Goal: Task Accomplishment & Management: Complete application form

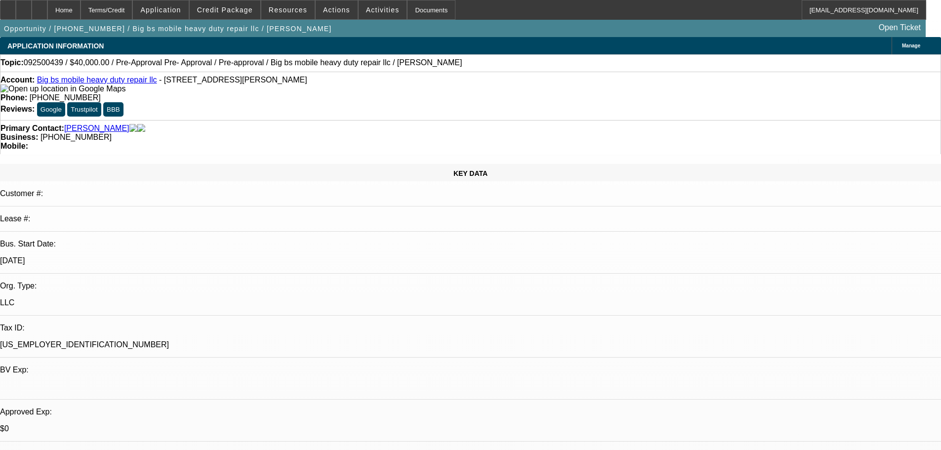
select select "0.2"
select select "0"
select select "0.1"
select select "4"
select select "0.2"
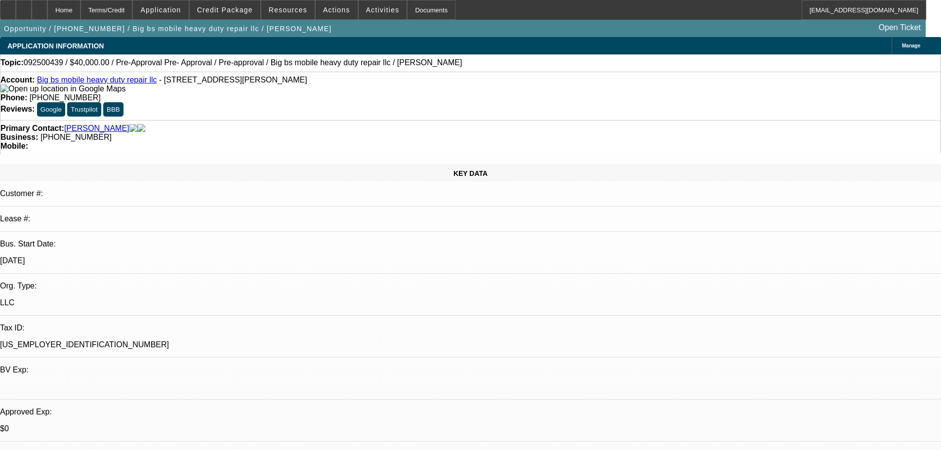
select select "2"
select select "0.1"
select select "4"
select select "0.2"
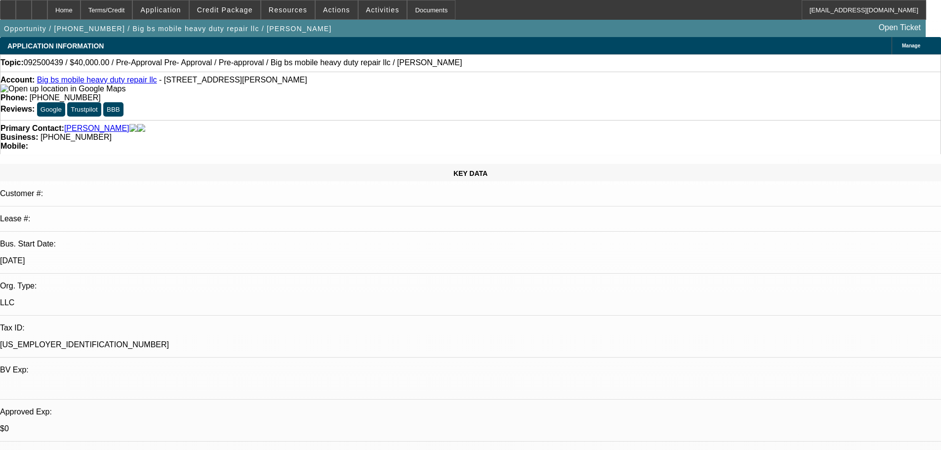
select select "2"
select select "0.1"
select select "4"
select select "2"
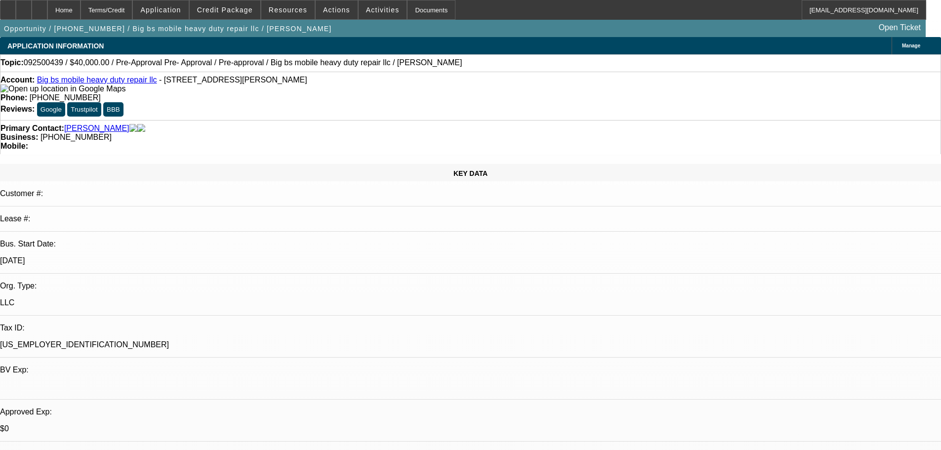
select select "2"
select select "0.1"
select select "4"
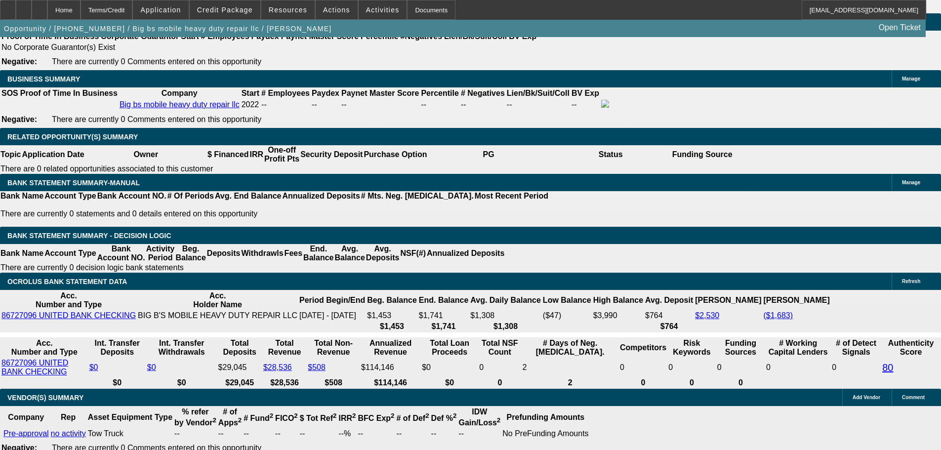
scroll to position [1482, 0]
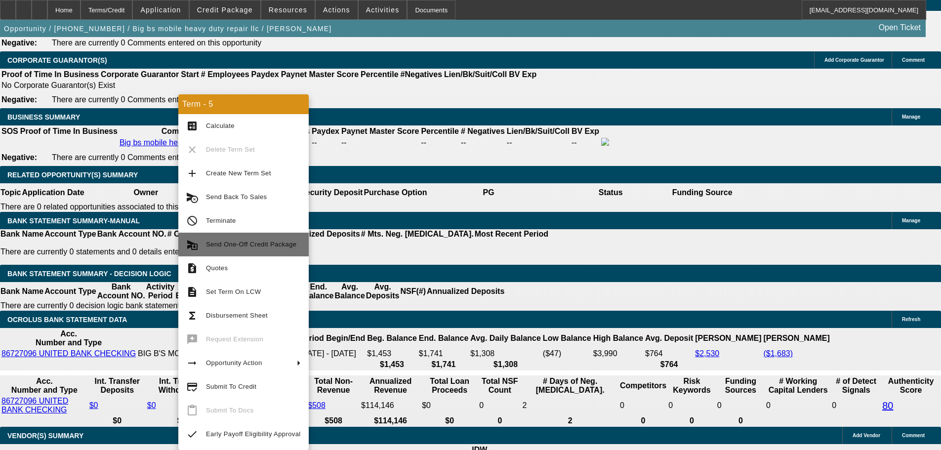
click at [256, 244] on span "Send One-Off Credit Package" at bounding box center [251, 244] width 90 height 7
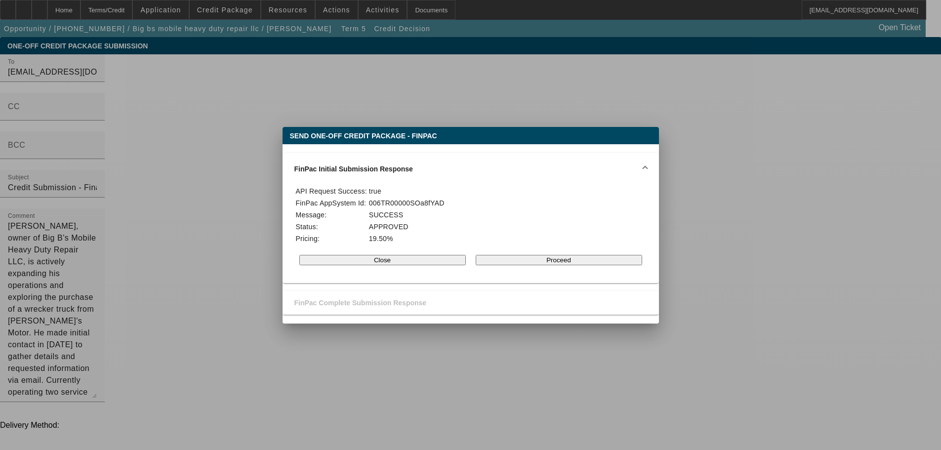
click at [539, 264] on button "Proceed" at bounding box center [559, 260] width 166 height 10
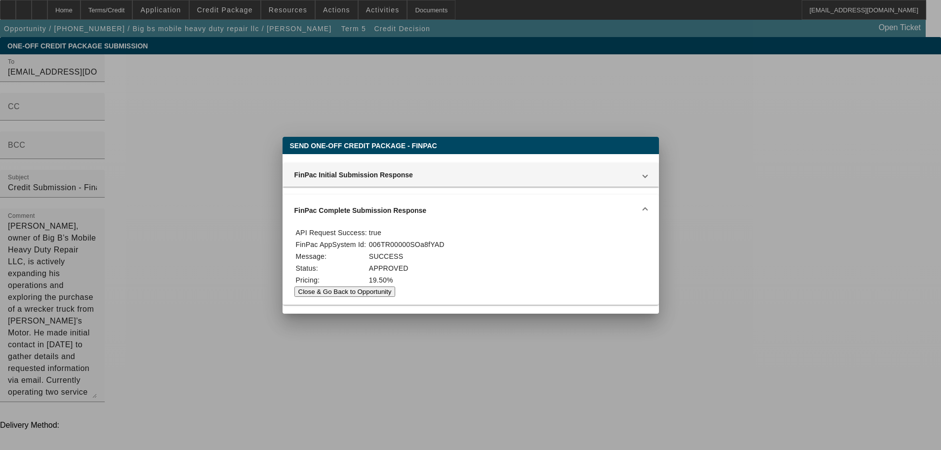
click at [396, 296] on button "Close & Go Back to Opportunity" at bounding box center [344, 292] width 101 height 10
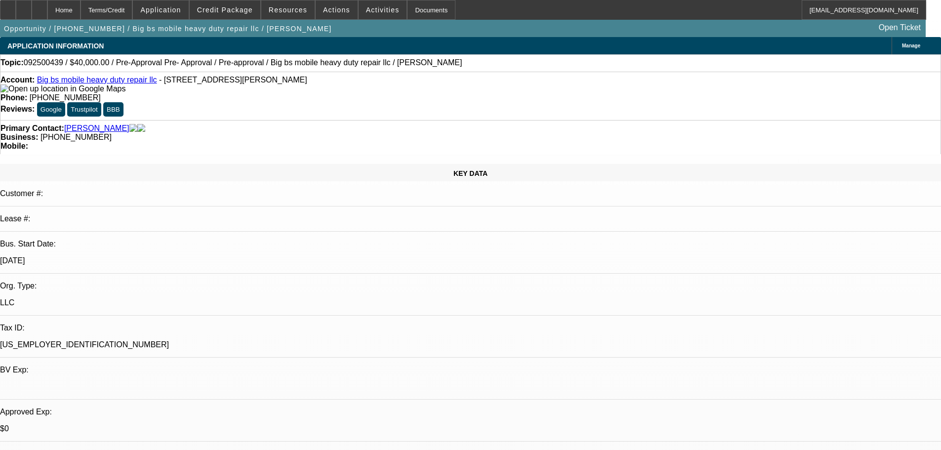
select select "0.2"
select select "0"
select select "0.1"
select select "4"
select select "0.2"
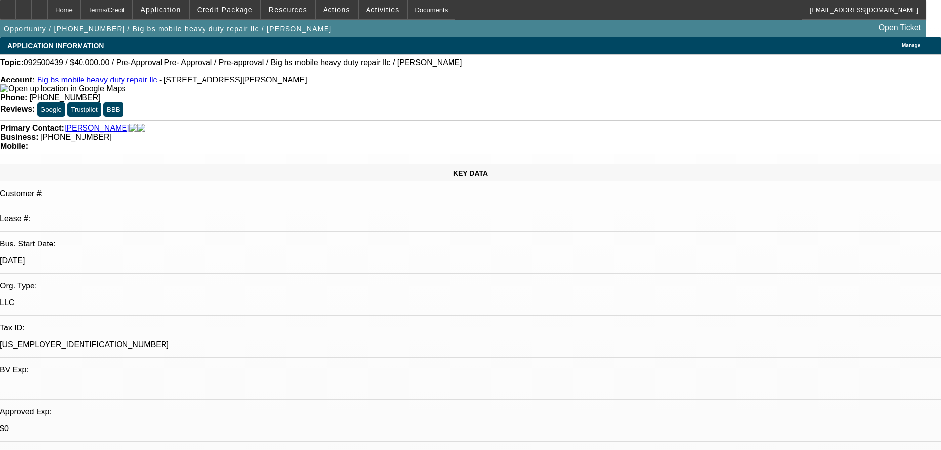
select select "2"
select select "0.1"
select select "4"
select select "0.2"
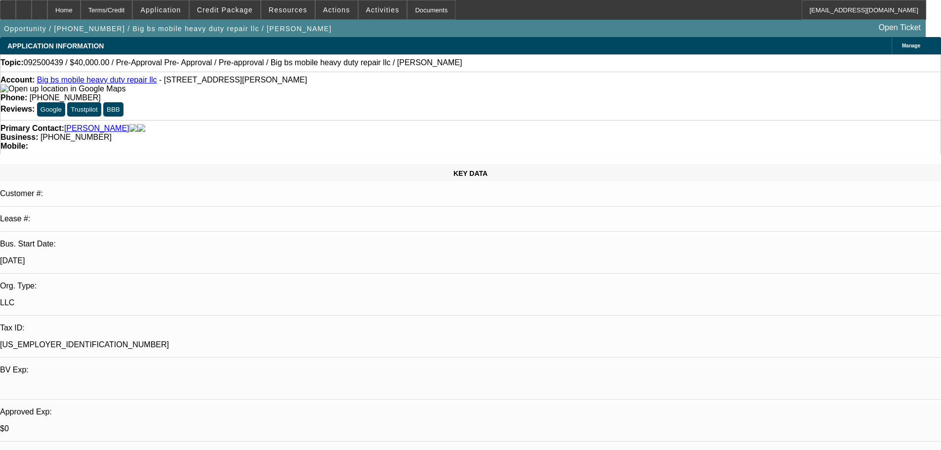
select select "2"
select select "0.1"
select select "4"
select select "2"
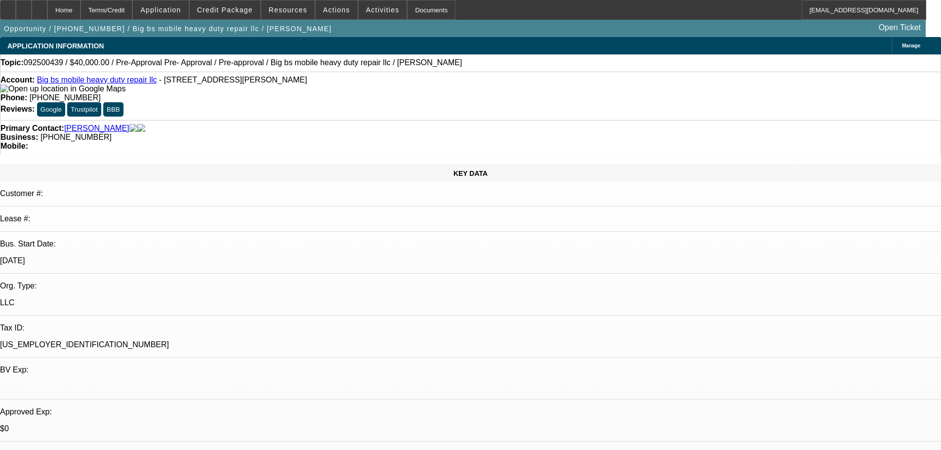
select select "2"
select select "0.1"
select select "4"
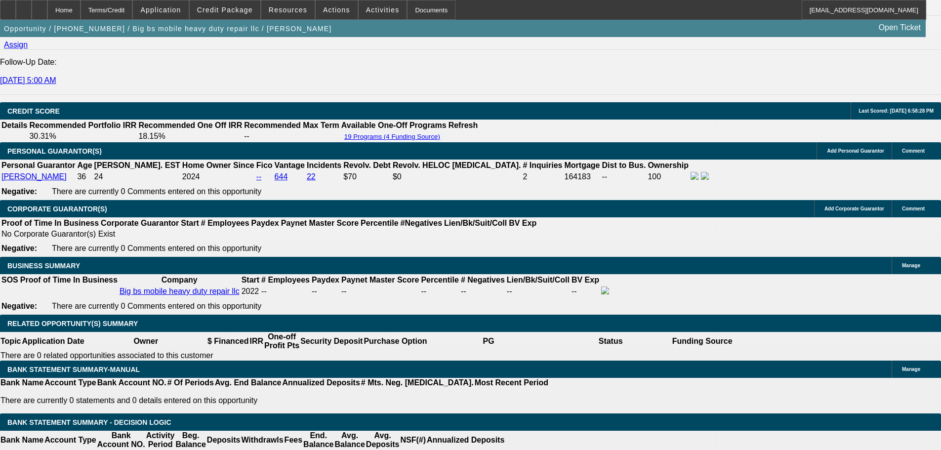
scroll to position [1334, 0]
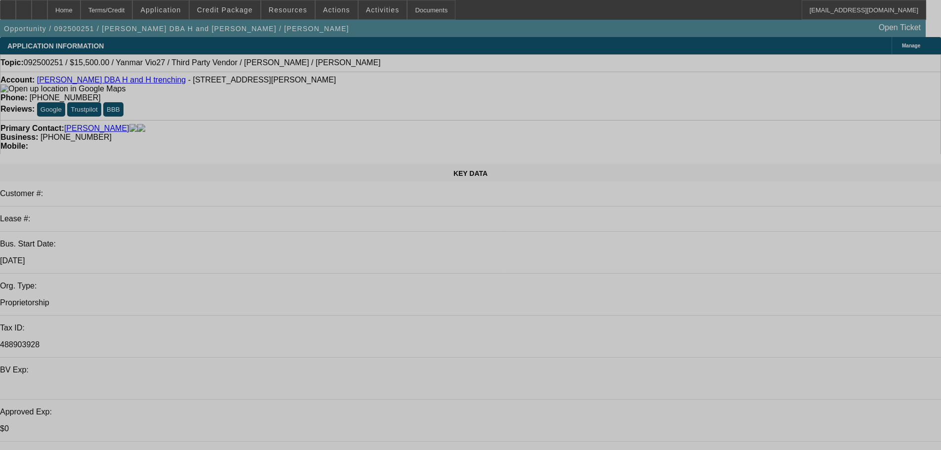
select select "0"
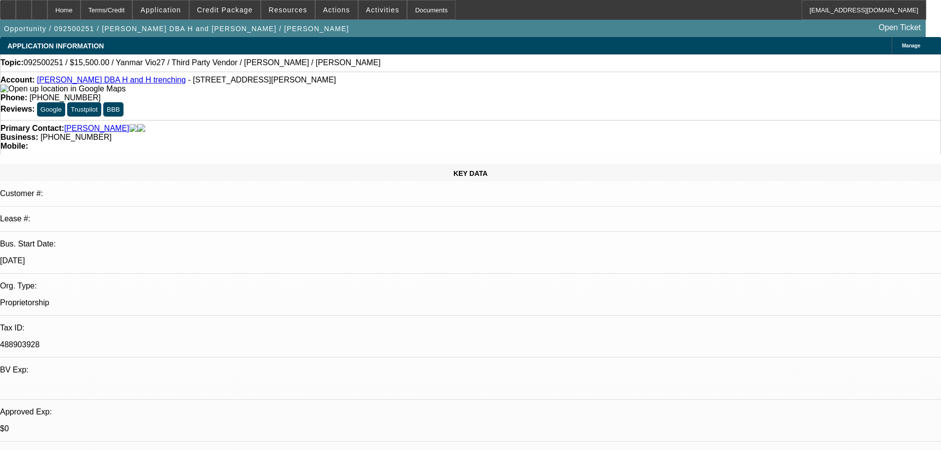
select select "0"
select select "6"
select select "0"
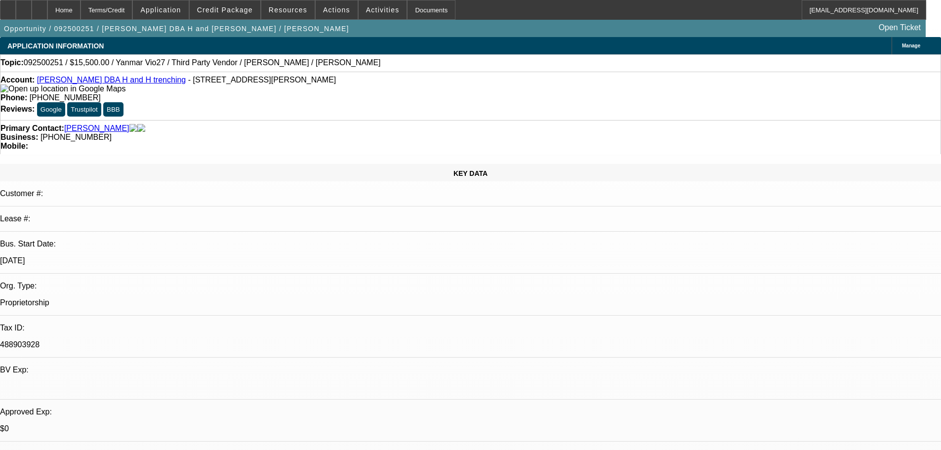
select select "0"
select select "6"
select select "0"
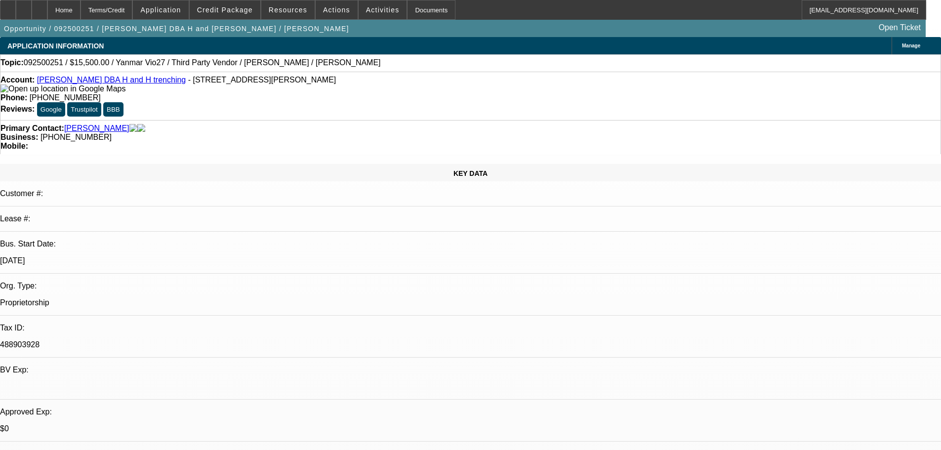
select select "6"
select select "0"
select select "0.1"
select select "4"
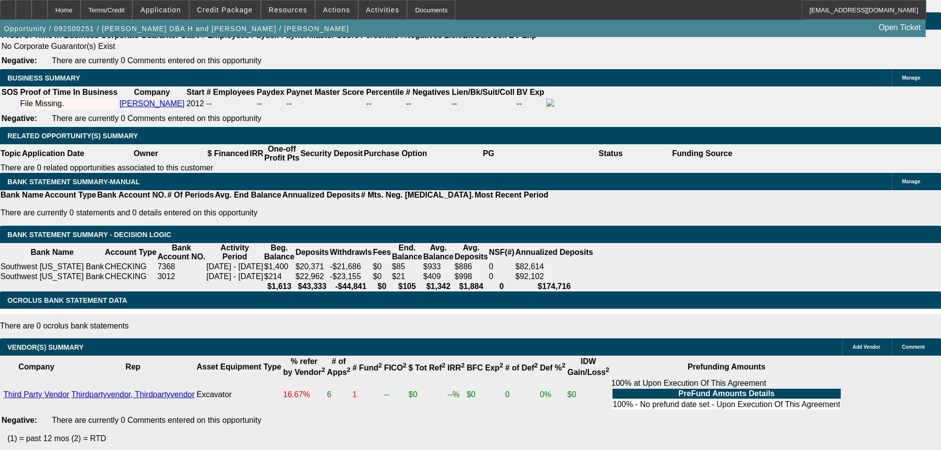
scroll to position [1778, 0]
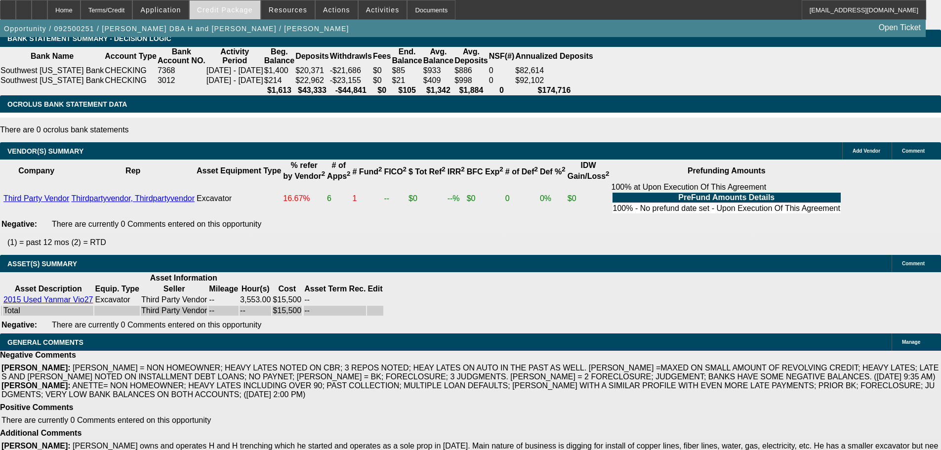
click at [231, 16] on span at bounding box center [225, 10] width 71 height 24
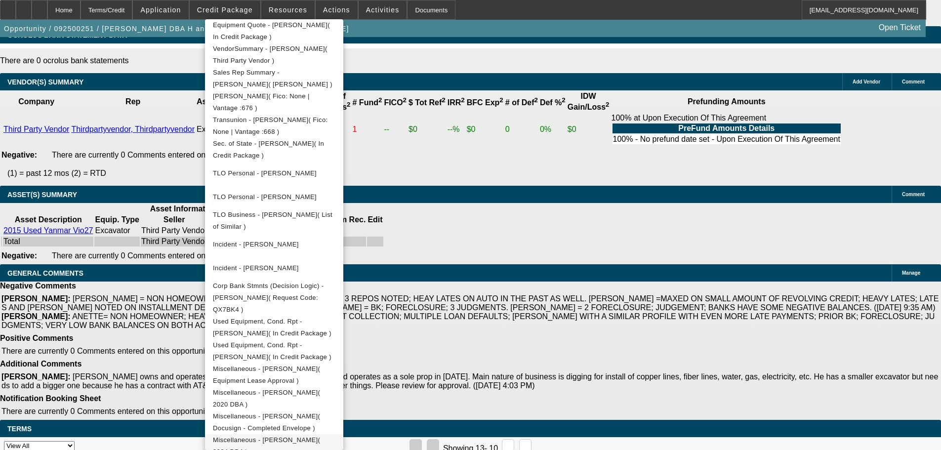
scroll to position [346, 0]
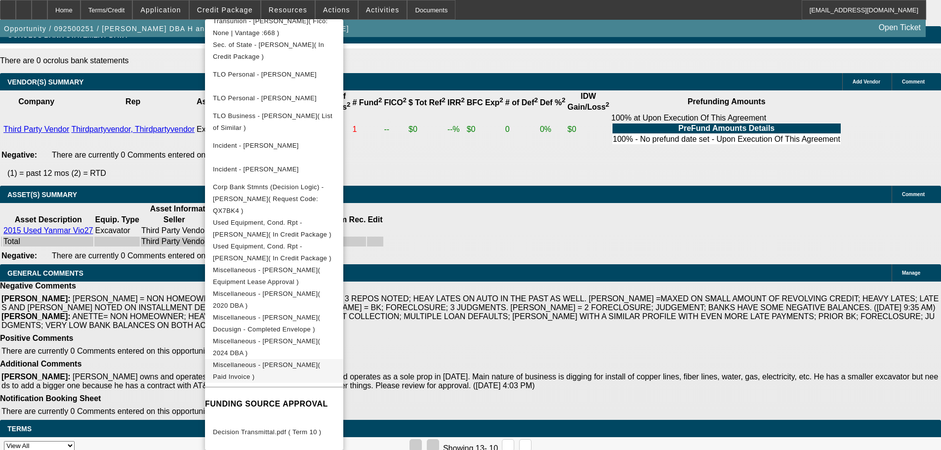
click at [320, 361] on span "Miscellaneous - Gary Hansen( Paid Invoice )" at bounding box center [266, 370] width 107 height 19
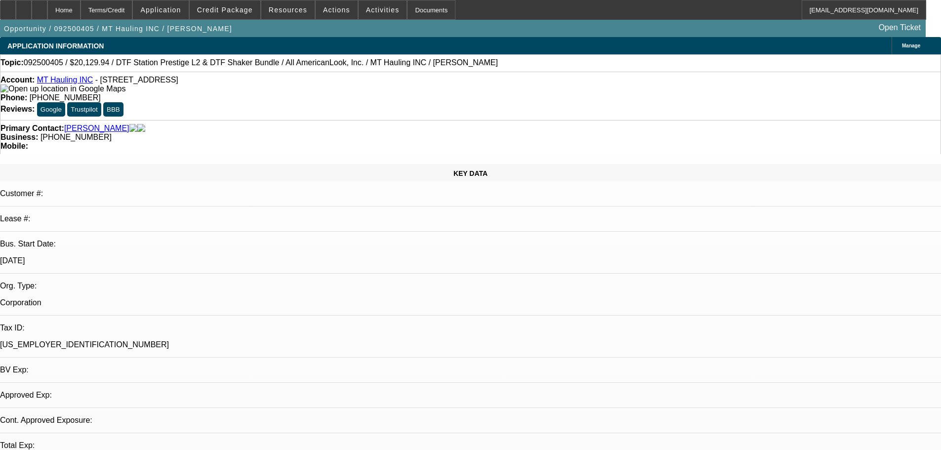
select select "0"
select select "3"
select select "0.1"
select select "4"
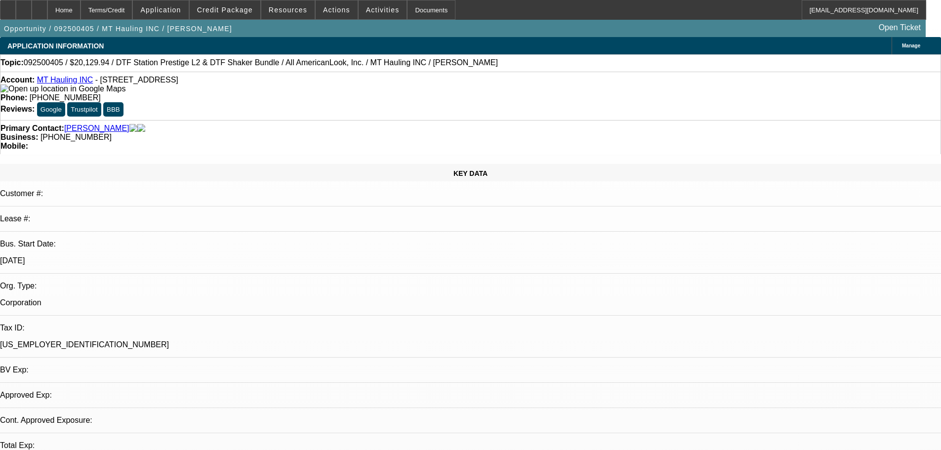
select select "0"
select select "2"
select select "0"
select select "6"
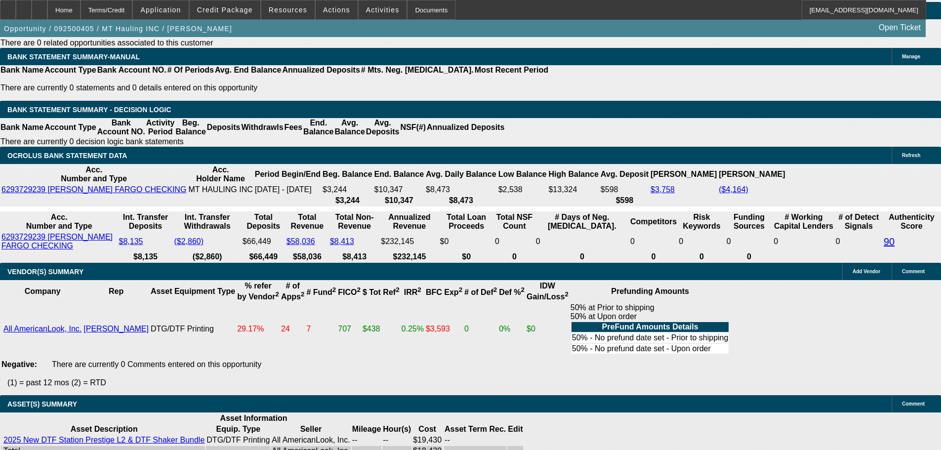
scroll to position [1927, 0]
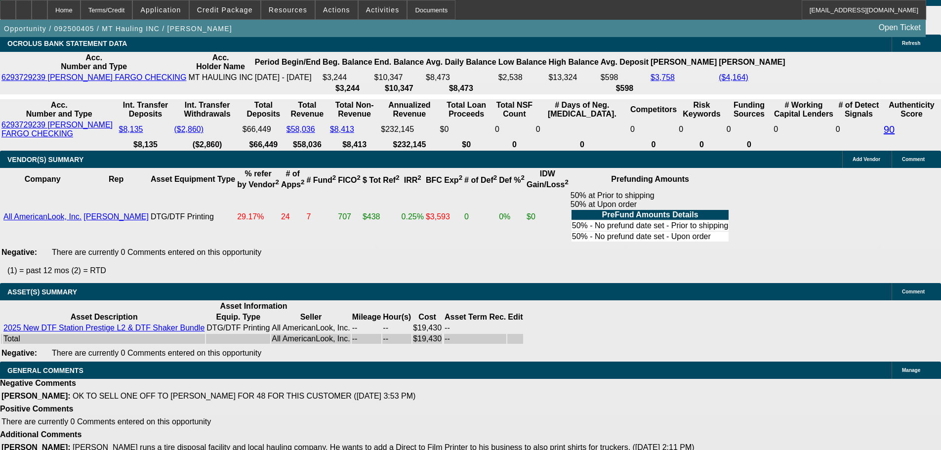
select select "6"
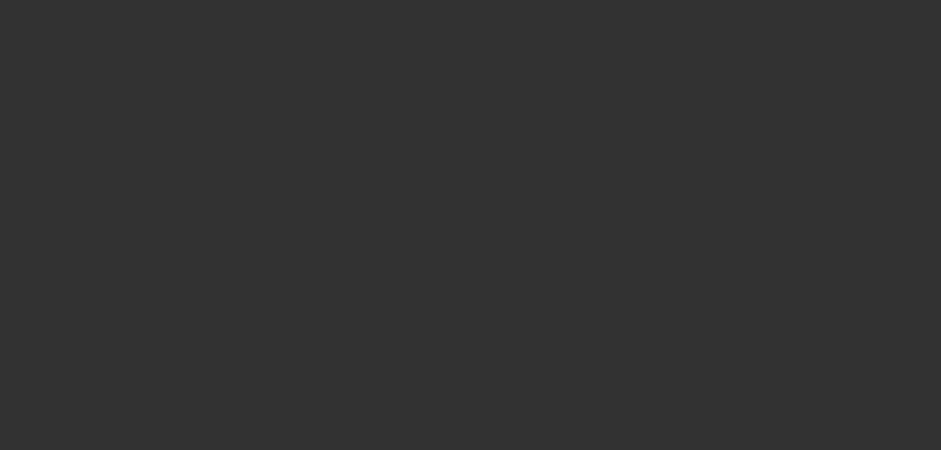
scroll to position [0, 0]
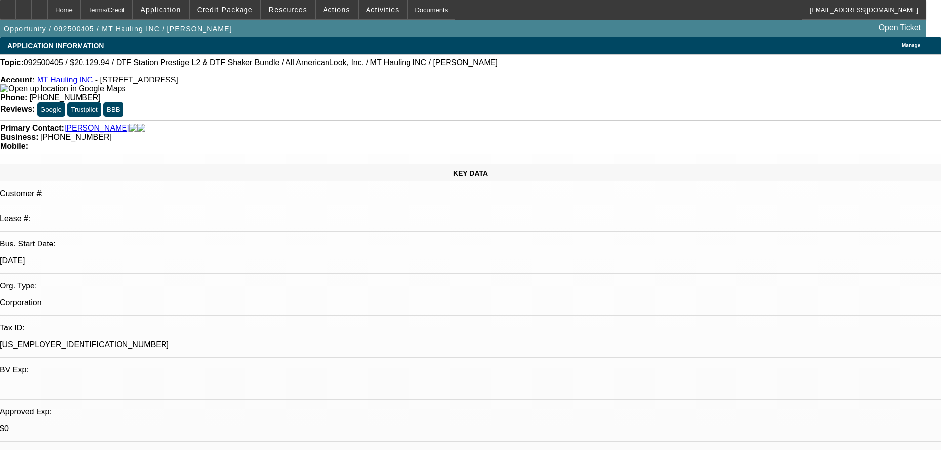
paste textarea "this is an unrelated business asset so I’ll pass."
type textarea "PER FINWISE: "this is an unrelated business asset so I’ll pass.""
type input "08:45"
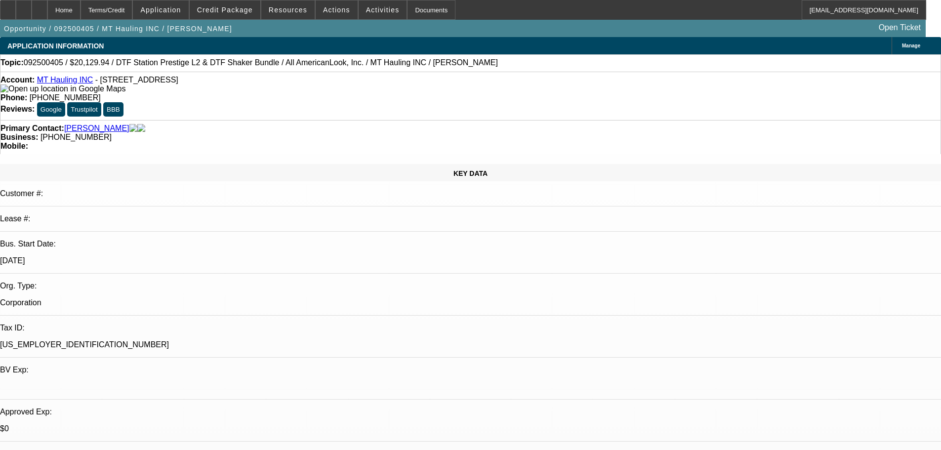
click at [704, 388] on span "23" at bounding box center [704, 384] width 18 height 18
type input "9/23/2025"
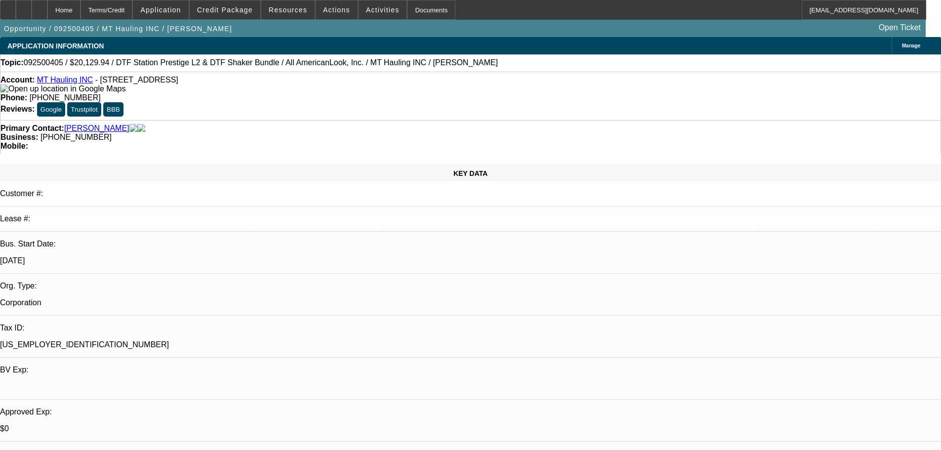
type input "06:22"
type textarea "PER FINWISE: "This is an unrelated business asset so I’ll pass.""
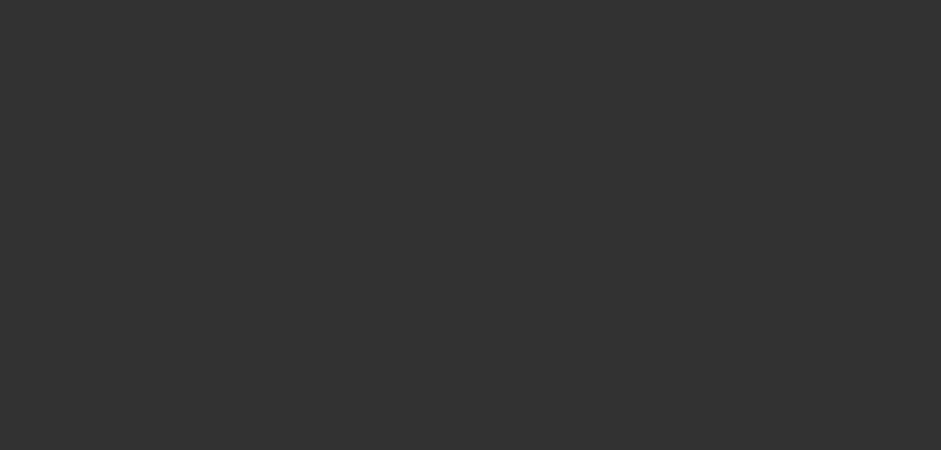
select select "0"
select select "3"
select select "0.1"
select select "4"
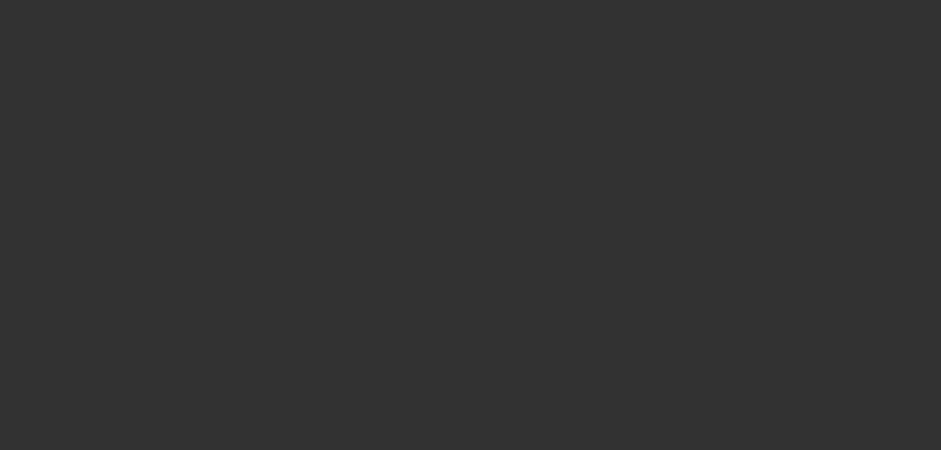
select select "0"
select select "3"
select select "0.1"
select select "4"
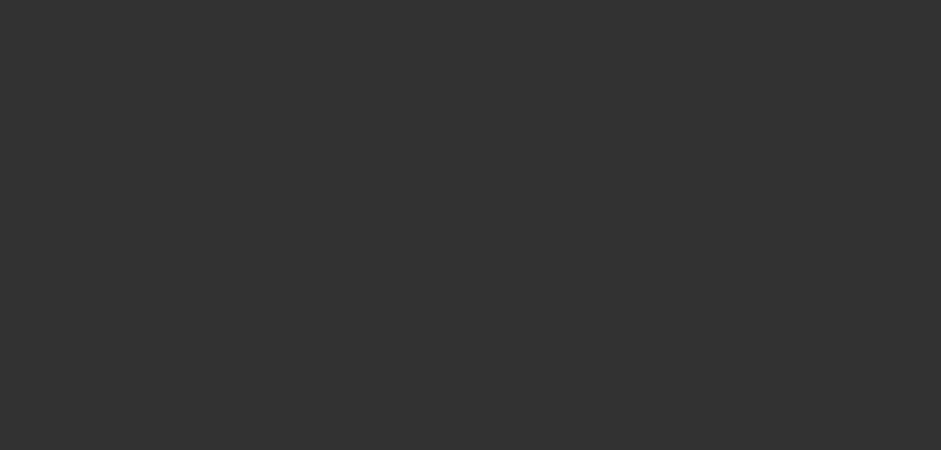
select select "0"
select select "2"
select select "0"
select select "6"
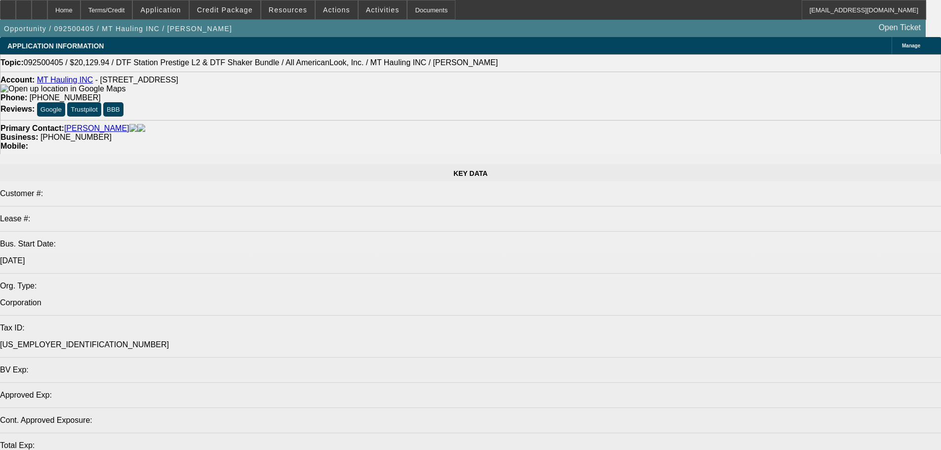
select select "0"
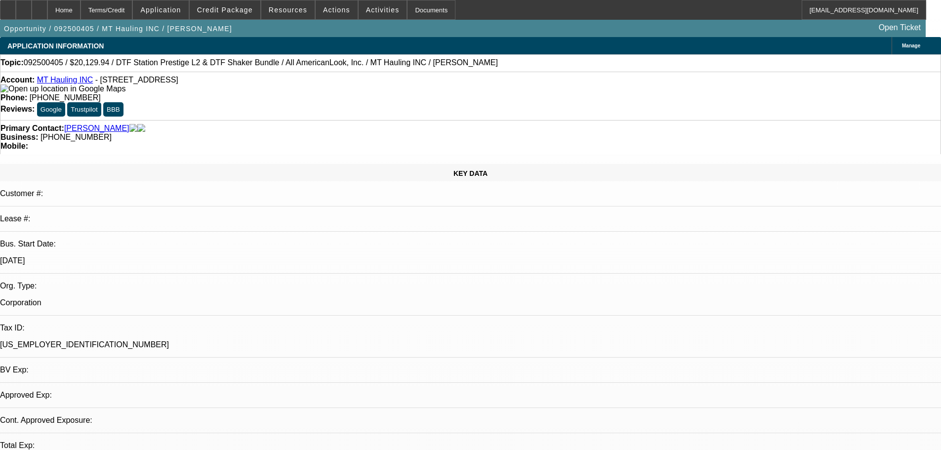
select select "0"
select select "3"
select select "0.1"
select select "4"
select select "0"
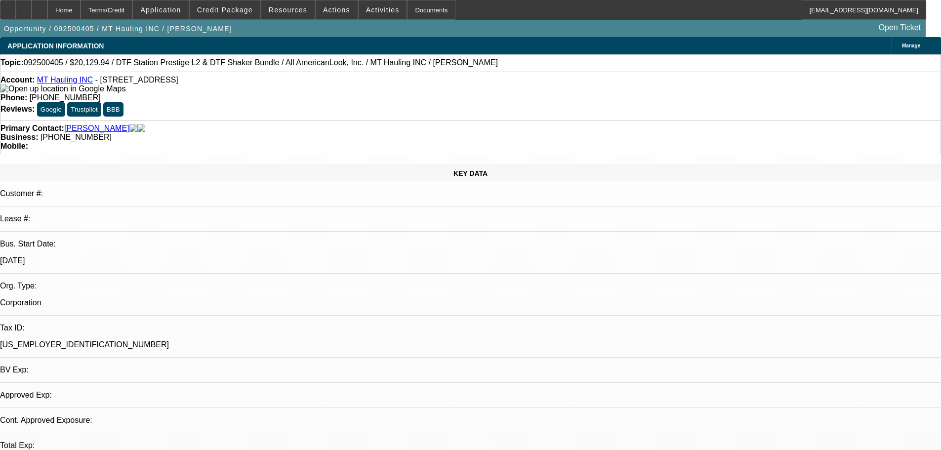
select select "0"
select select "3"
select select "0.1"
select select "4"
select select "0"
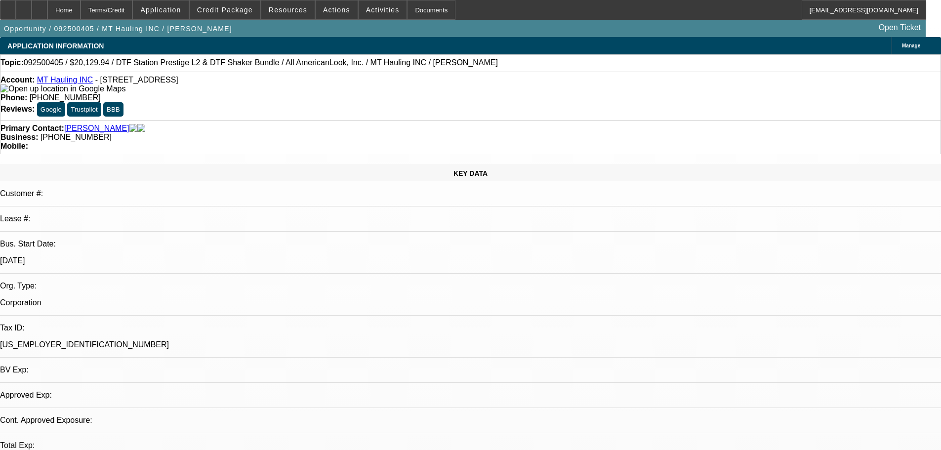
select select "0"
select select "2"
select select "0"
select select "6"
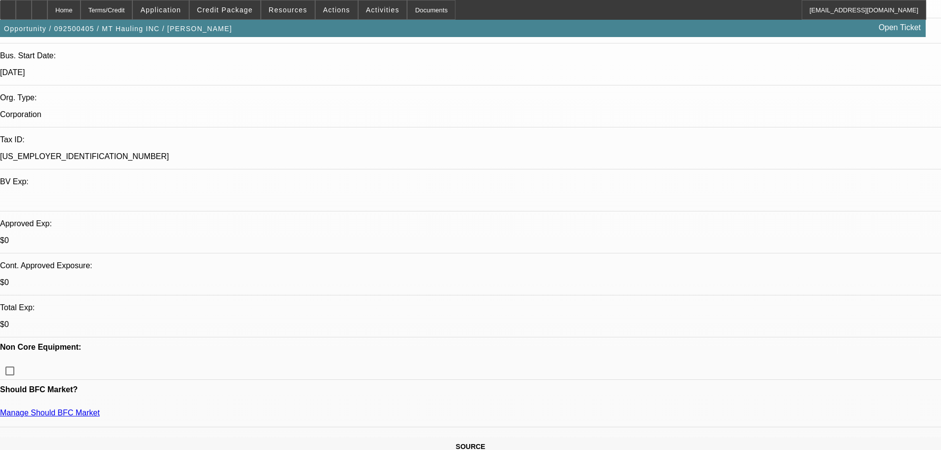
scroll to position [99, 0]
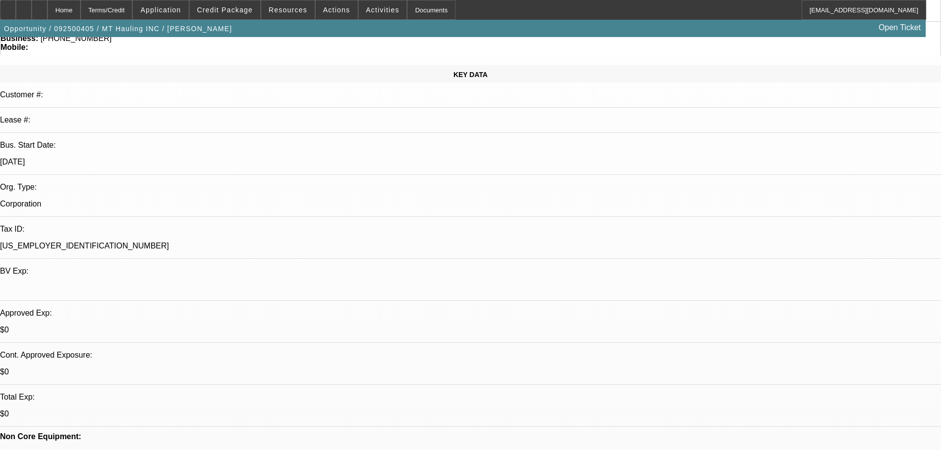
drag, startPoint x: 431, startPoint y: 249, endPoint x: 161, endPoint y: 251, distance: 269.7
copy label "THIS SELLER IS ON FINPAC'S DO NOT FUND LIST. THEY ARE NOT ABLE TO CONSIDER.;"
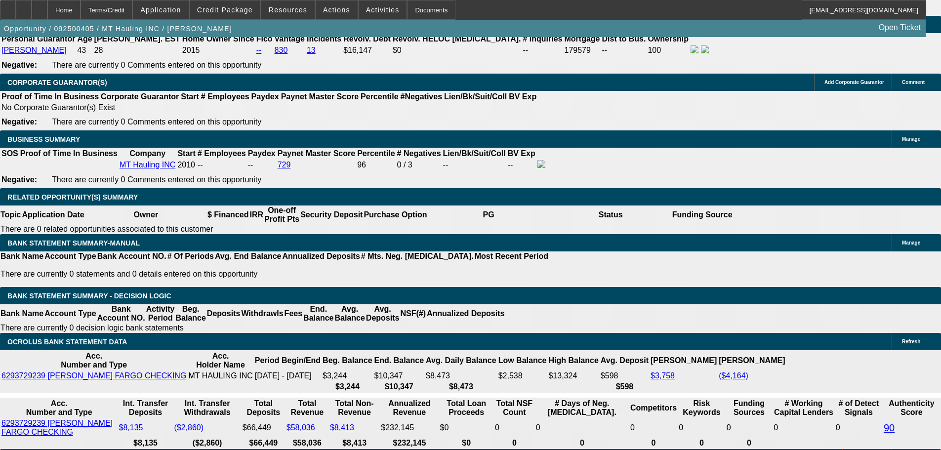
scroll to position [1828, 0]
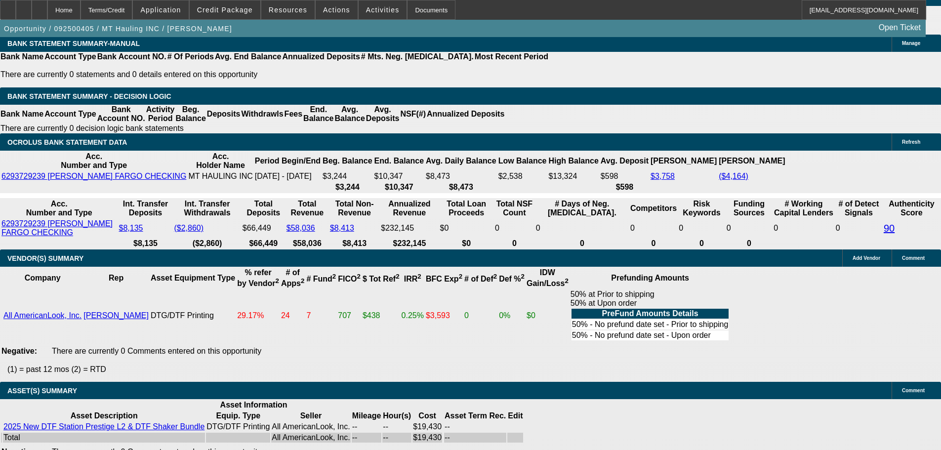
select select "6"
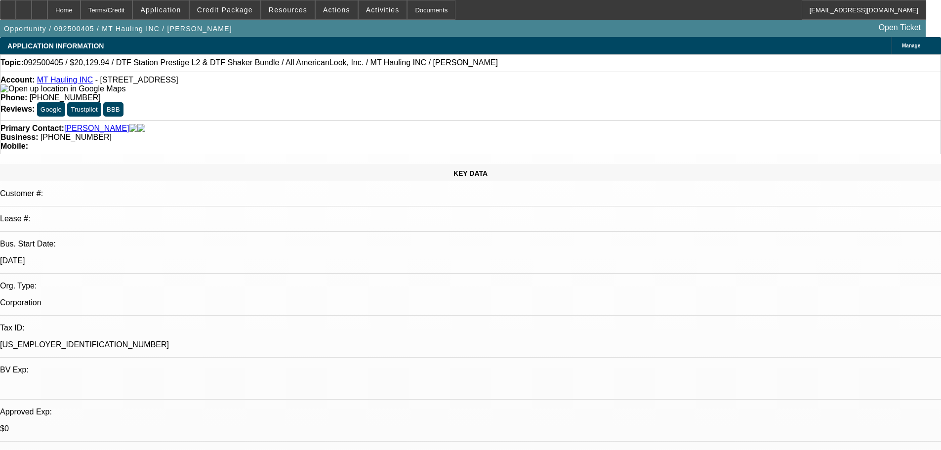
paste textarea "THIS SELLER IS ON FINPAC'S DO NOT FUND LIST. THEY ARE NOT ABLE TO CONSIDER.;"
type textarea "PER THE VENDOR WARNING: "THIS SELLER IS ON FINPAC'S DO NOT FUND LIST. THEY ARE …"
drag, startPoint x: 664, startPoint y: 313, endPoint x: 655, endPoint y: 313, distance: 9.4
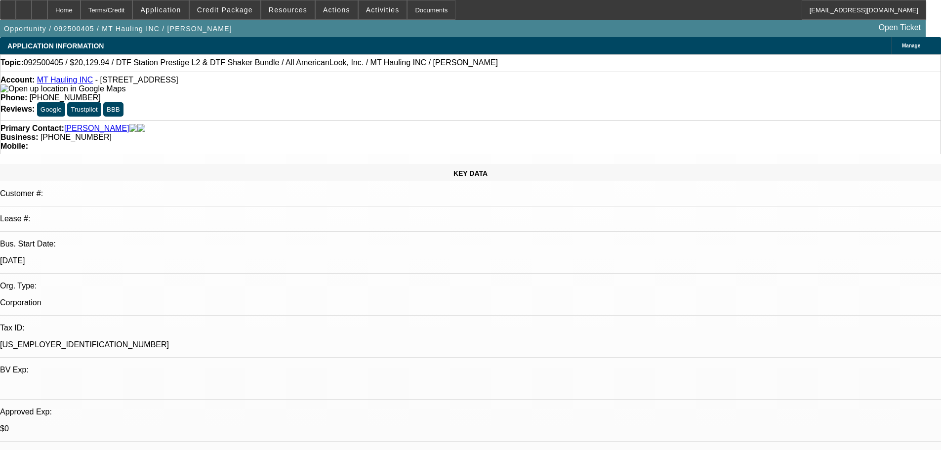
checkbox input "true"
type textarea "PER THE VENDOR WARNING: "THIS SELLER IS ON FINPAC'S DO NOT FUND LIST. THEY ARE …"
drag, startPoint x: 870, startPoint y: 348, endPoint x: 947, endPoint y: 382, distance: 83.2
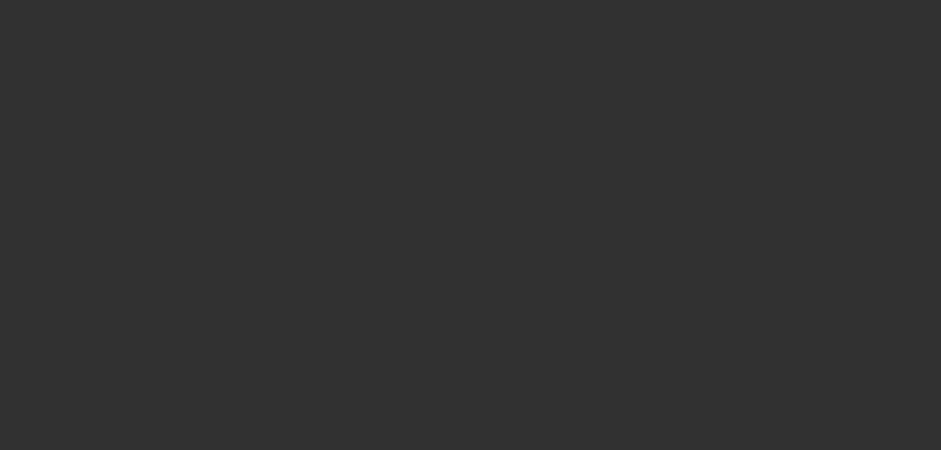
select select "0"
select select "3"
select select "0.1"
select select "4"
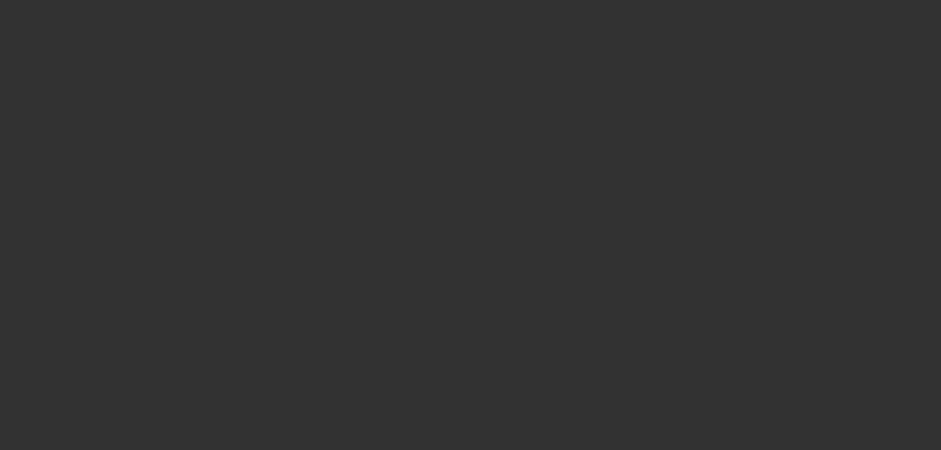
select select "0"
select select "3"
select select "0.1"
select select "4"
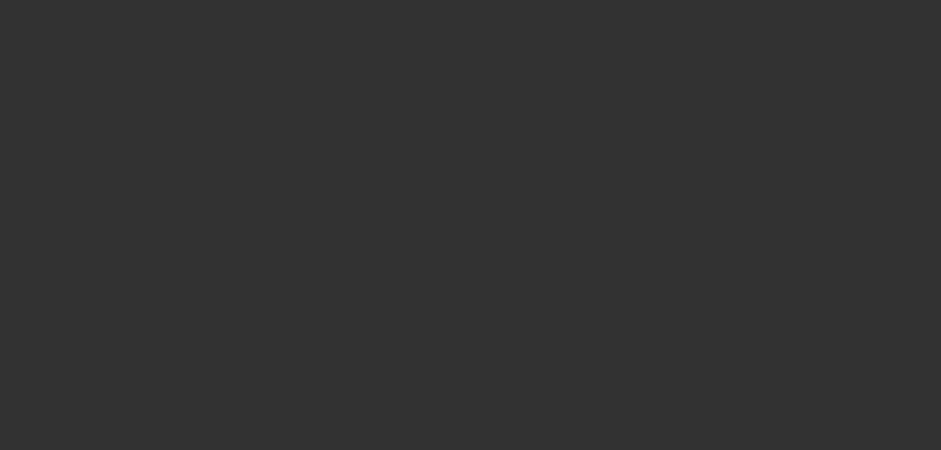
select select "0"
select select "3"
select select "0.1"
select select "4"
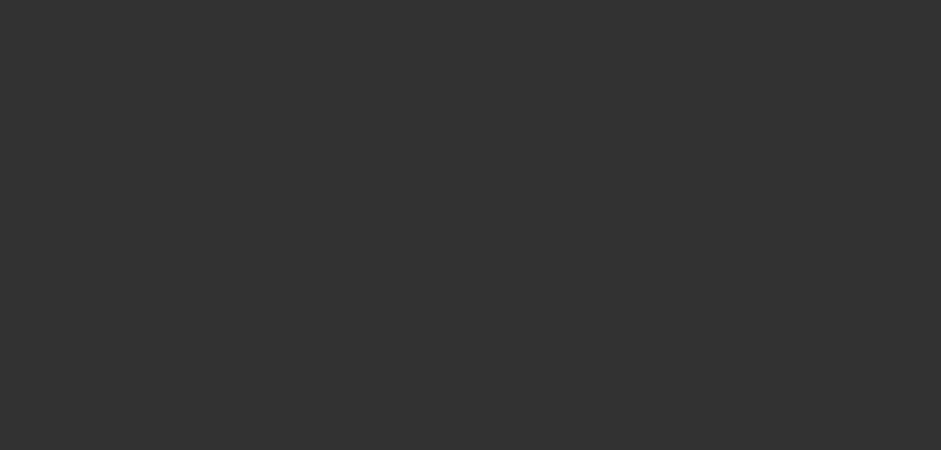
select select "0"
select select "2"
select select "0"
select select "6"
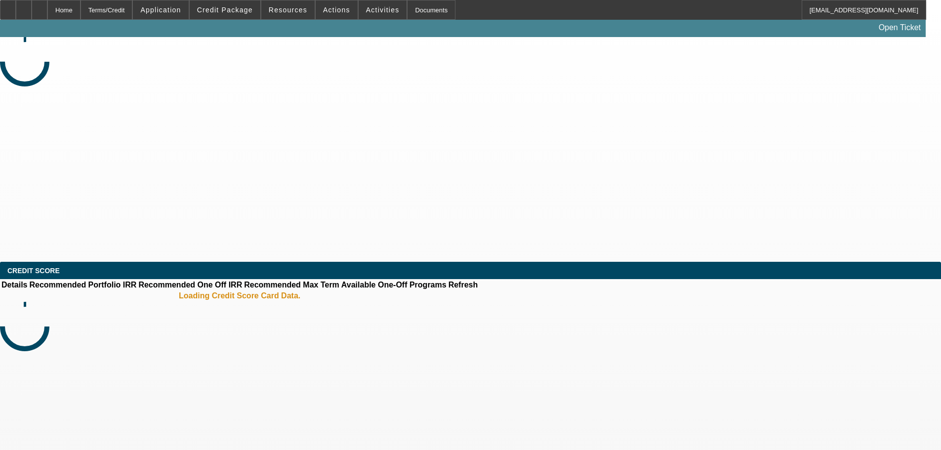
select select "0"
select select "2"
select select "0.1"
select select "4"
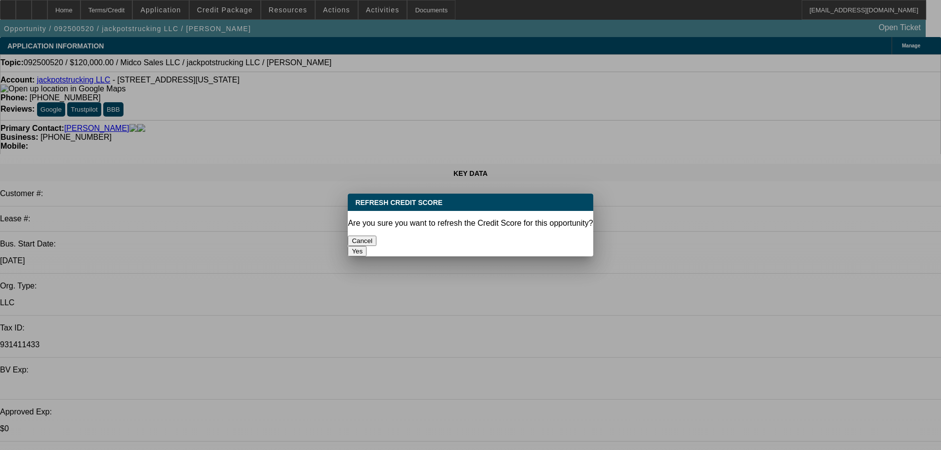
click at [367, 246] on button "Yes" at bounding box center [357, 251] width 19 height 10
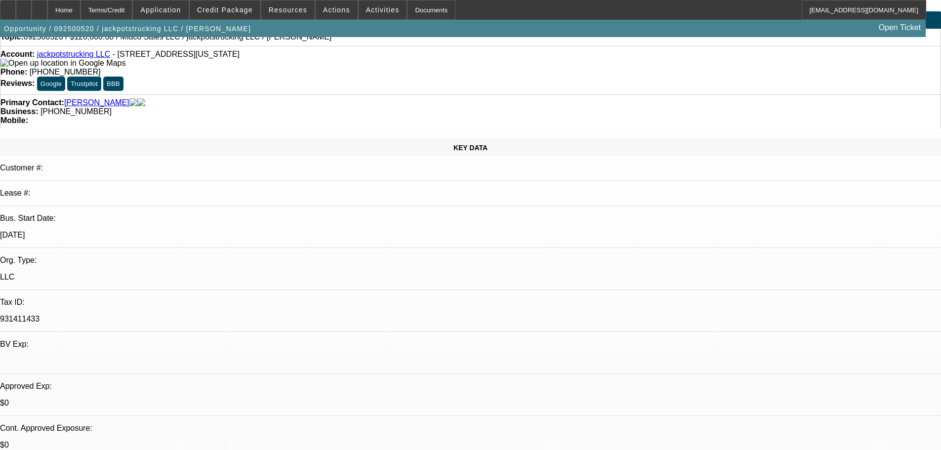
scroll to position [49, 0]
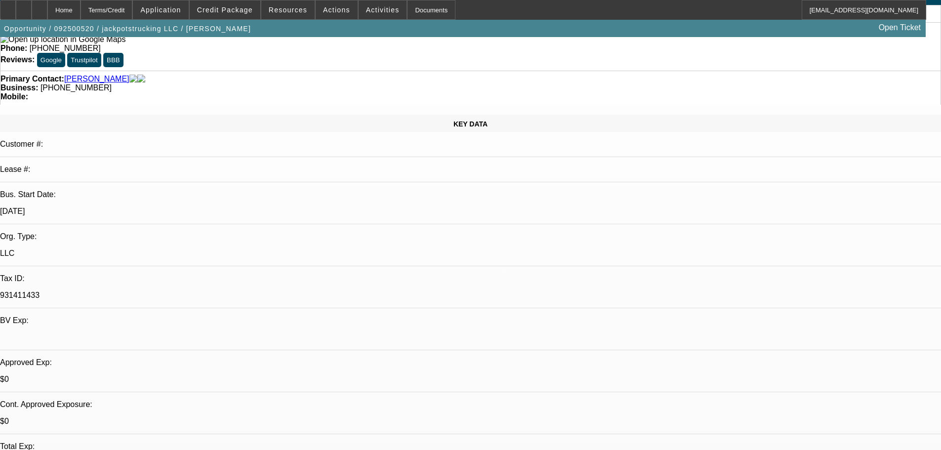
checkbox input "true"
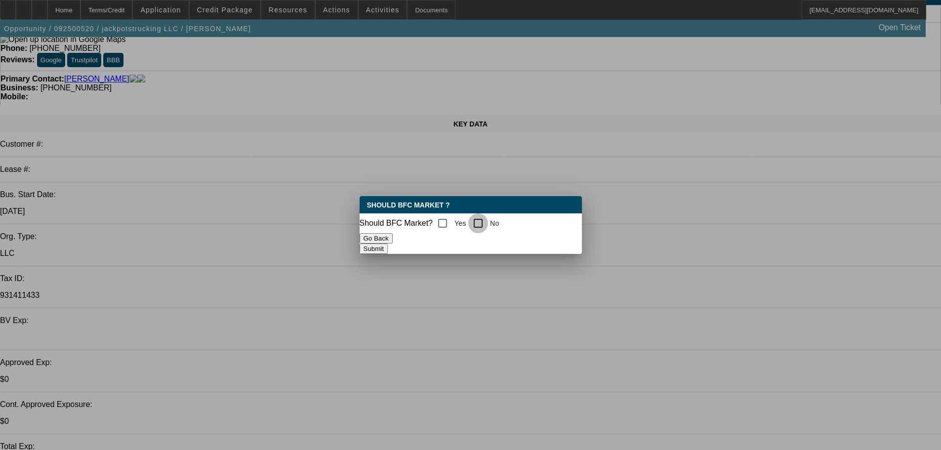
click at [480, 219] on input "No" at bounding box center [478, 223] width 20 height 20
checkbox input "true"
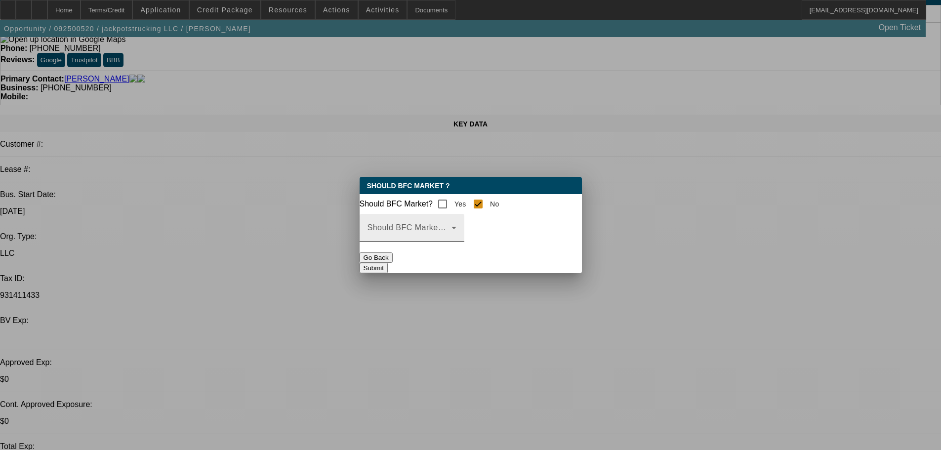
click at [452, 238] on span at bounding box center [410, 232] width 84 height 12
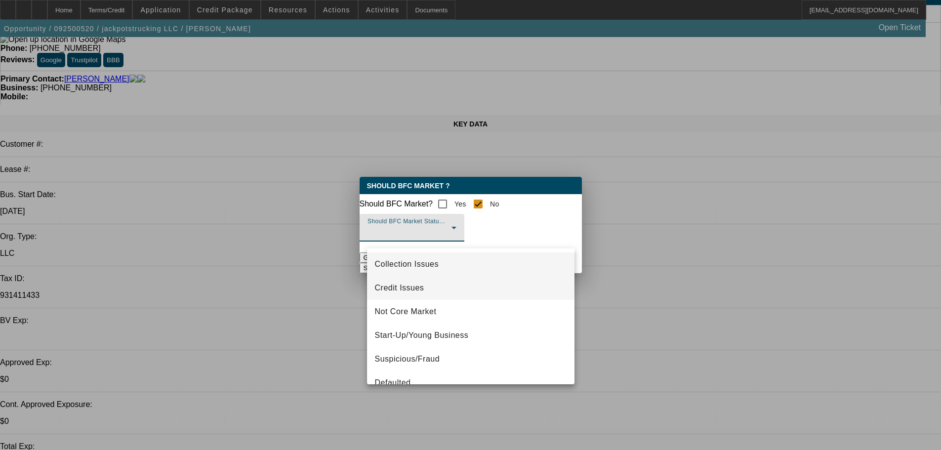
click at [411, 292] on span "Credit Issues" at bounding box center [399, 288] width 49 height 12
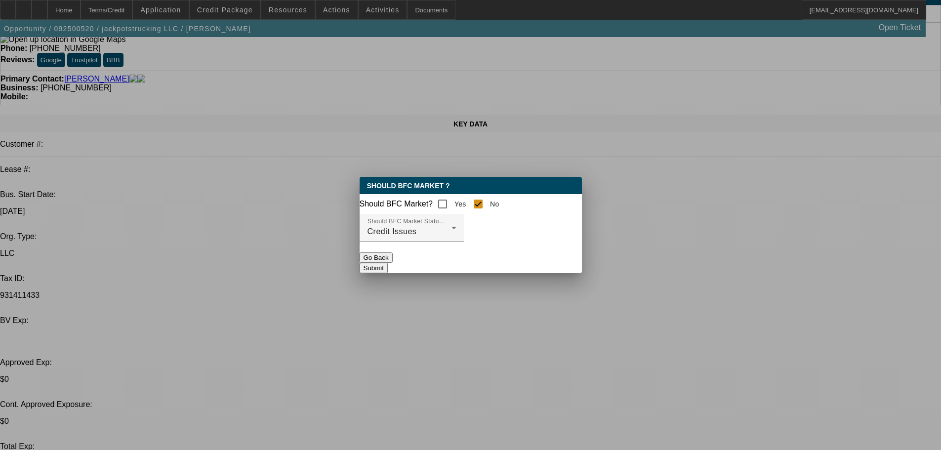
click at [388, 269] on button "Submit" at bounding box center [374, 268] width 28 height 10
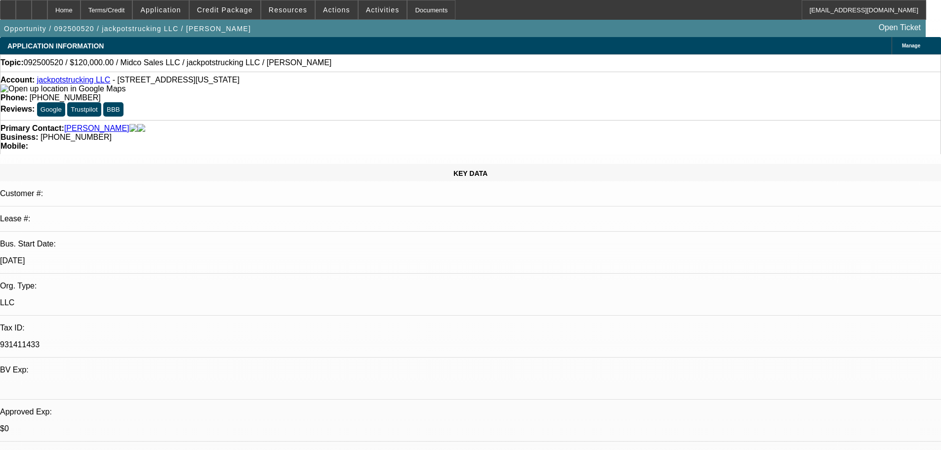
scroll to position [49, 0]
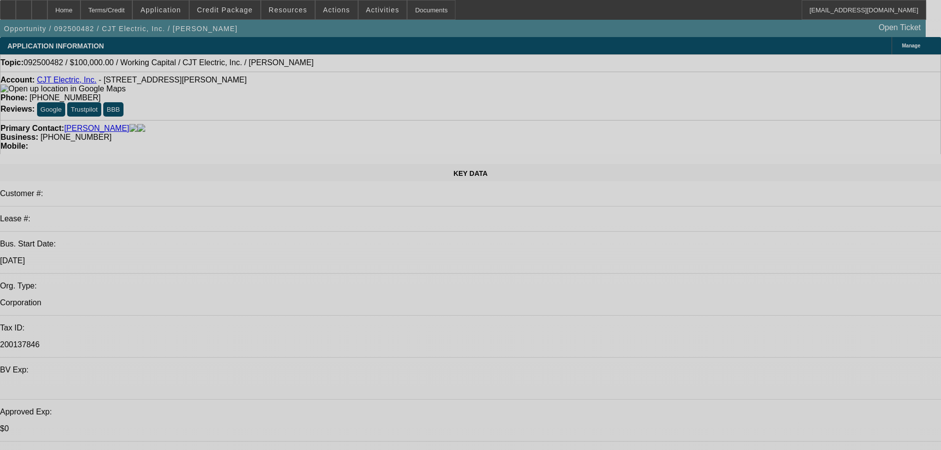
select select "0"
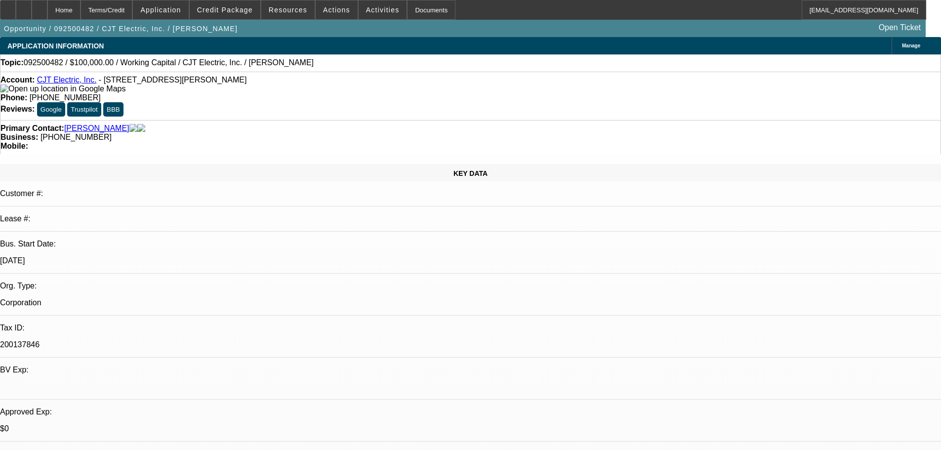
select select "0"
select select "2"
select select "0"
select select "6"
select select "0"
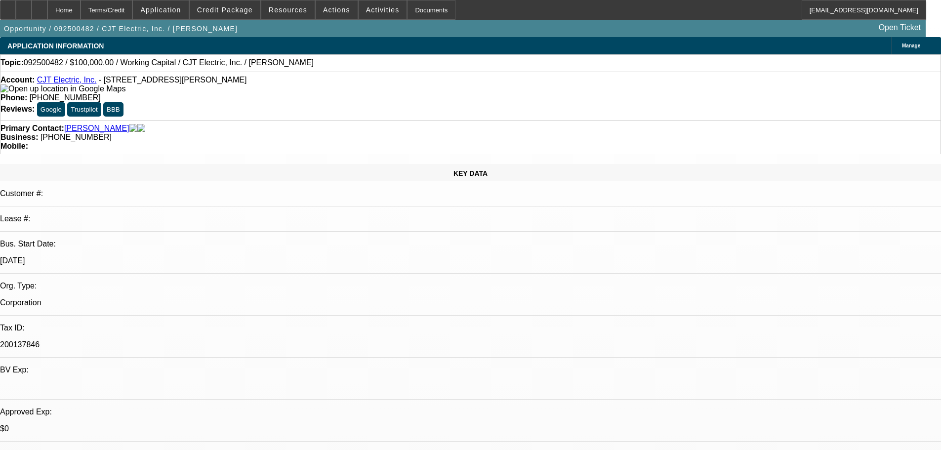
select select "0"
select select "2"
select select "0"
select select "6"
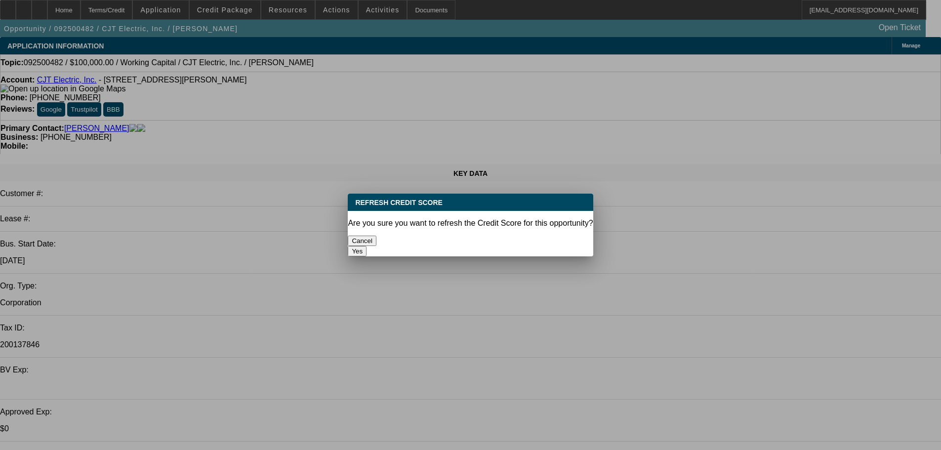
click at [367, 246] on button "Yes" at bounding box center [357, 251] width 19 height 10
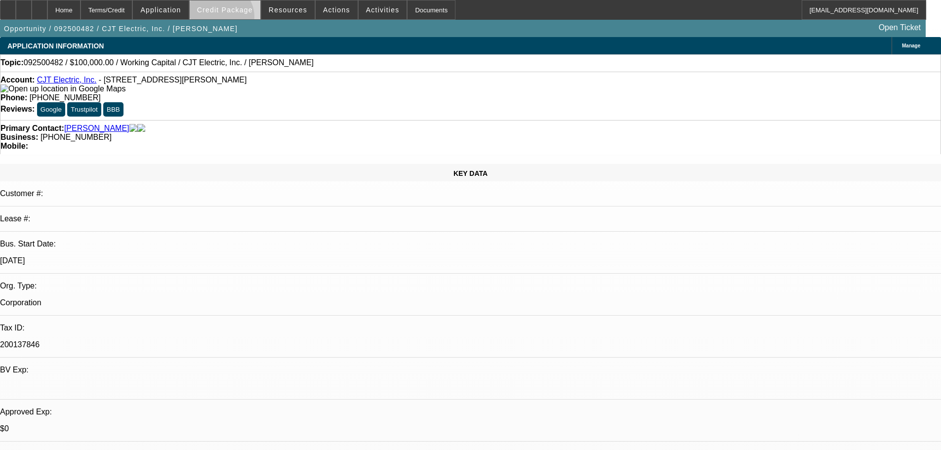
click at [236, 19] on span at bounding box center [225, 10] width 71 height 24
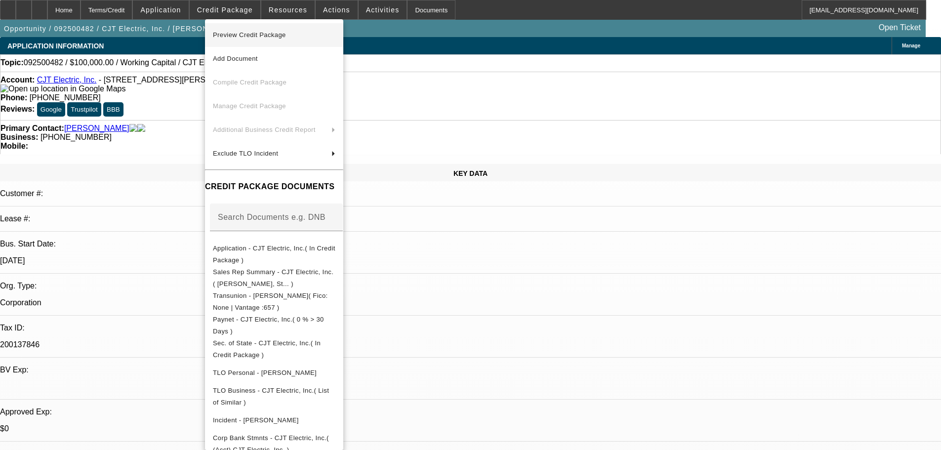
click at [235, 36] on span "Preview Credit Package" at bounding box center [249, 34] width 73 height 7
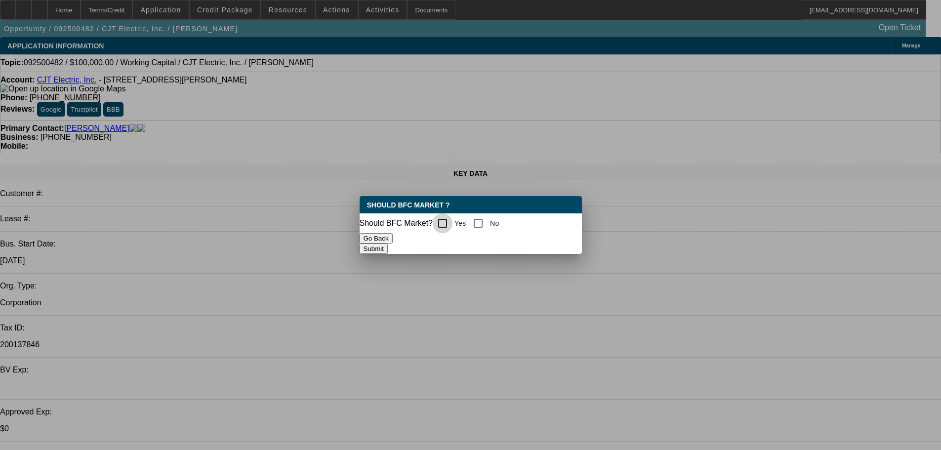
click at [446, 221] on input "Yes" at bounding box center [443, 223] width 20 height 20
checkbox input "true"
click at [388, 247] on button "Submit" at bounding box center [374, 249] width 28 height 10
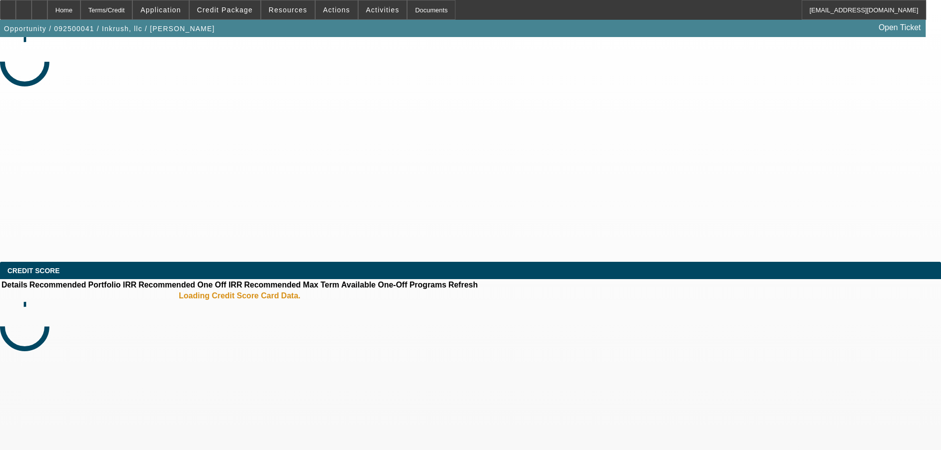
select select "0"
select select "2"
select select "0.1"
select select "4"
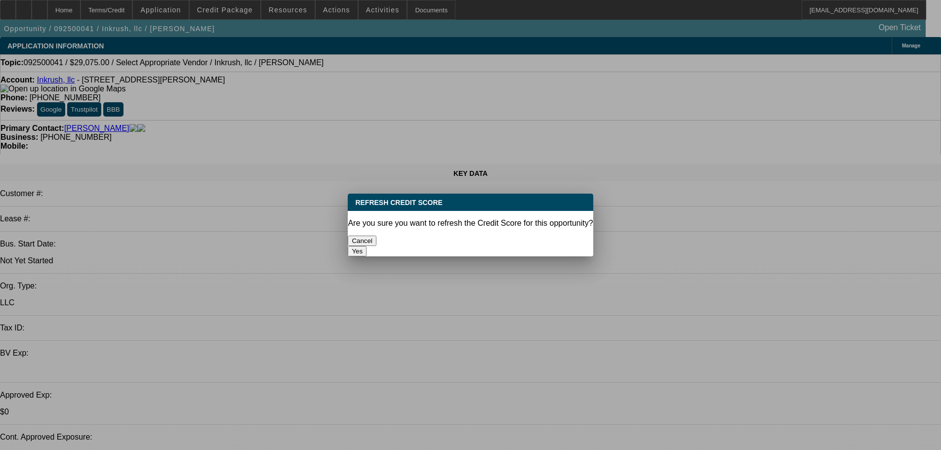
click at [367, 246] on button "Yes" at bounding box center [357, 251] width 19 height 10
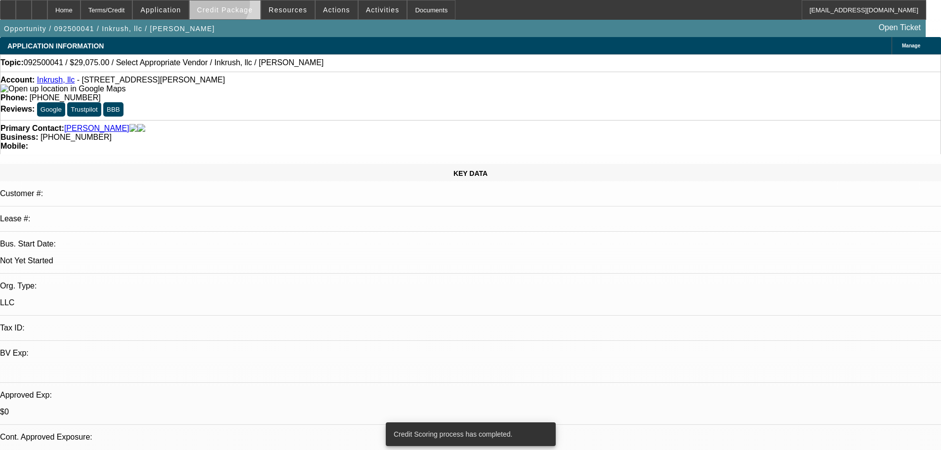
click at [234, 6] on span "Credit Package" at bounding box center [225, 10] width 56 height 8
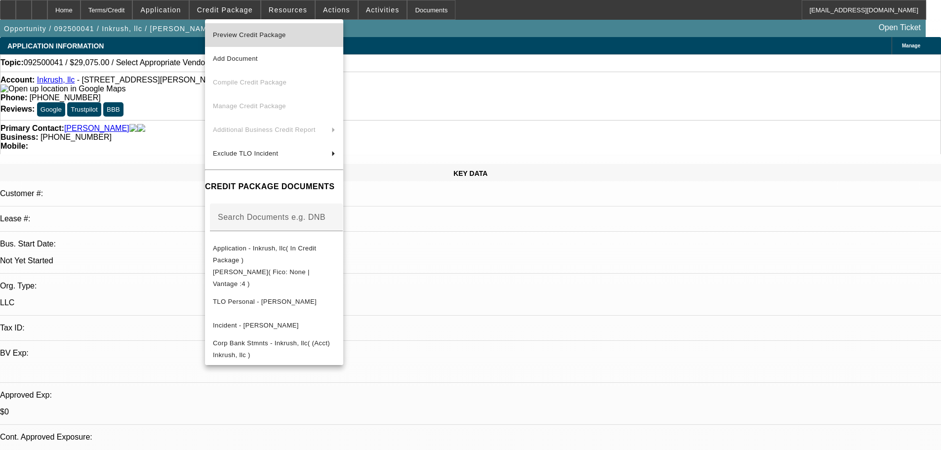
click at [233, 31] on span "Preview Credit Package" at bounding box center [249, 34] width 73 height 7
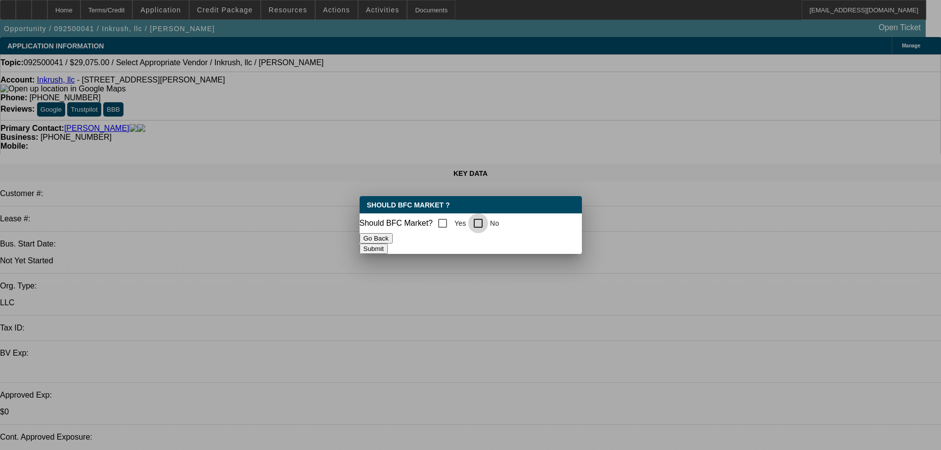
click at [488, 219] on input "No" at bounding box center [478, 223] width 20 height 20
checkbox input "true"
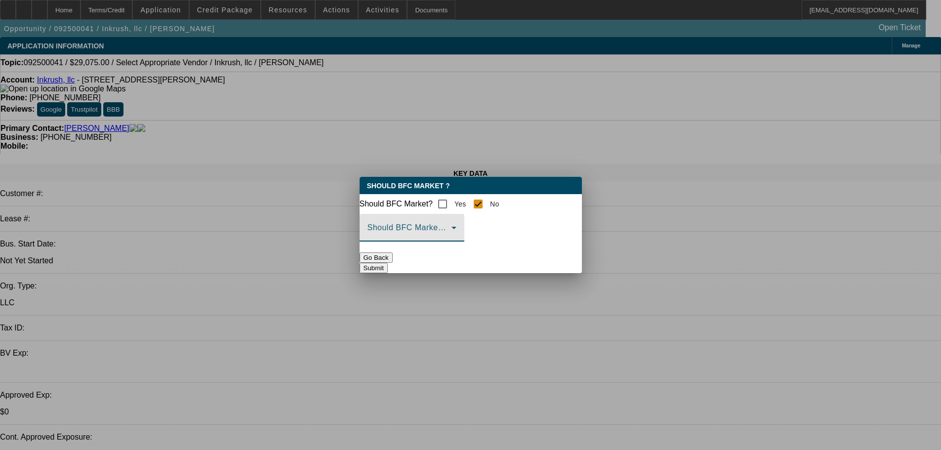
click at [452, 238] on span at bounding box center [410, 232] width 84 height 12
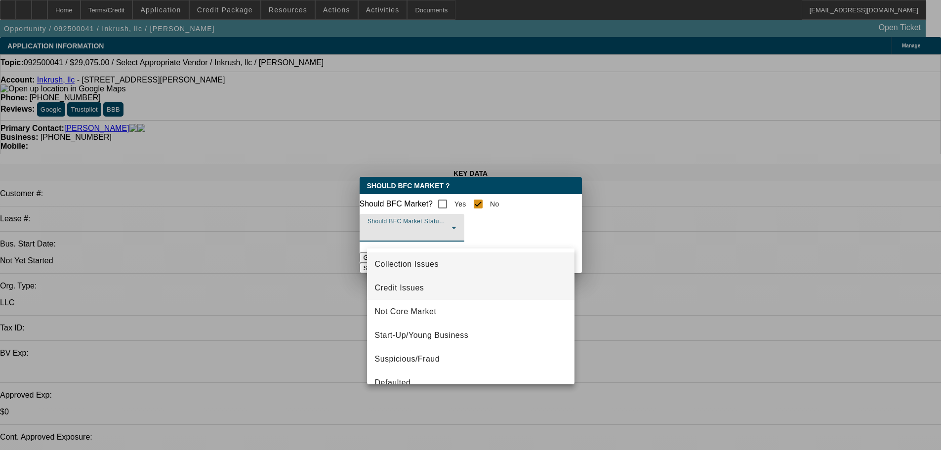
click at [428, 285] on mat-option "Credit Issues" at bounding box center [470, 288] width 207 height 24
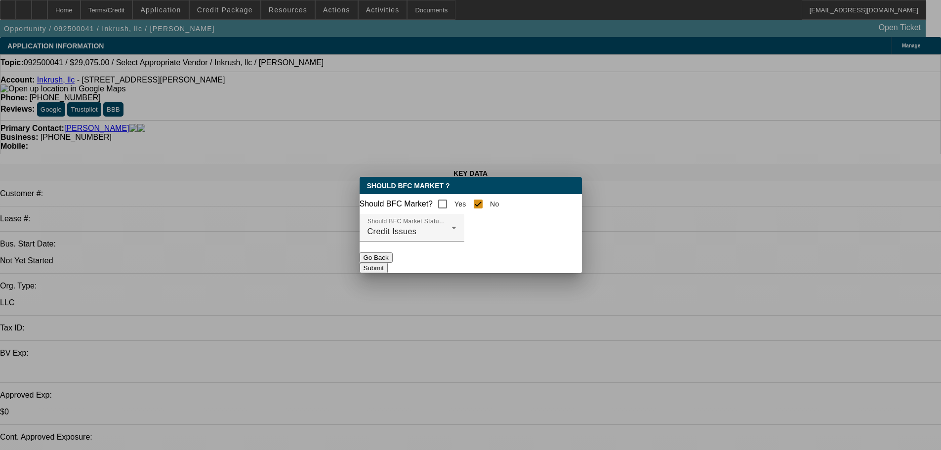
click at [388, 268] on button "Submit" at bounding box center [374, 268] width 28 height 10
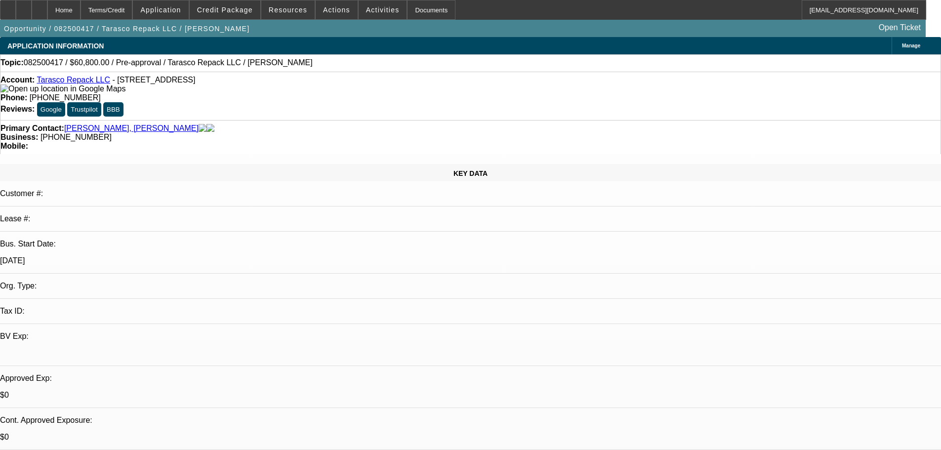
select select "0"
select select "6"
click at [238, 13] on span "Credit Package" at bounding box center [225, 10] width 56 height 8
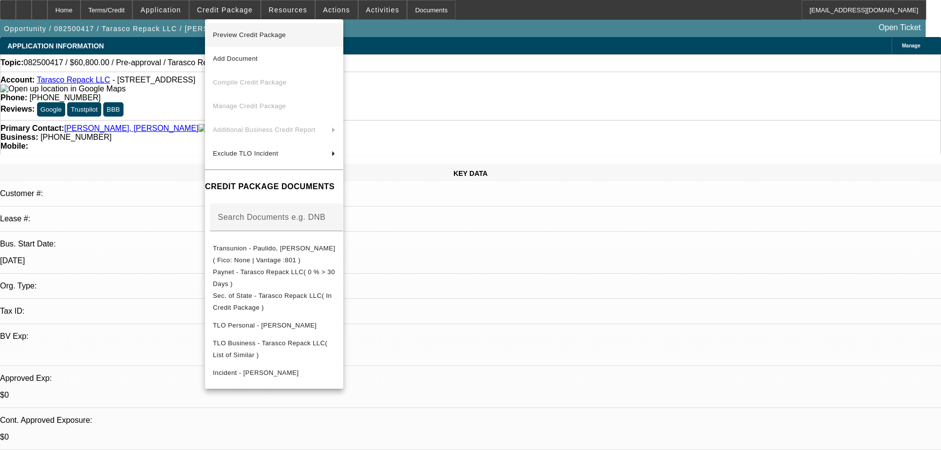
click at [239, 29] on span "Preview Credit Package" at bounding box center [274, 35] width 123 height 12
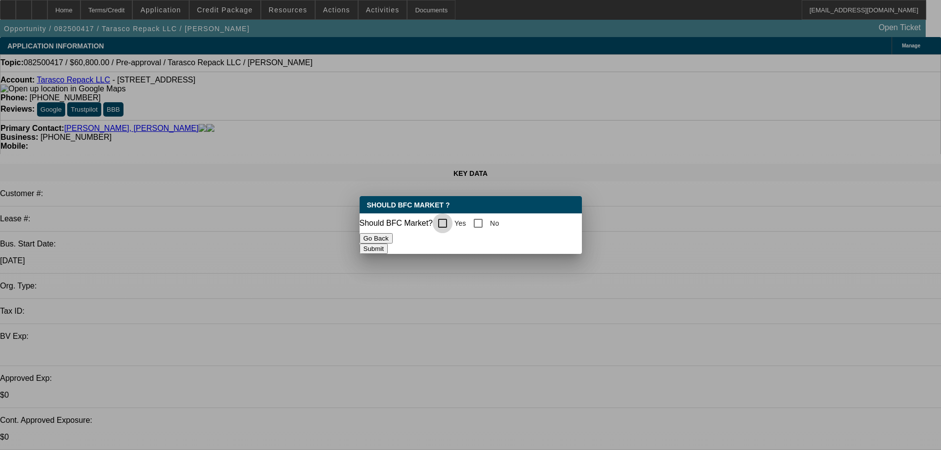
click at [449, 221] on input "Yes" at bounding box center [443, 223] width 20 height 20
checkbox input "true"
click at [388, 250] on button "Submit" at bounding box center [374, 249] width 28 height 10
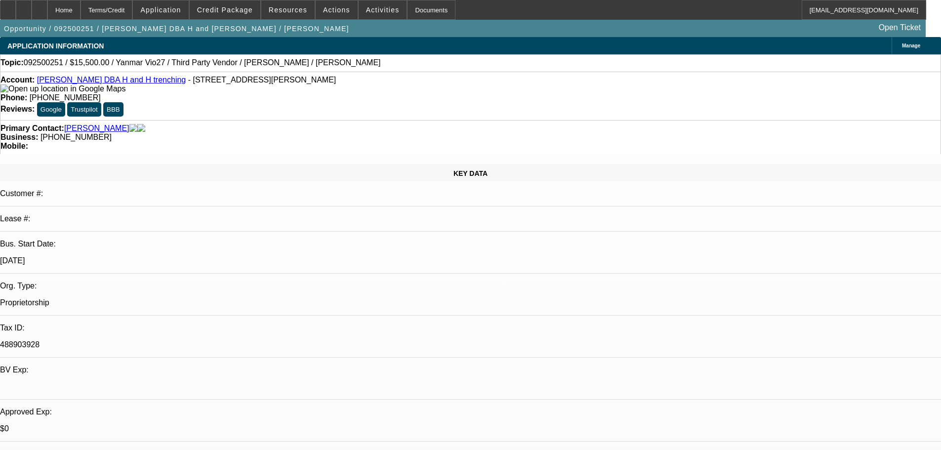
select select "0"
select select "6"
select select "0"
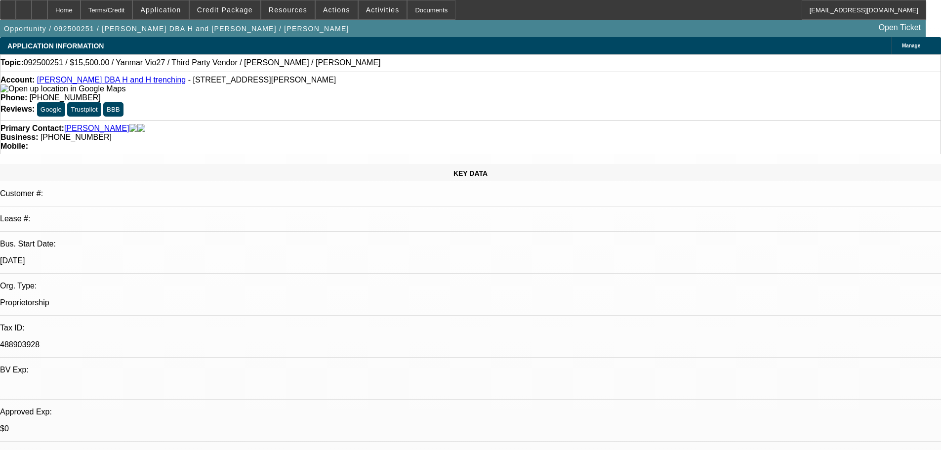
select select "0"
select select "6"
select select "0"
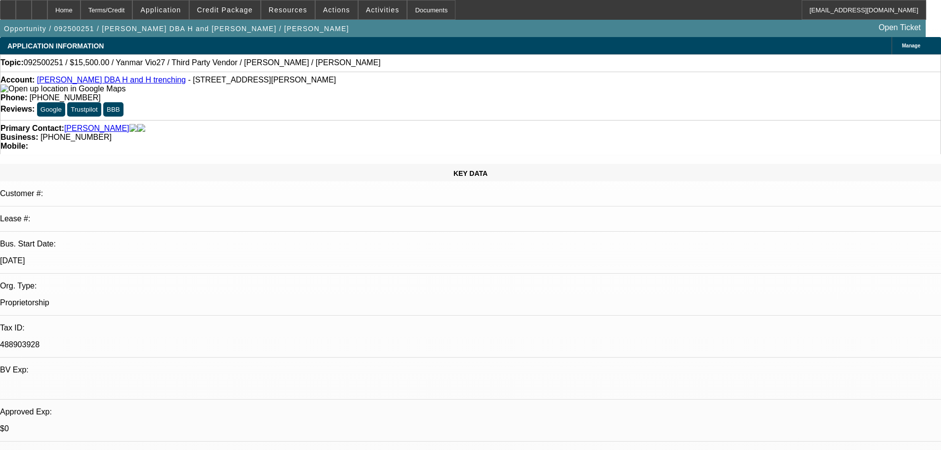
select select "0"
select select "6"
select select "0"
select select "0.1"
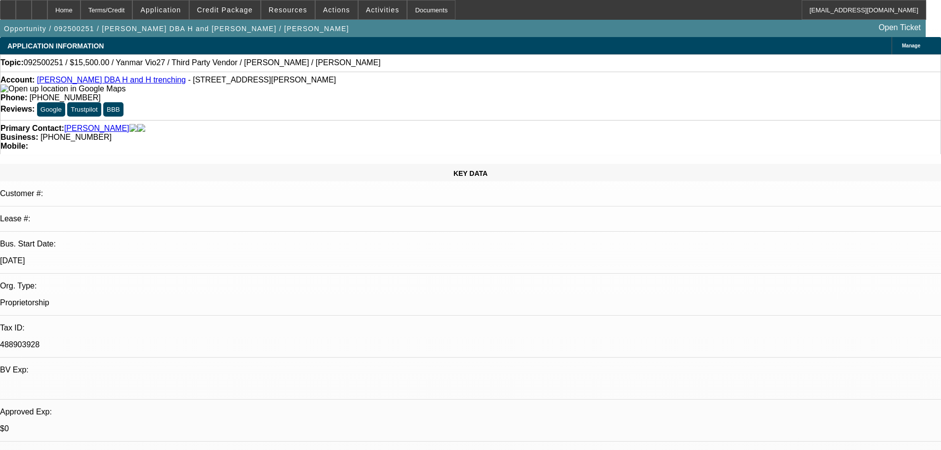
select select "4"
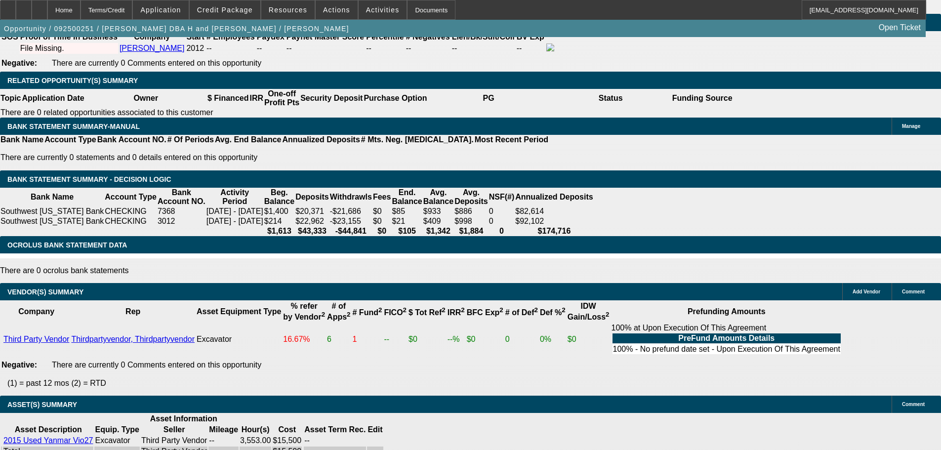
scroll to position [1828, 0]
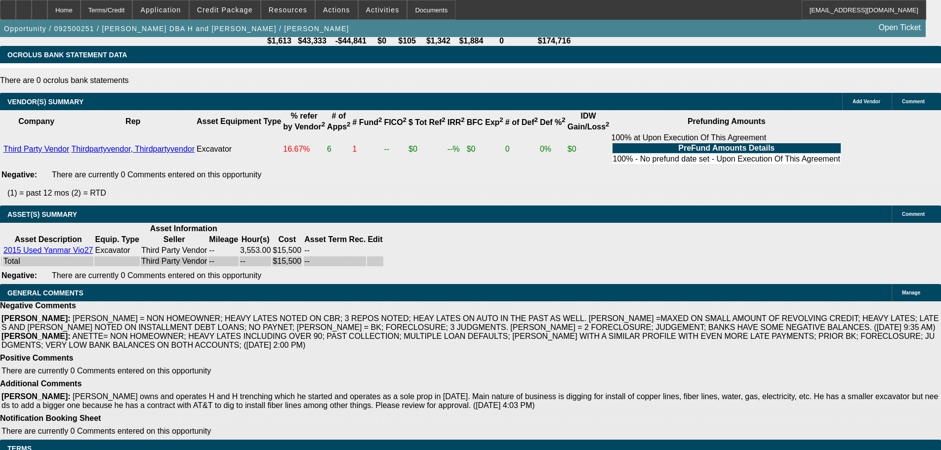
drag, startPoint x: 217, startPoint y: 322, endPoint x: 217, endPoint y: 343, distance: 21.2
copy span "APPROVED BY FINPAC: Amount: $15,500.00. Approved Term: 36 months. Residual: OK …"
drag, startPoint x: 209, startPoint y: 331, endPoint x: 435, endPoint y: 330, distance: 225.3
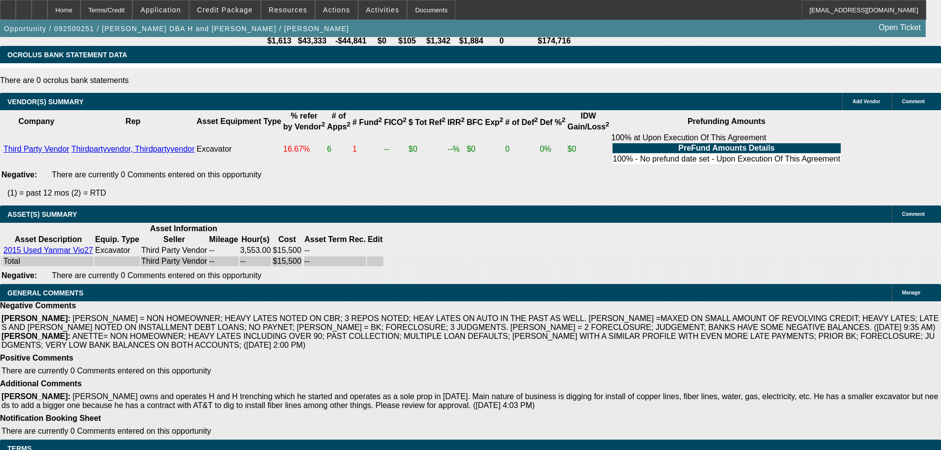
copy span "CONTINGENT ON ACCEPTABLE INSPECTION AND CLEAN LIEN SEARCH."
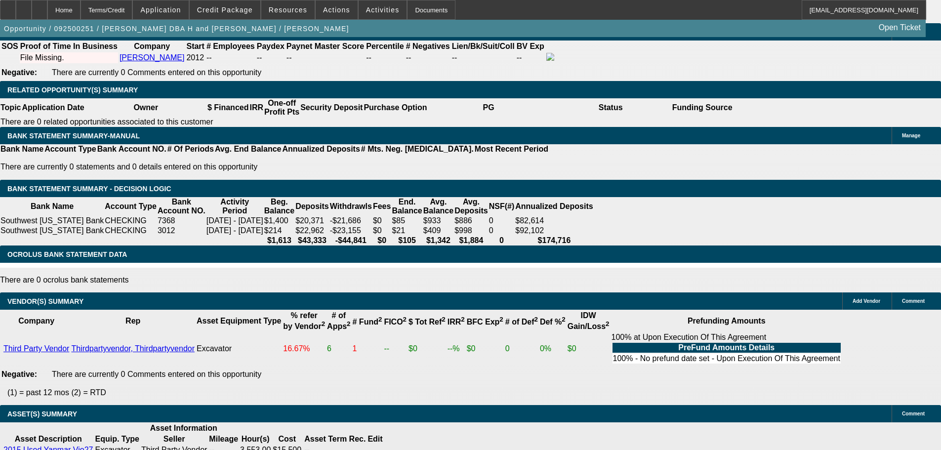
scroll to position [1630, 0]
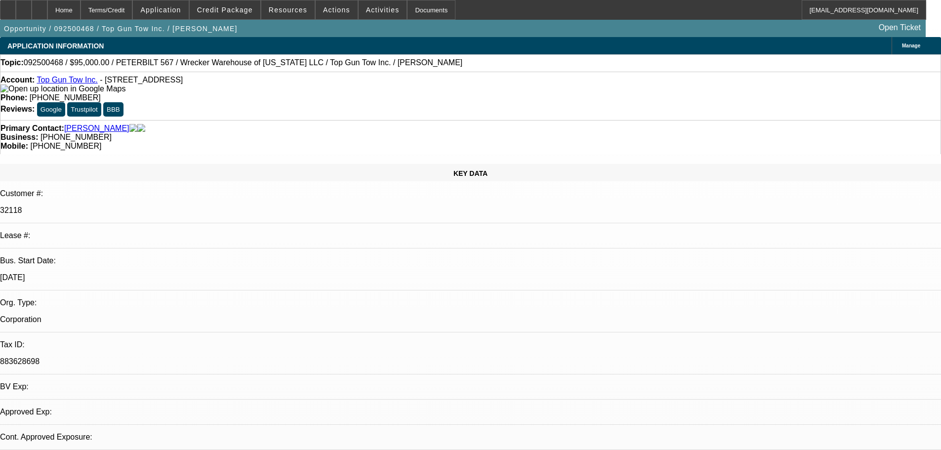
select select "0"
select select "2"
select select "0.1"
select select "4"
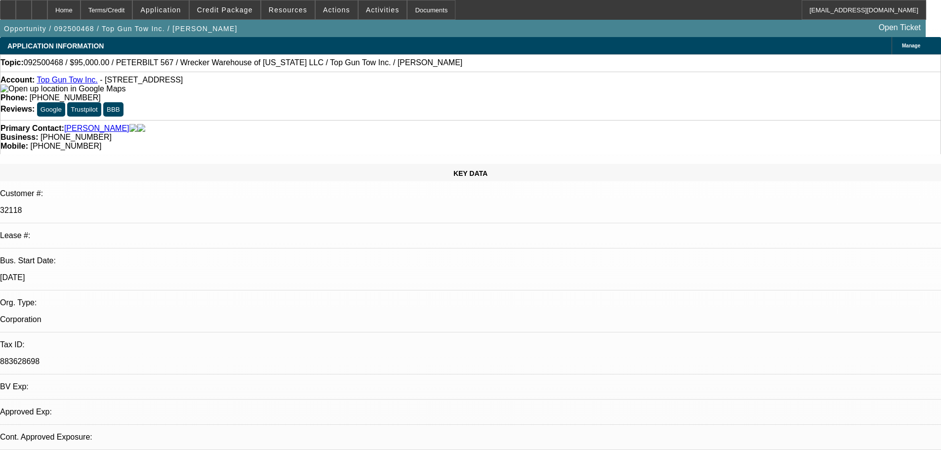
select select "0"
select select "2"
select select "0.1"
select select "4"
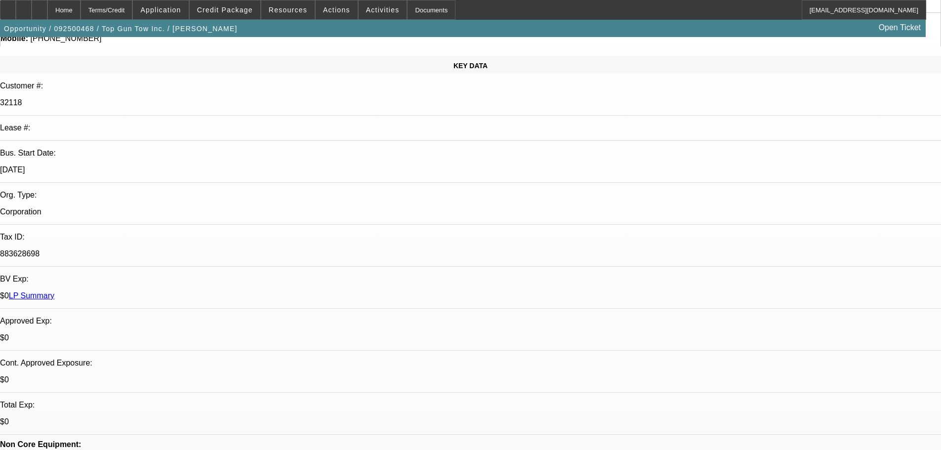
scroll to position [108, 0]
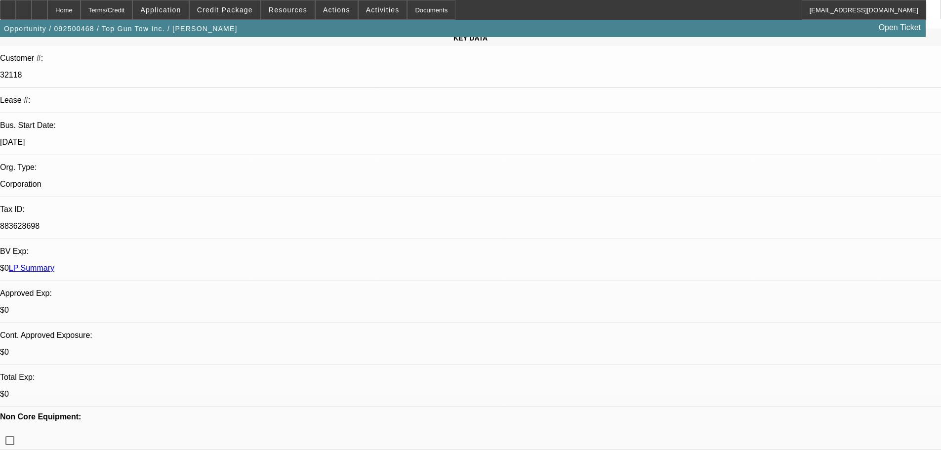
scroll to position [158, 0]
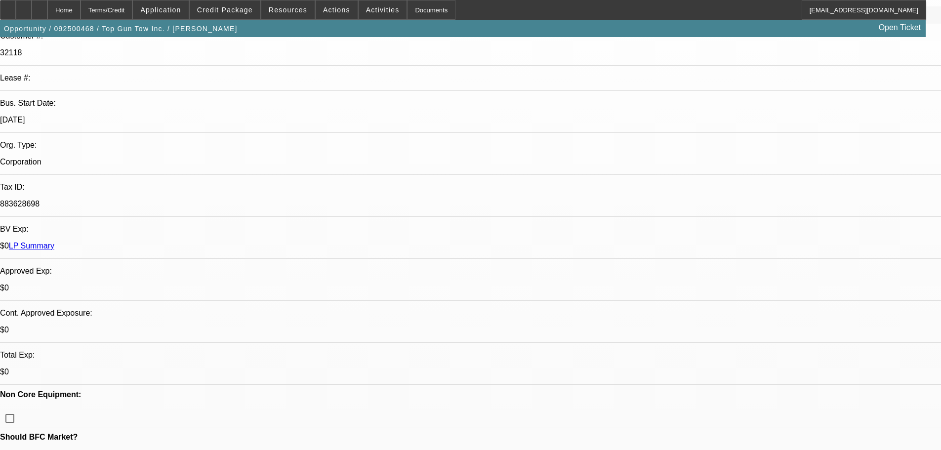
drag, startPoint x: 180, startPoint y: 347, endPoint x: 216, endPoint y: 349, distance: 36.1
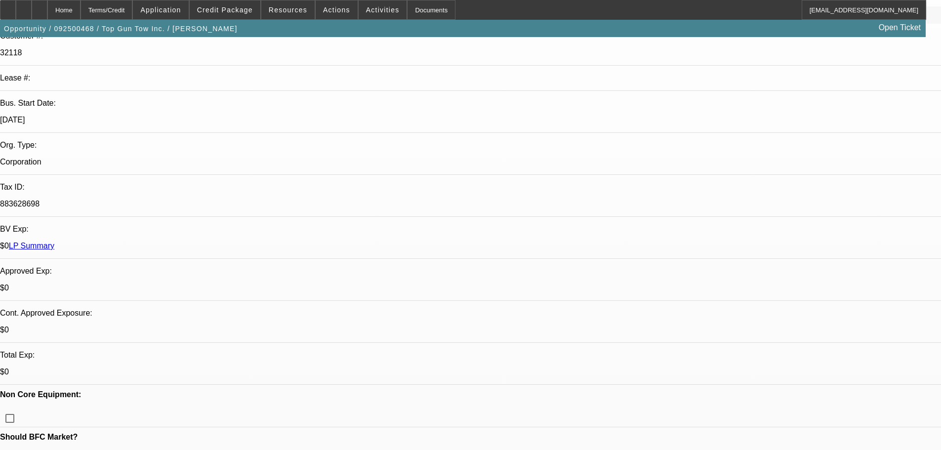
copy label "SG Industries"
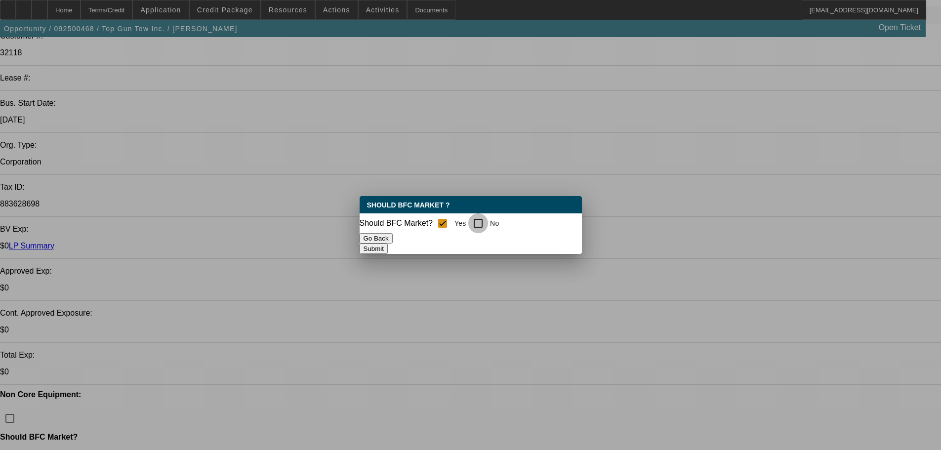
click at [488, 218] on input "No" at bounding box center [478, 223] width 20 height 20
checkbox input "true"
checkbox input "false"
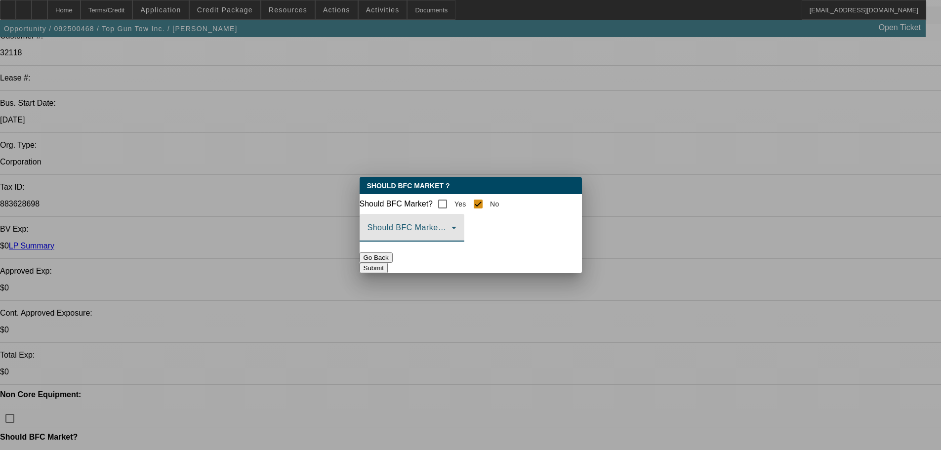
click at [452, 238] on span at bounding box center [410, 232] width 84 height 12
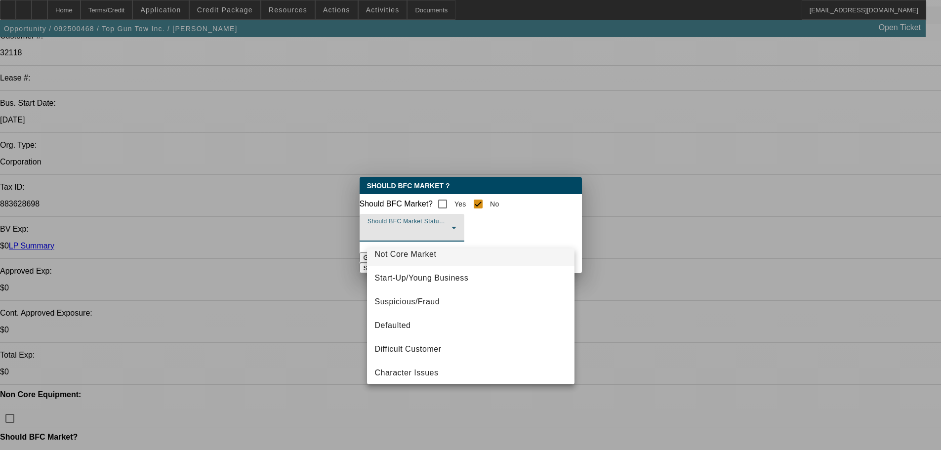
scroll to position [62, 0]
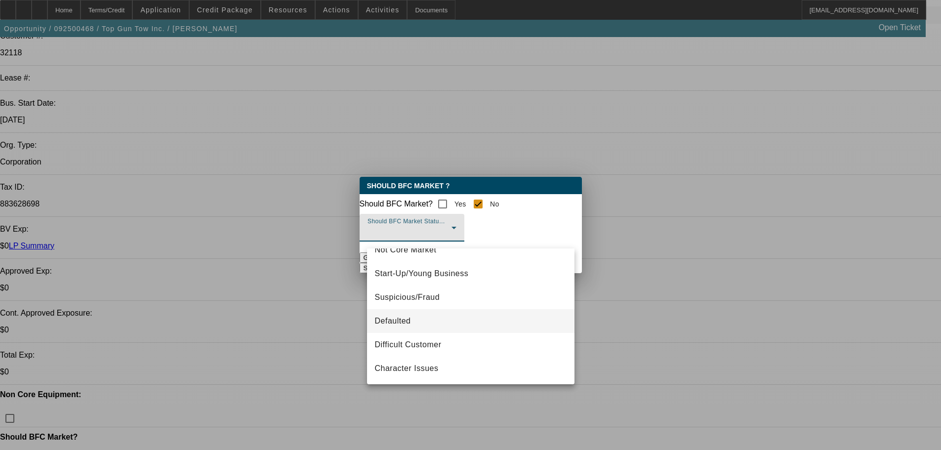
click at [413, 318] on mat-option "Defaulted" at bounding box center [470, 321] width 207 height 24
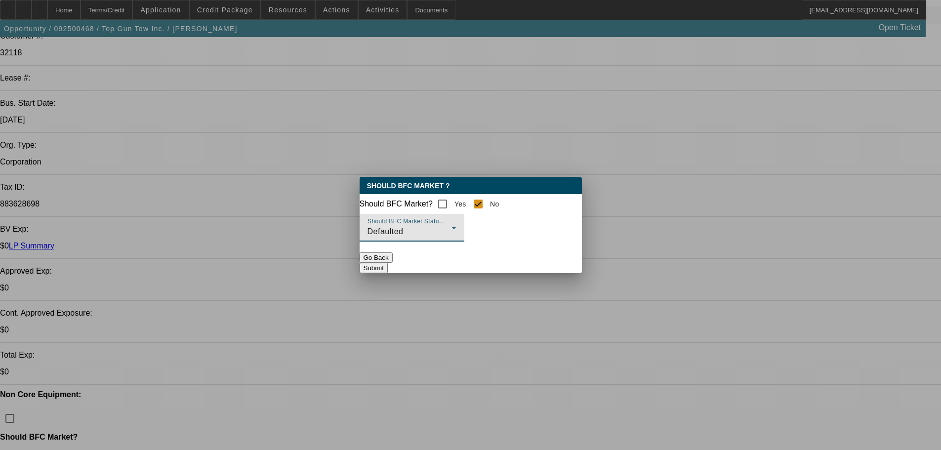
click at [388, 265] on button "Submit" at bounding box center [374, 268] width 28 height 10
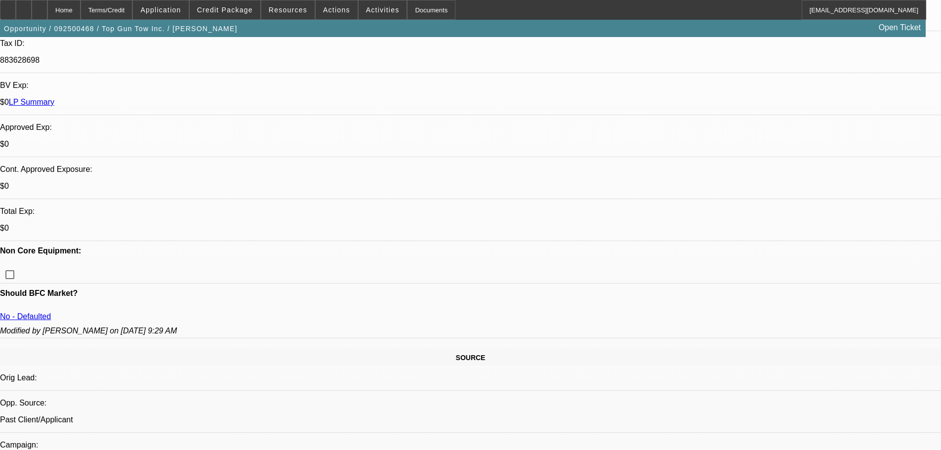
scroll to position [405, 0]
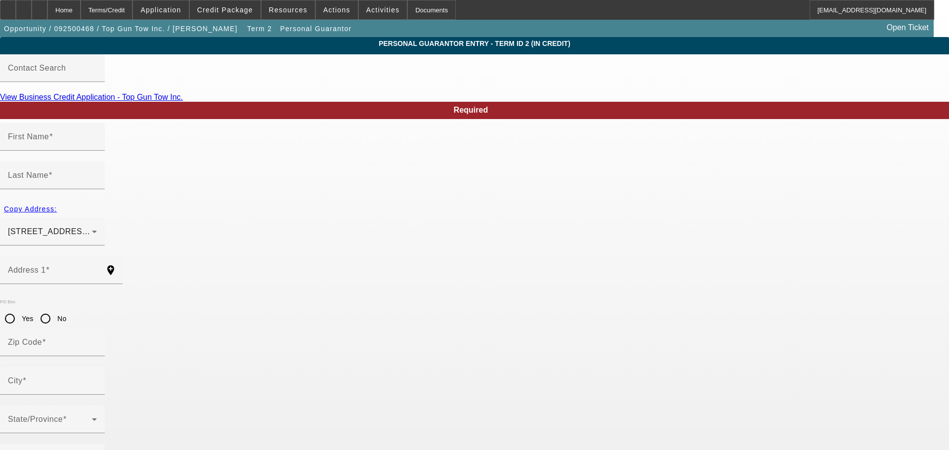
type input "Sean"
type input "Gowers"
type input "11539 Liggett Street"
radio input "true"
type input "90650"
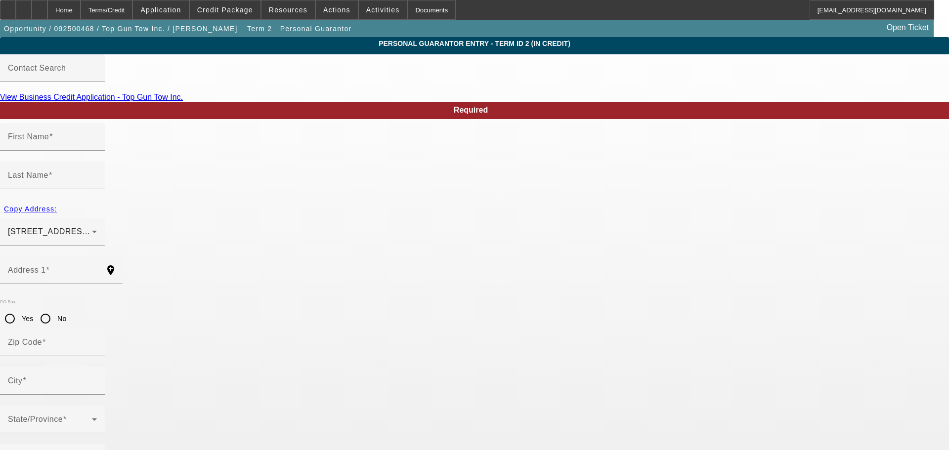
type input "Norwalk"
type input "[PHONE_NUMBER]"
type input "100"
type input "610-01-6570"
type input "topguntow@yahoo.com"
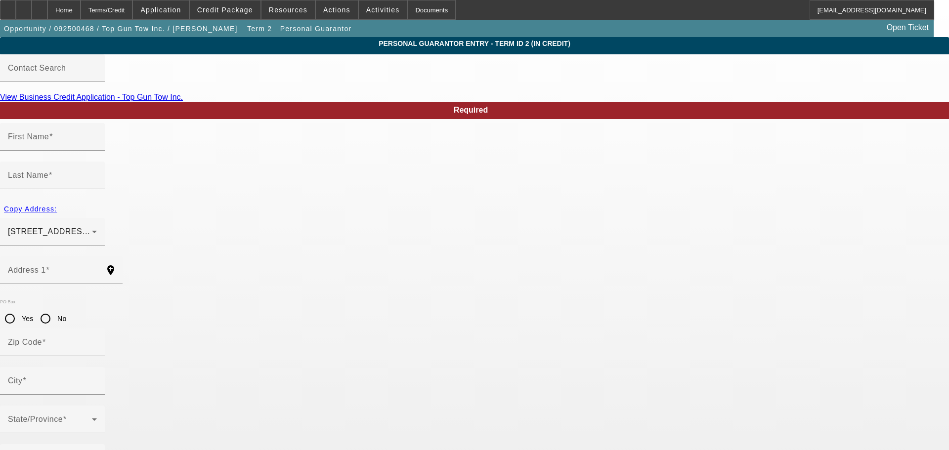
type input "[PHONE_NUMBER]"
click at [81, 8] on div "Home" at bounding box center [63, 10] width 33 height 20
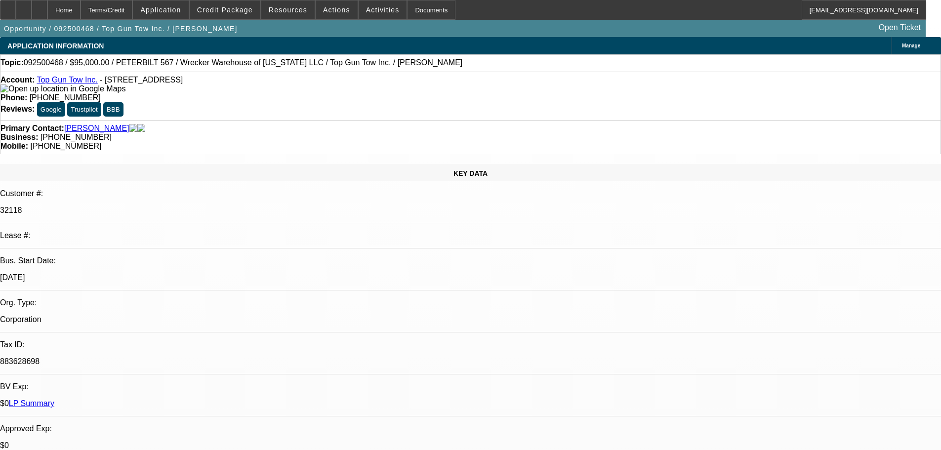
select select "0"
select select "2"
select select "0.1"
select select "4"
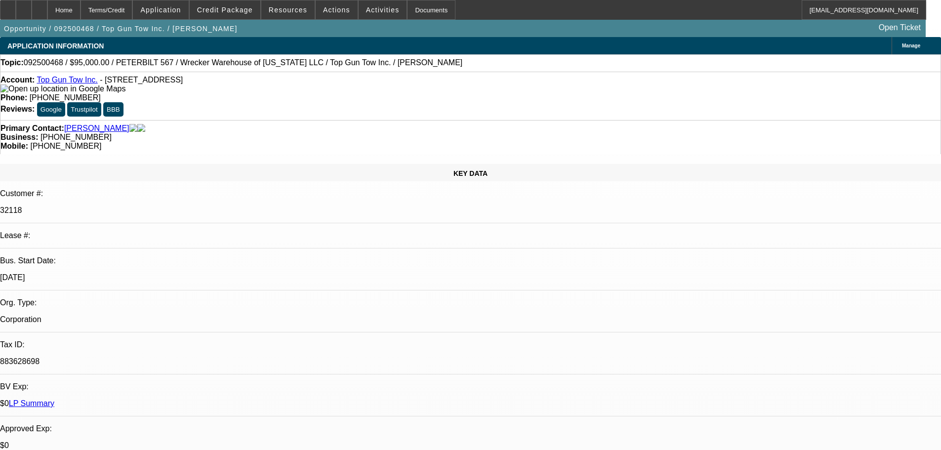
select select "0"
select select "2"
select select "0.1"
select select "4"
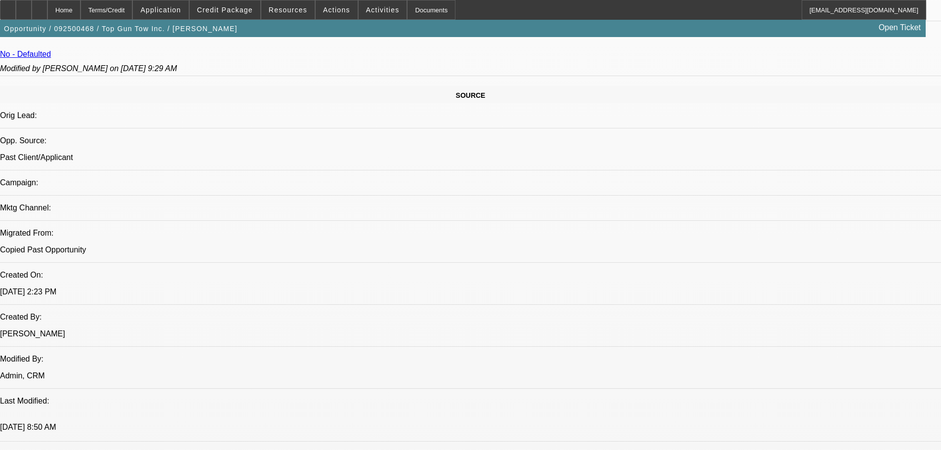
scroll to position [692, 0]
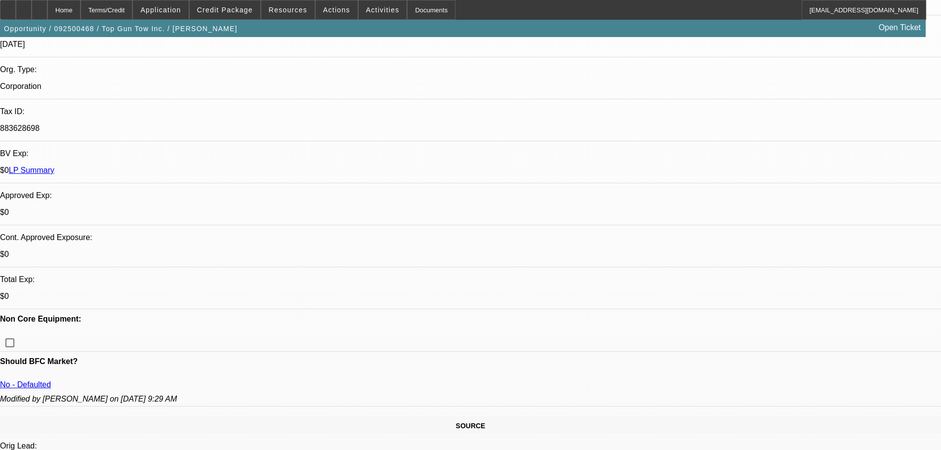
scroll to position [99, 0]
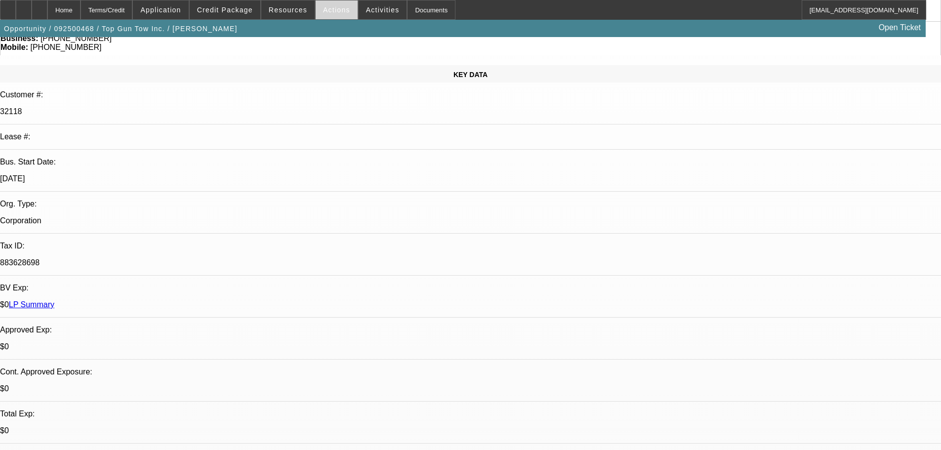
click at [339, 8] on span "Actions" at bounding box center [336, 10] width 27 height 8
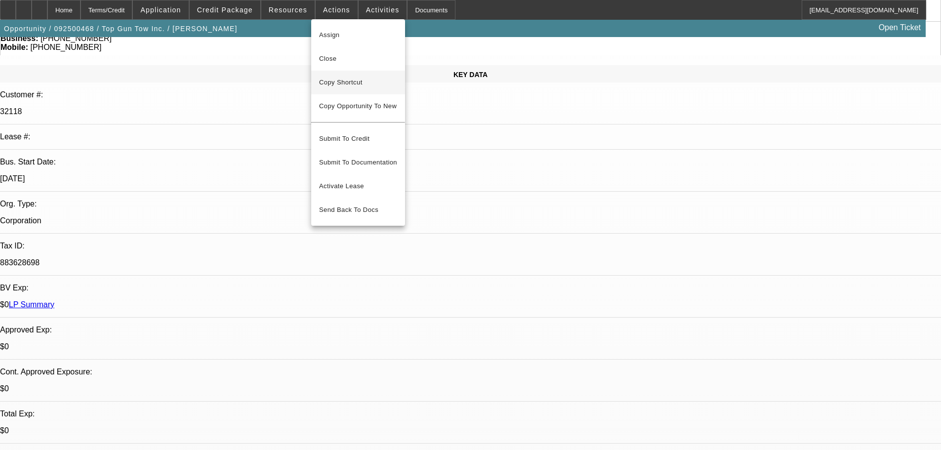
click at [340, 82] on span "Copy Shortcut" at bounding box center [358, 83] width 78 height 12
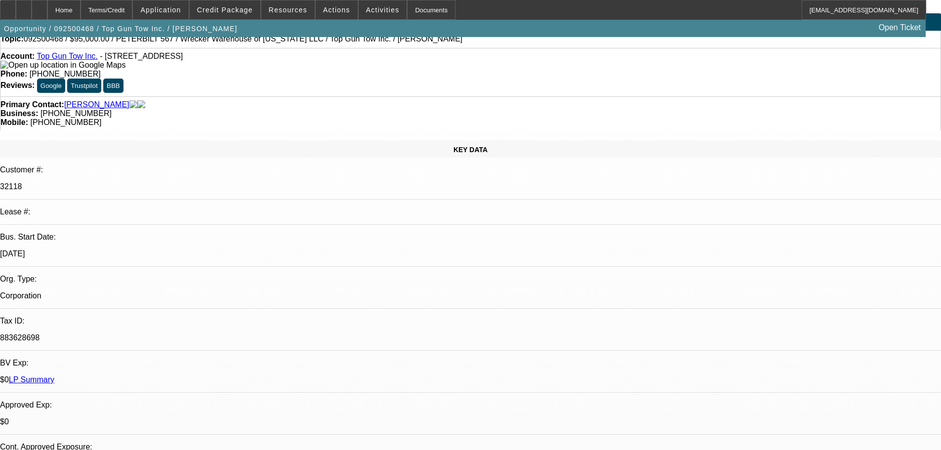
scroll to position [0, 0]
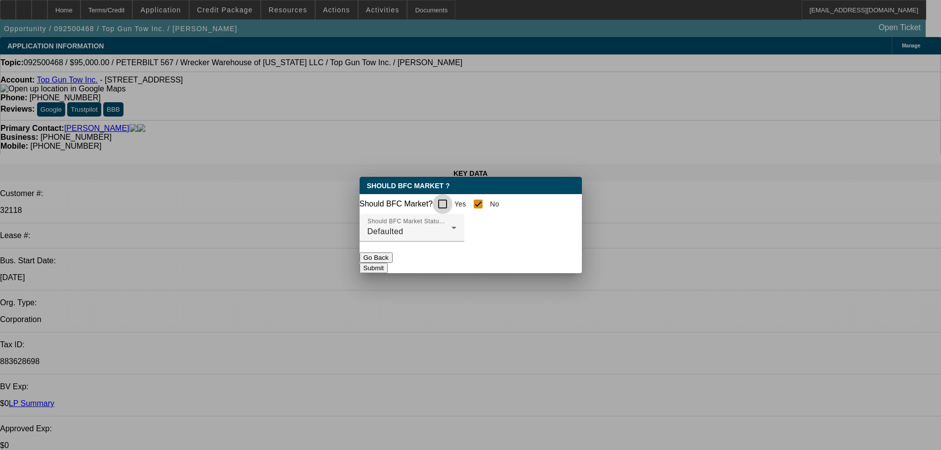
click at [453, 206] on input "Yes" at bounding box center [443, 204] width 20 height 20
checkbox input "true"
checkbox input "false"
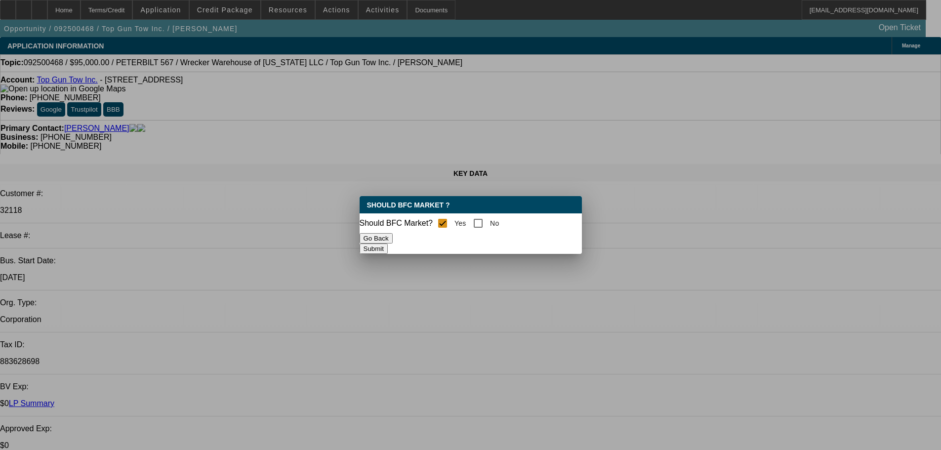
click at [388, 244] on button "Submit" at bounding box center [374, 249] width 28 height 10
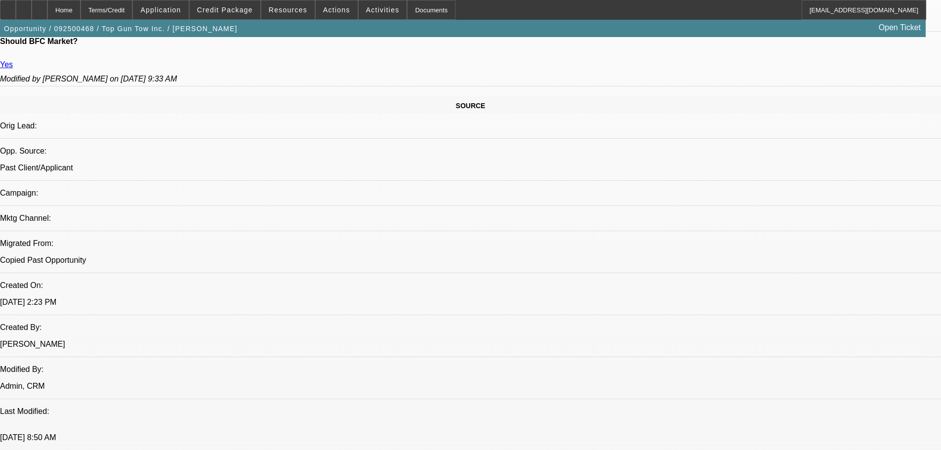
scroll to position [642, 0]
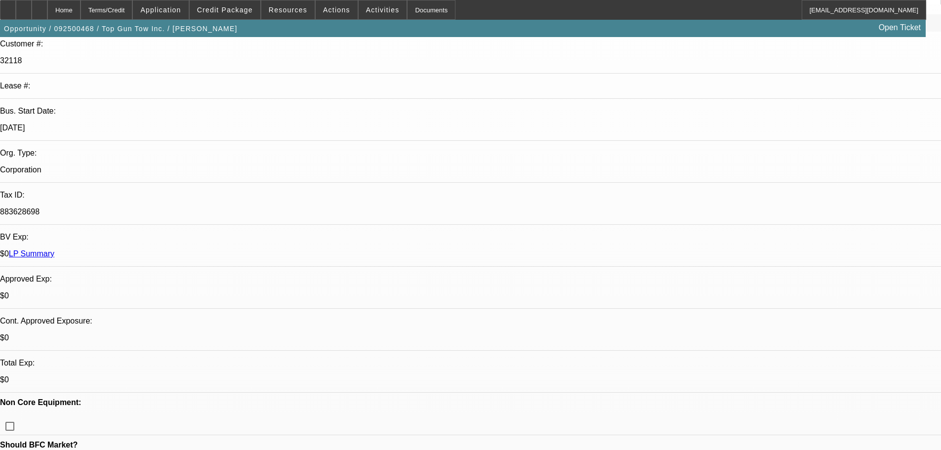
scroll to position [0, 0]
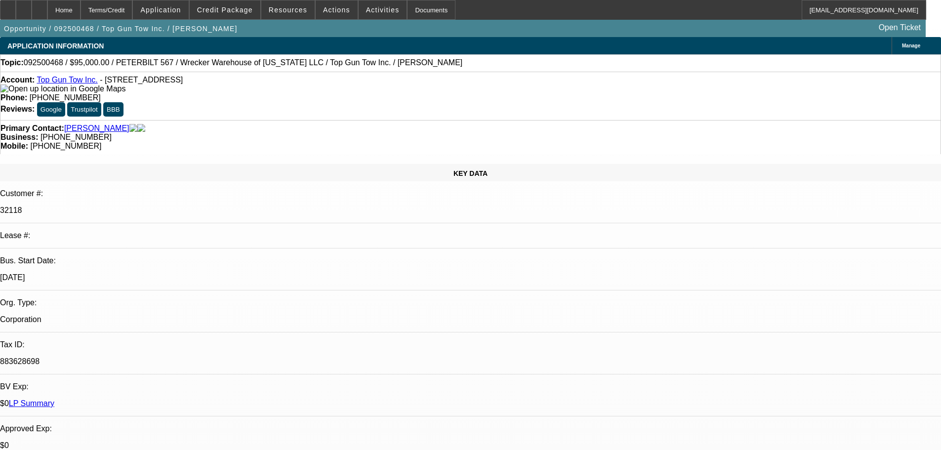
click at [54, 399] on link "LP Summary" at bounding box center [31, 403] width 45 height 8
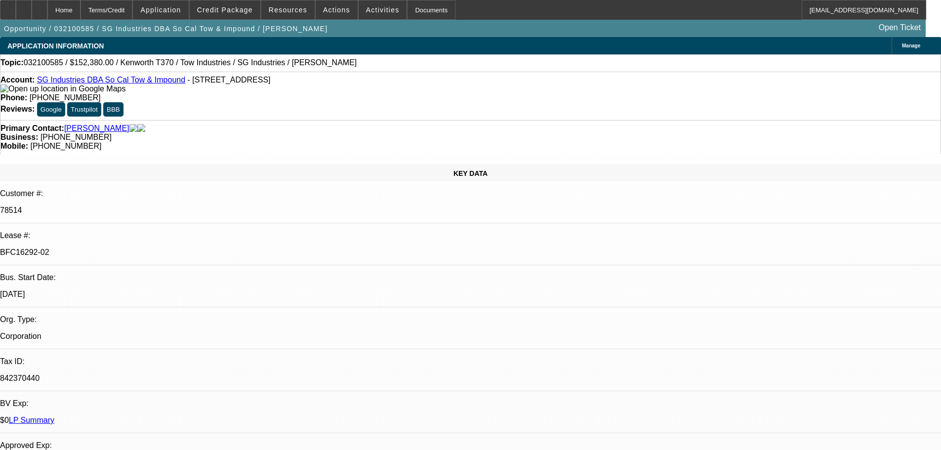
select select "0"
select select "2"
select select "0.1"
select select "4"
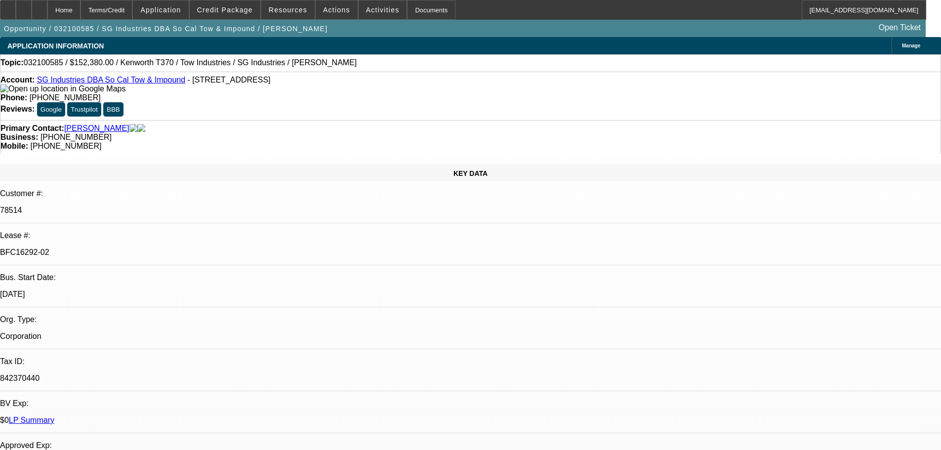
select select "0"
select select "2"
select select "0.1"
select select "4"
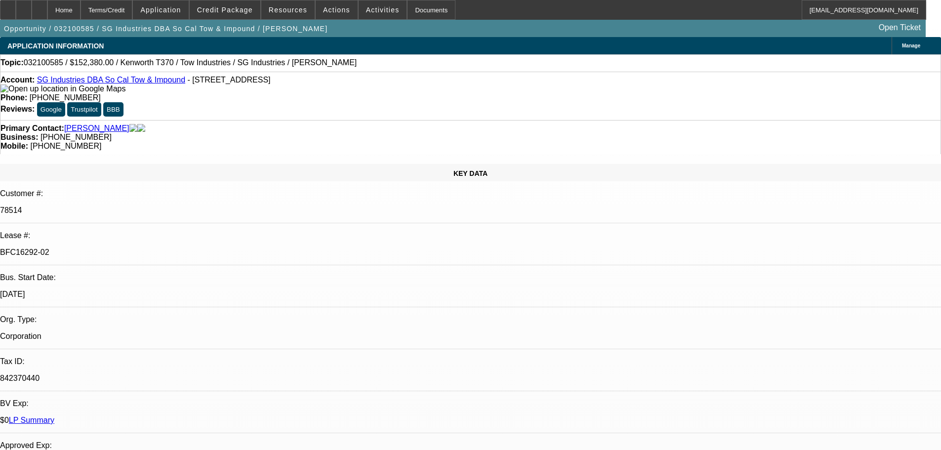
select select "0"
select select "2"
select select "0.1"
select select "4"
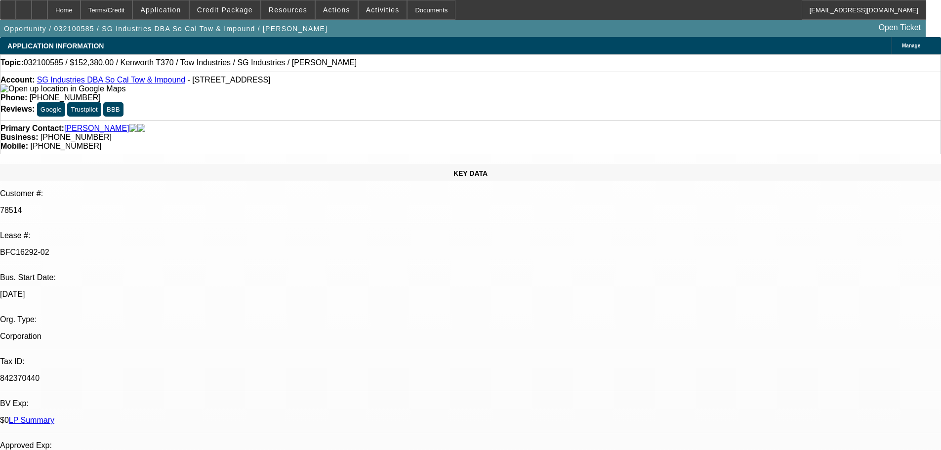
select select "0"
select select "2"
select select "0.1"
select select "4"
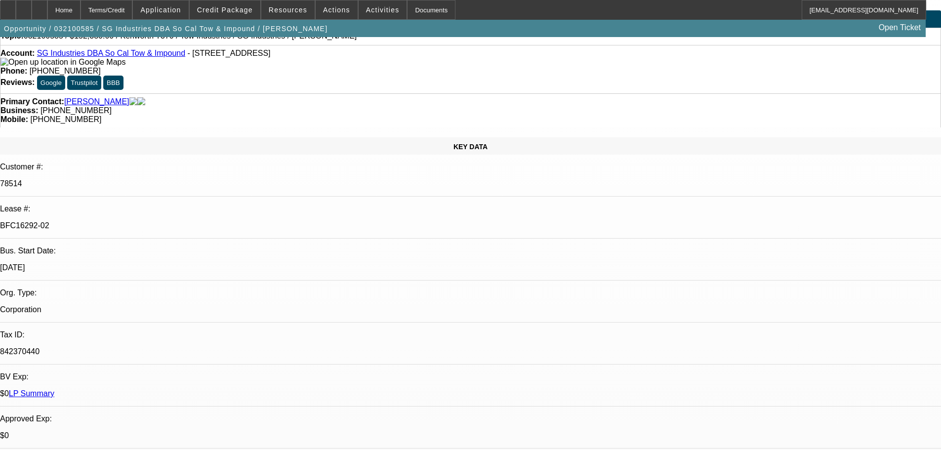
scroll to position [49, 0]
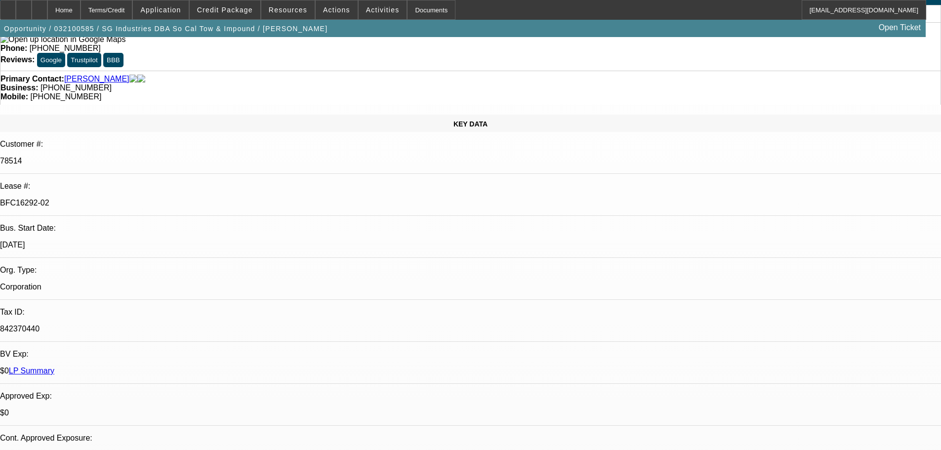
click at [54, 367] on link "LP Summary" at bounding box center [31, 371] width 45 height 8
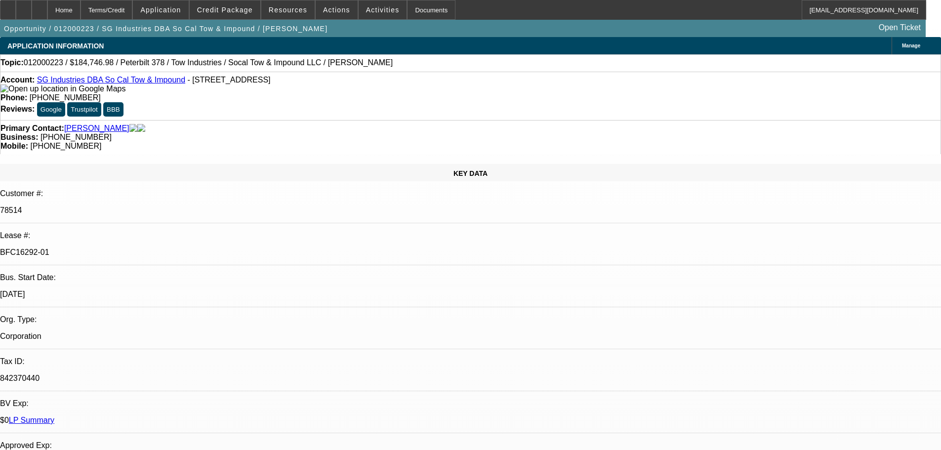
select select "2"
select select "0.1"
select select "4"
select select "2"
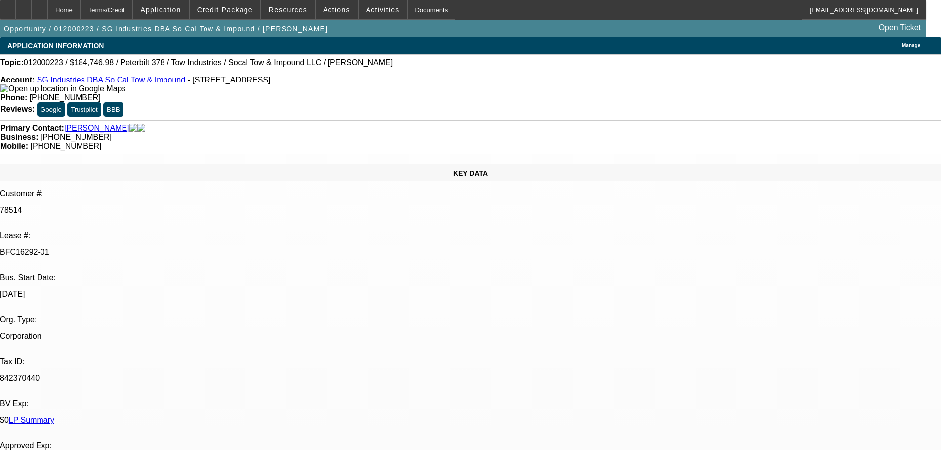
select select "2"
select select "0.1"
select select "4"
select select "2"
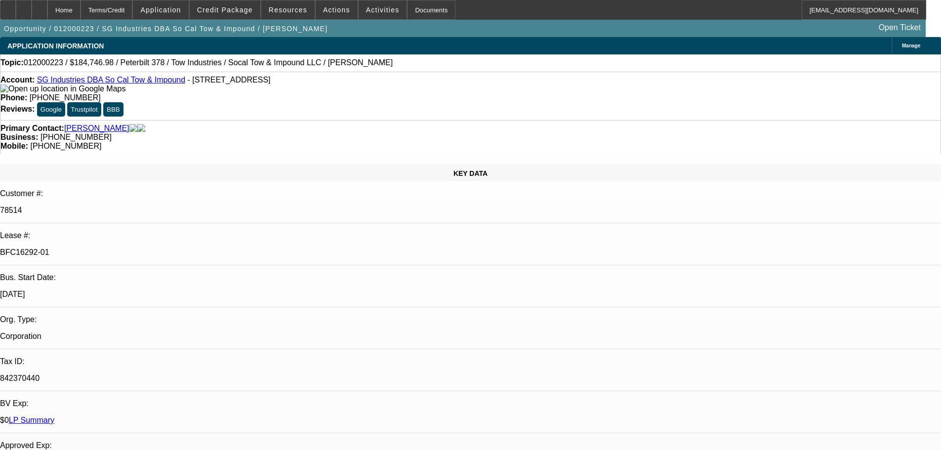
select select "0.1"
select select "4"
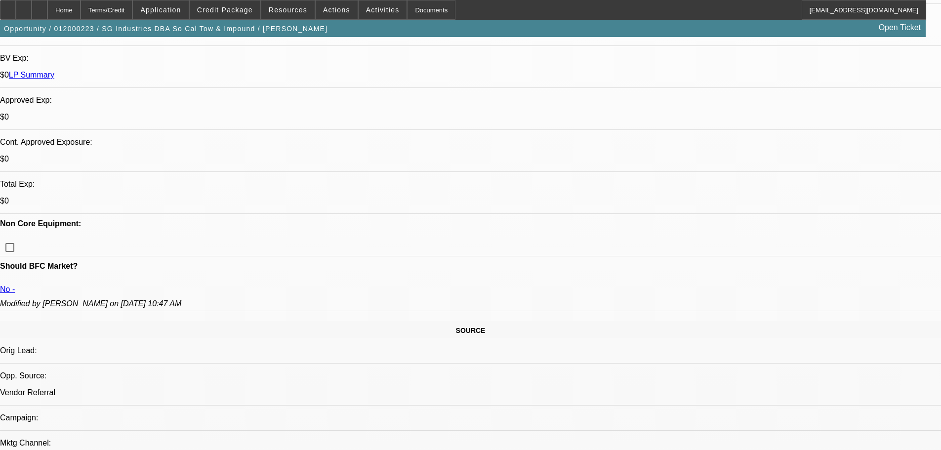
scroll to position [346, 0]
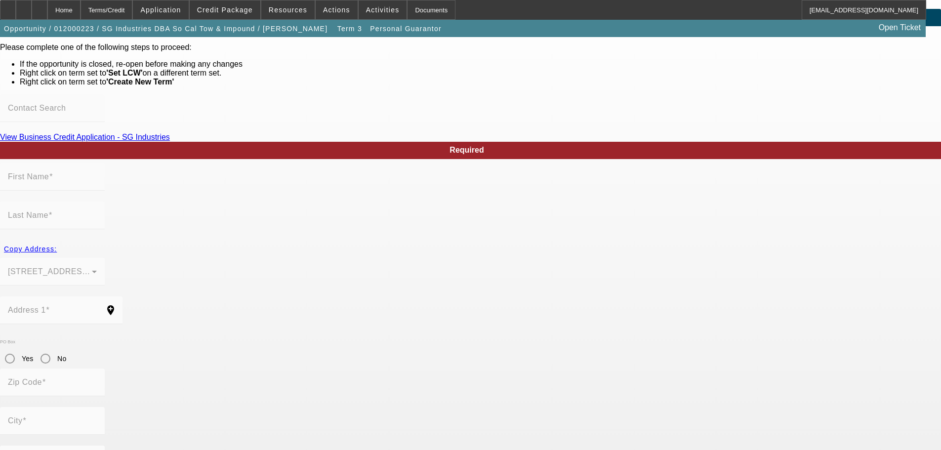
scroll to position [52, 0]
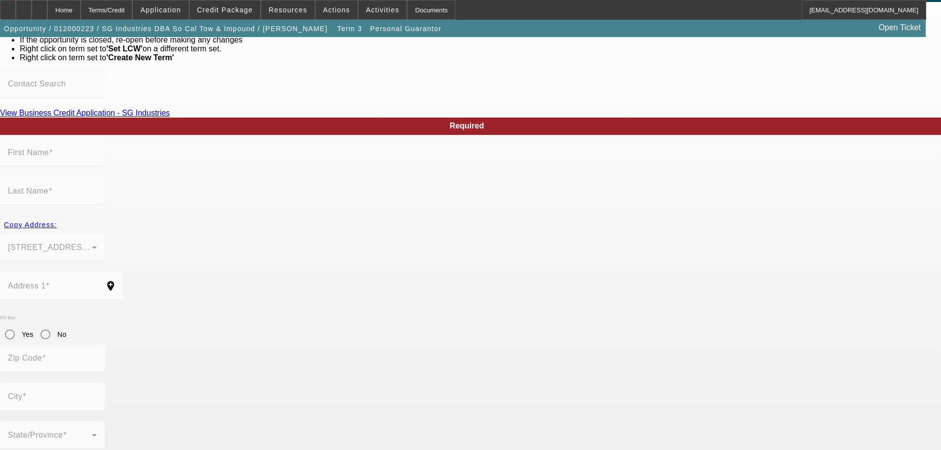
type input "[PERSON_NAME]"
type input "Gowers"
type input "[STREET_ADDRESS][PERSON_NAME]"
radio input "true"
type input "90650"
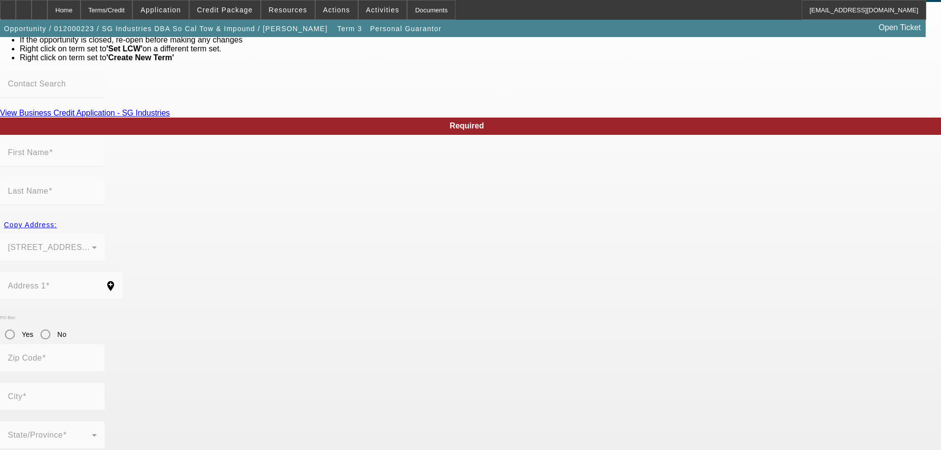
type input "[GEOGRAPHIC_DATA]"
type input "[PHONE_NUMBER]"
type input "100"
type input "610-01-6570"
type input "[EMAIL_ADDRESS][DOMAIN_NAME]"
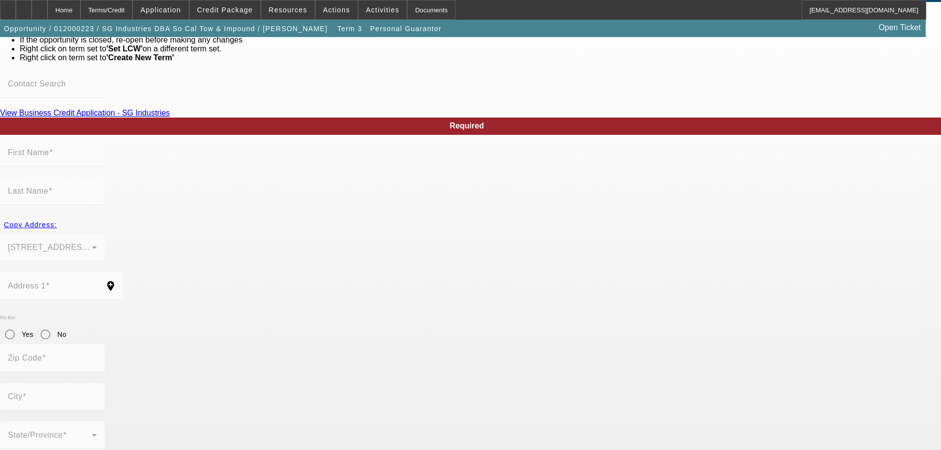
type input "[PHONE_NUMBER]"
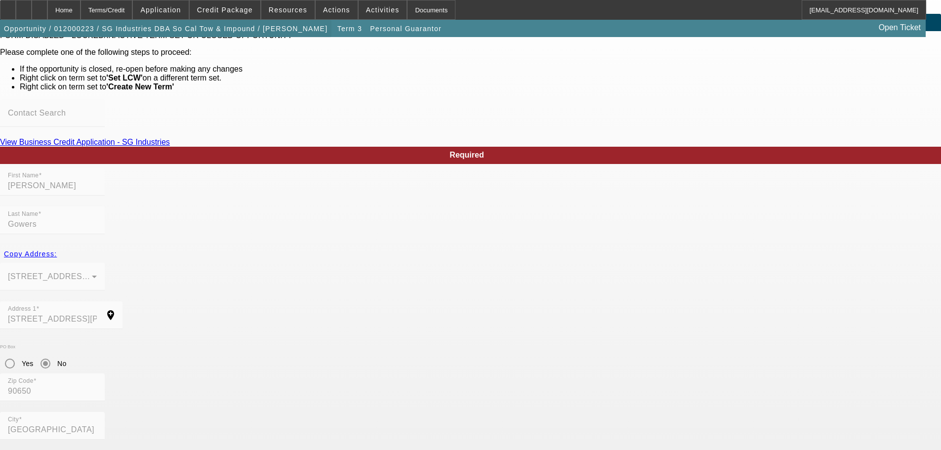
scroll to position [0, 0]
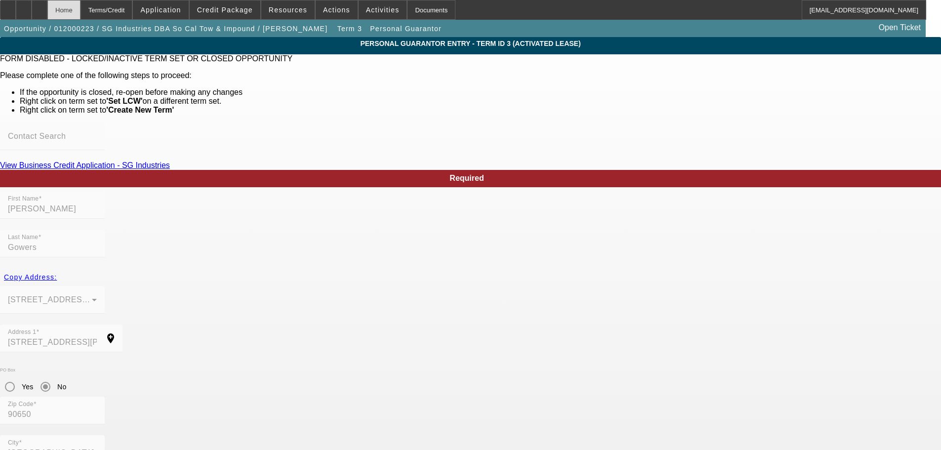
click at [80, 11] on div "Home" at bounding box center [63, 10] width 33 height 20
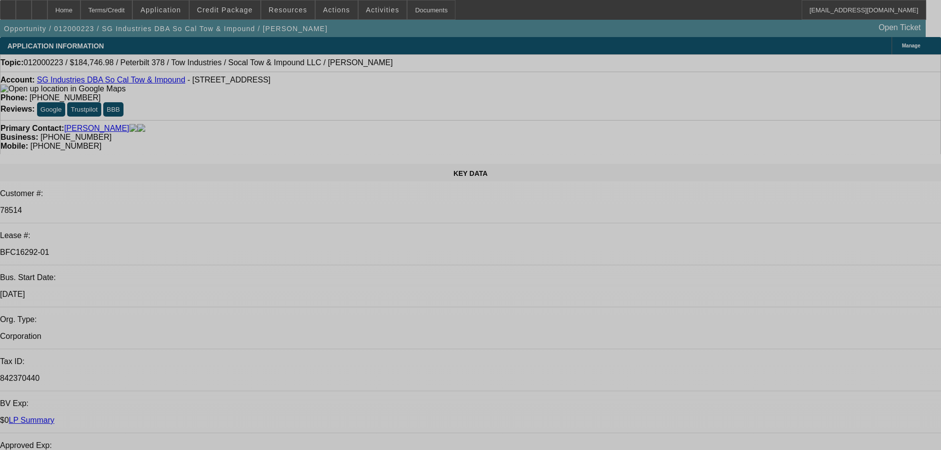
select select "2"
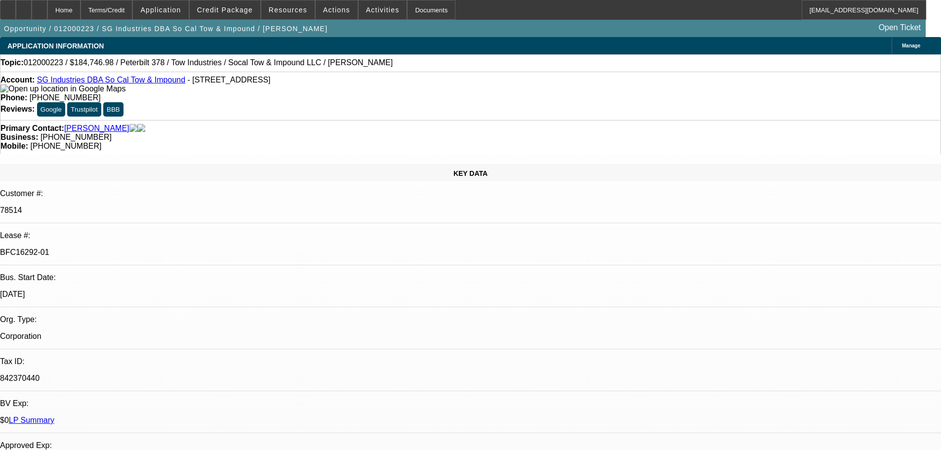
select select "0.1"
select select "4"
select select "2"
select select "0.1"
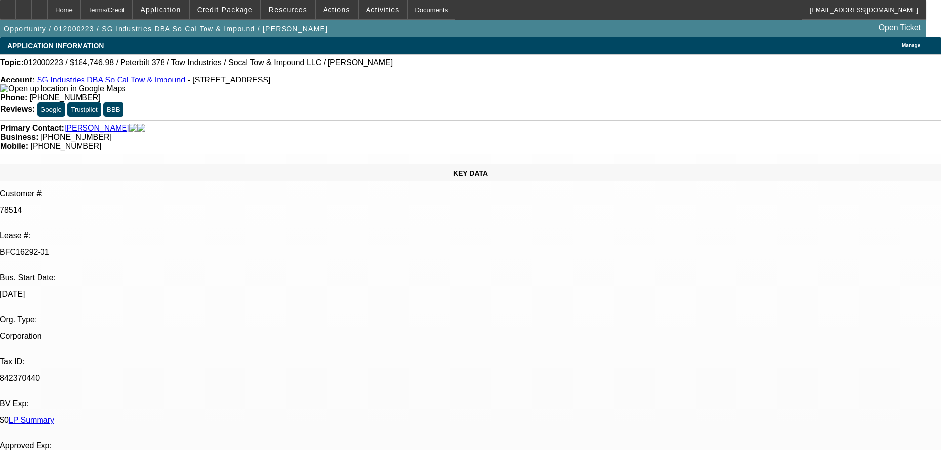
select select "4"
select select "2"
select select "0.1"
select select "4"
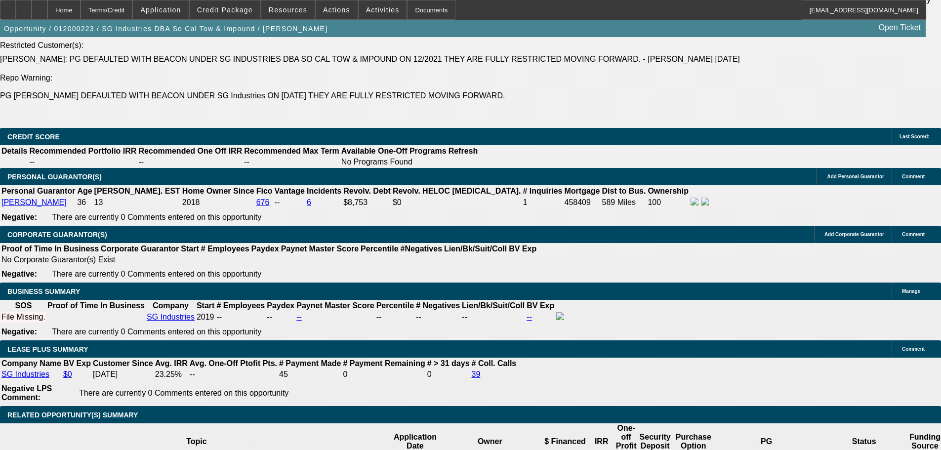
scroll to position [1729, 0]
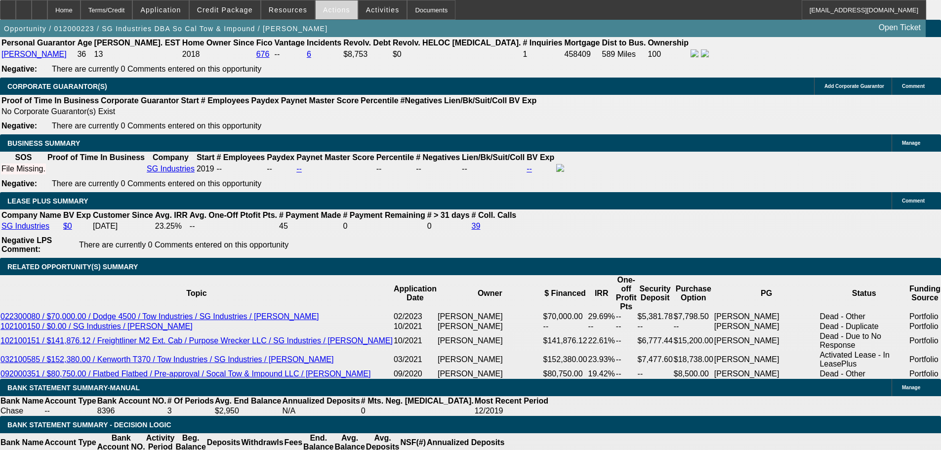
click at [327, 10] on span "Actions" at bounding box center [336, 10] width 27 height 8
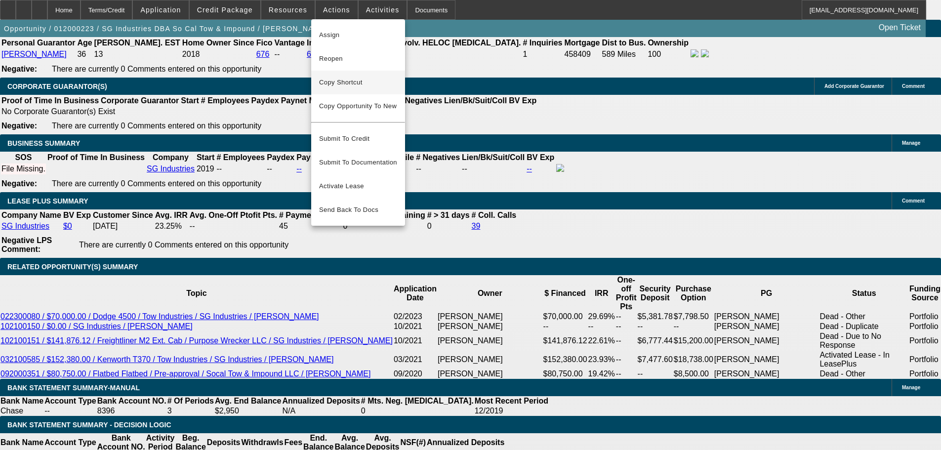
click at [347, 79] on span "Copy Shortcut" at bounding box center [358, 83] width 78 height 12
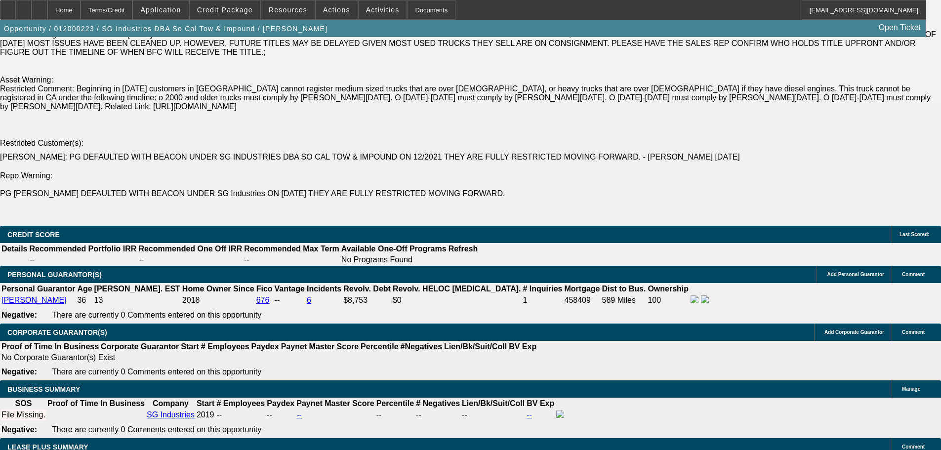
scroll to position [1581, 0]
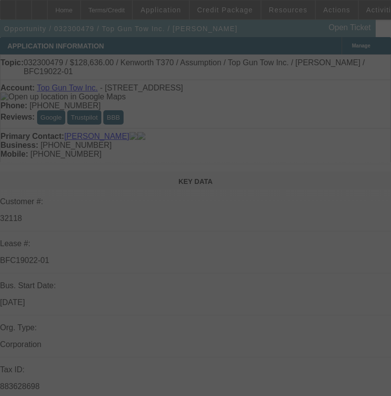
select select "0"
select select "2"
select select "0.1"
select select "4"
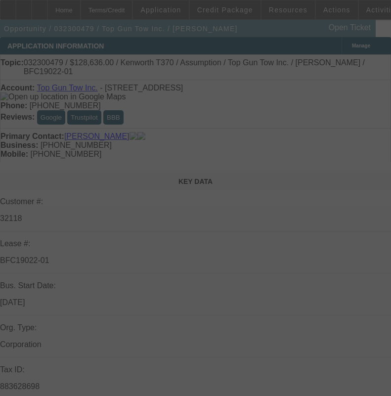
select select "0"
select select "2"
select select "0.1"
select select "4"
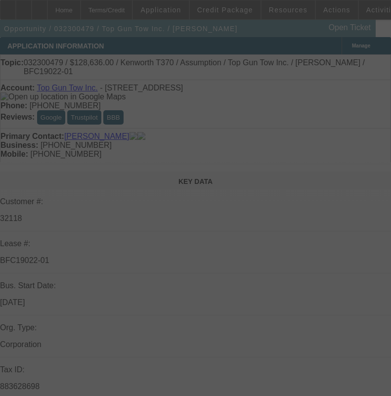
select select "0"
select select "2"
select select "0.1"
select select "4"
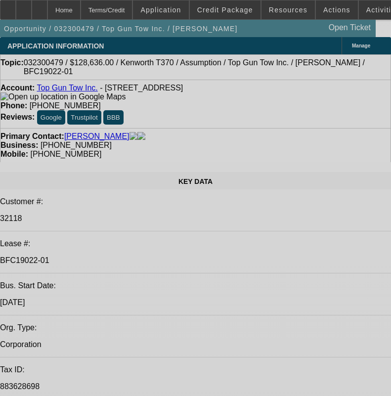
select select "0"
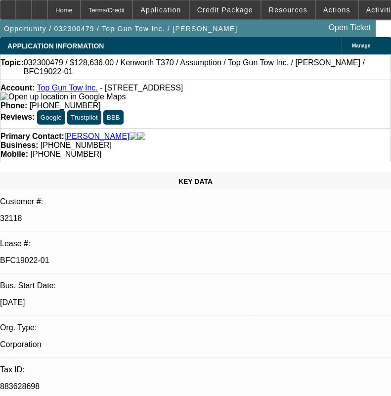
select select "0"
select select "2"
select select "0.1"
select select "4"
select select "0"
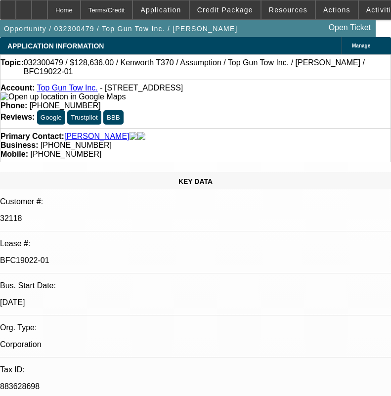
select select "0"
select select "2"
select select "0.1"
select select "4"
select select "0"
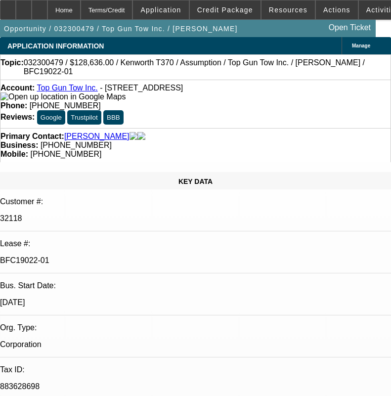
select select "0"
select select "2"
select select "0.1"
select select "4"
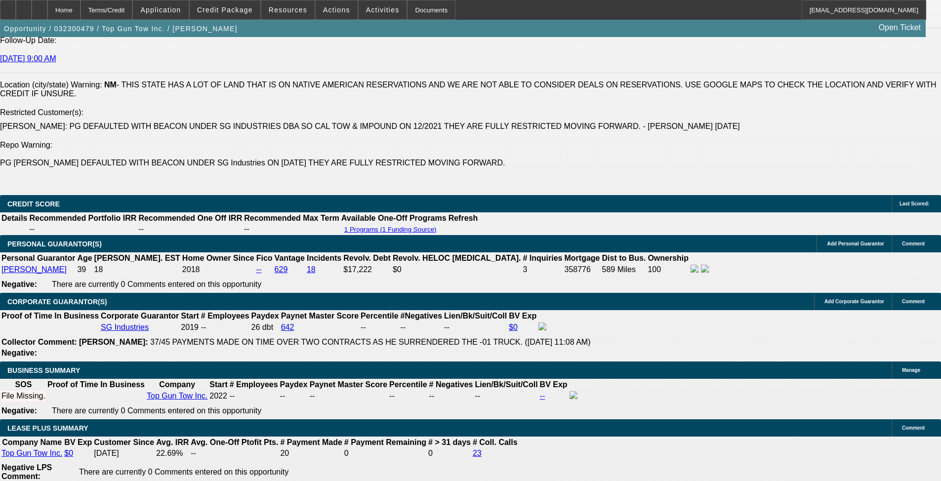
scroll to position [1284, 0]
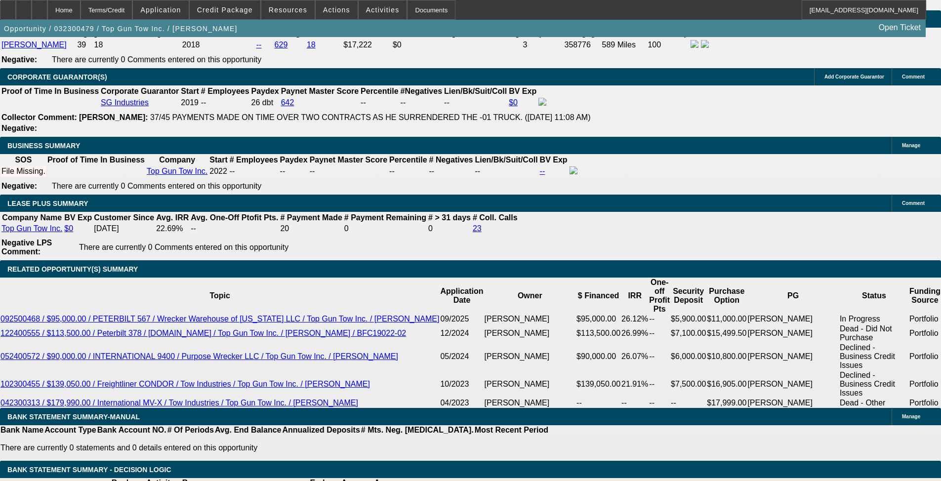
drag, startPoint x: 739, startPoint y: 237, endPoint x: 731, endPoint y: 228, distance: 12.2
drag, startPoint x: 720, startPoint y: 216, endPoint x: 711, endPoint y: 198, distance: 20.5
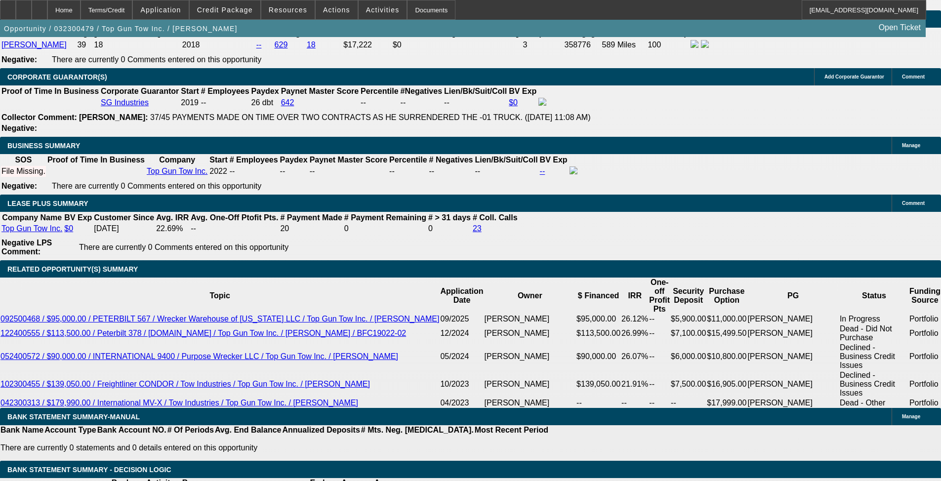
scroll to position [1121, 0]
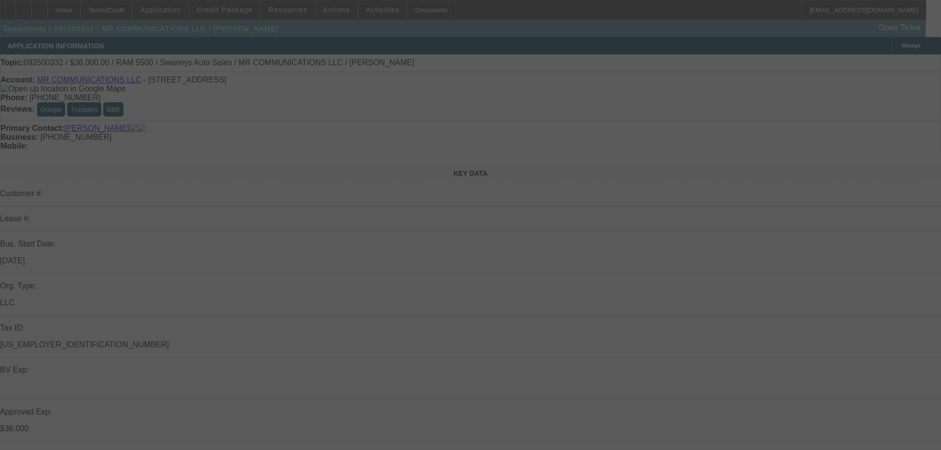
select select "0"
select select "2"
select select "0"
select select "6"
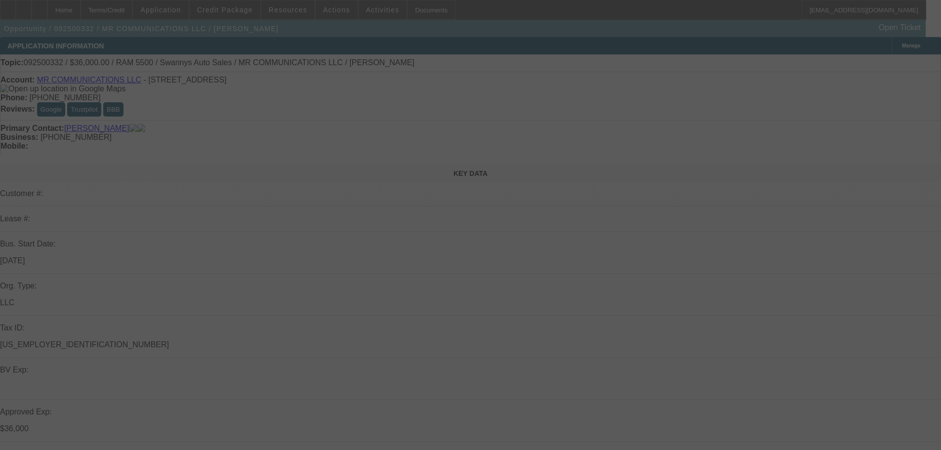
select select "0"
select select "2"
select select "0"
select select "6"
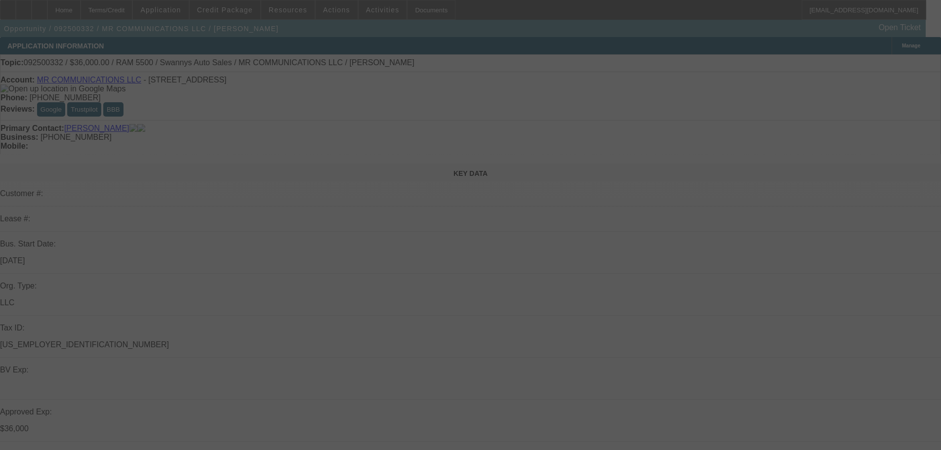
select select "0"
select select "2"
select select "0"
select select "6"
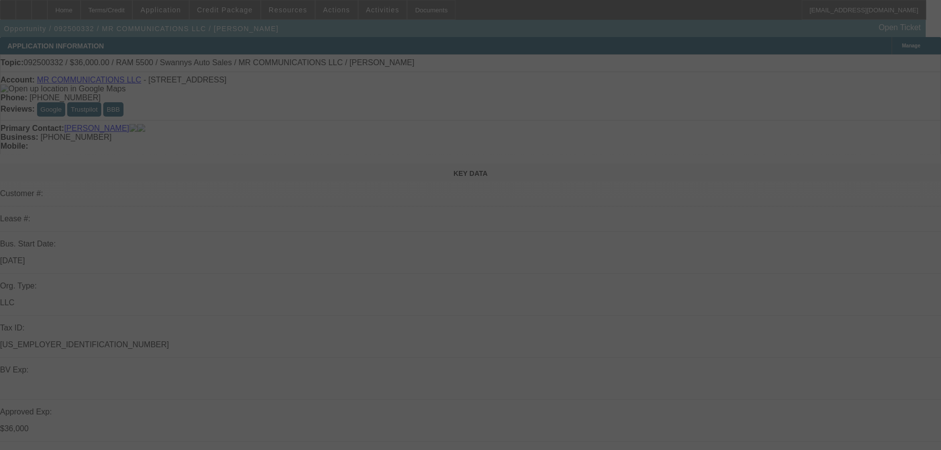
select select "0"
select select "2"
select select "0"
select select "6"
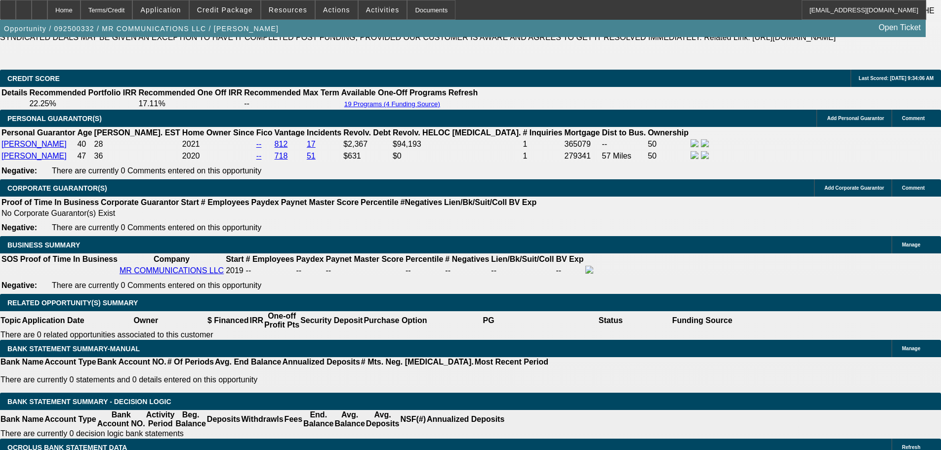
scroll to position [1433, 0]
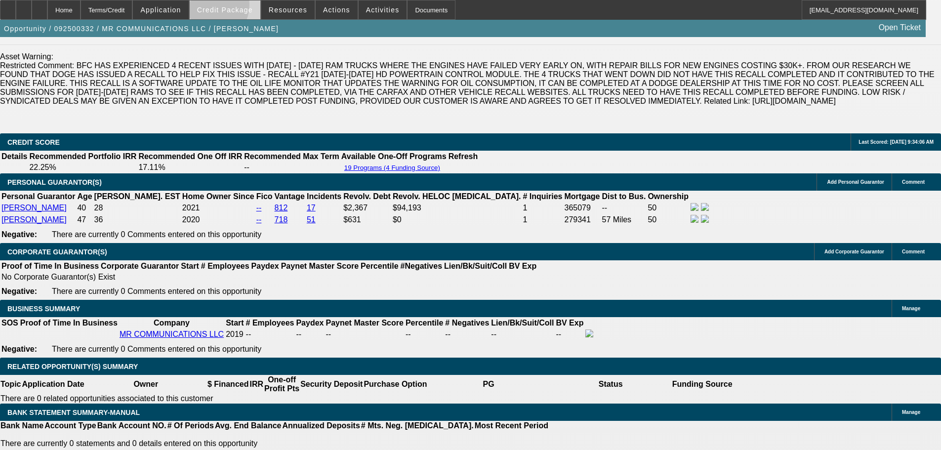
click at [223, 7] on span "Credit Package" at bounding box center [225, 10] width 56 height 8
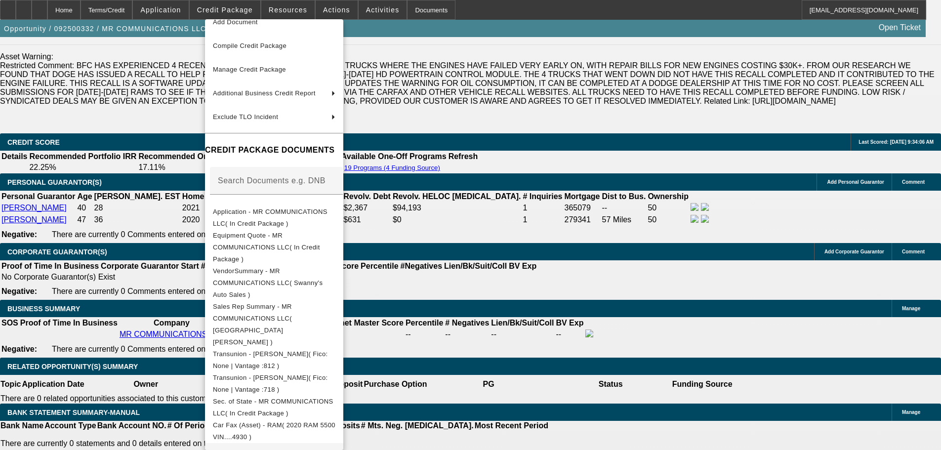
scroll to position [99, 0]
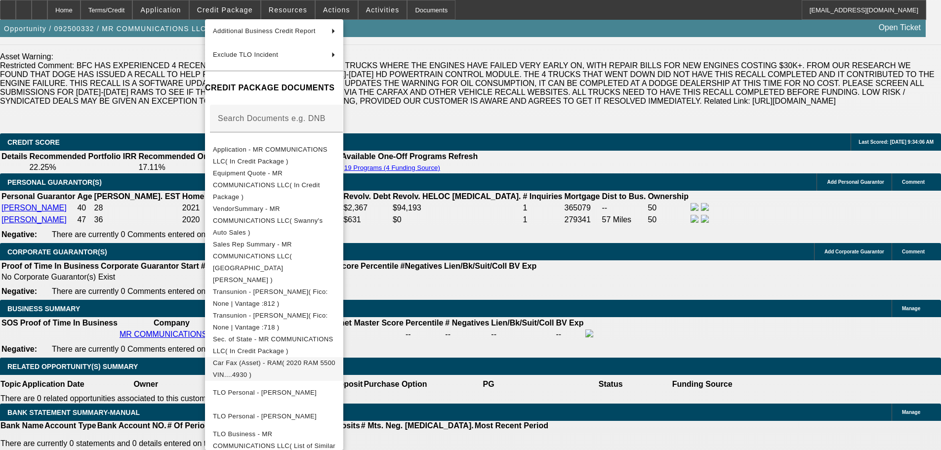
click at [300, 359] on span "Car Fax (Asset) - RAM( 2020 RAM 5500 VIN....4930 )" at bounding box center [274, 368] width 123 height 19
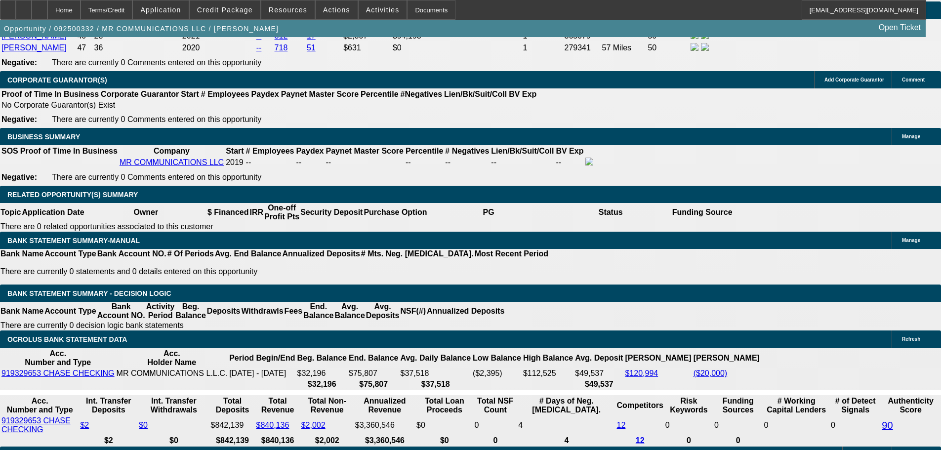
scroll to position [1581, 0]
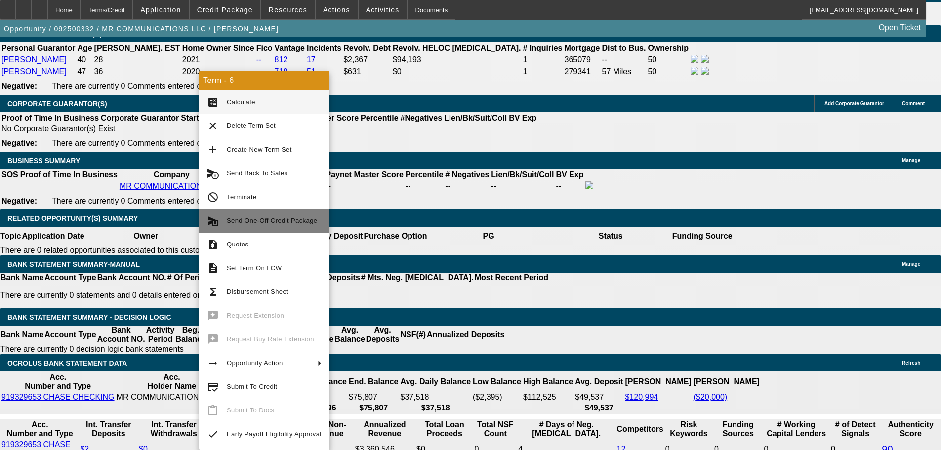
click at [298, 223] on span "Send One-Off Credit Package" at bounding box center [272, 220] width 90 height 7
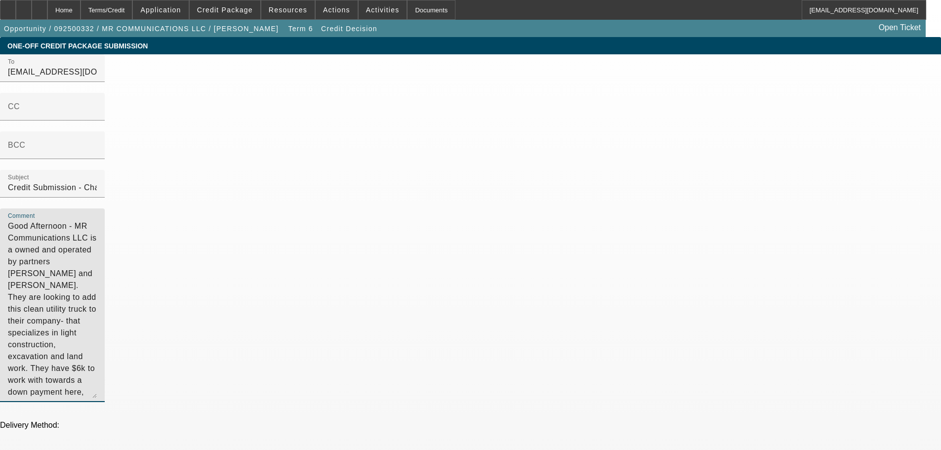
drag, startPoint x: 726, startPoint y: 214, endPoint x: 438, endPoint y: 62, distance: 326.2
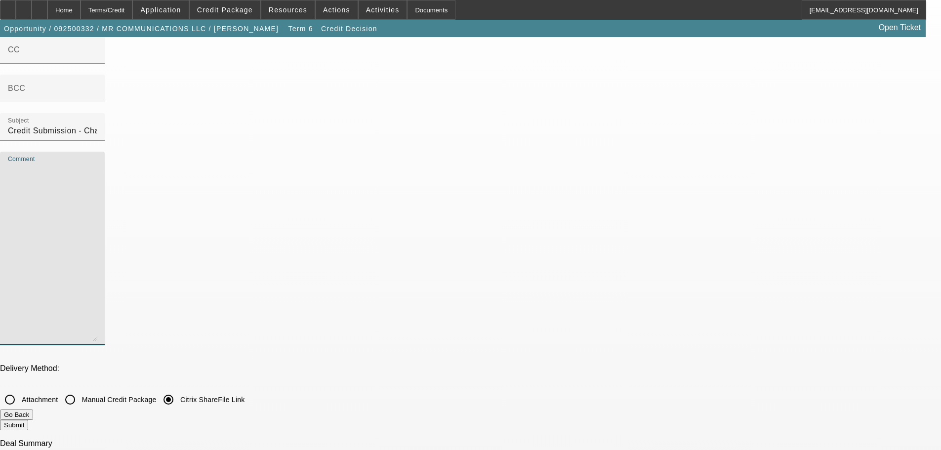
scroll to position [198, 0]
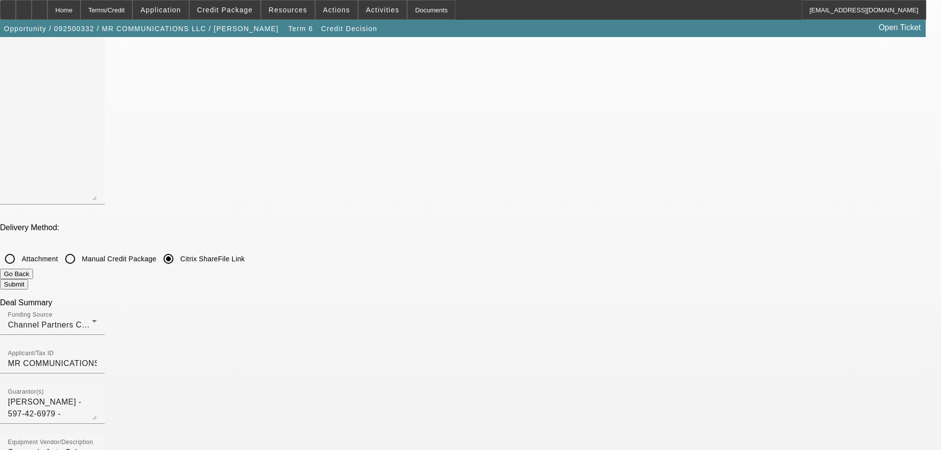
checkbox input "true"
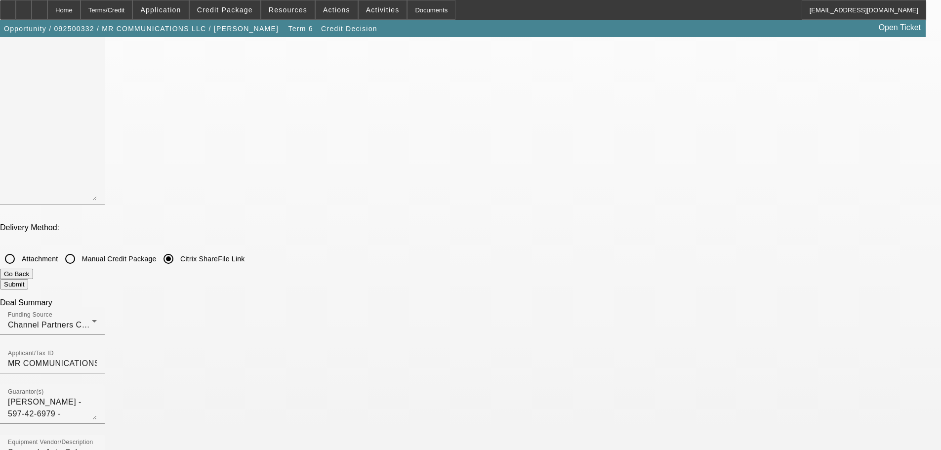
checkbox input "true"
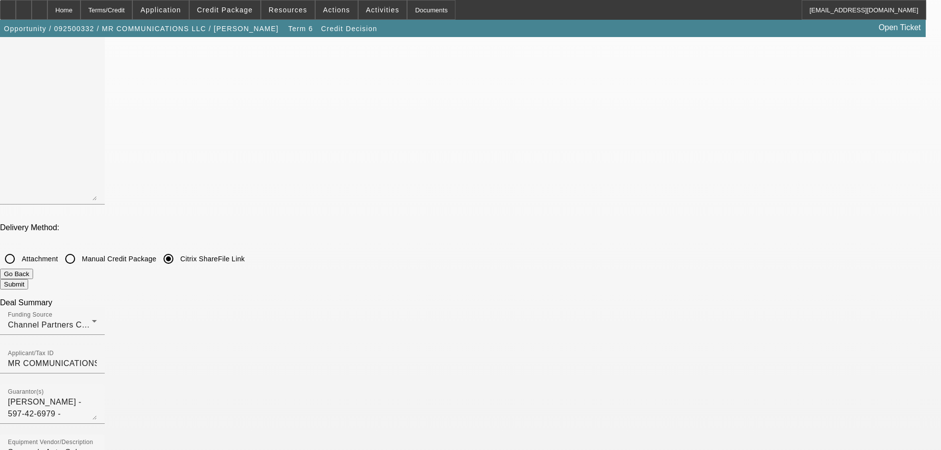
checkbox input "true"
checkbox input "false"
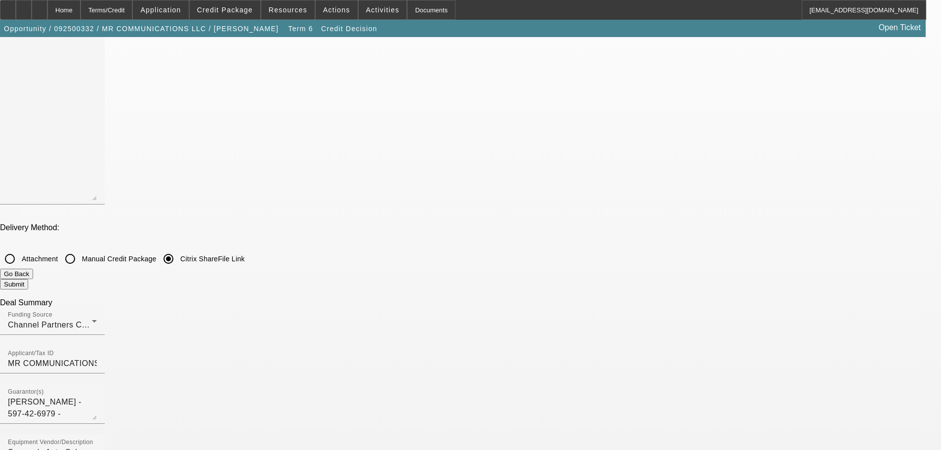
checkbox input "false"
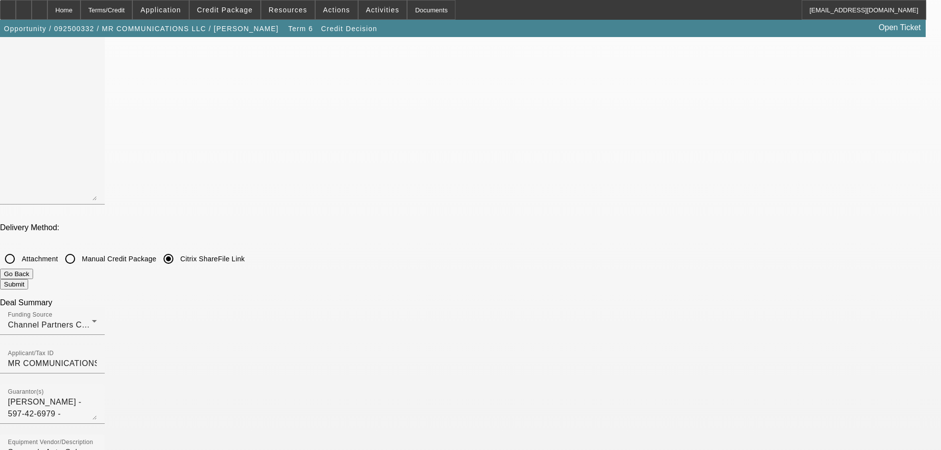
checkbox input "false"
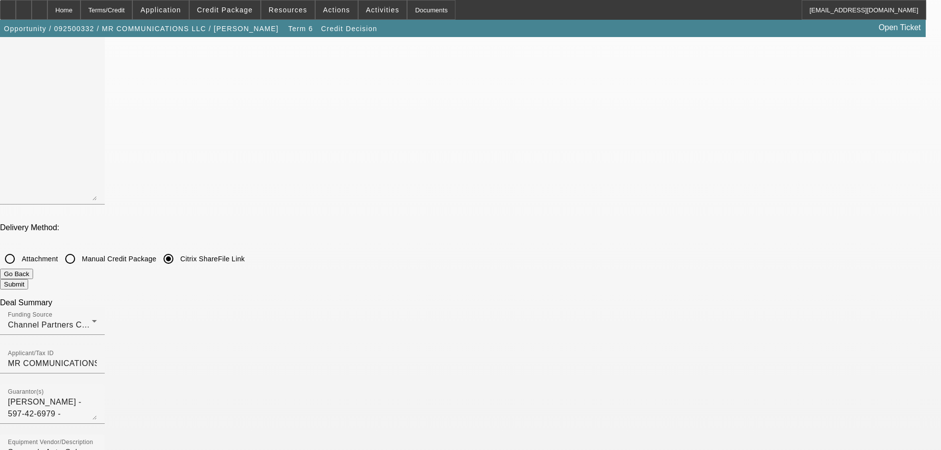
checkbox input "false"
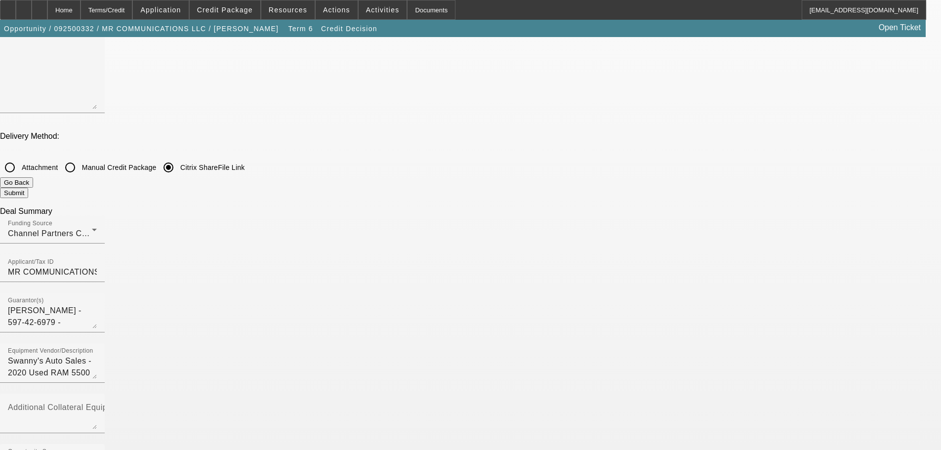
scroll to position [296, 0]
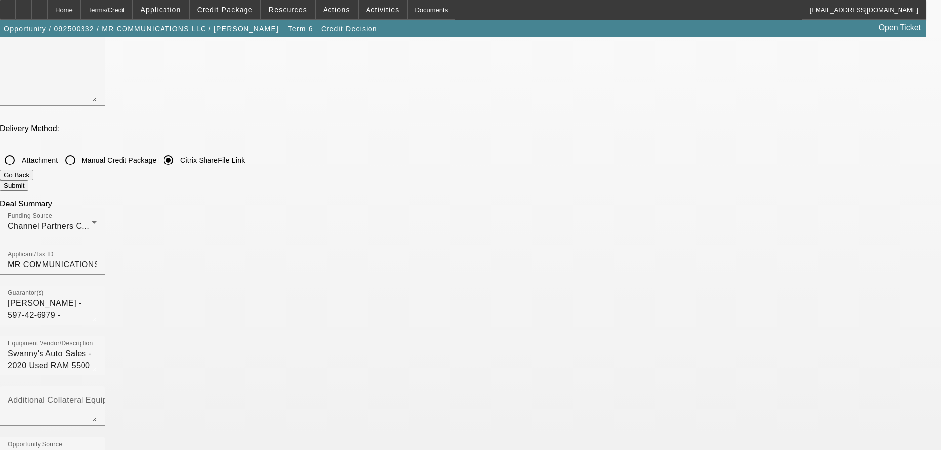
checkbox input "true"
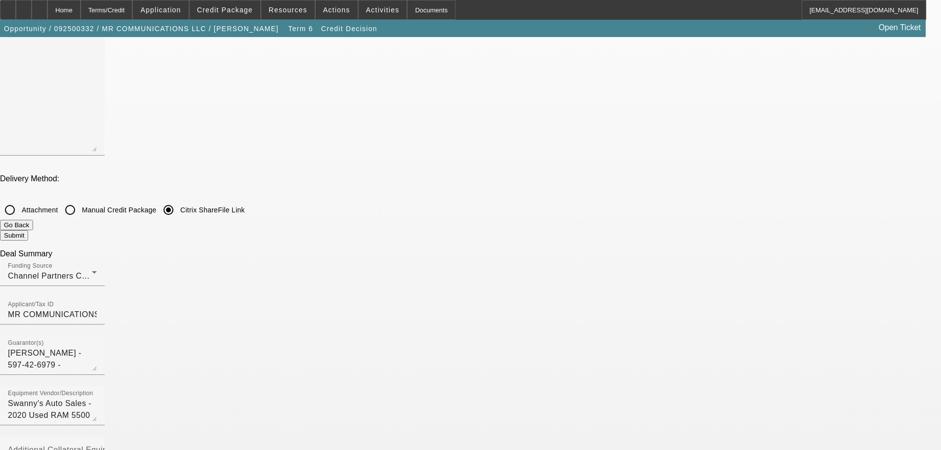
scroll to position [247, 0]
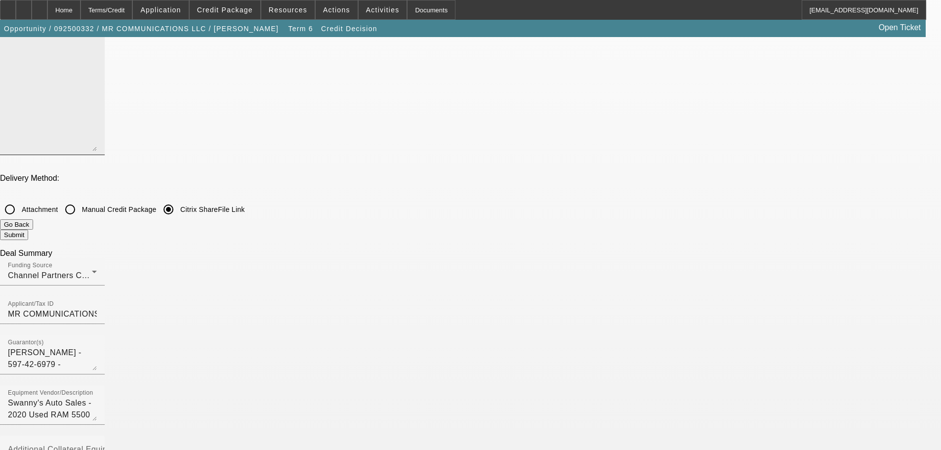
scroll to position [0, 0]
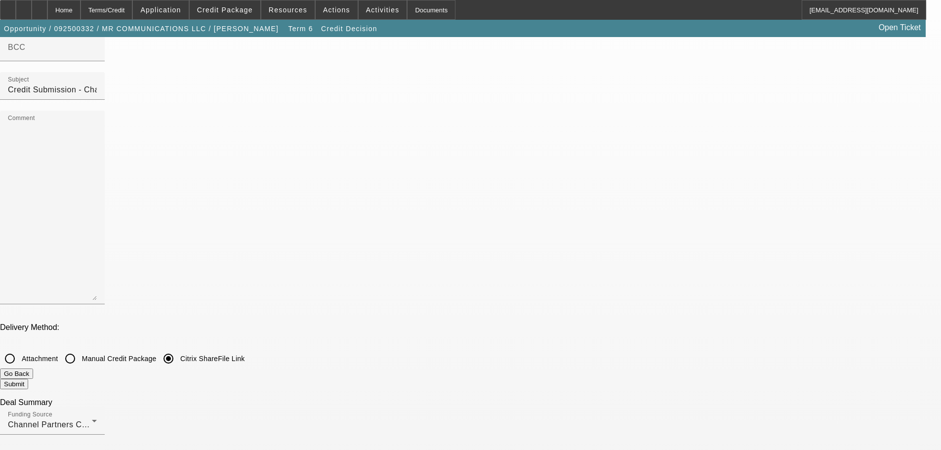
scroll to position [99, 0]
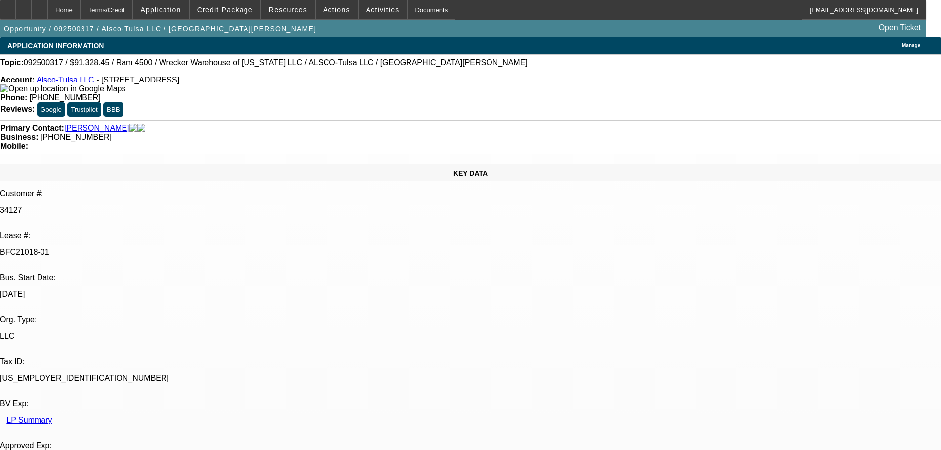
select select "0"
select select "6"
select select "0"
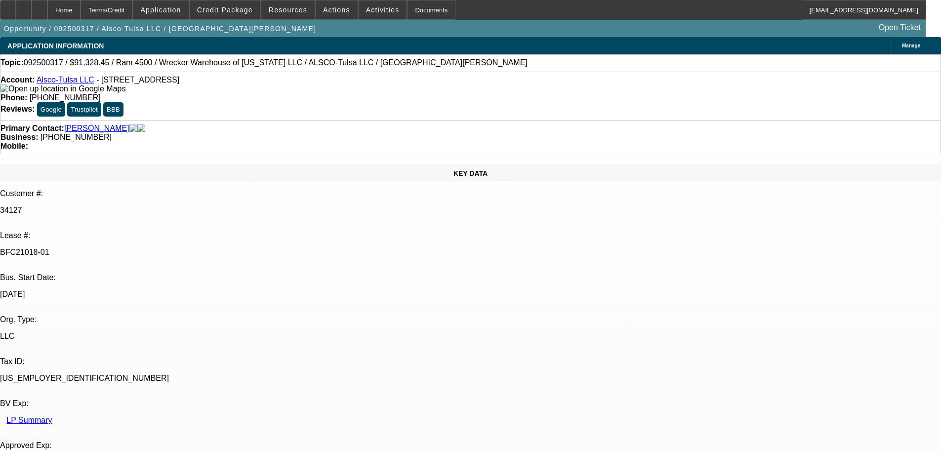
select select "0"
select select "6"
select select "0"
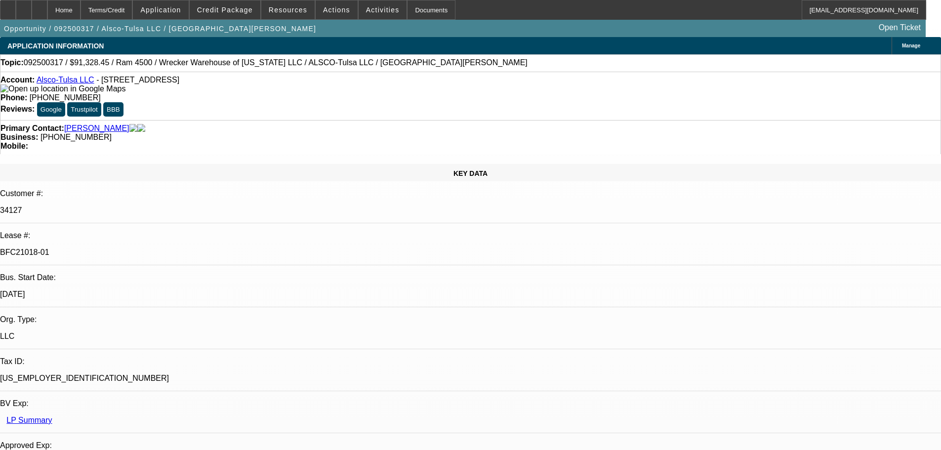
select select "0"
select select "6"
select select "0"
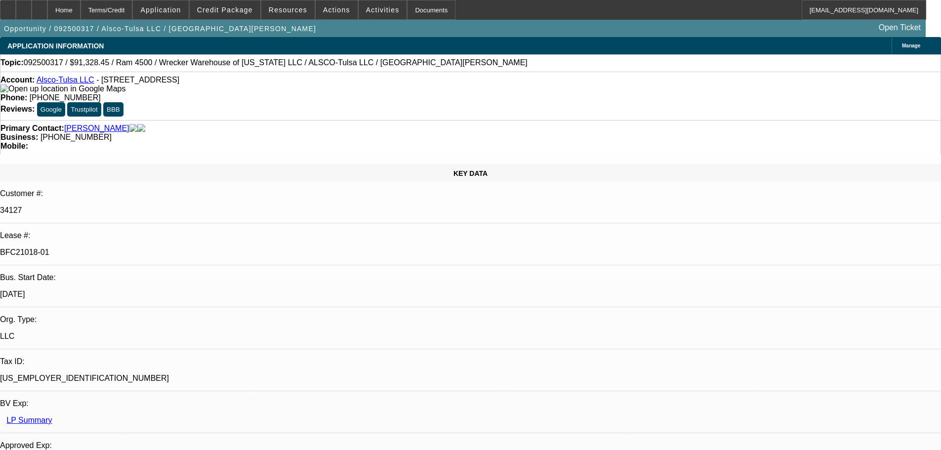
select select "6"
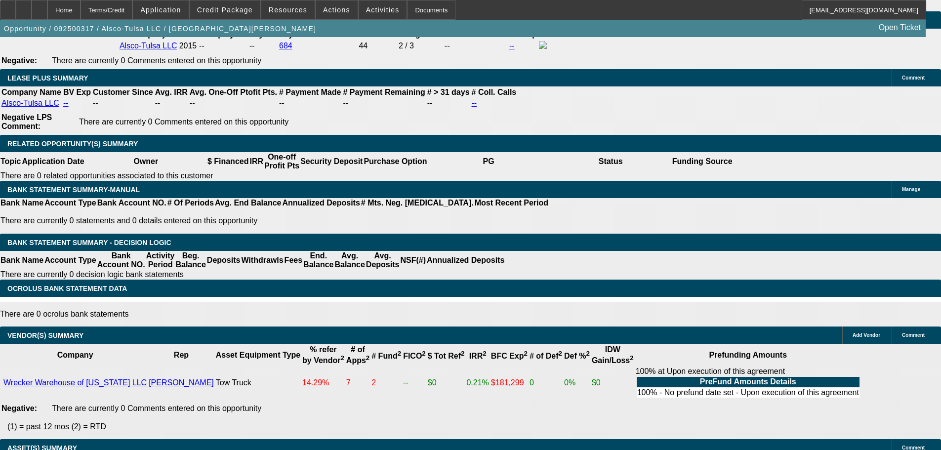
scroll to position [1603, 0]
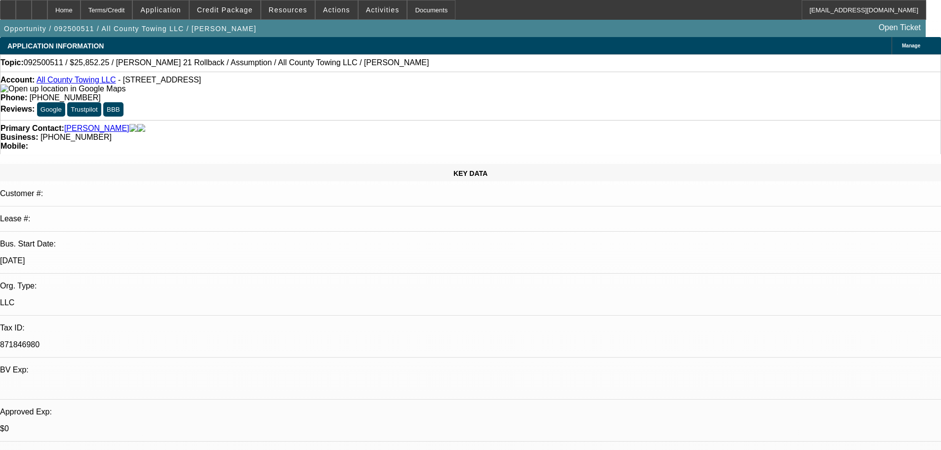
select select "0"
select select "2"
select select "0"
select select "5"
select select "0"
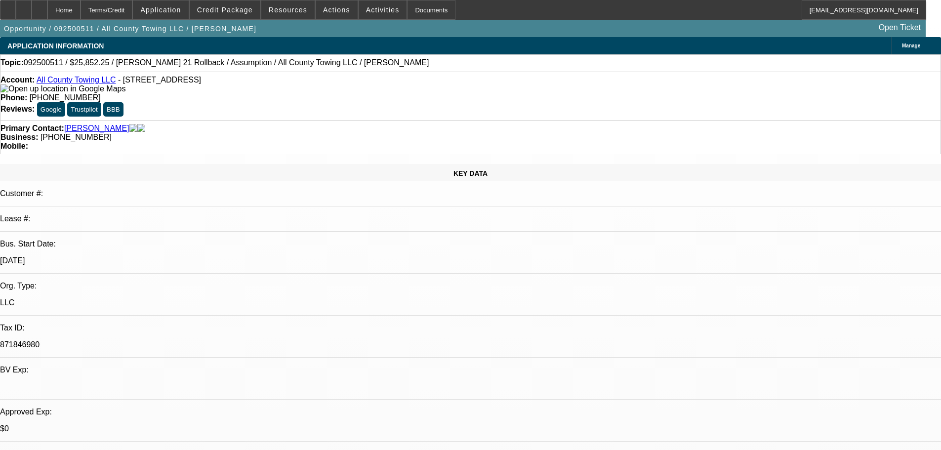
select select "2"
select select "0"
select select "5"
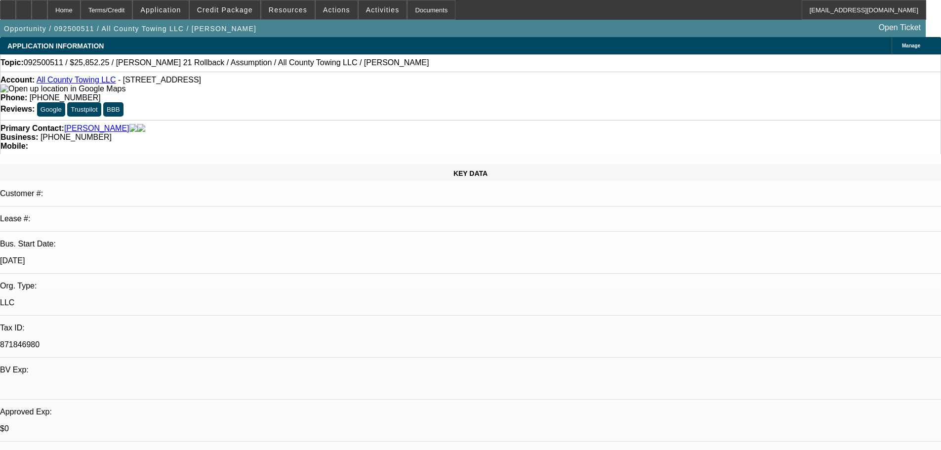
drag, startPoint x: 714, startPoint y: 131, endPoint x: 707, endPoint y: 122, distance: 12.0
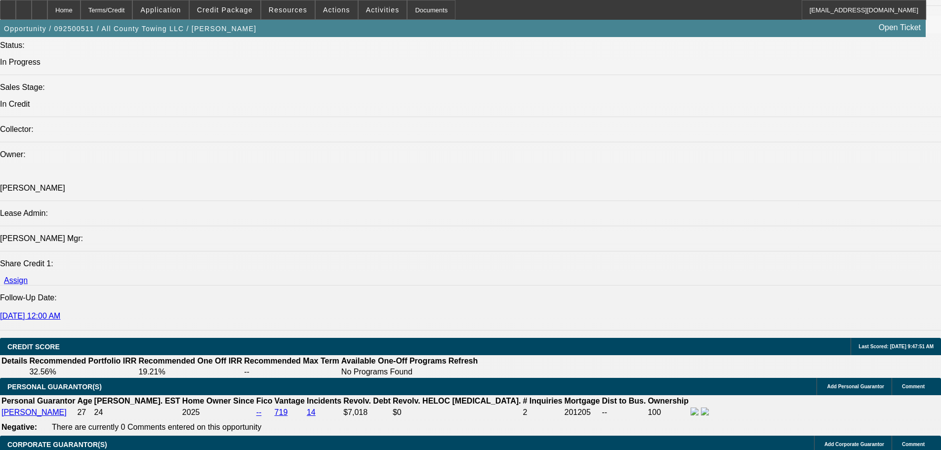
scroll to position [1284, 0]
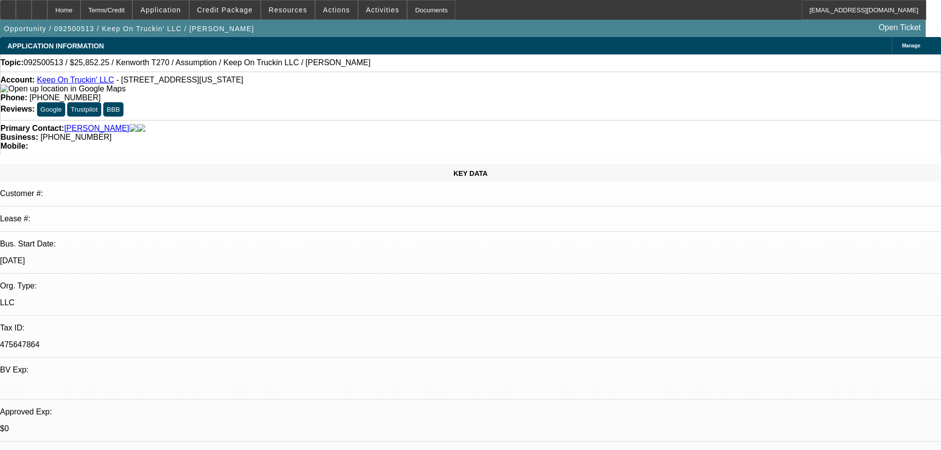
select select "0"
select select "2"
select select "0"
select select "5"
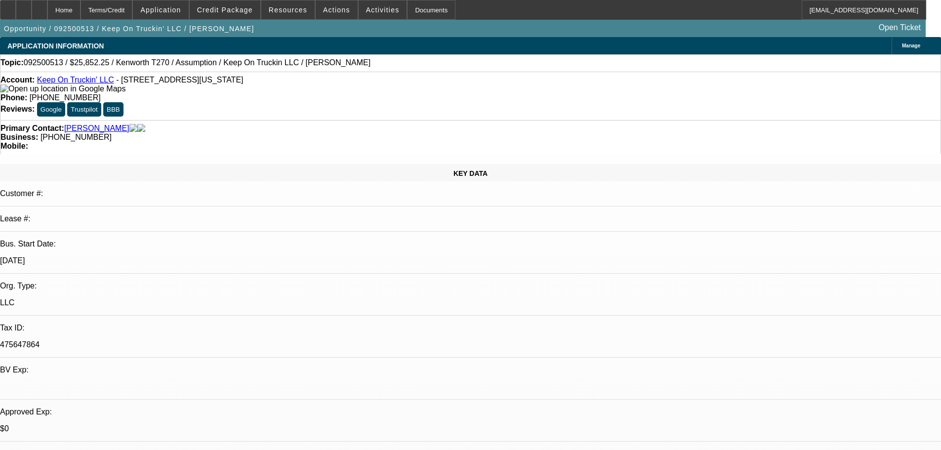
select select "0"
select select "2"
select select "0"
select select "5"
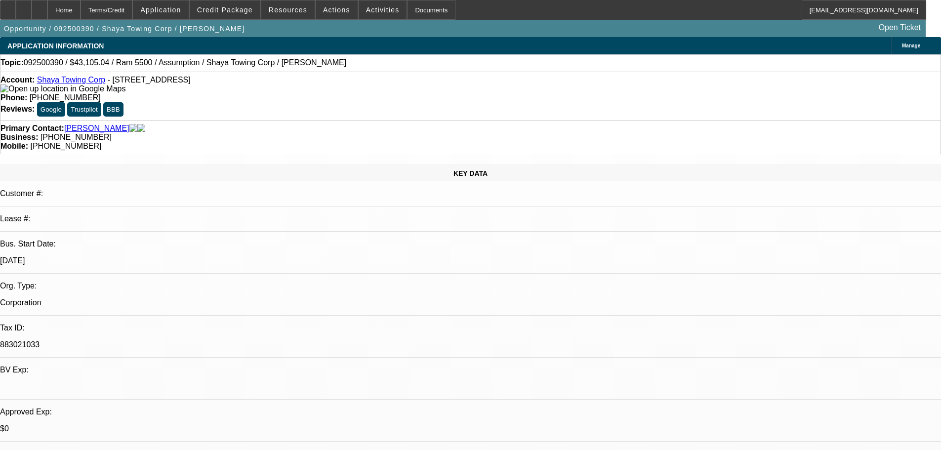
select select "0"
select select "2"
select select "0.1"
select select "0"
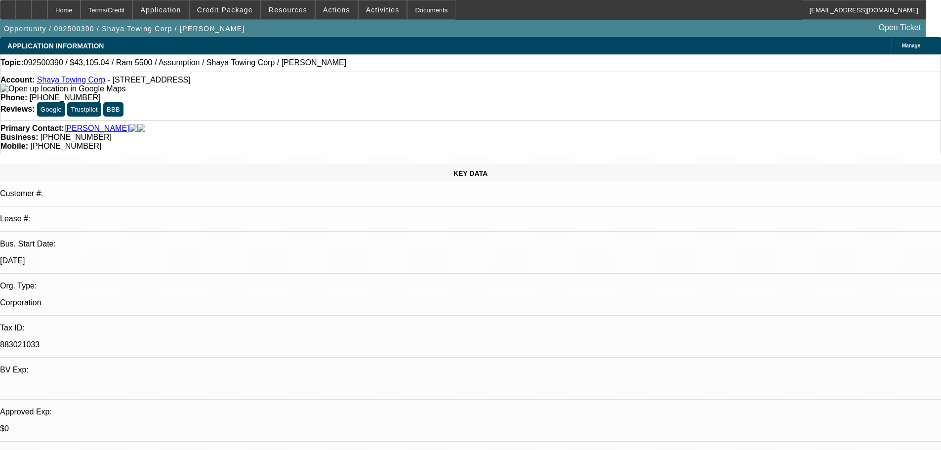
select select "0.1"
select select "1"
select select "2"
select select "4"
select select "1"
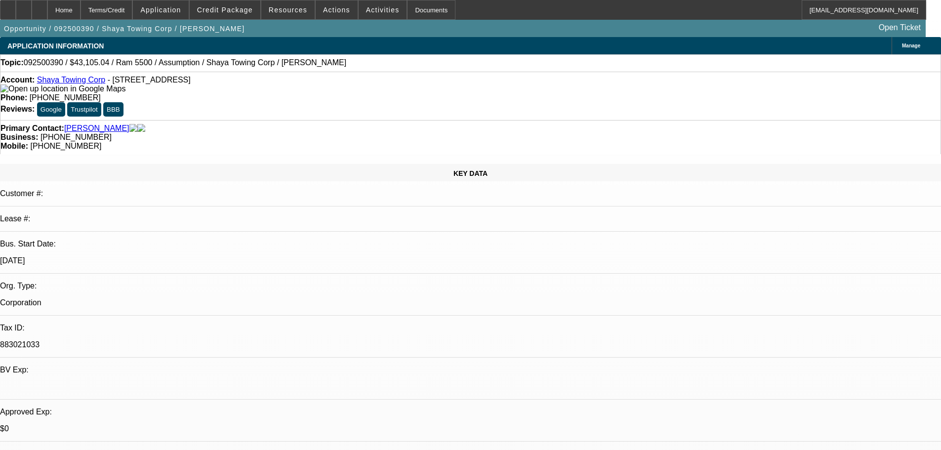
select select "1"
select select "4"
click at [244, 11] on span "Credit Package" at bounding box center [225, 10] width 56 height 8
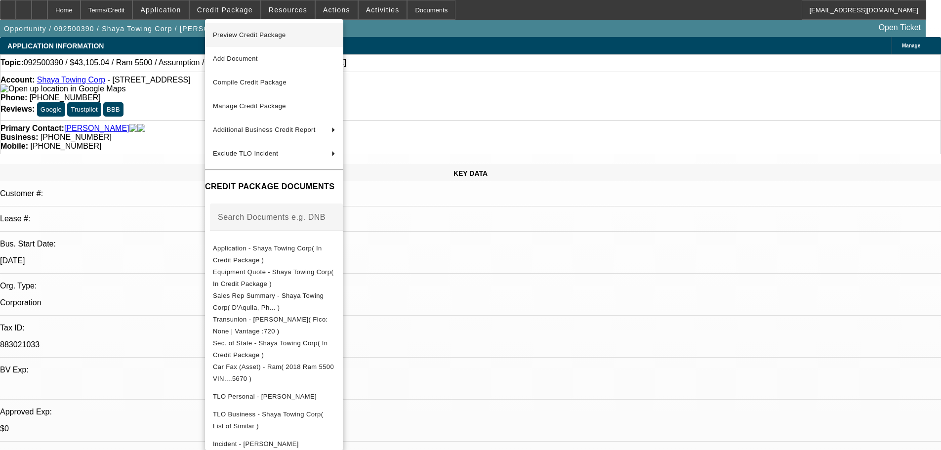
click at [262, 32] on span "Preview Credit Package" at bounding box center [249, 34] width 73 height 7
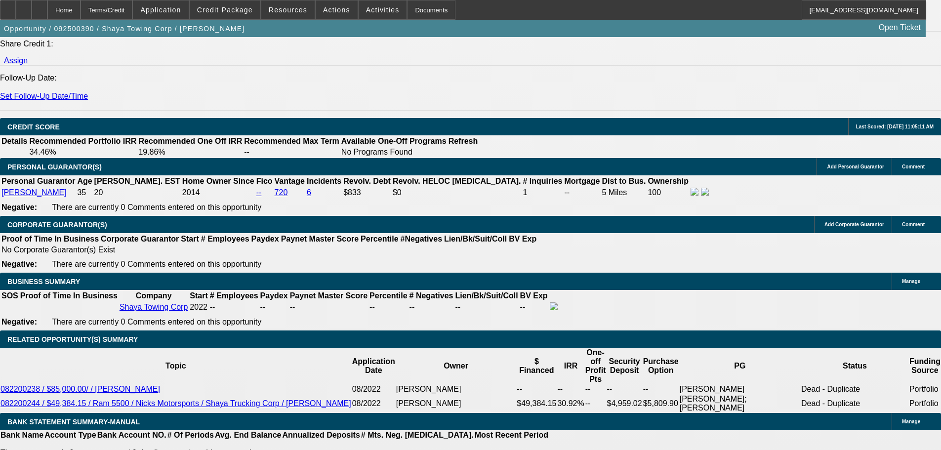
scroll to position [1235, 0]
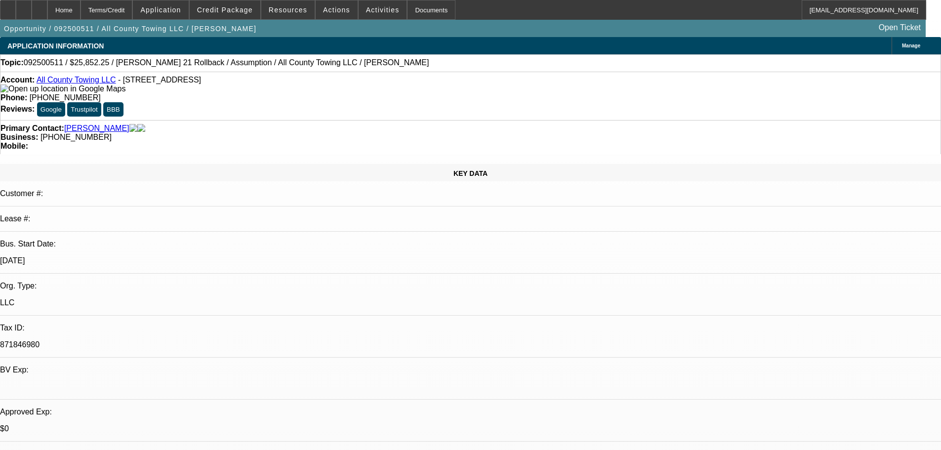
select select "0"
select select "1"
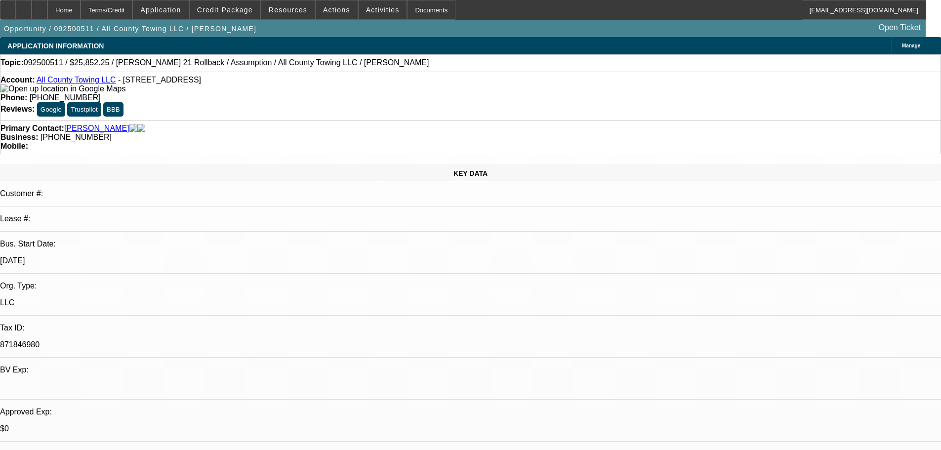
select select "2"
select select "5"
select select "1"
select select "2"
select select "5"
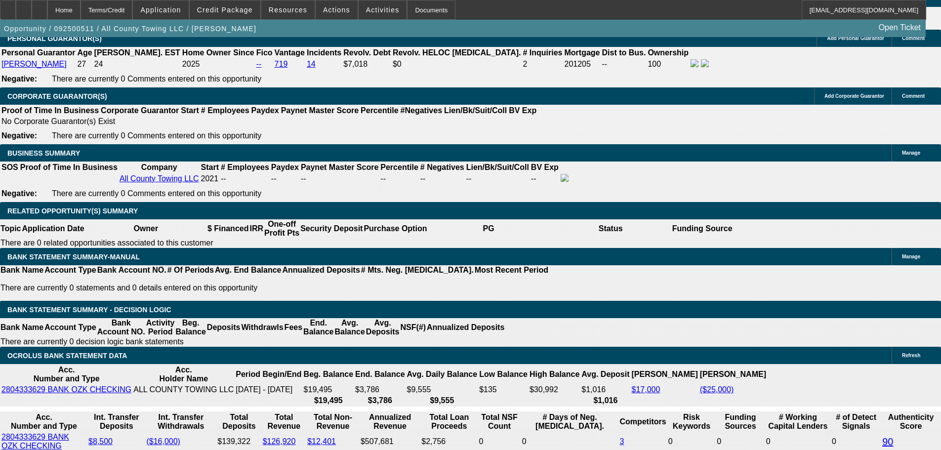
scroll to position [1383, 0]
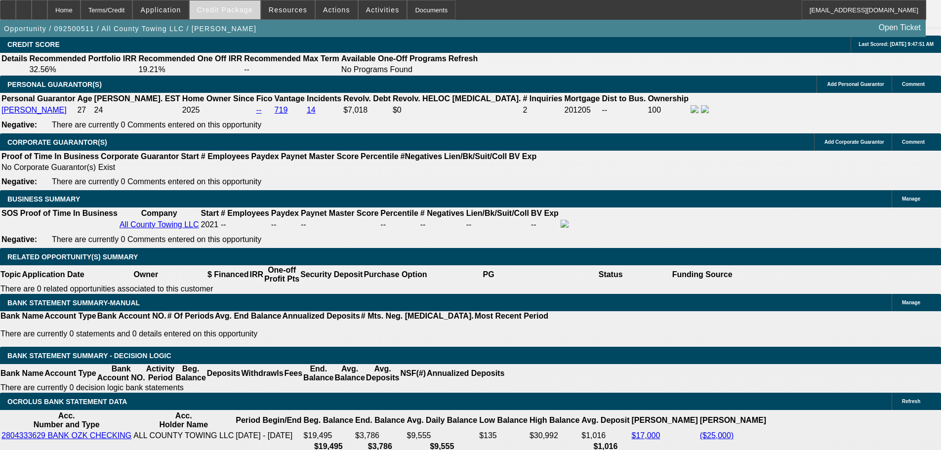
click at [240, 4] on span at bounding box center [225, 10] width 71 height 24
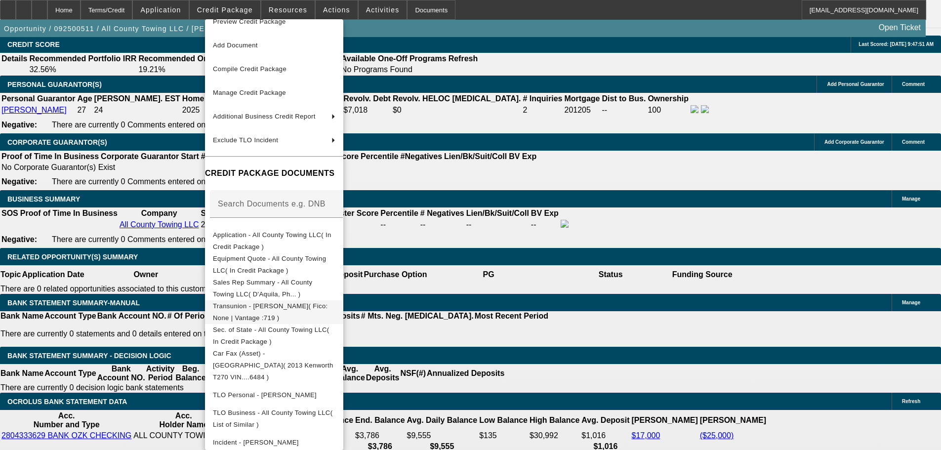
scroll to position [0, 0]
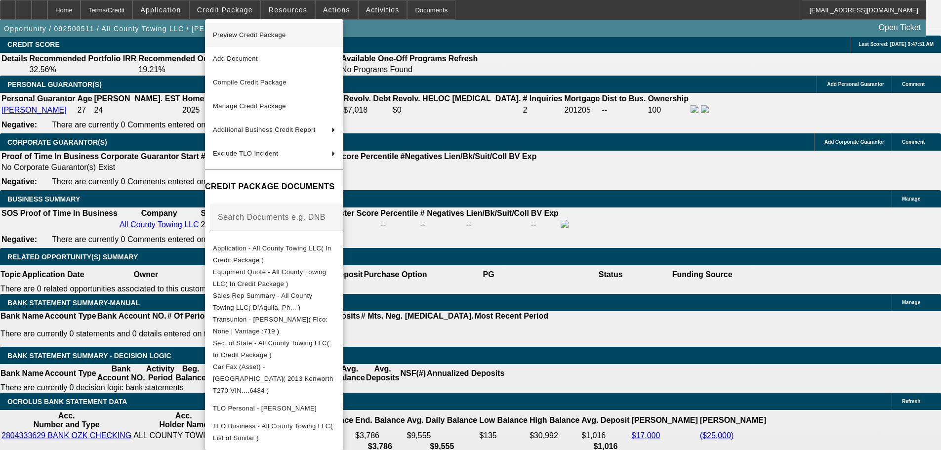
click at [266, 36] on span "Preview Credit Package" at bounding box center [249, 34] width 73 height 7
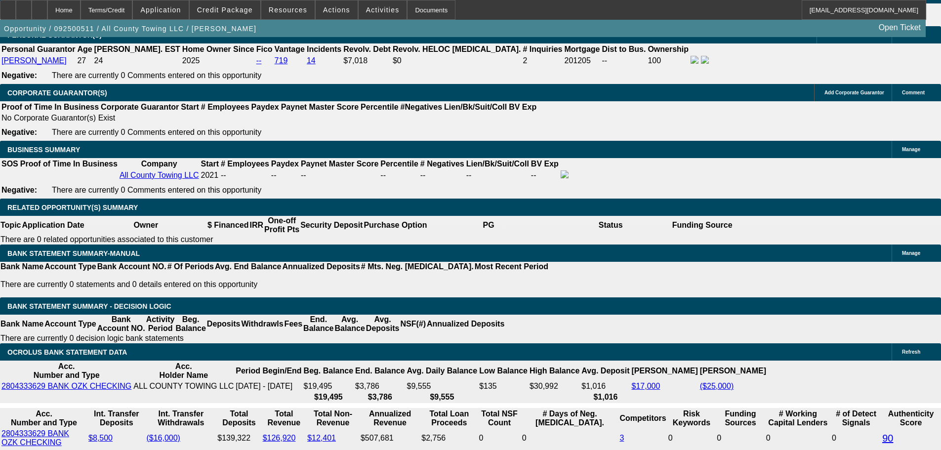
scroll to position [1383, 0]
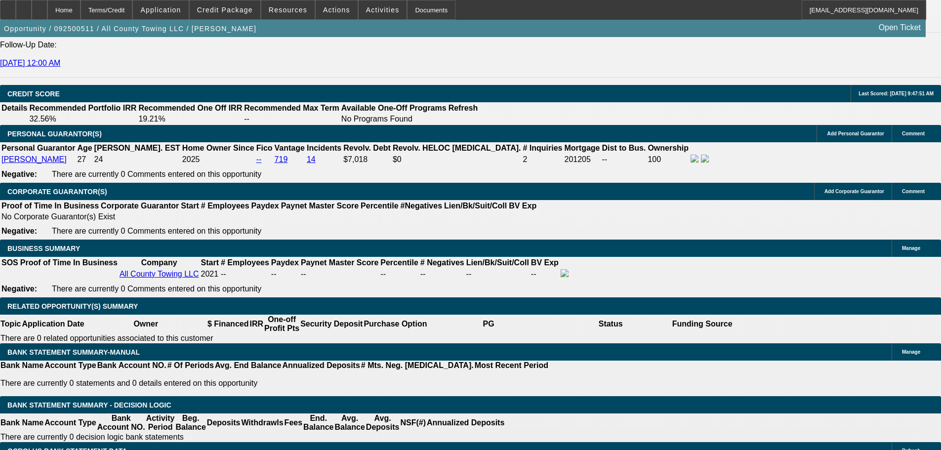
scroll to position [1284, 0]
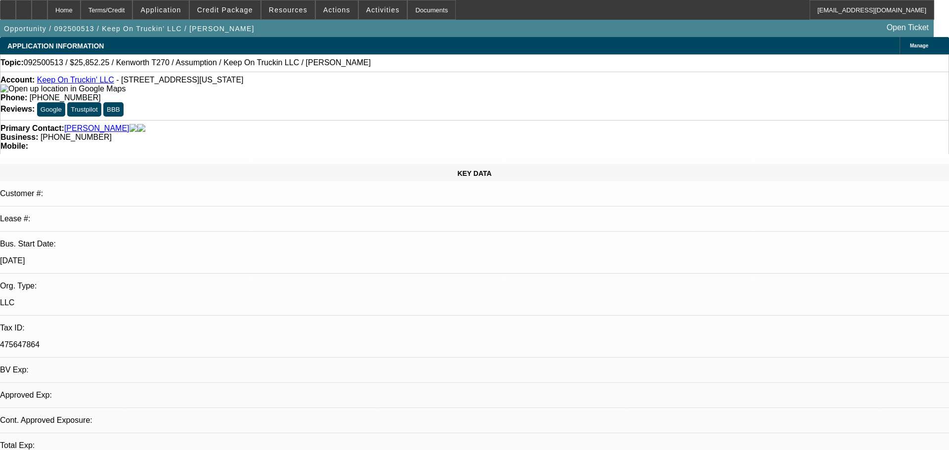
select select "0"
select select "2"
select select "0"
select select "5"
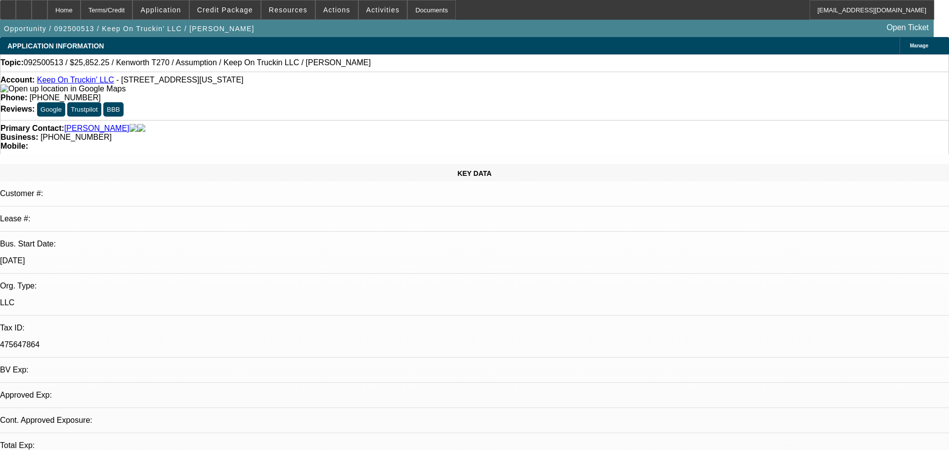
select select "0"
select select "2"
select select "0"
select select "5"
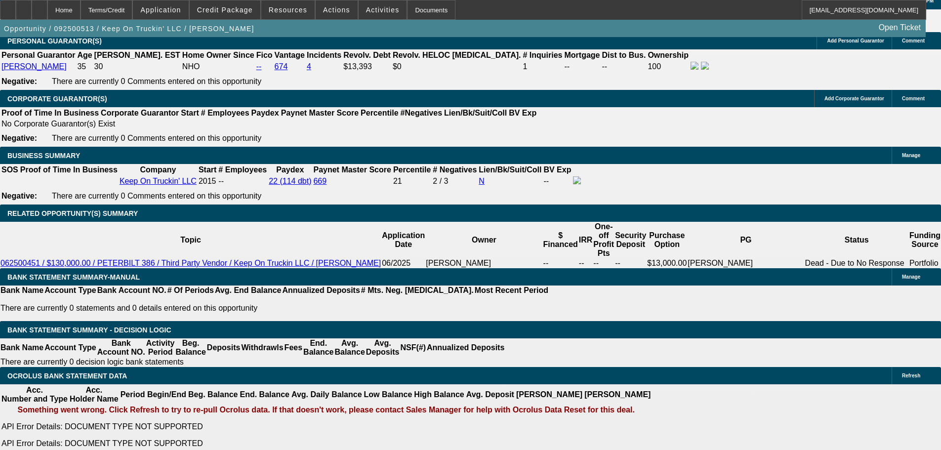
scroll to position [1383, 0]
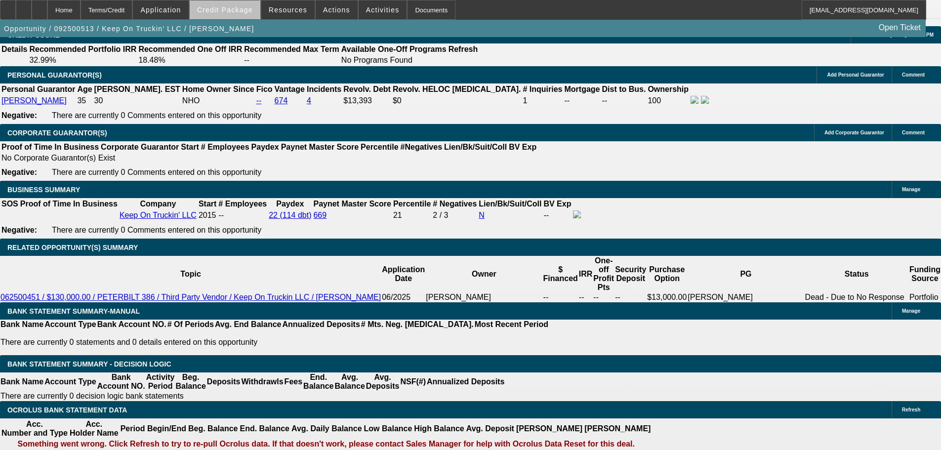
click at [248, 15] on span at bounding box center [225, 10] width 71 height 24
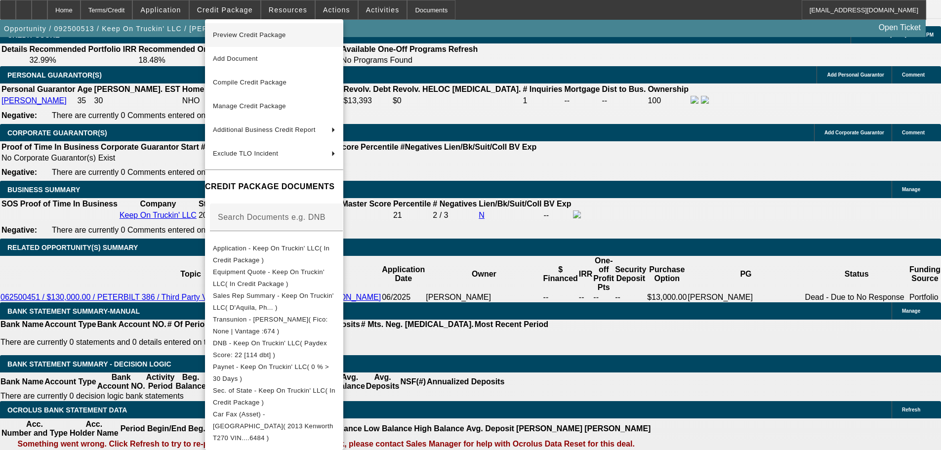
click at [253, 34] on span "Preview Credit Package" at bounding box center [249, 34] width 73 height 7
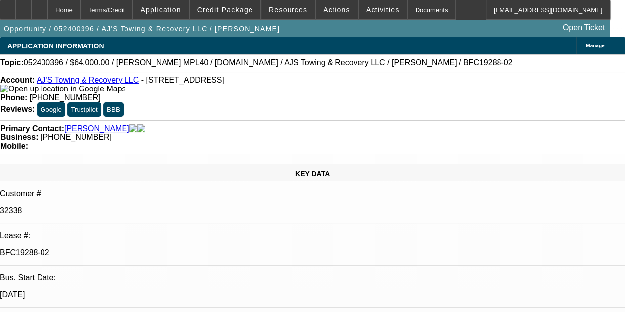
select select "0"
select select "2"
select select "0.1"
select select "4"
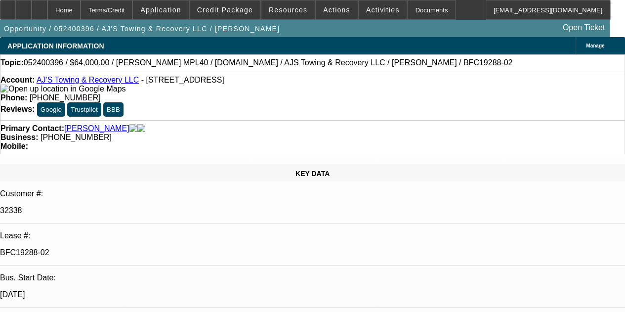
select select "0"
select select "2"
select select "0.1"
select select "4"
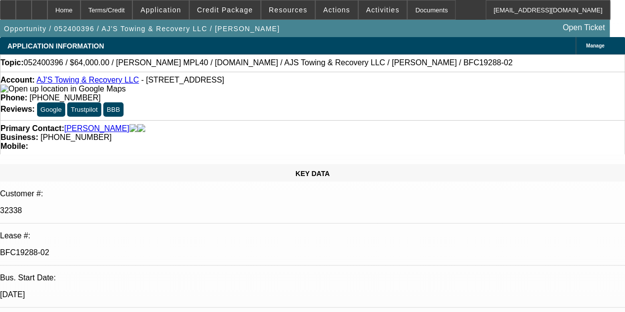
select select "0"
select select "2"
select select "0.1"
select select "4"
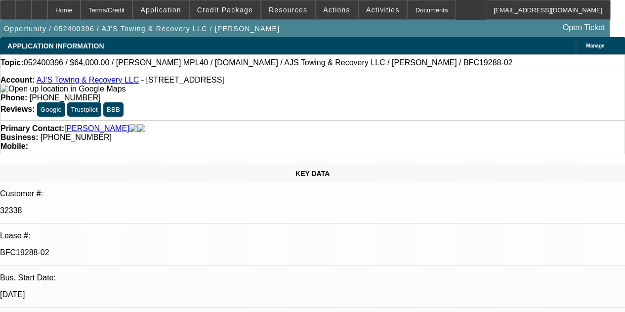
select select "0"
select select "2"
select select "0.1"
select select "4"
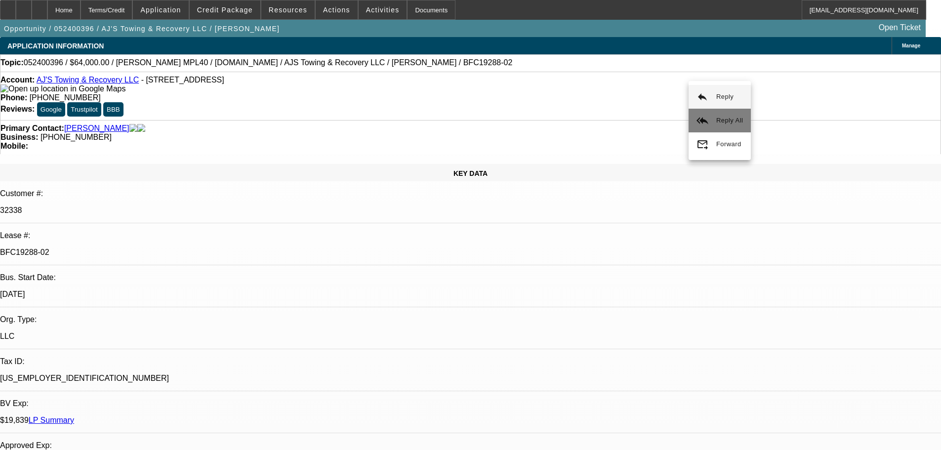
click at [632, 118] on button "reply_all Reply All" at bounding box center [720, 121] width 62 height 24
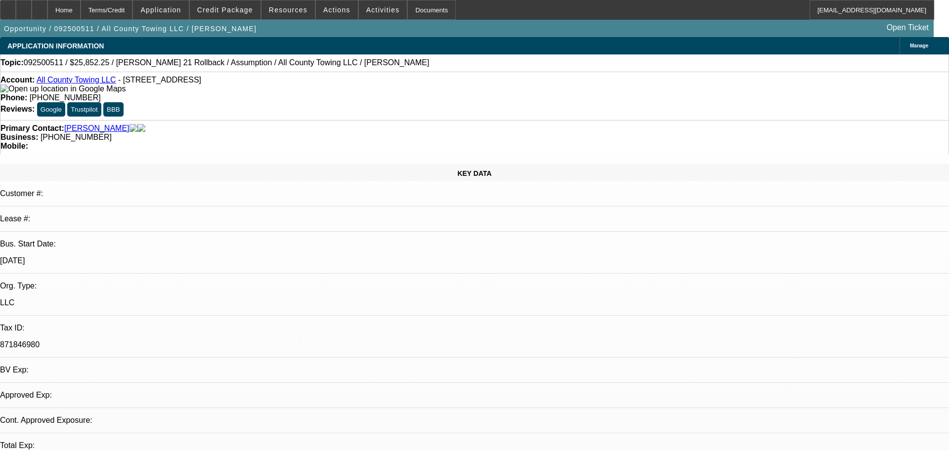
select select "0"
select select "1"
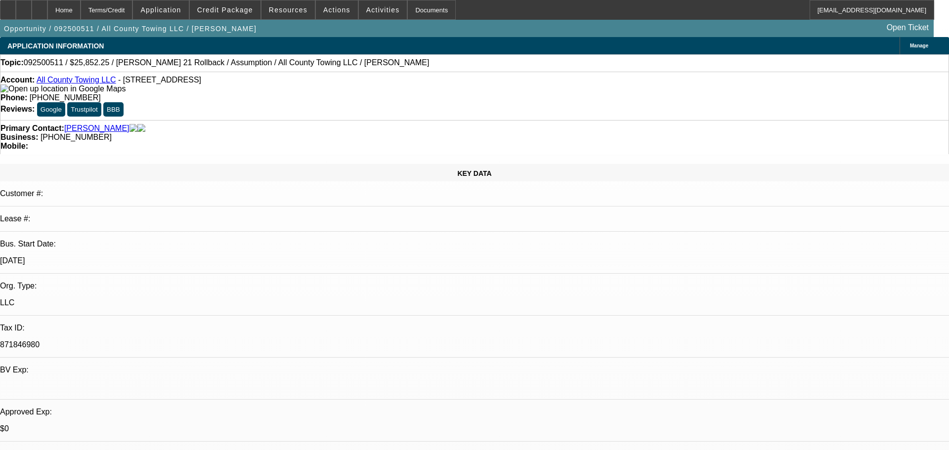
select select "2"
select select "5"
select select "1"
select select "2"
select select "5"
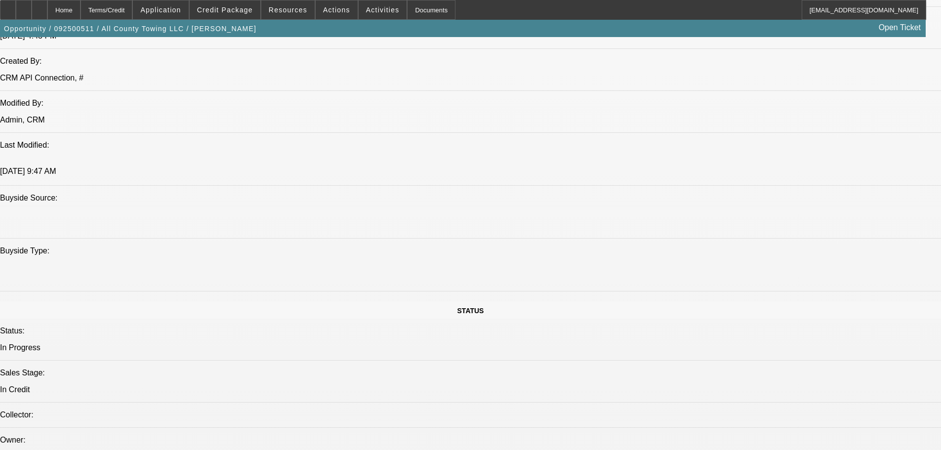
scroll to position [889, 0]
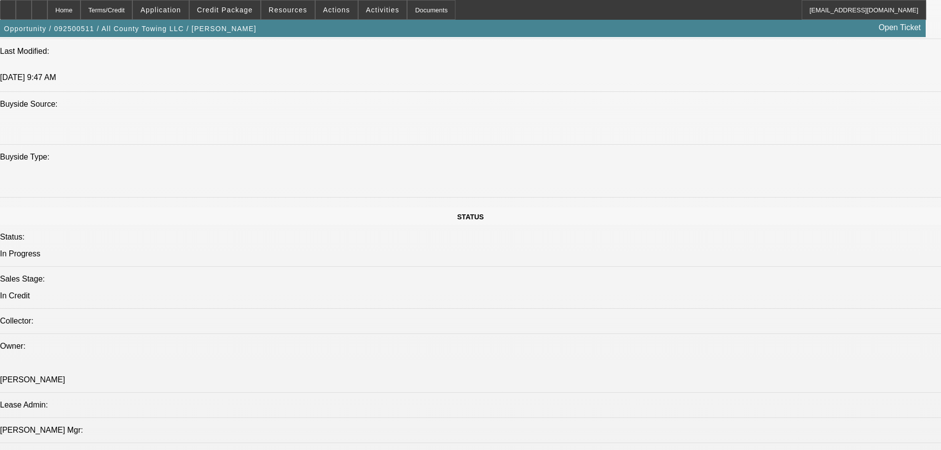
drag, startPoint x: 460, startPoint y: 278, endPoint x: 479, endPoint y: 278, distance: 18.8
copy span "19584"
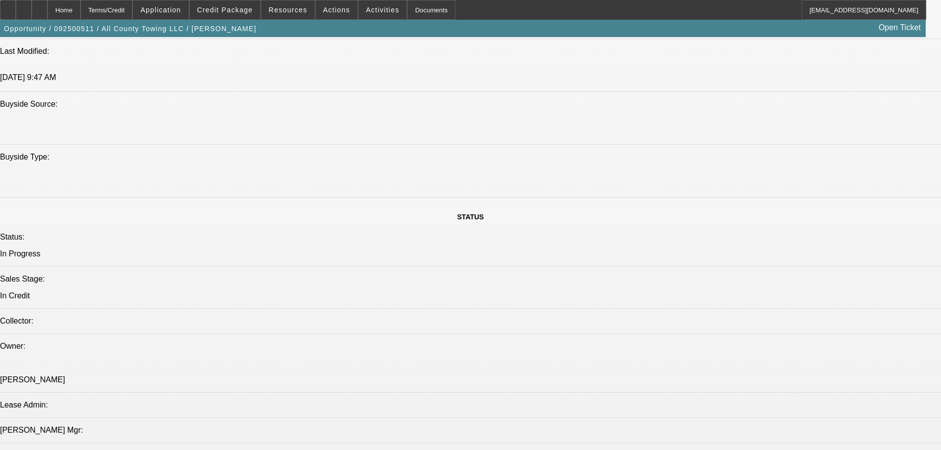
radio input "true"
paste textarea "092300425 / $40,500.00 / Kenworth T270 / Third Party Vendor / DC Towing And Rec…"
type textarea "092300425 / $40,500.00 / Kenworth T270 / Third Party Vendor / DC Towing And Rec…"
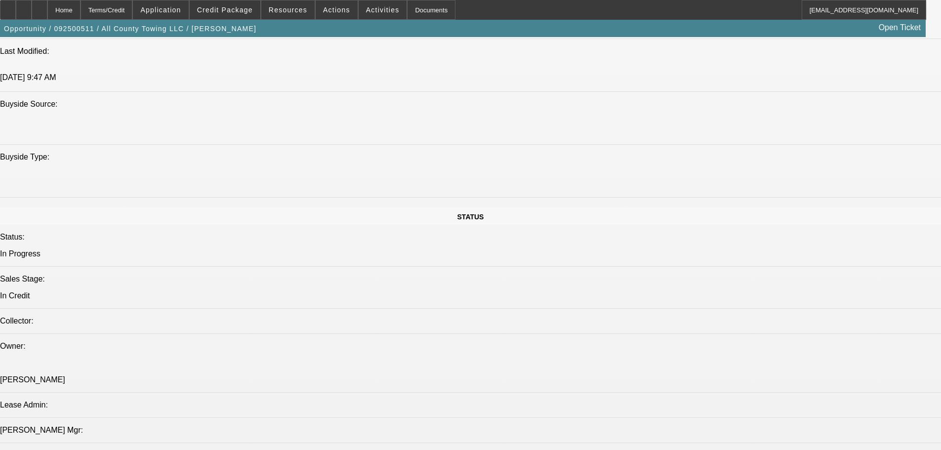
radio input "true"
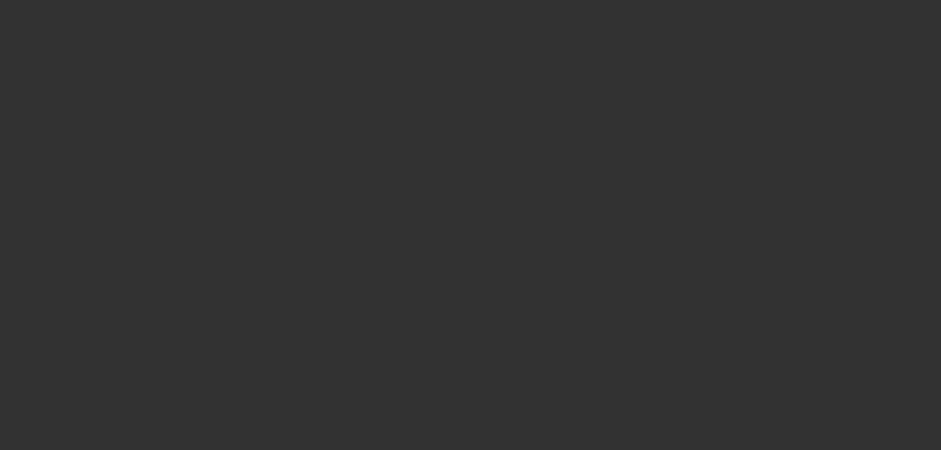
scroll to position [0, 0]
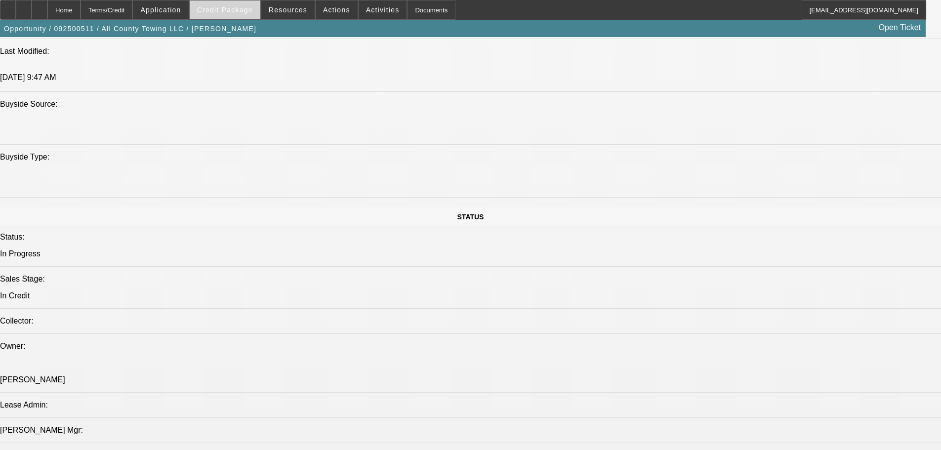
click at [215, 6] on span "Credit Package" at bounding box center [225, 10] width 56 height 8
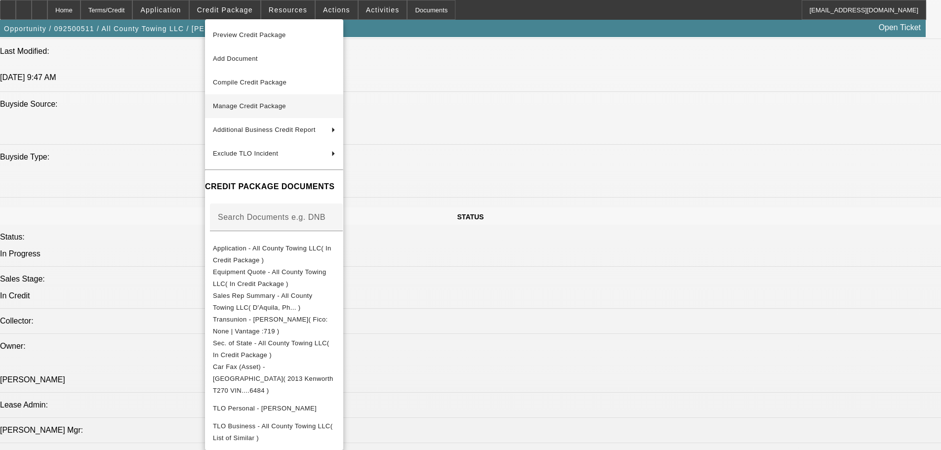
click at [256, 107] on span "Manage Credit Package" at bounding box center [249, 105] width 73 height 7
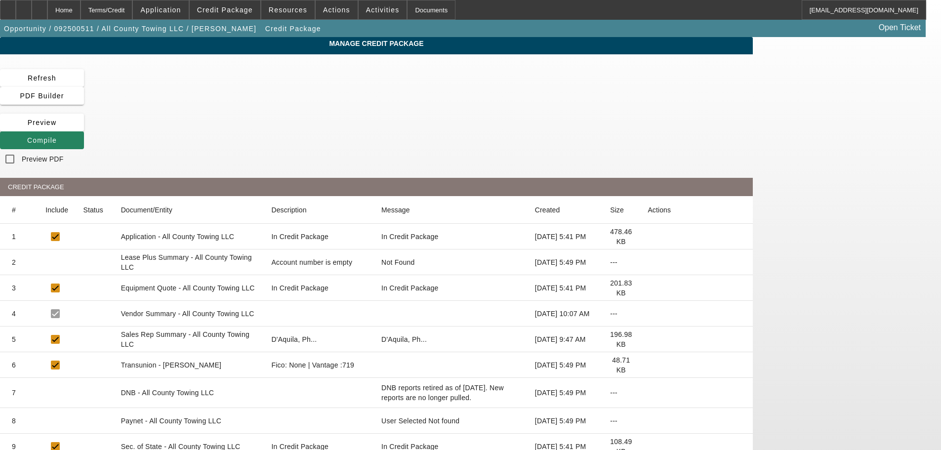
click at [648, 262] on icon at bounding box center [648, 262] width 0 height 0
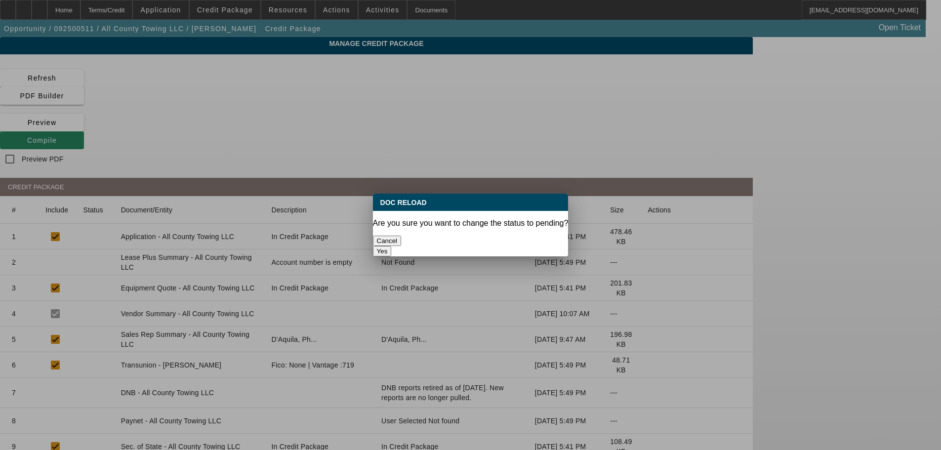
click at [392, 246] on button "Yes" at bounding box center [382, 251] width 19 height 10
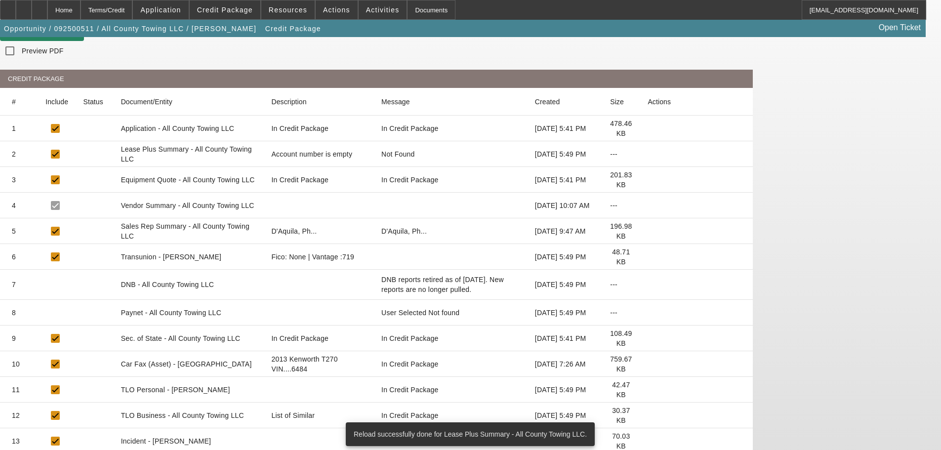
scroll to position [109, 0]
click at [648, 415] on icon at bounding box center [648, 415] width 0 height 0
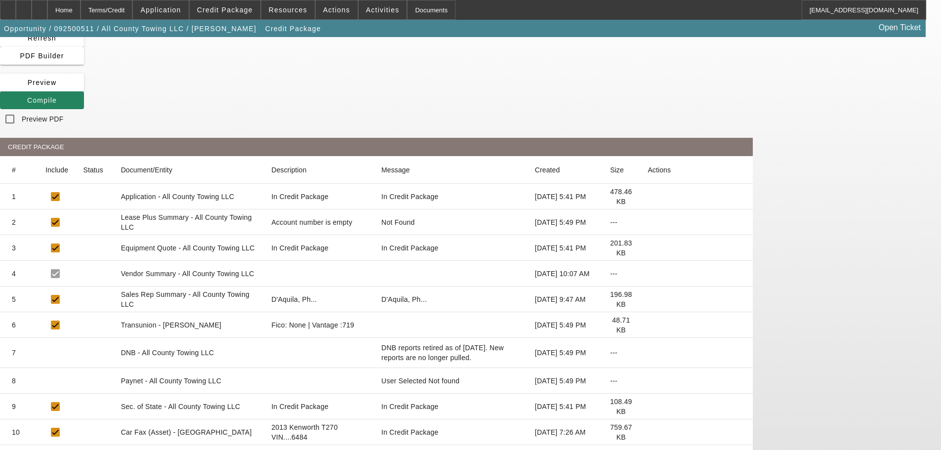
scroll to position [0, 0]
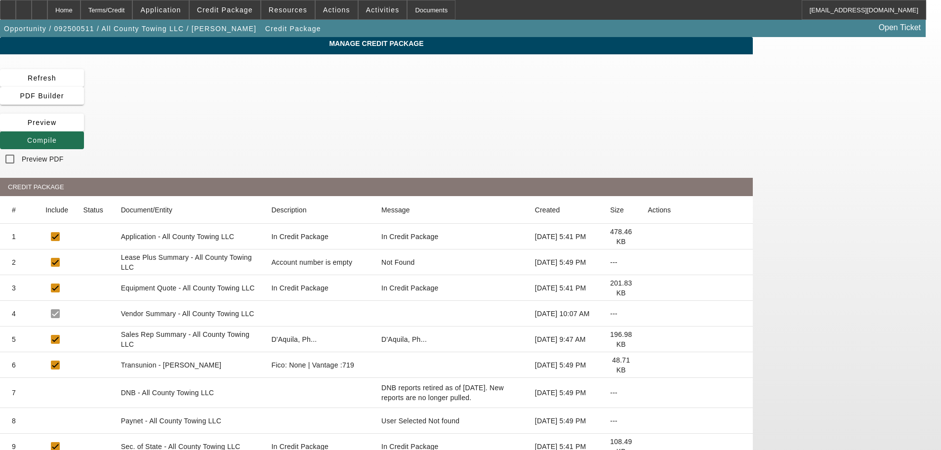
click at [84, 128] on span at bounding box center [42, 140] width 84 height 24
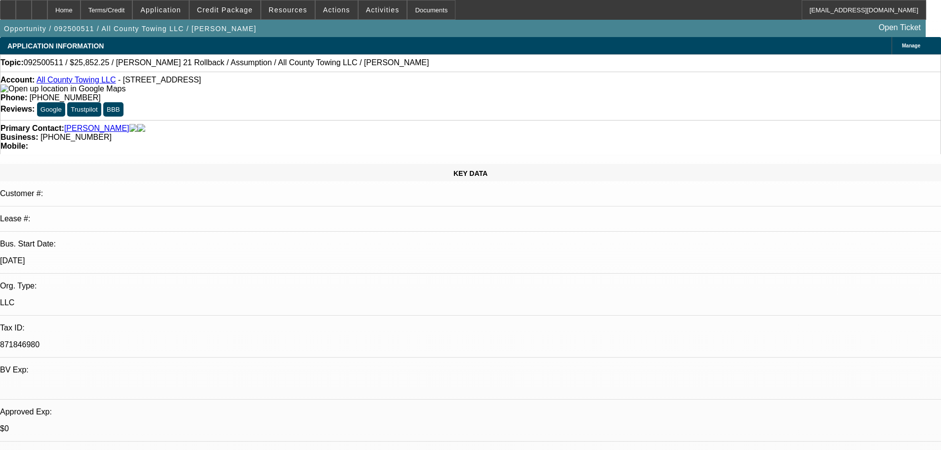
select select "0"
select select "2"
select select "0"
select select "5"
select select "0"
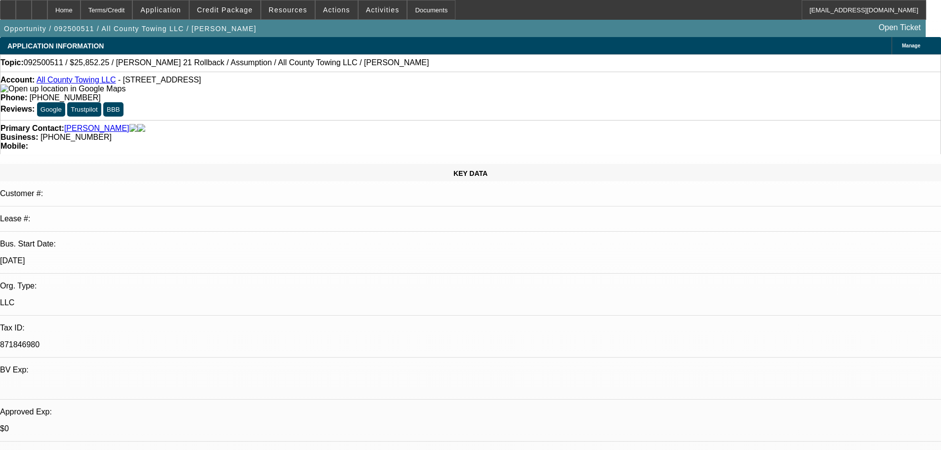
select select "2"
select select "0"
select select "5"
click at [225, 13] on span "Credit Package" at bounding box center [225, 10] width 56 height 8
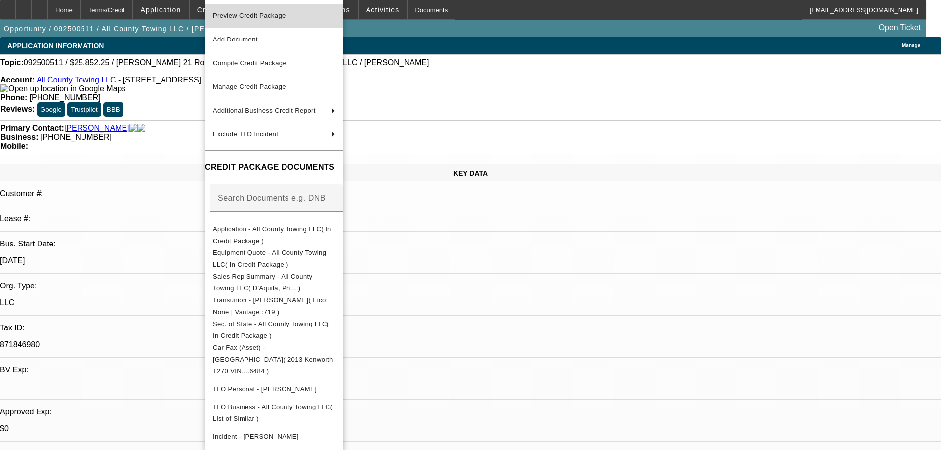
click at [279, 15] on span "Preview Credit Package" at bounding box center [249, 15] width 73 height 7
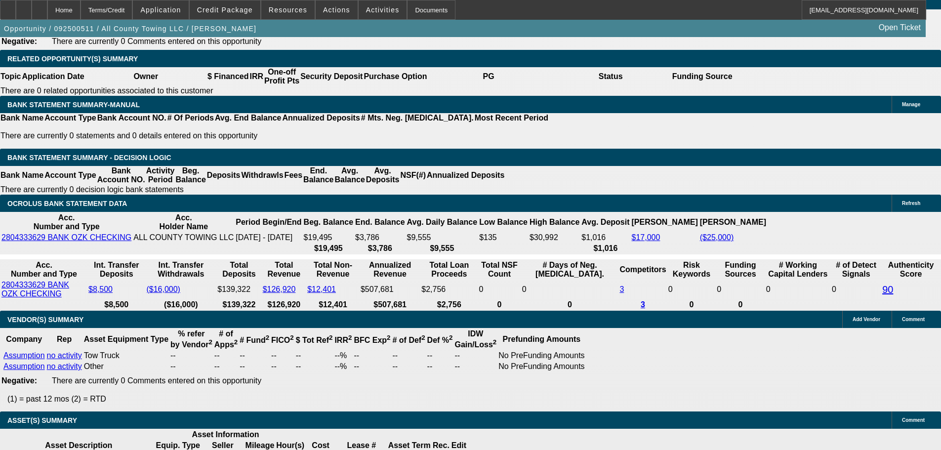
scroll to position [1581, 0]
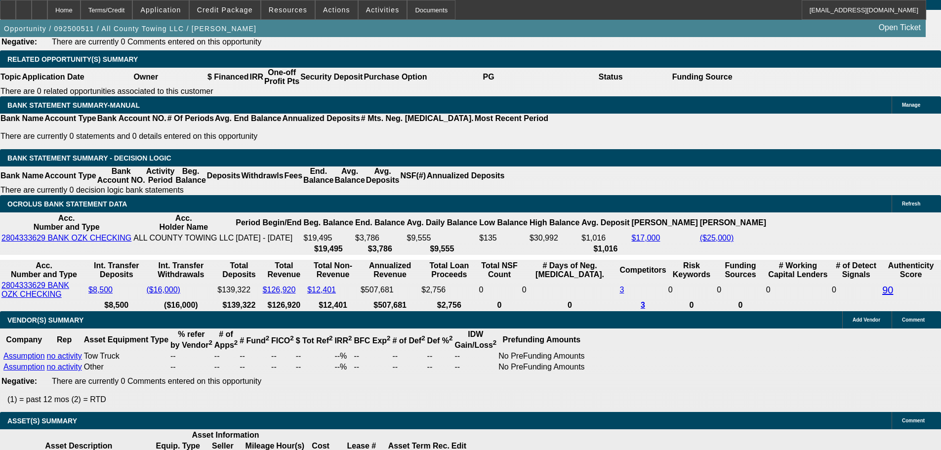
select select "2"
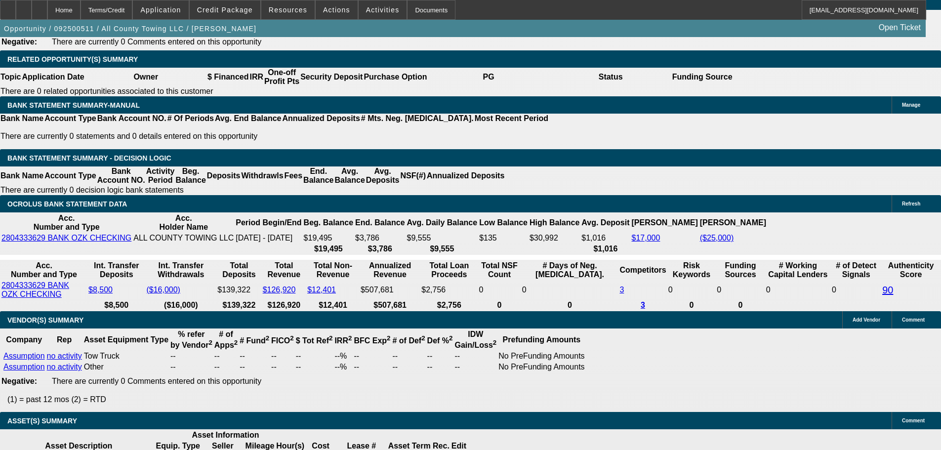
type input "$3,450.00"
type input "UNKNOWN"
select select "4"
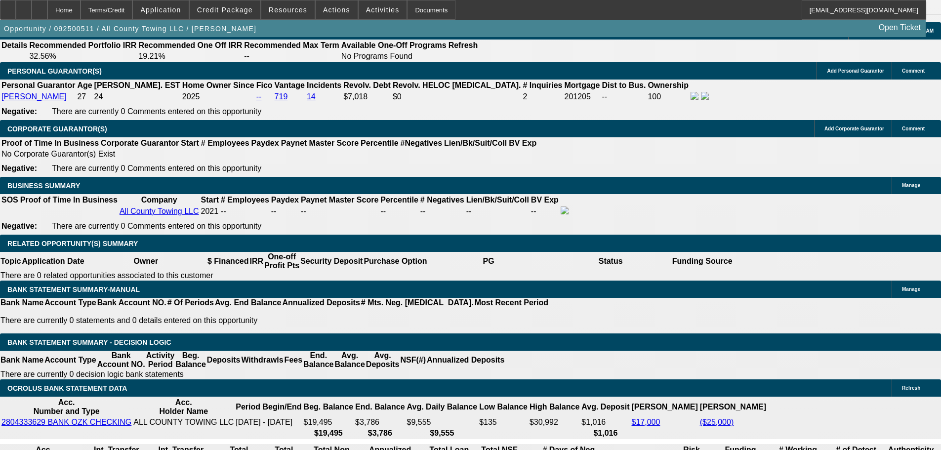
scroll to position [1235, 0]
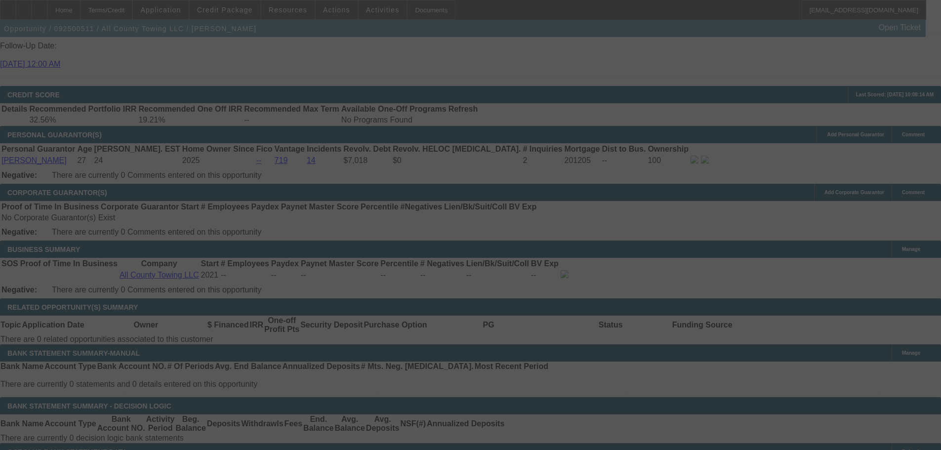
scroll to position [1334, 0]
select select "0"
select select "2"
select select "0"
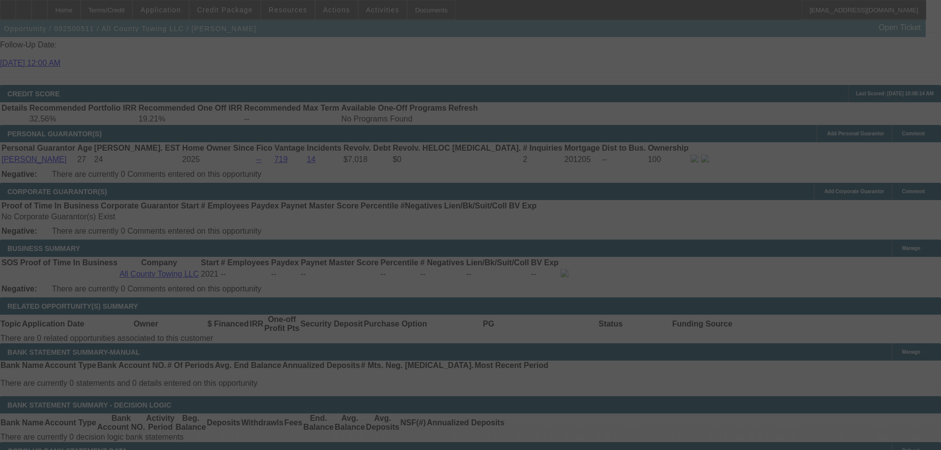
select select "4"
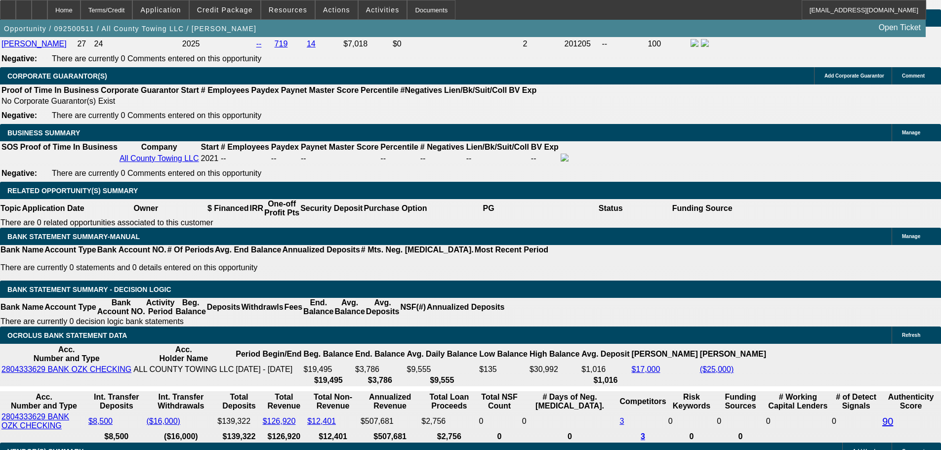
scroll to position [1383, 0]
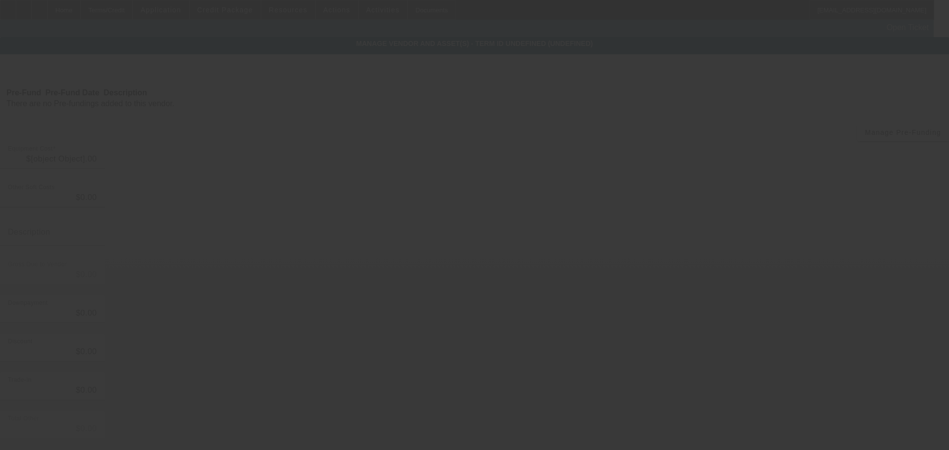
type input "$25,852.25"
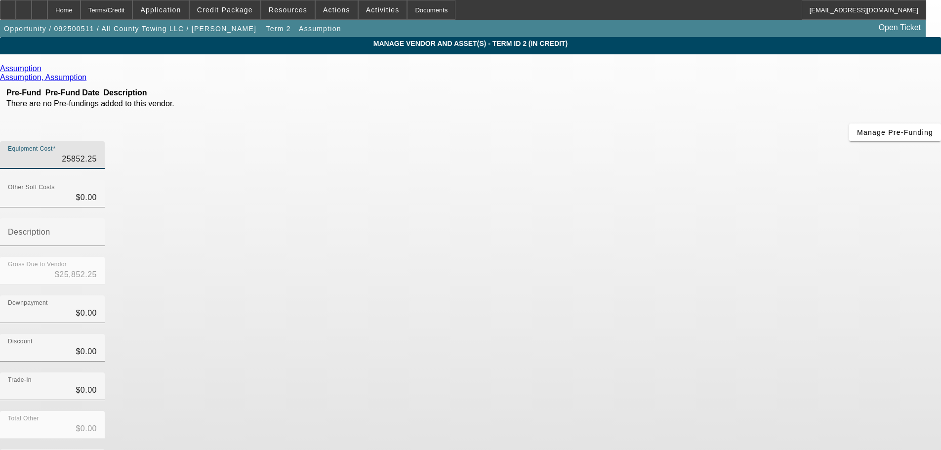
drag, startPoint x: 548, startPoint y: 81, endPoint x: 668, endPoint y: 81, distance: 120.0
click at [668, 141] on div "Equipment Cost 25852.25" at bounding box center [470, 160] width 941 height 39
type input "4"
type input "$4.00"
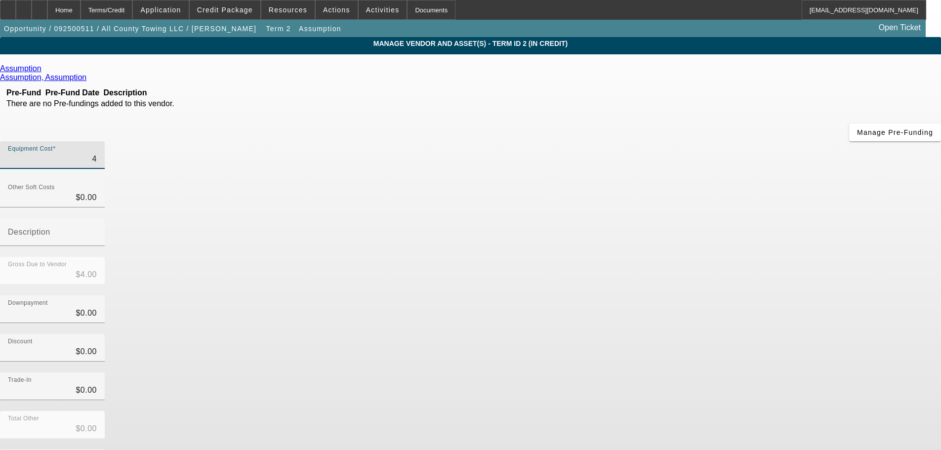
type input "47"
type input "$47.00"
type input "470"
type input "$470.00"
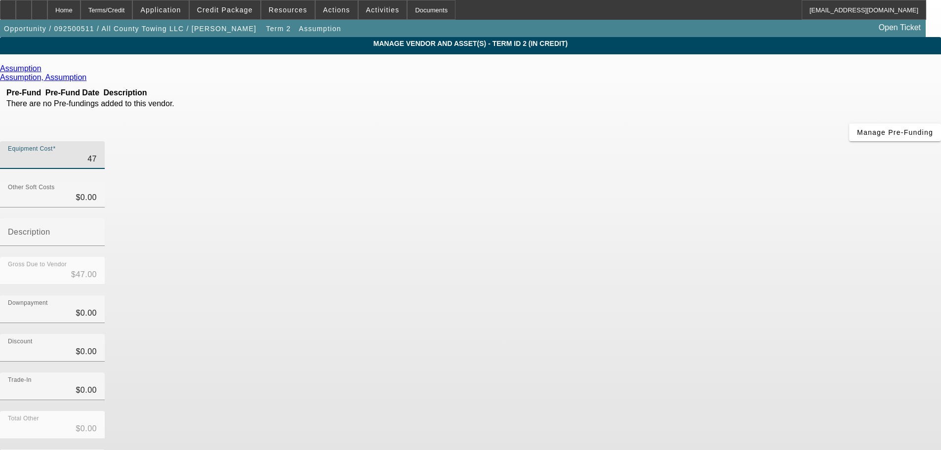
type input "$470.00"
type input "4700"
type input "$4,700.00"
type input "47000"
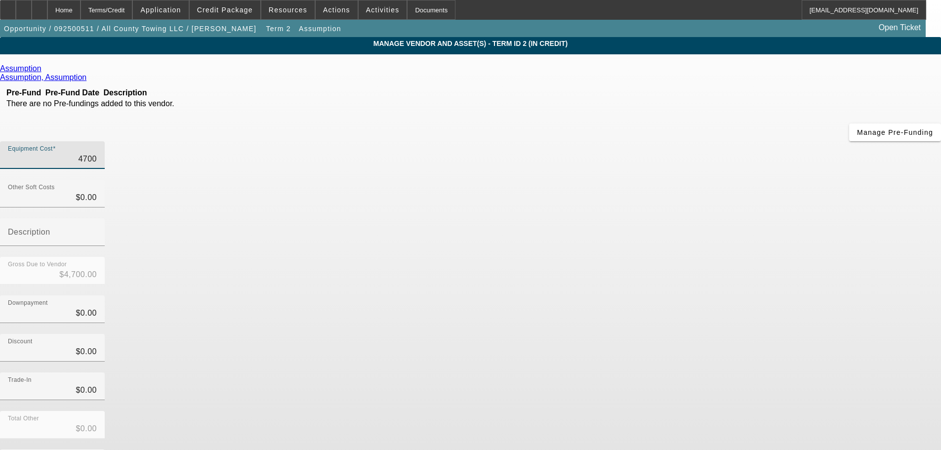
type input "$47,000.00"
click at [97, 307] on input "0" at bounding box center [52, 313] width 89 height 12
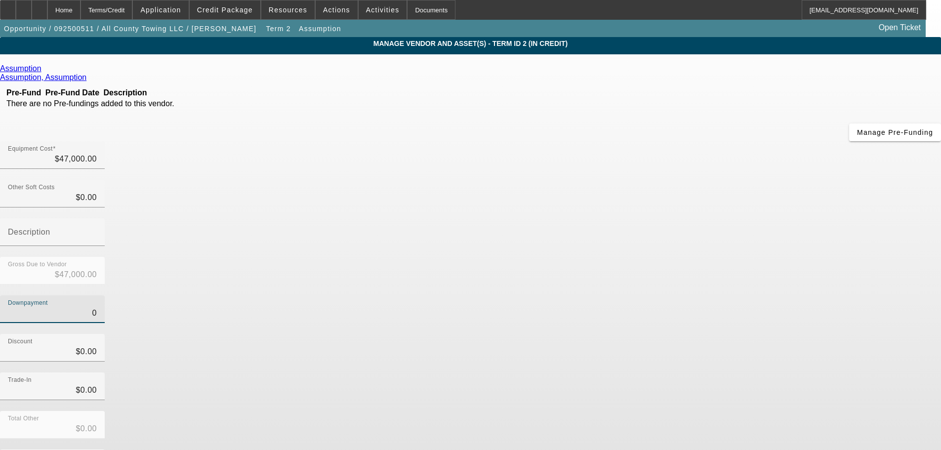
drag, startPoint x: 564, startPoint y: 201, endPoint x: 681, endPoint y: 195, distance: 117.2
click at [680, 295] on div "Downpayment 0" at bounding box center [470, 314] width 941 height 39
type input "2"
type input "$2.00"
type input "$46,998.00"
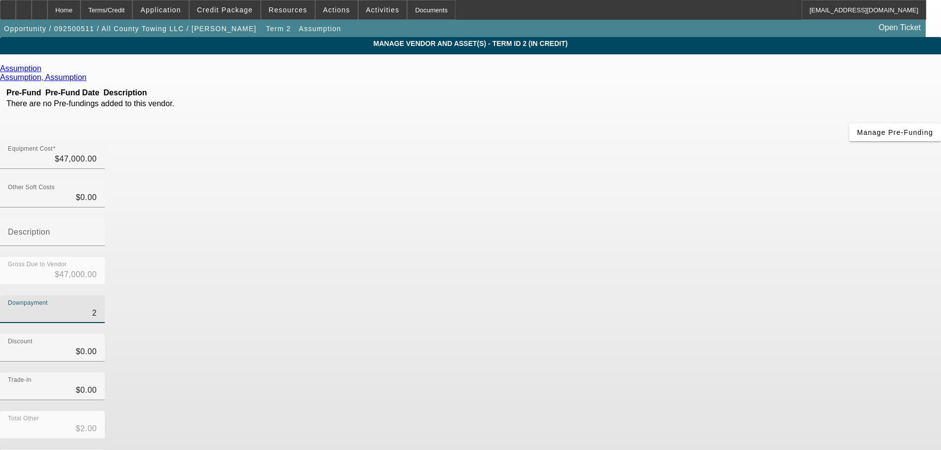
type input "21"
type input "$21.00"
type input "$46,979.00"
type input "211"
type input "$211.00"
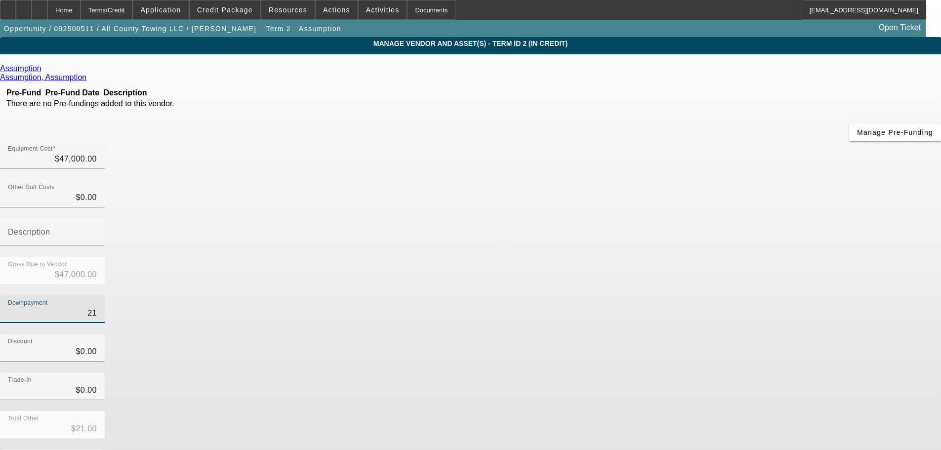
type input "$46,789.00"
type input "2114"
type input "$2,114.00"
type input "$44,886.00"
type input "21147"
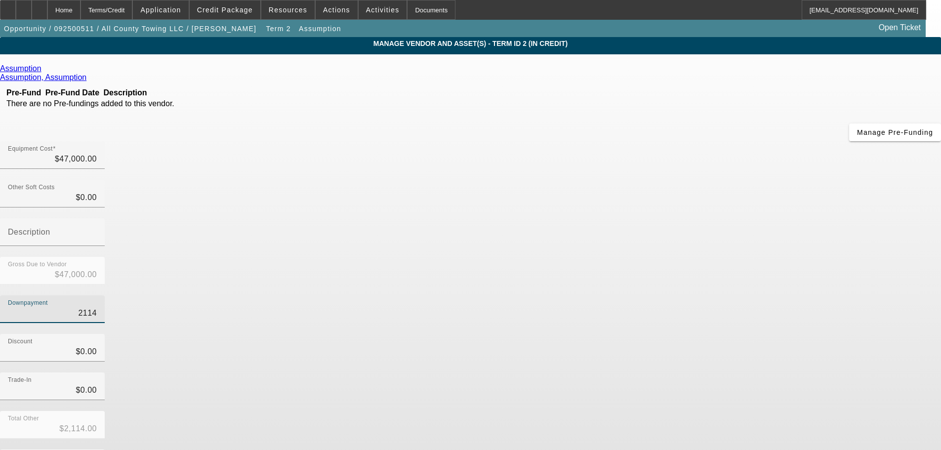
type input "$21,147.00"
type input "$25,853.00"
type input "21147.7"
type input "$21,147.70"
type input "$25,852.30"
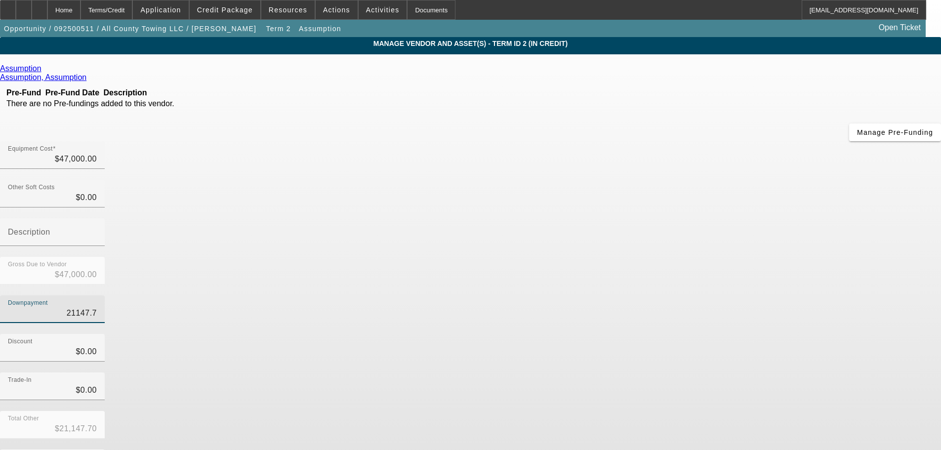
type input "21147.75"
type input "$21,147.75"
type input "$25,852.25"
type input "$21,147.75"
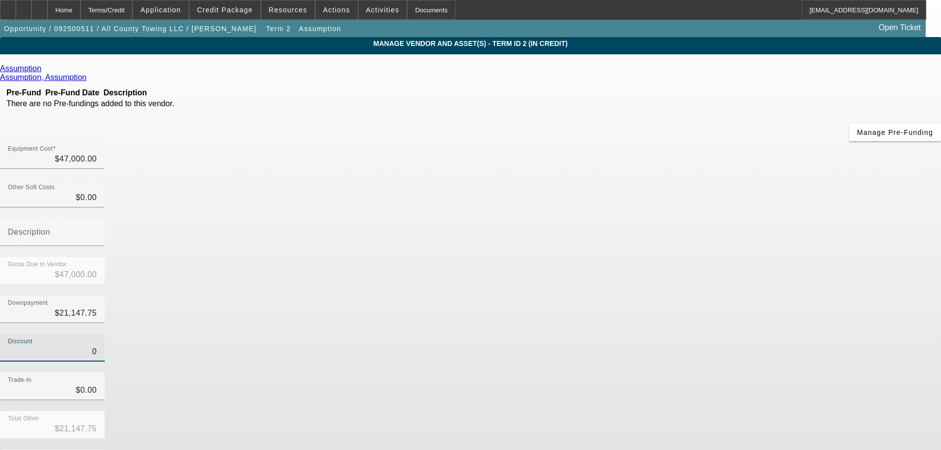
type input "$0.00"
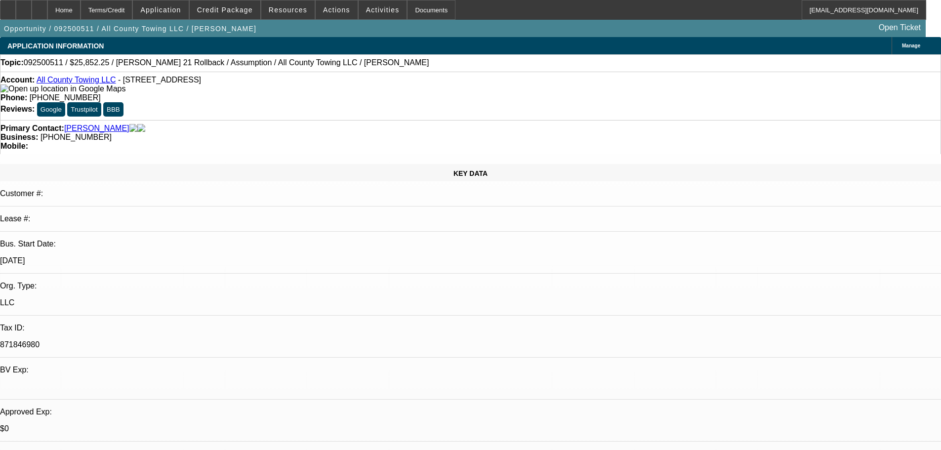
select select "0"
select select "2"
select select "0"
select select "4"
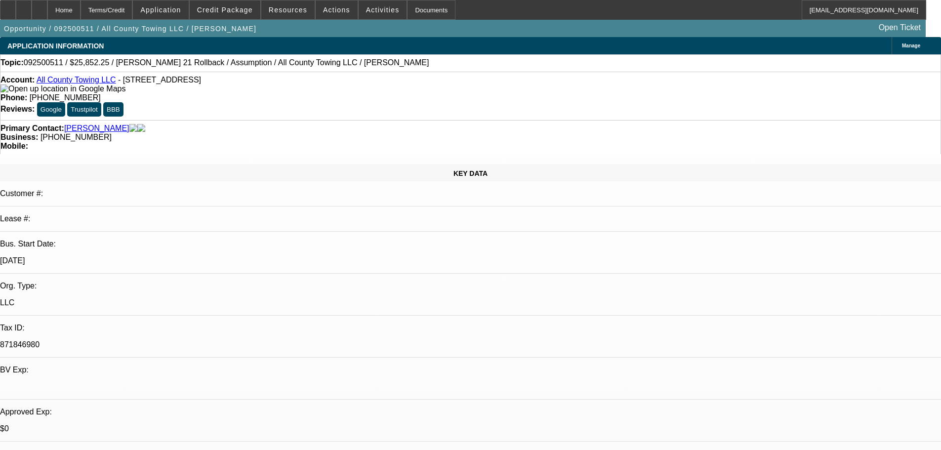
select select "0"
select select "2"
select select "0"
select select "5"
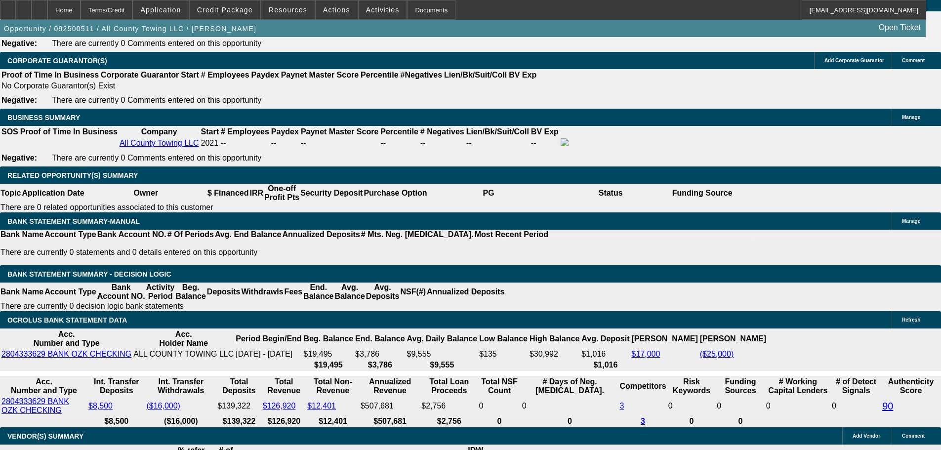
scroll to position [1482, 0]
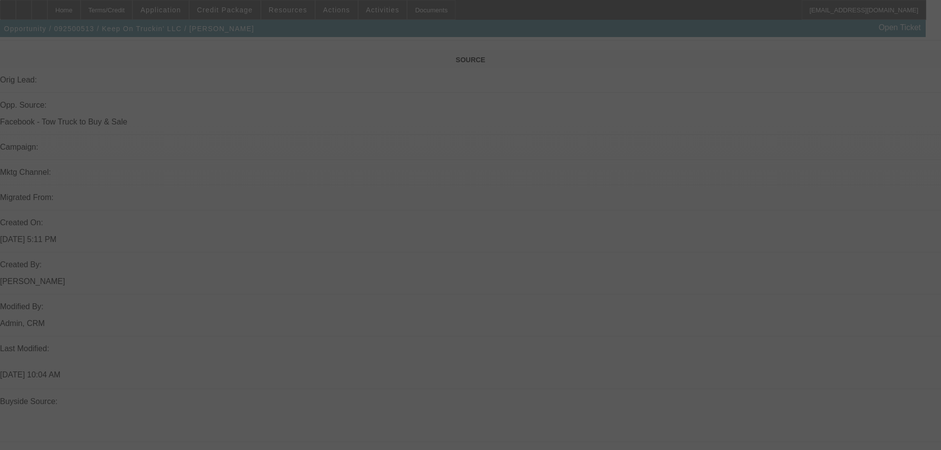
scroll to position [812, 0]
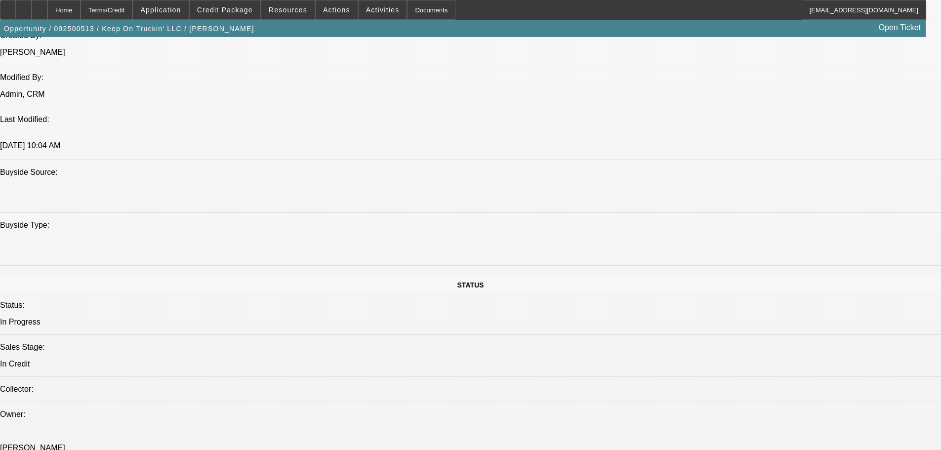
select select "0"
select select "2"
select select "0"
select select "5"
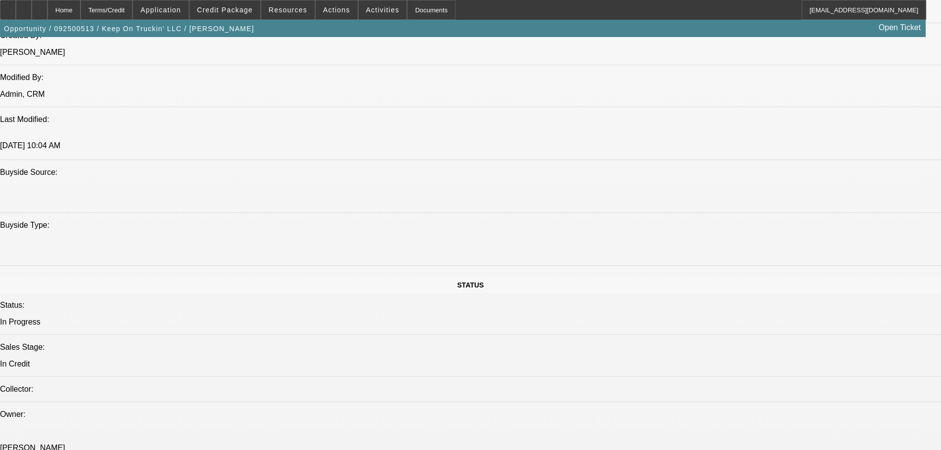
select select "0"
select select "2"
select select "0"
select select "5"
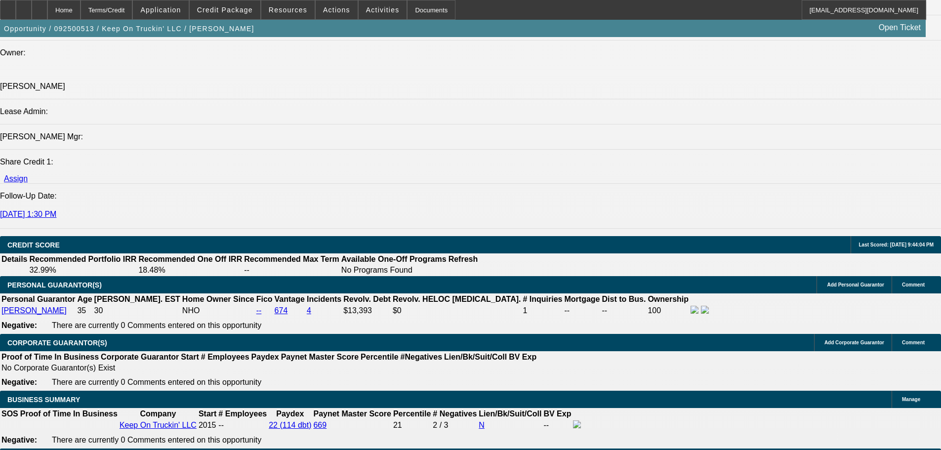
scroll to position [1400, 0]
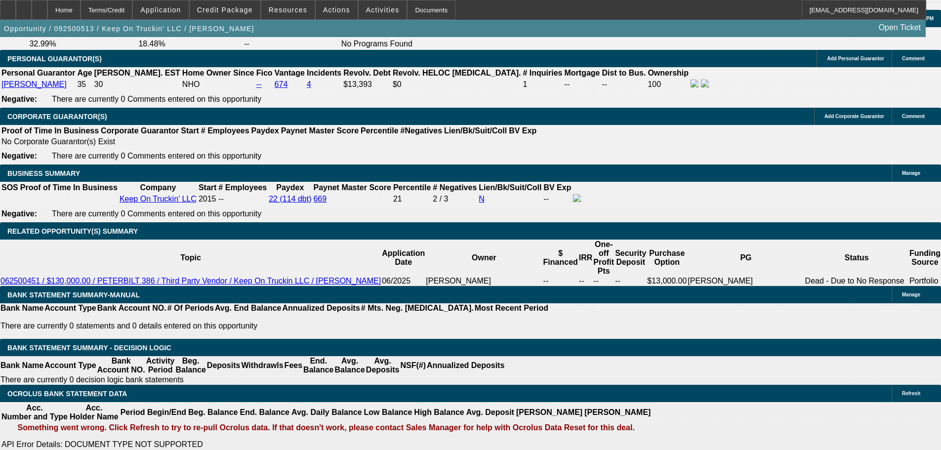
radio input "true"
paste textarea "092300425 / $40,500.00 / Kenworth T270 / Third Party Vendor / DC Towing And Rec…"
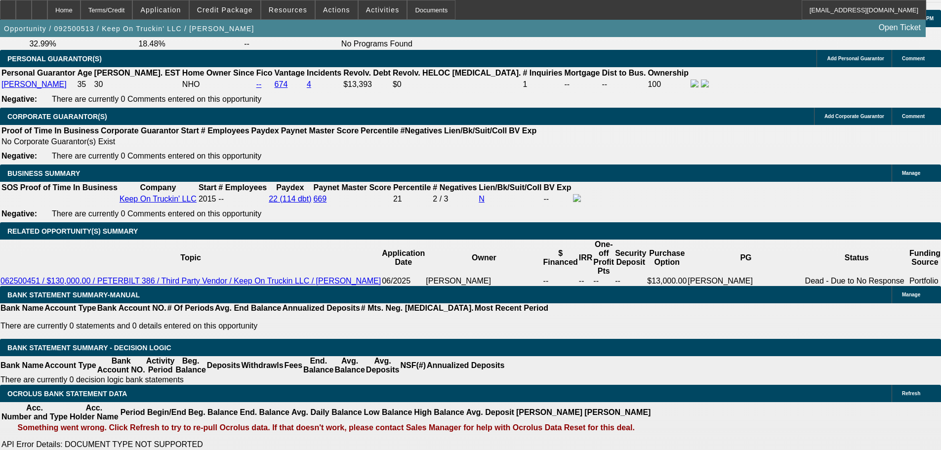
scroll to position [21, 0]
type textarea "092300425 / $40,500.00 / Kenworth T270 / Third Party Vendor / DC Towing And Rec…"
radio input "true"
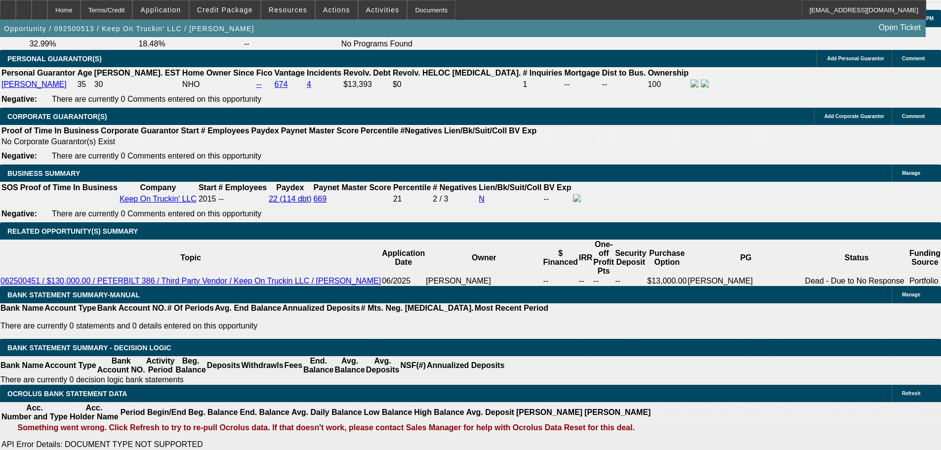
click at [243, 22] on div "Opportunity / 092500513 / Keep On Truckin' LLC / Shirley, Allison Open Ticket" at bounding box center [463, 28] width 926 height 17
click at [237, 12] on span "Credit Package" at bounding box center [225, 10] width 56 height 8
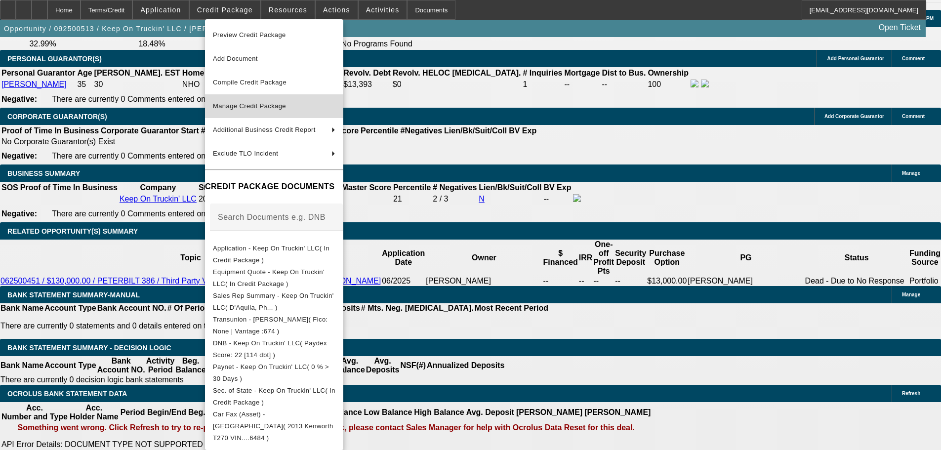
click at [245, 110] on span "Manage Credit Package" at bounding box center [274, 106] width 123 height 12
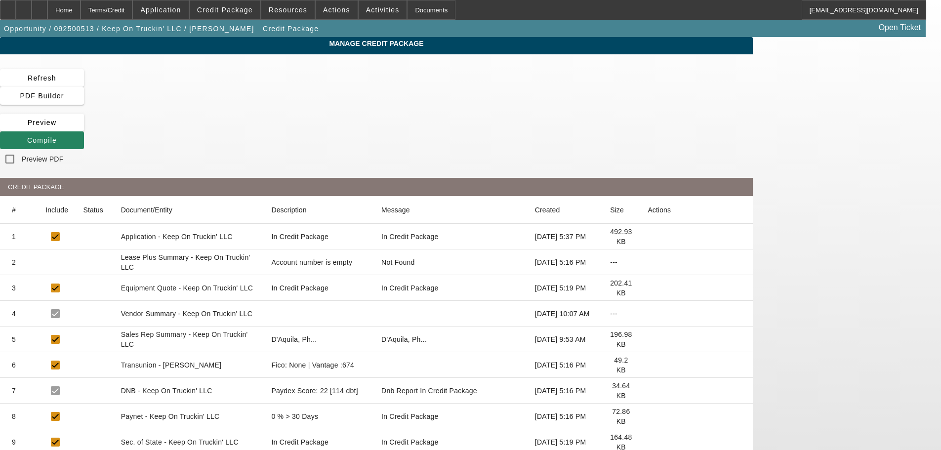
click at [648, 262] on icon at bounding box center [648, 262] width 0 height 0
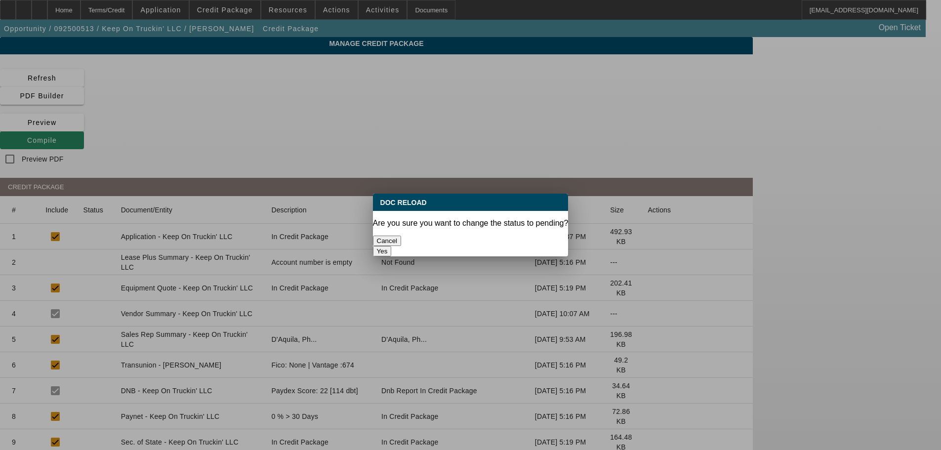
click at [392, 246] on button "Yes" at bounding box center [382, 251] width 19 height 10
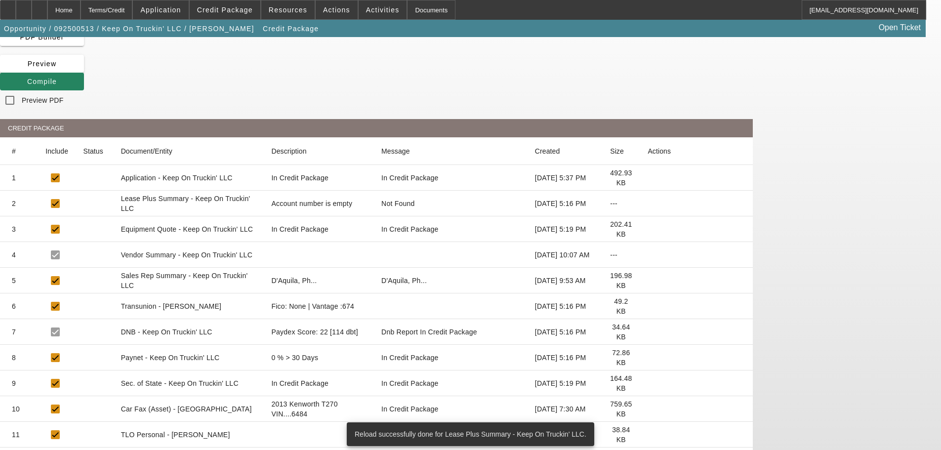
scroll to position [104, 0]
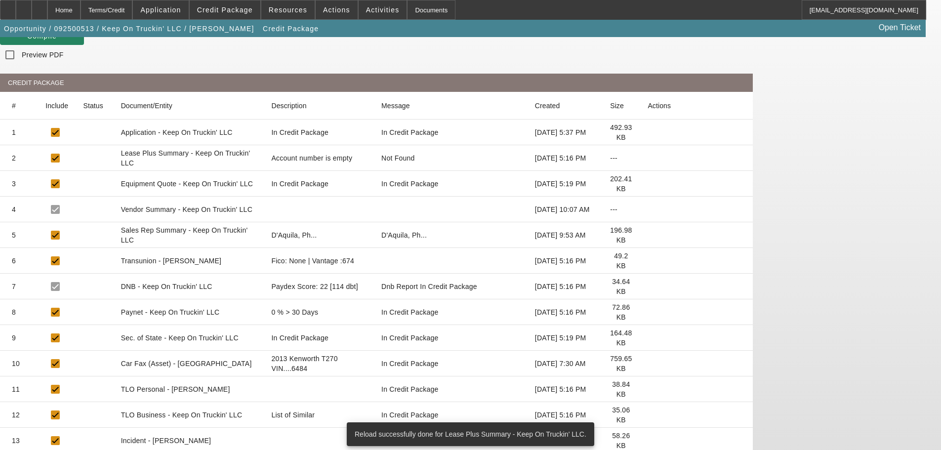
click at [648, 415] on icon at bounding box center [648, 415] width 0 height 0
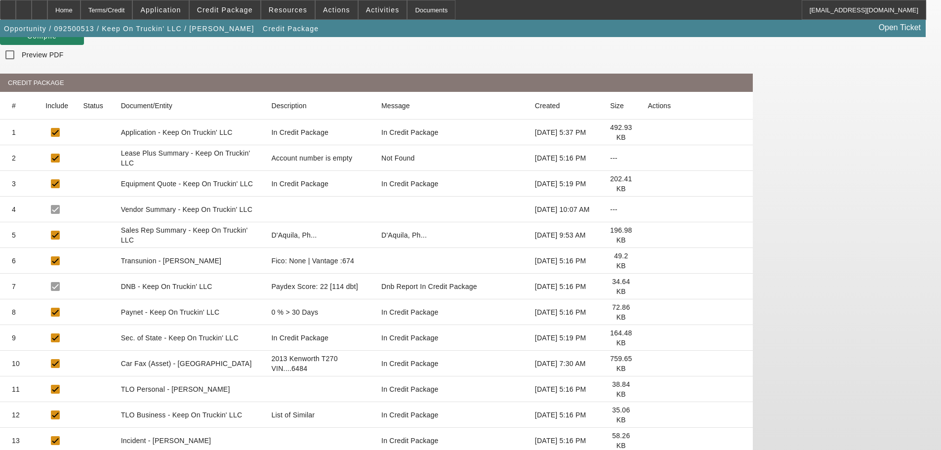
click at [648, 415] on icon at bounding box center [648, 415] width 0 height 0
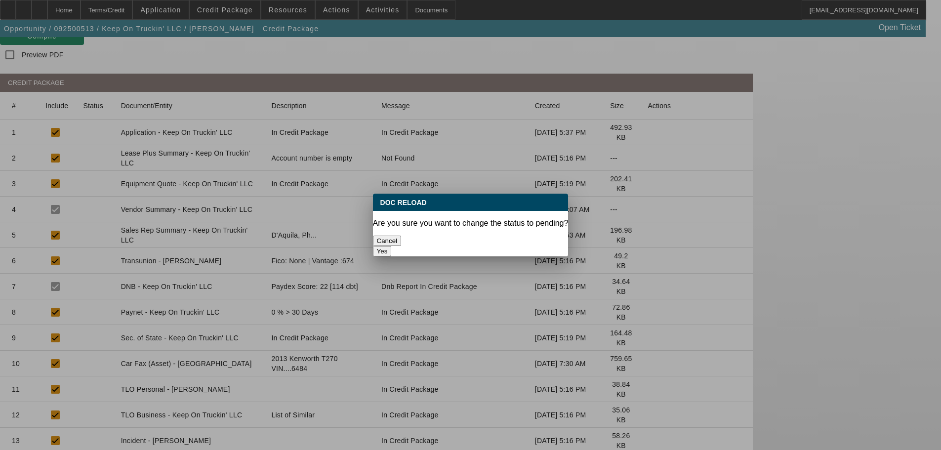
scroll to position [0, 0]
click at [392, 246] on button "Yes" at bounding box center [382, 251] width 19 height 10
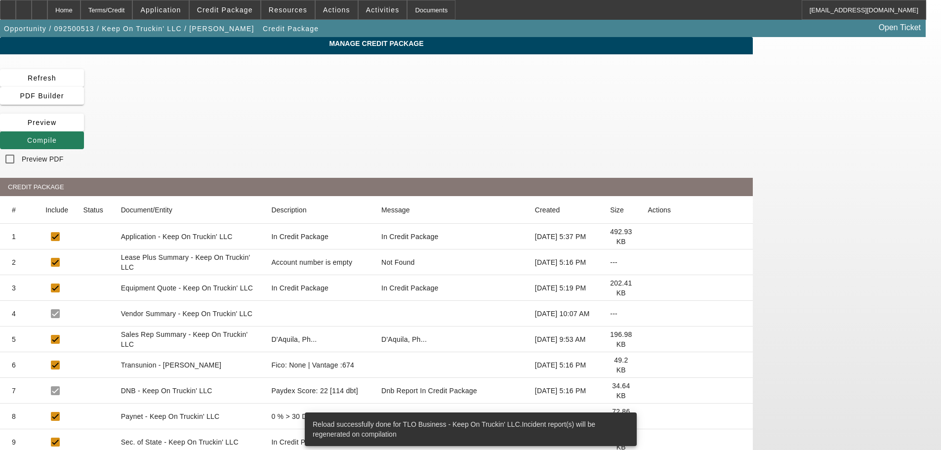
click at [57, 136] on span "Compile" at bounding box center [42, 140] width 30 height 8
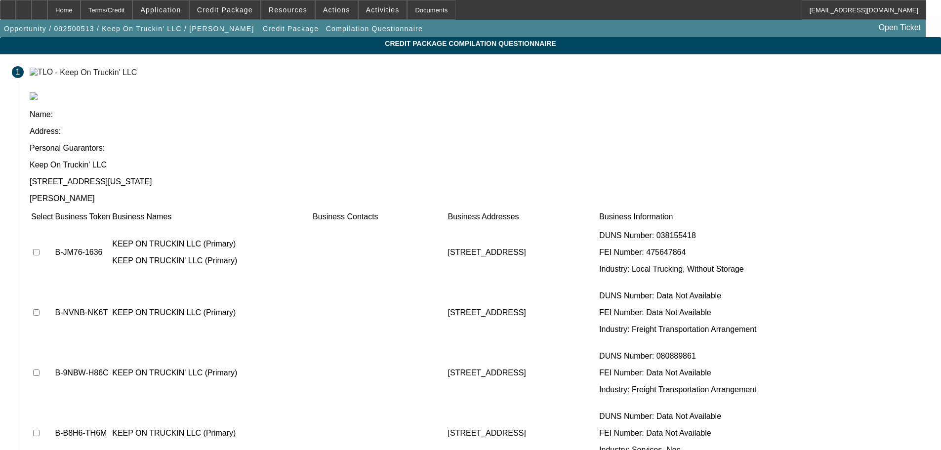
click at [40, 249] on input "checkbox" at bounding box center [36, 252] width 6 height 6
checkbox input "true"
click at [40, 309] on input "checkbox" at bounding box center [36, 312] width 6 height 6
checkbox input "true"
click at [40, 370] on input "checkbox" at bounding box center [36, 373] width 6 height 6
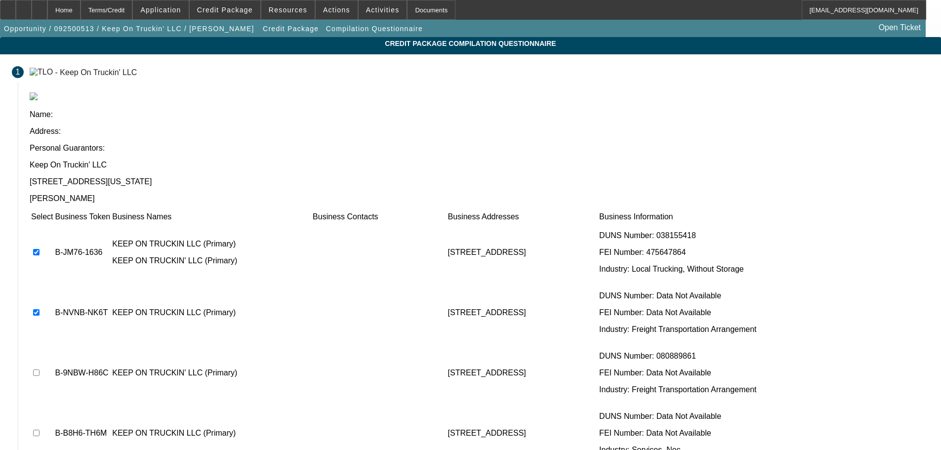
checkbox input "true"
click at [40, 430] on input "checkbox" at bounding box center [36, 433] width 6 height 6
checkbox input "true"
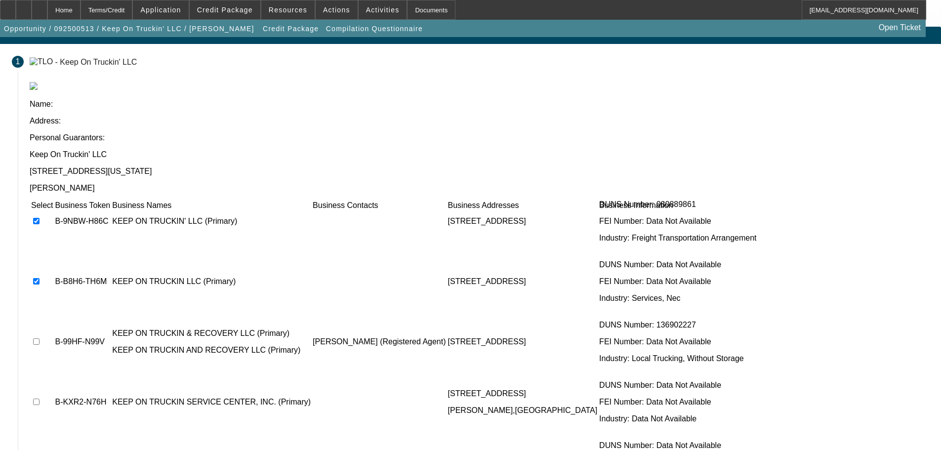
scroll to position [20, 0]
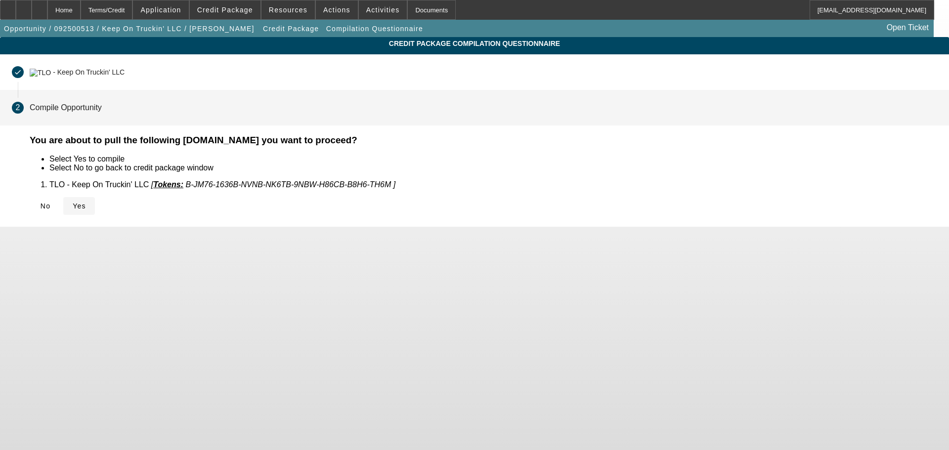
click at [86, 204] on span "Yes" at bounding box center [79, 206] width 13 height 8
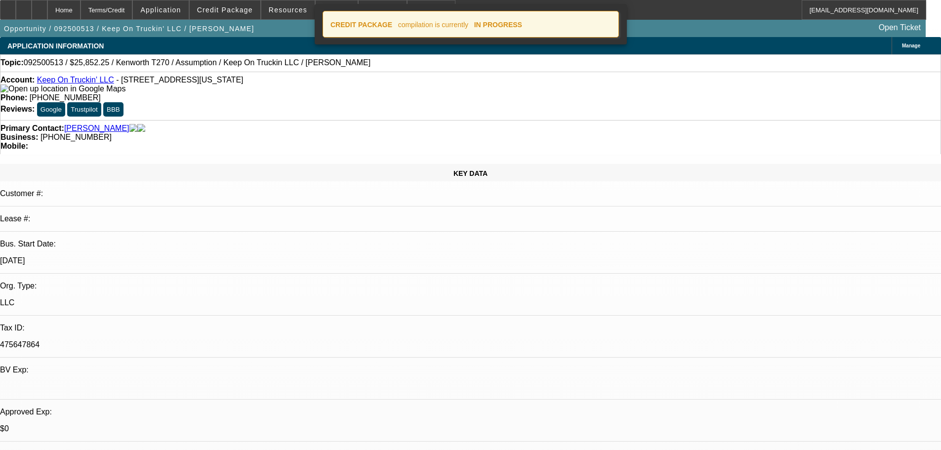
select select "0"
select select "2"
select select "0"
select select "5"
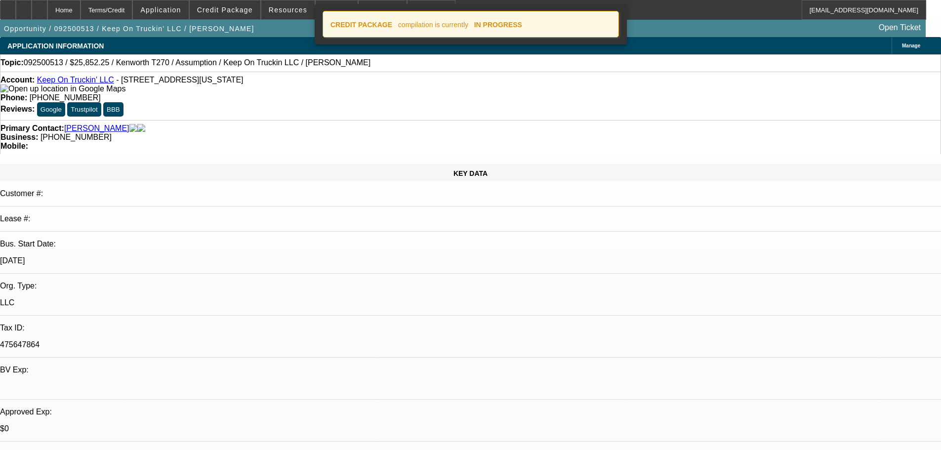
select select "0"
select select "2"
select select "0"
select select "5"
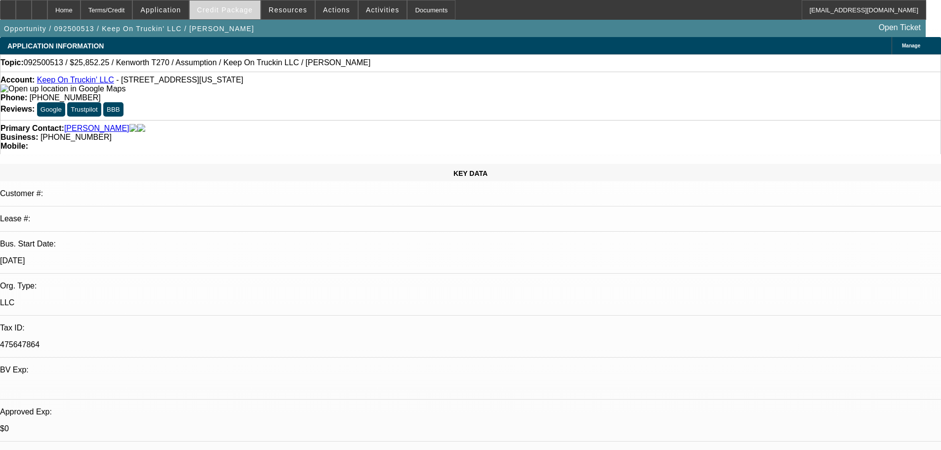
click at [224, 12] on span "Credit Package" at bounding box center [225, 10] width 56 height 8
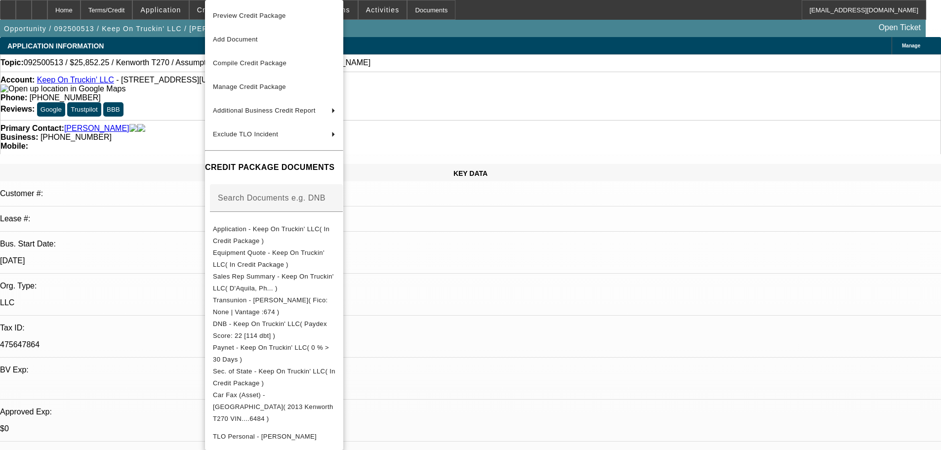
click at [233, 16] on span "Preview Credit Package" at bounding box center [249, 15] width 73 height 7
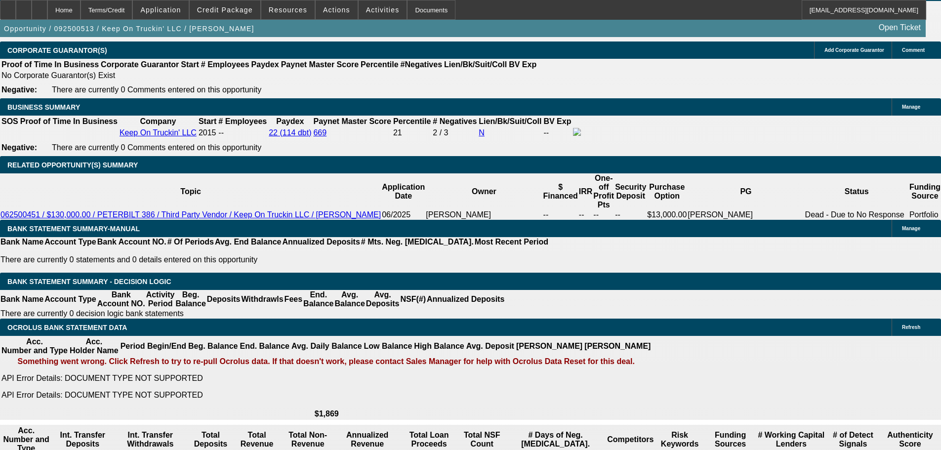
scroll to position [1630, 0]
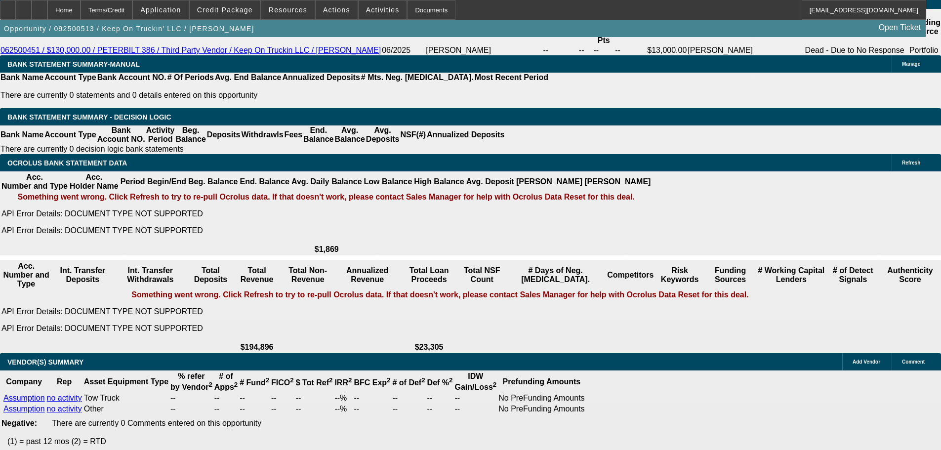
select select "2"
type input "$3,450.00"
type input "UNKNOWN"
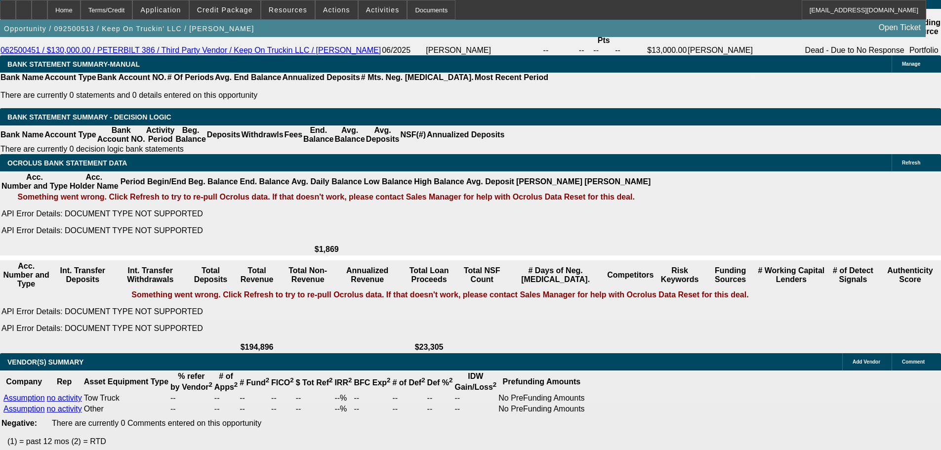
select select "4"
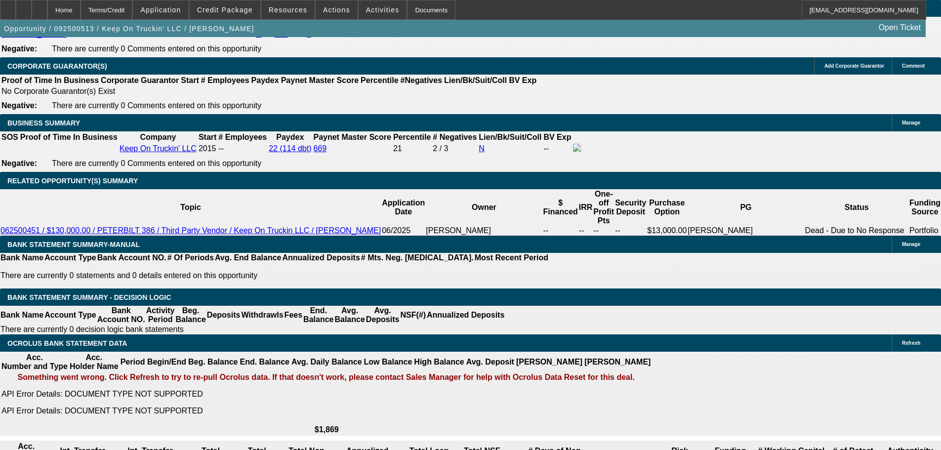
scroll to position [1284, 0]
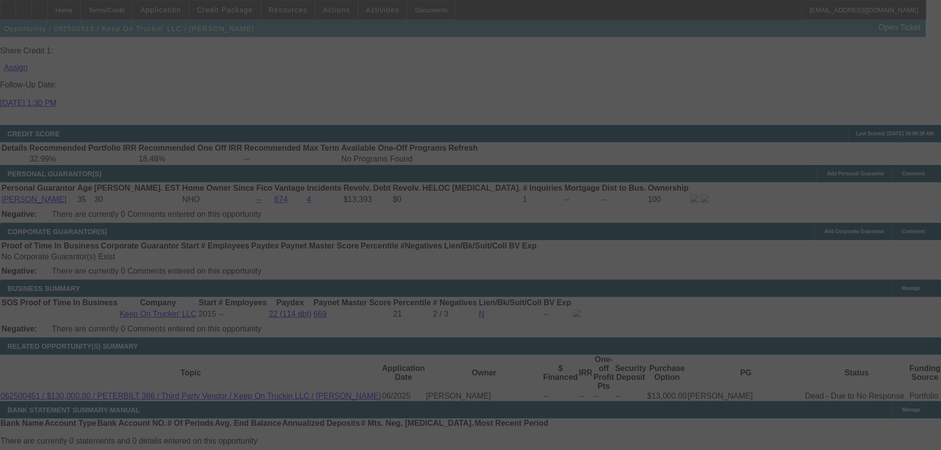
select select "0"
select select "2"
select select "0"
select select "4"
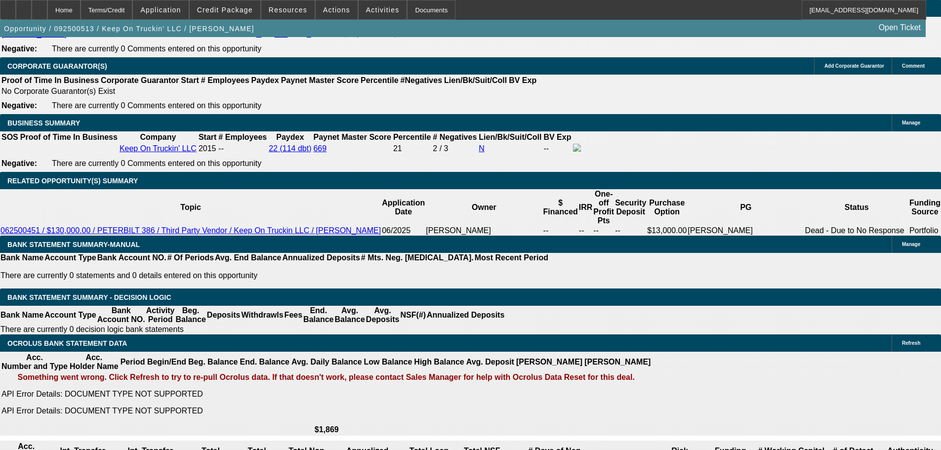
scroll to position [1433, 0]
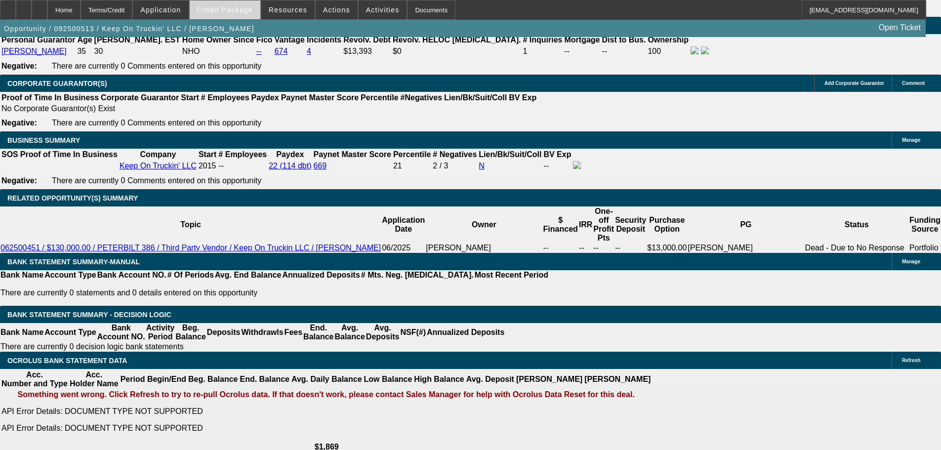
click at [240, 8] on span "Credit Package" at bounding box center [225, 10] width 56 height 8
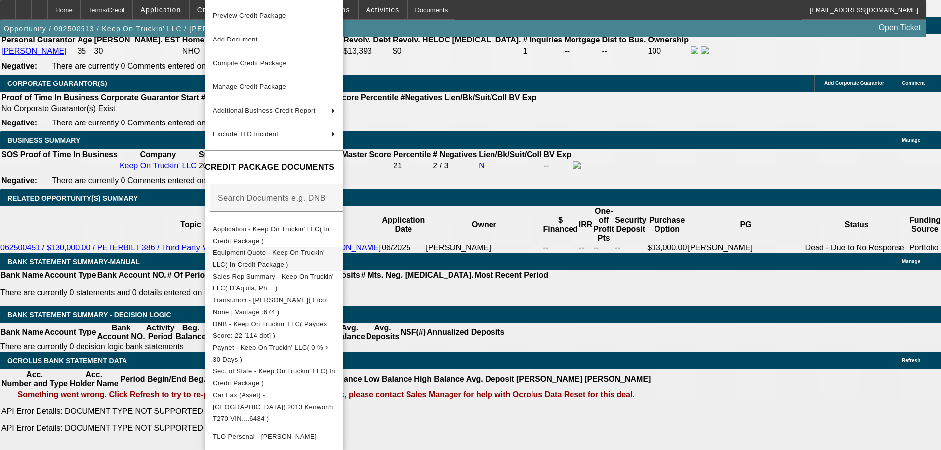
click at [255, 253] on span "Equipment Quote - Keep On Truckin' LLC( In Credit Package )" at bounding box center [269, 258] width 112 height 19
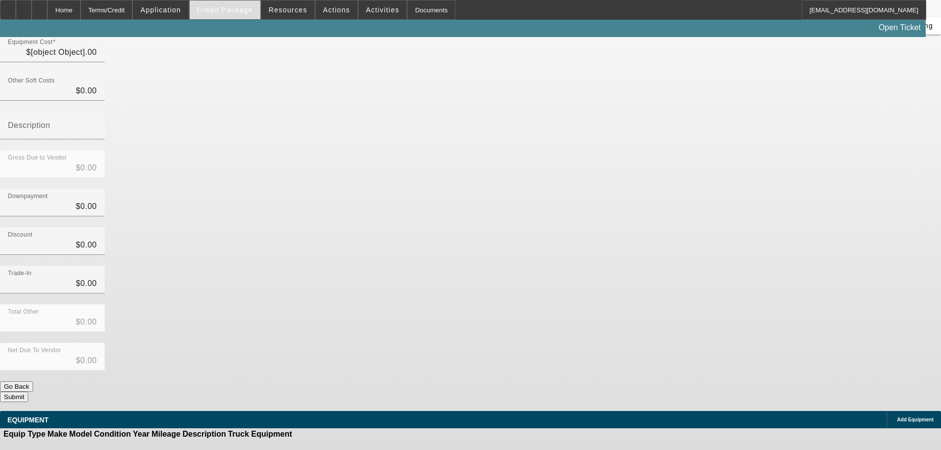
type input "$25,852.25"
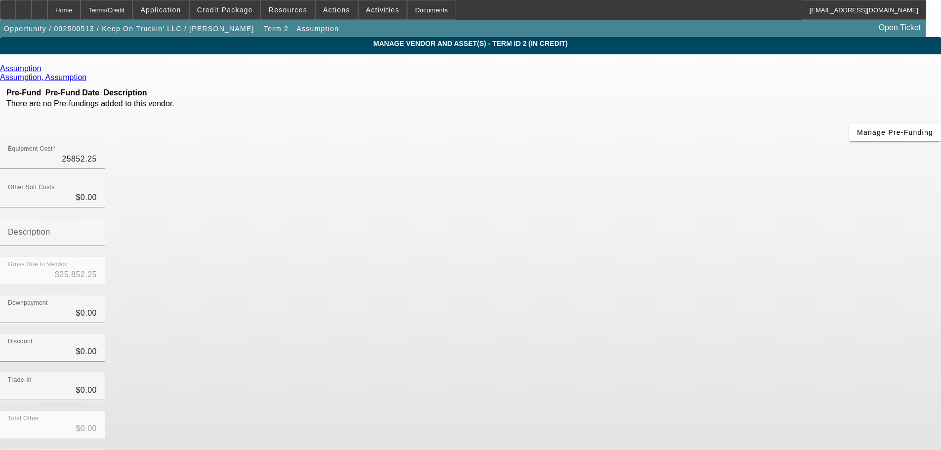
drag, startPoint x: 556, startPoint y: 85, endPoint x: 708, endPoint y: 78, distance: 151.9
click at [706, 141] on div "Equipment Cost 25852.25" at bounding box center [470, 160] width 941 height 39
type input "4"
type input "$4.00"
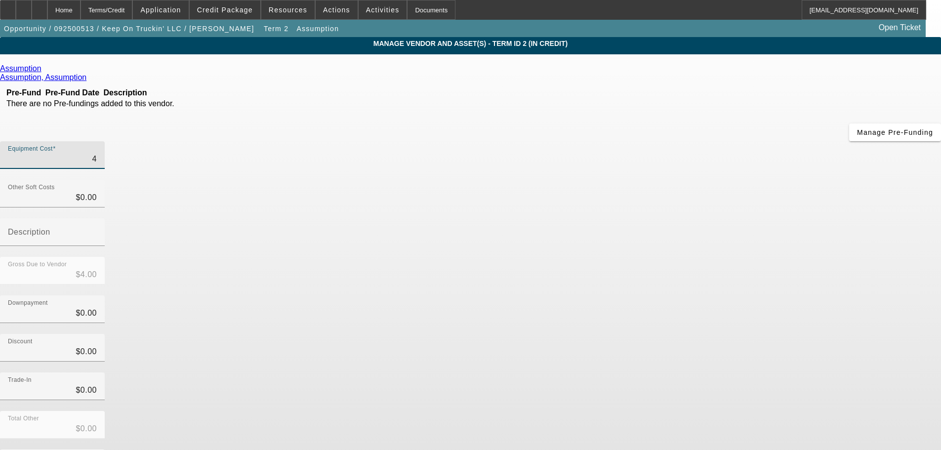
type input "47"
type input "$47.00"
type input "470"
type input "$470.00"
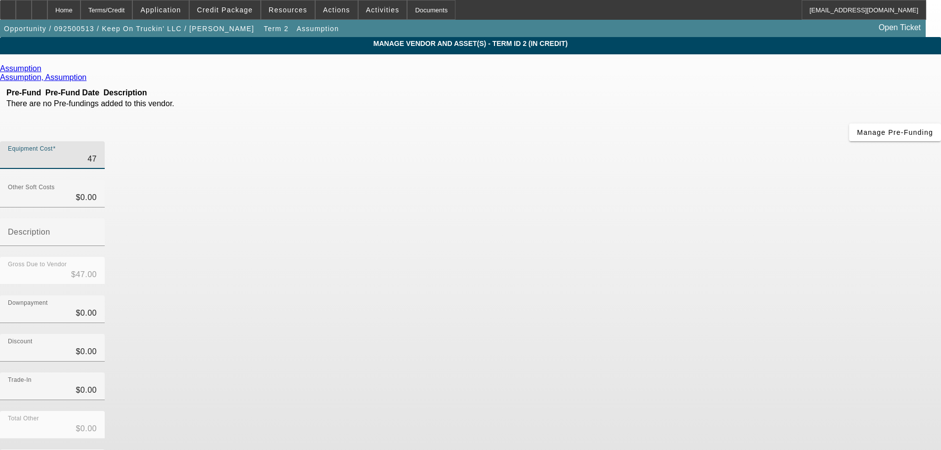
type input "$470.00"
type input "4700"
type input "$4,700.00"
type input "47000"
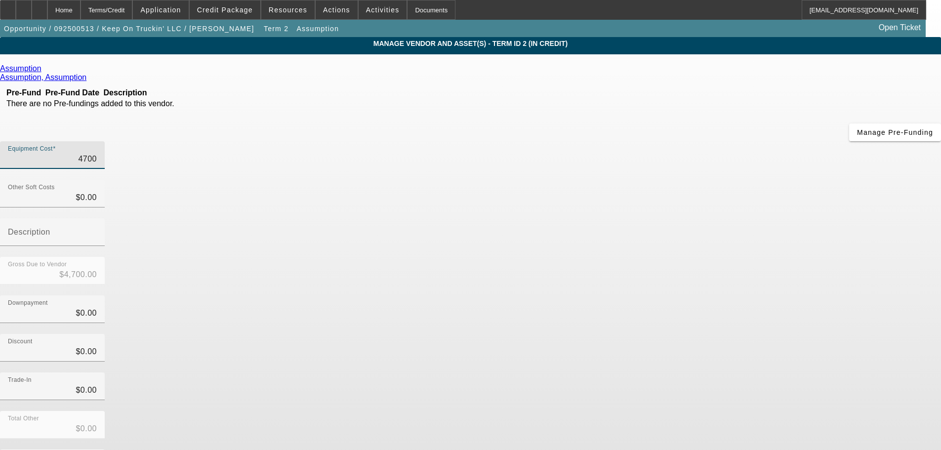
type input "$47,000.00"
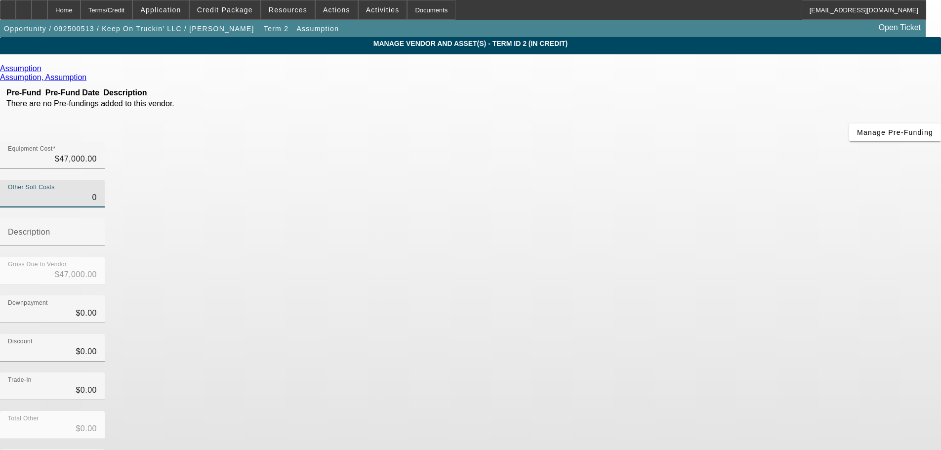
type input "$0.00"
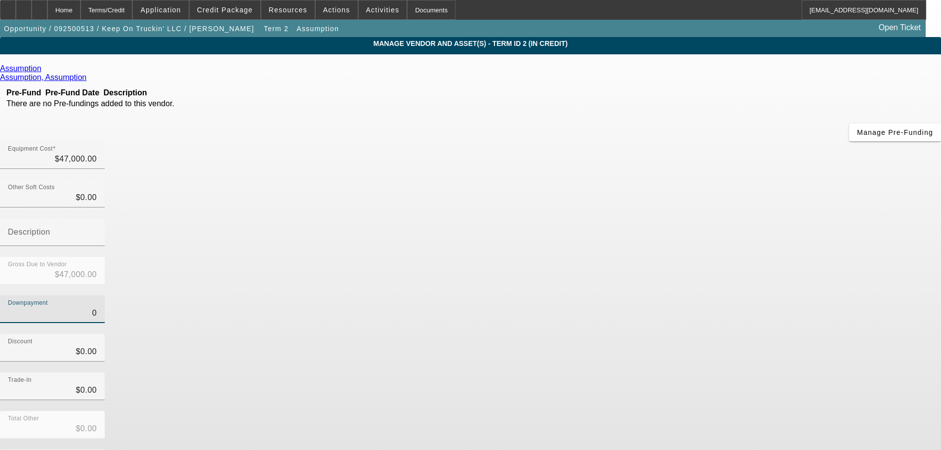
drag, startPoint x: 570, startPoint y: 203, endPoint x: 639, endPoint y: 198, distance: 69.8
click at [639, 295] on div "Downpayment 0" at bounding box center [470, 314] width 941 height 39
type input "2"
type input "$2.00"
type input "$46,998.00"
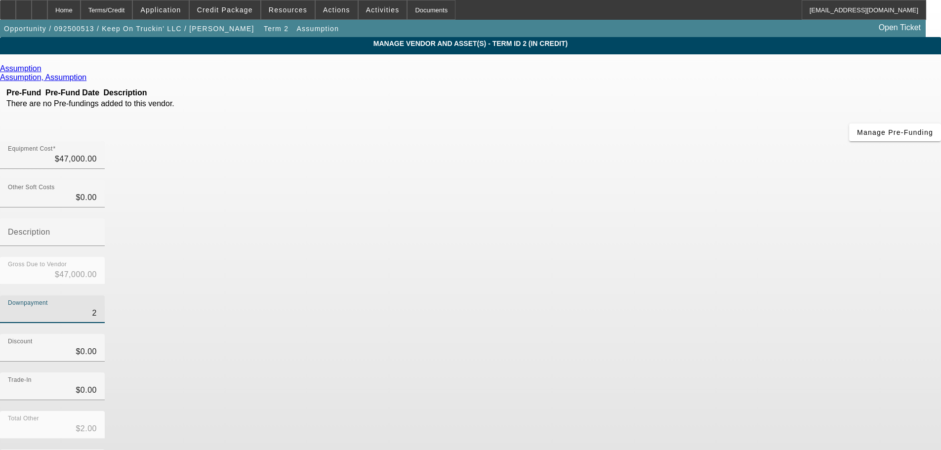
type input "21"
type input "$21.00"
type input "$46,979.00"
type input "211"
type input "$211.00"
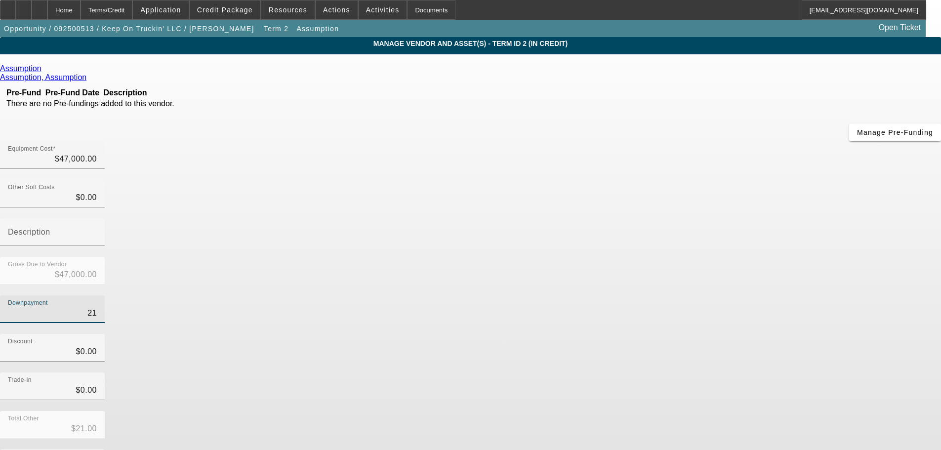
type input "$46,789.00"
type input "2114"
type input "$2,114.00"
type input "$44,886.00"
type input "21147"
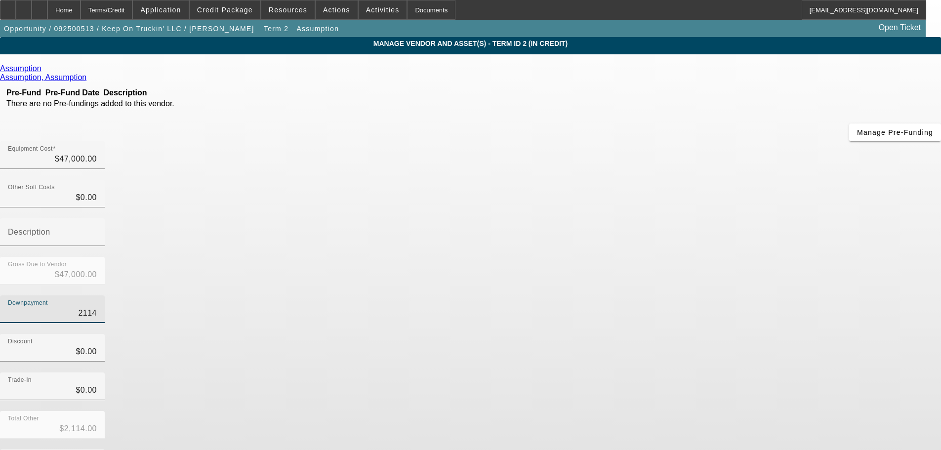
type input "$21,147.00"
type input "$25,853.00"
type input "21147.7"
type input "$21,147.70"
type input "$25,852.30"
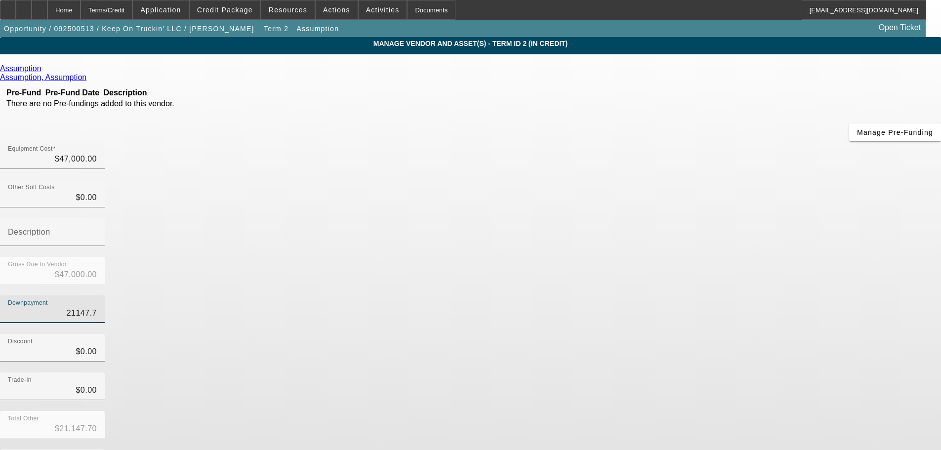
type input "21147.75"
type input "$21,147.75"
type input "$25,852.25"
type input "$21,147.75"
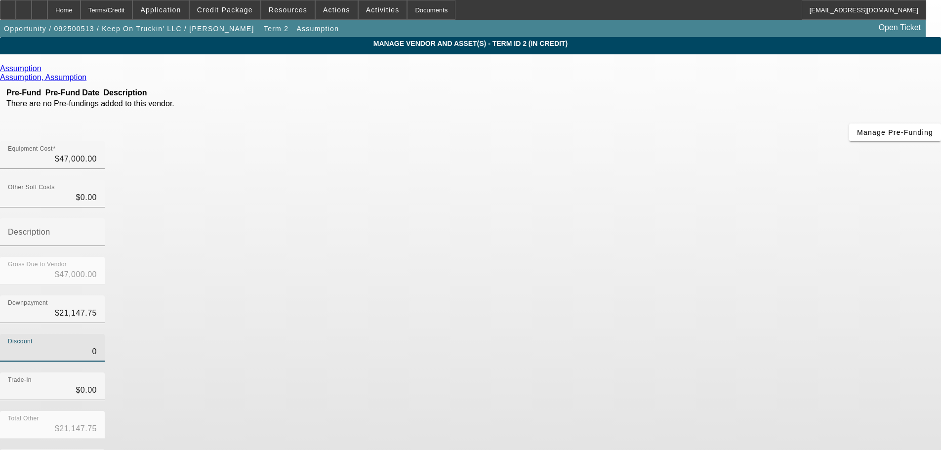
type input "$0.00"
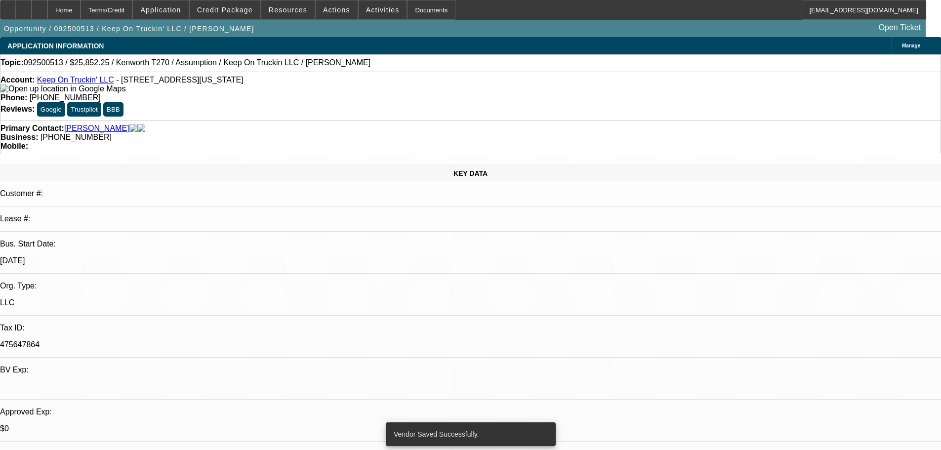
select select "0"
select select "2"
select select "0"
select select "4"
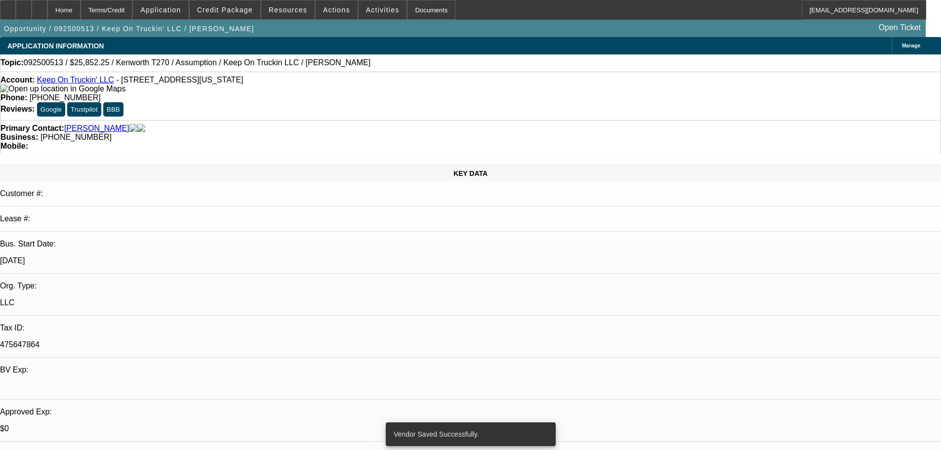
select select "0"
select select "2"
select select "0"
select select "5"
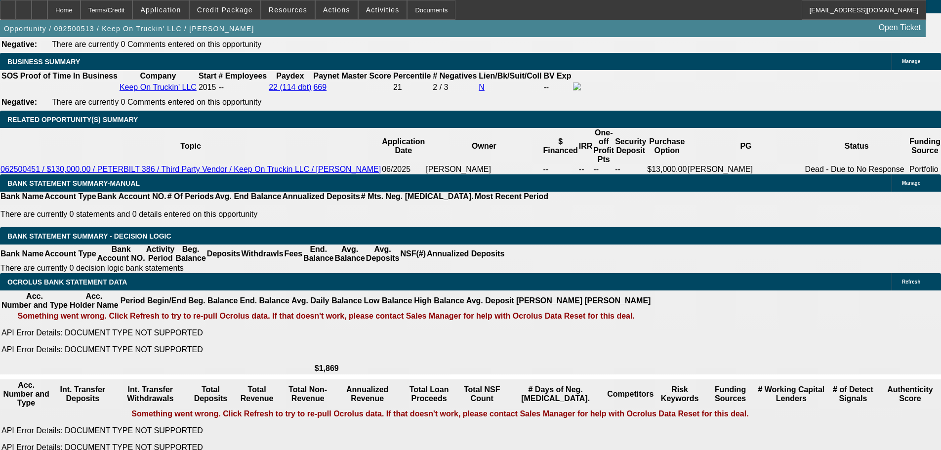
scroll to position [1462, 0]
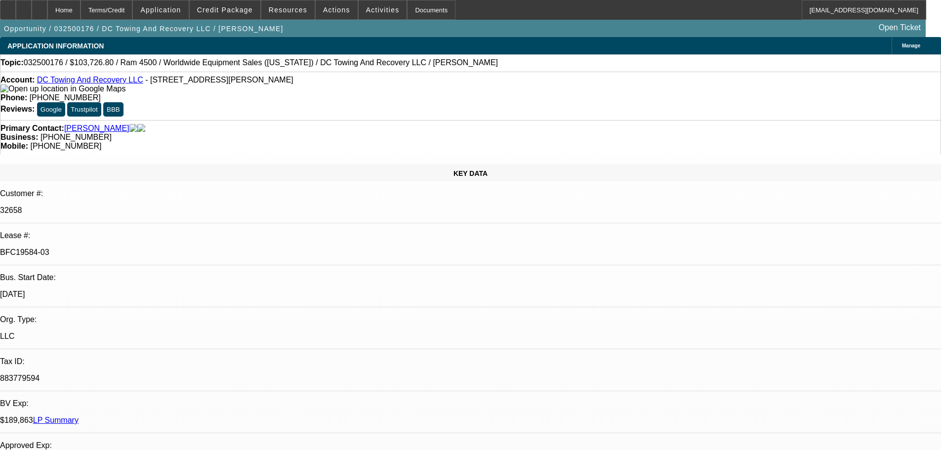
select select "0.1"
select select "2"
select select "0.1"
select select "4"
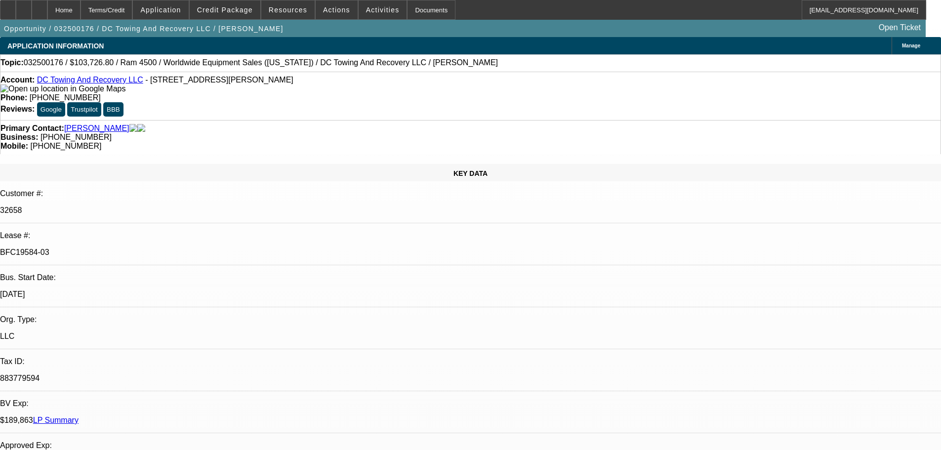
select select "0.15"
select select "2"
select select "0.1"
select select "4"
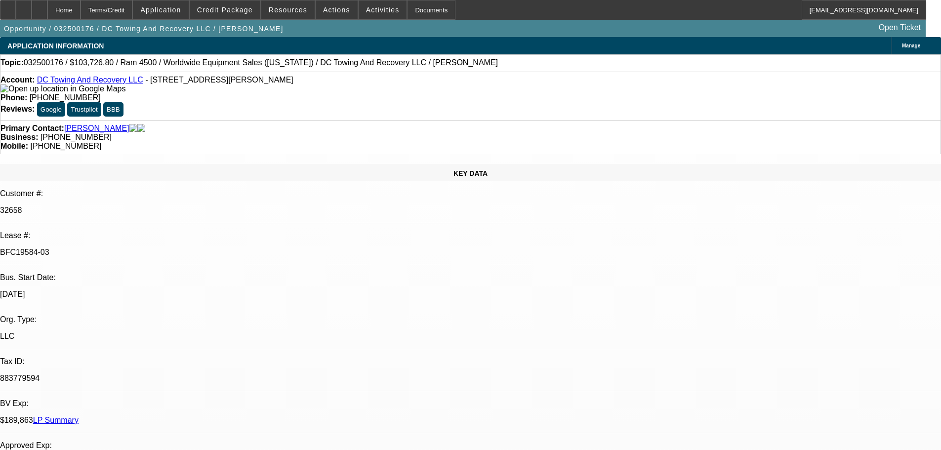
select select "0.15"
select select "2"
select select "0.1"
select select "4"
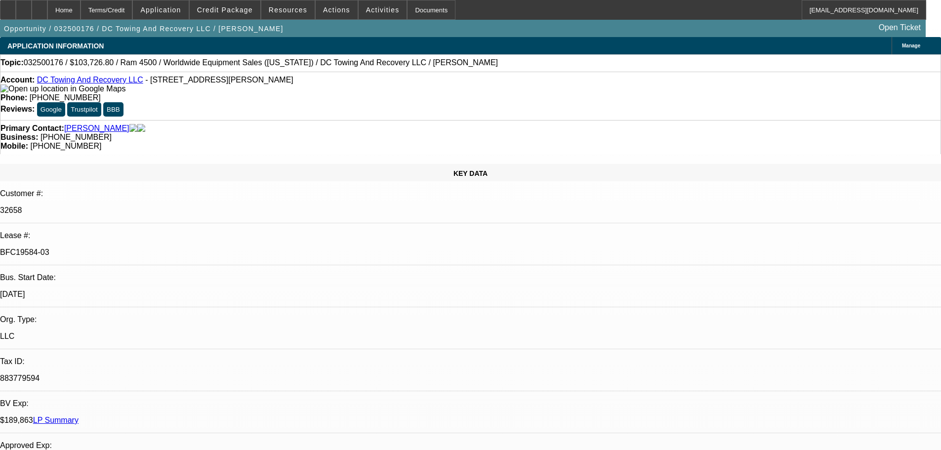
select select "0.1"
select select "2"
select select "0.1"
select select "4"
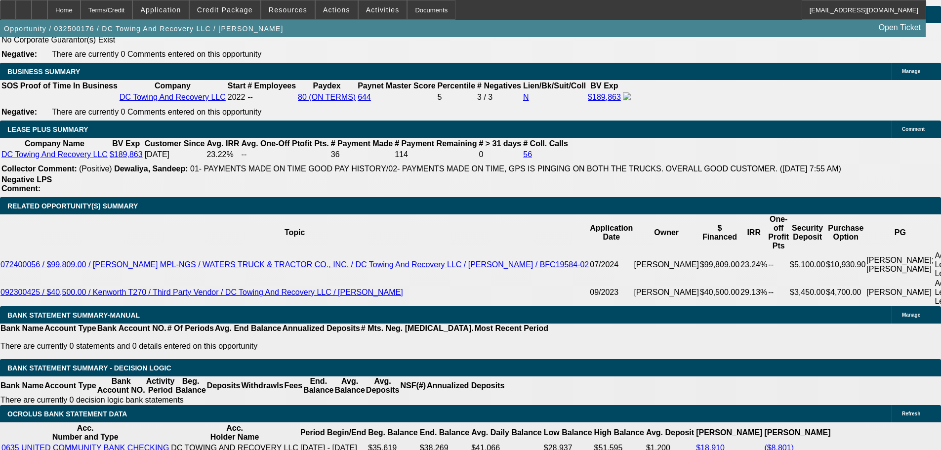
scroll to position [1630, 0]
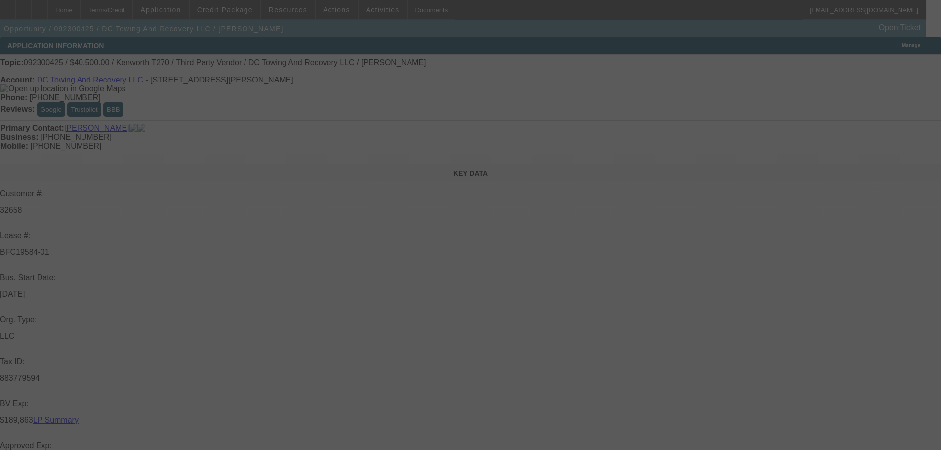
select select "0"
select select "2"
select select "0.1"
select select "4"
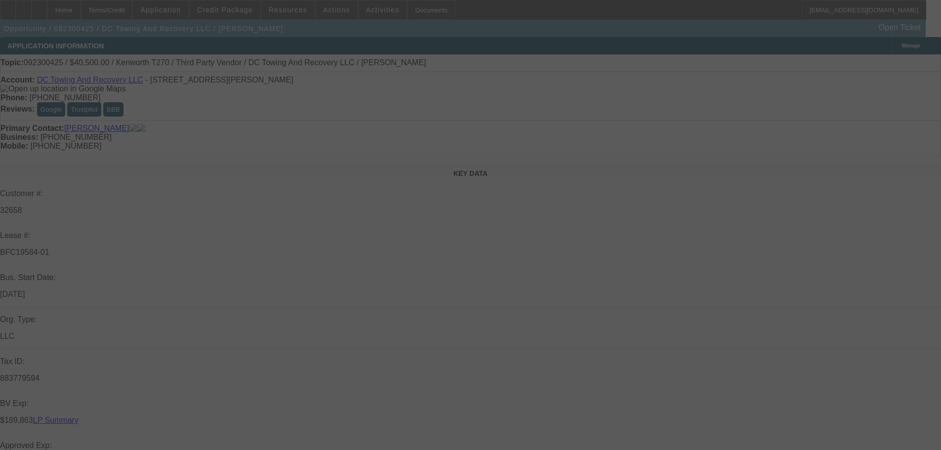
select select "0"
select select "2"
select select "0.1"
select select "4"
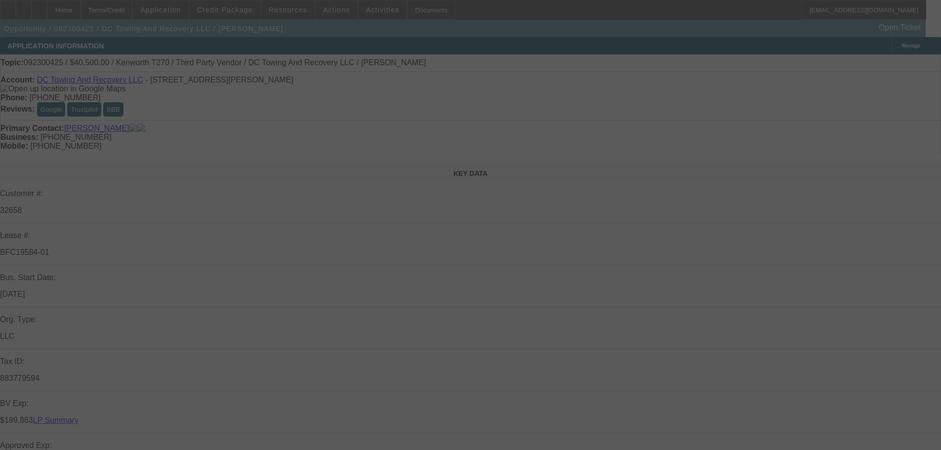
select select "0.1"
select select "2"
select select "0.1"
select select "4"
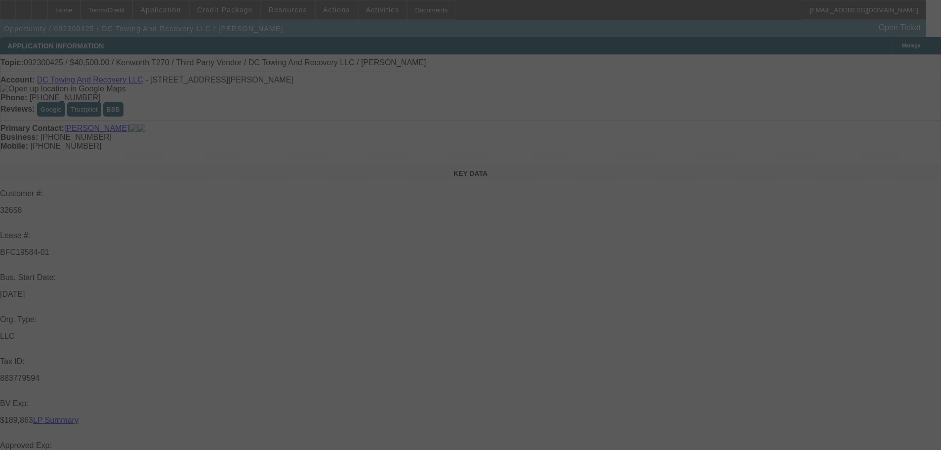
select select "0"
select select "2"
select select "0.1"
select select "4"
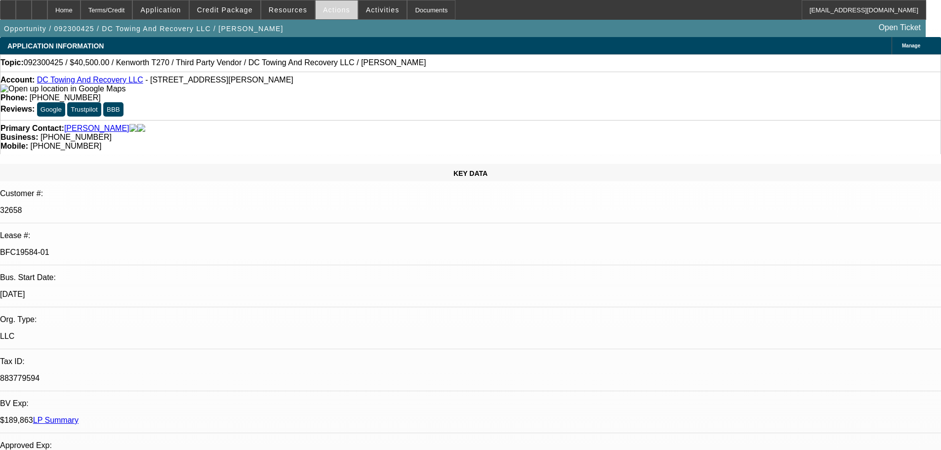
click at [334, 12] on span "Actions" at bounding box center [336, 10] width 27 height 8
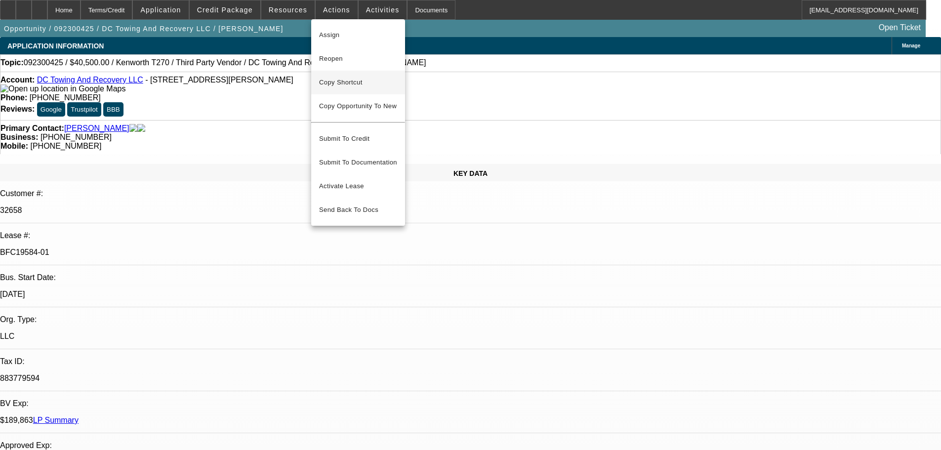
click at [349, 83] on span "Copy Shortcut" at bounding box center [358, 83] width 78 height 12
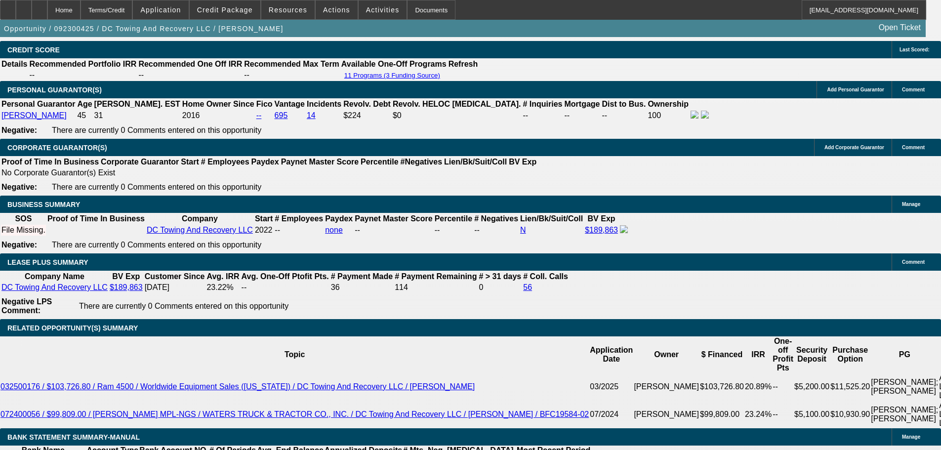
scroll to position [1344, 0]
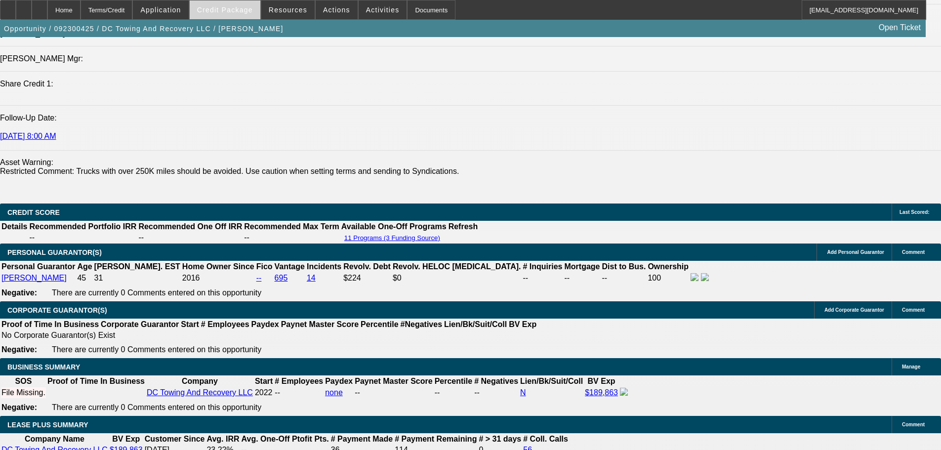
click at [219, 14] on span at bounding box center [225, 10] width 71 height 24
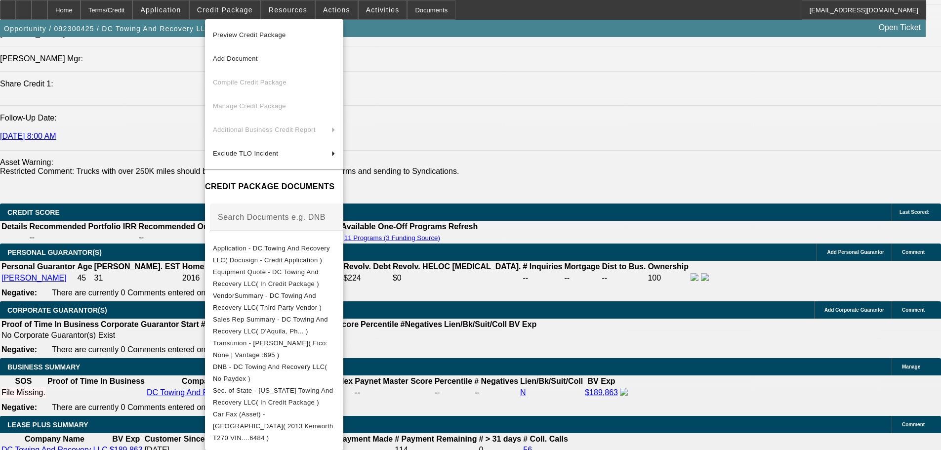
click at [243, 34] on span "Preview Credit Package" at bounding box center [249, 34] width 73 height 7
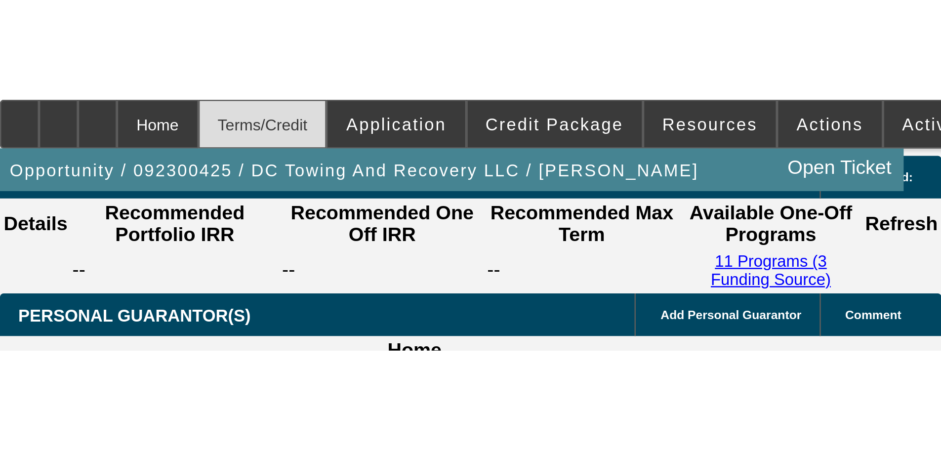
scroll to position [1542, 0]
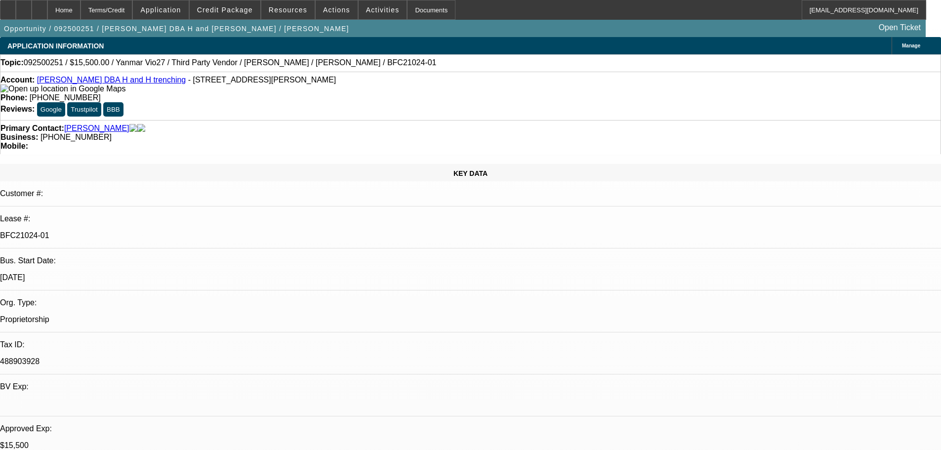
select select "0"
select select "6"
select select "0"
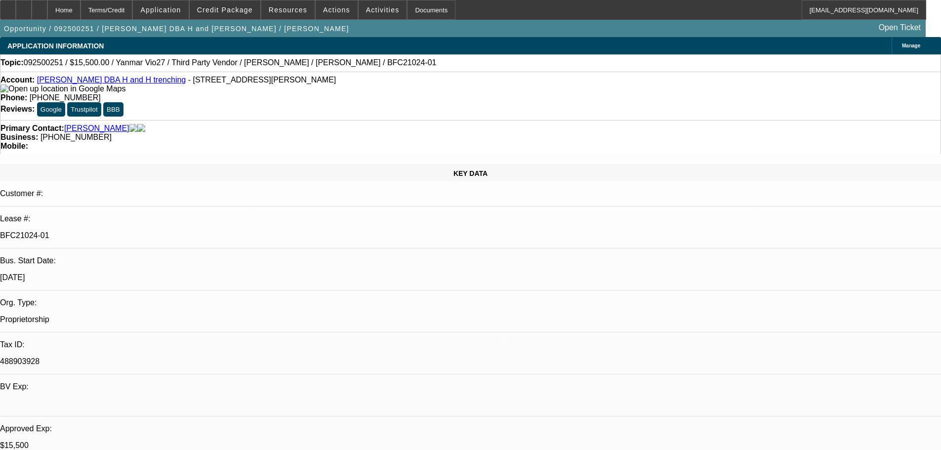
select select "0"
select select "6"
select select "0"
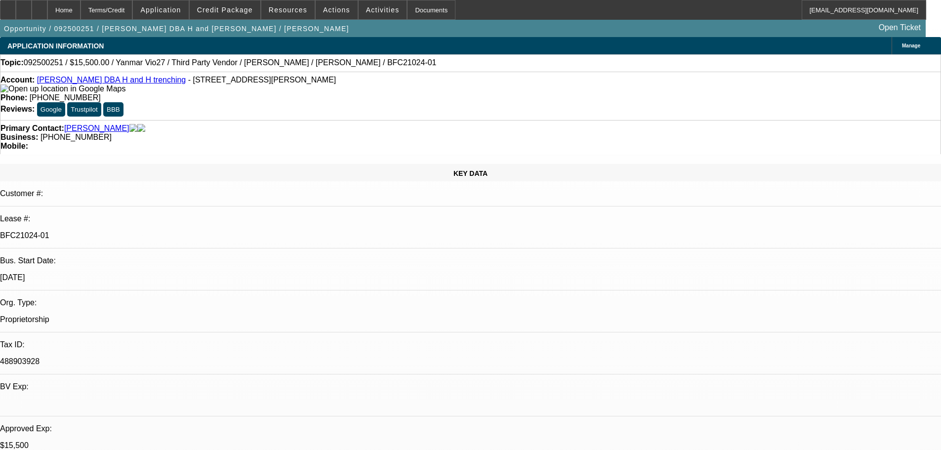
select select "0"
select select "6"
select select "0"
select select "0.1"
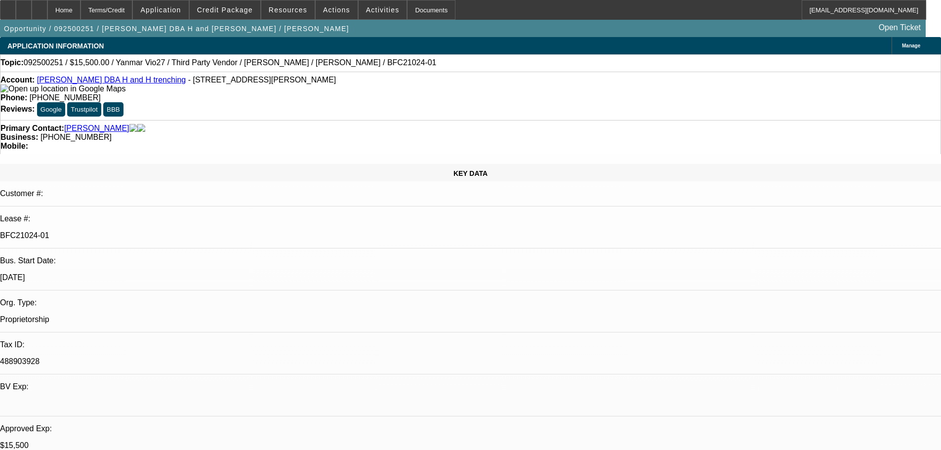
select select "4"
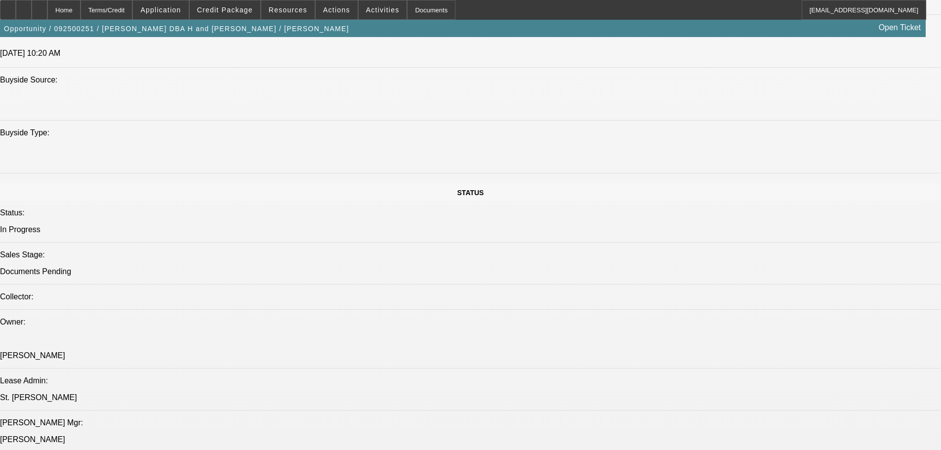
scroll to position [837, 0]
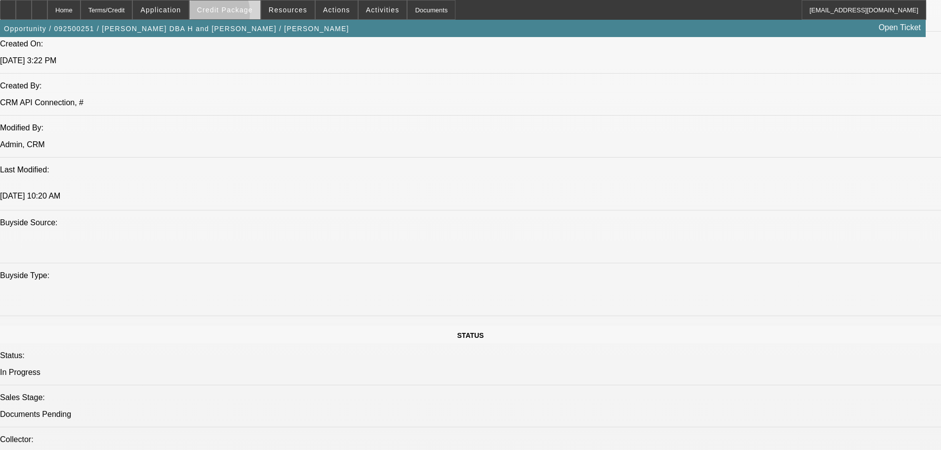
click at [220, 15] on span at bounding box center [225, 10] width 71 height 24
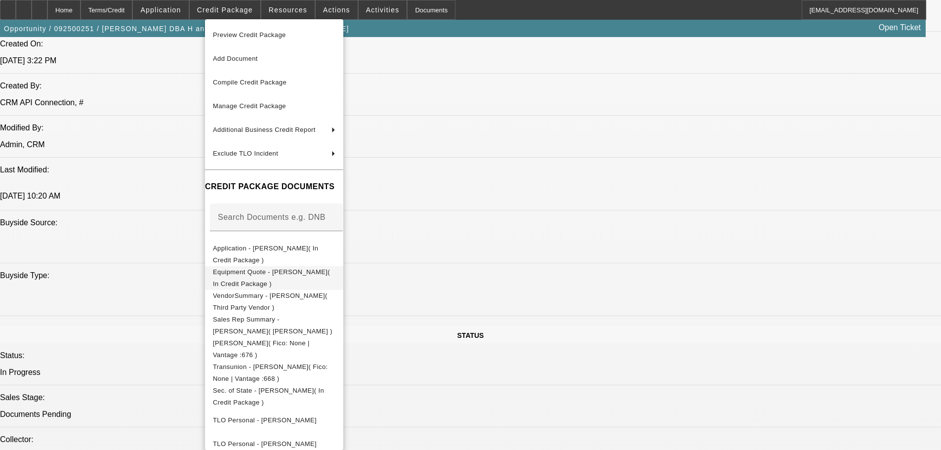
click at [274, 278] on span "Equipment Quote - Gary Hansen( In Credit Package )" at bounding box center [271, 277] width 117 height 19
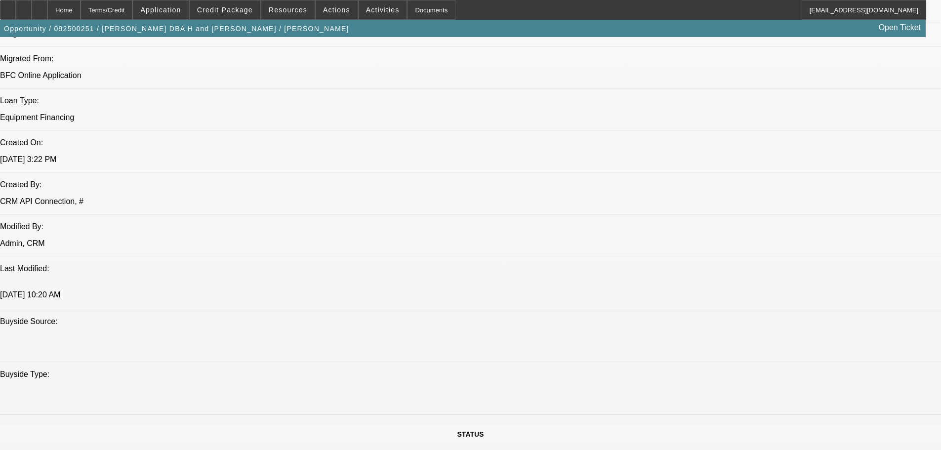
scroll to position [689, 0]
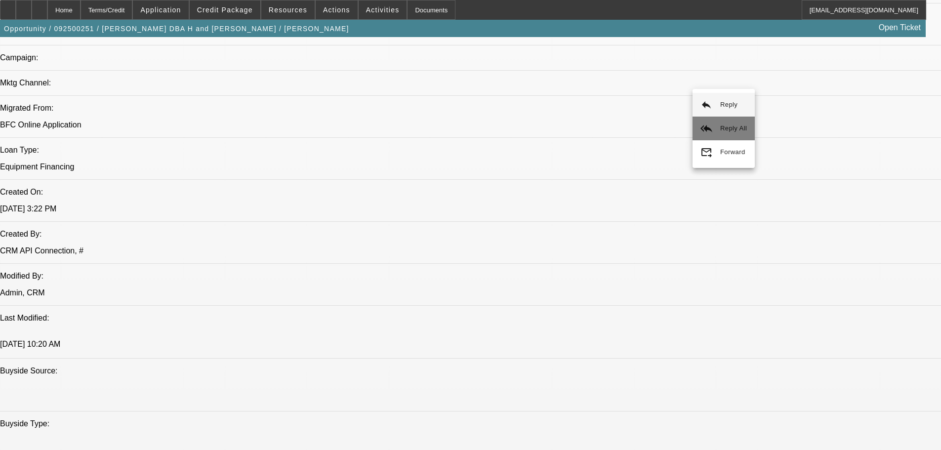
click at [711, 130] on mat-icon "reply_all" at bounding box center [707, 129] width 12 height 12
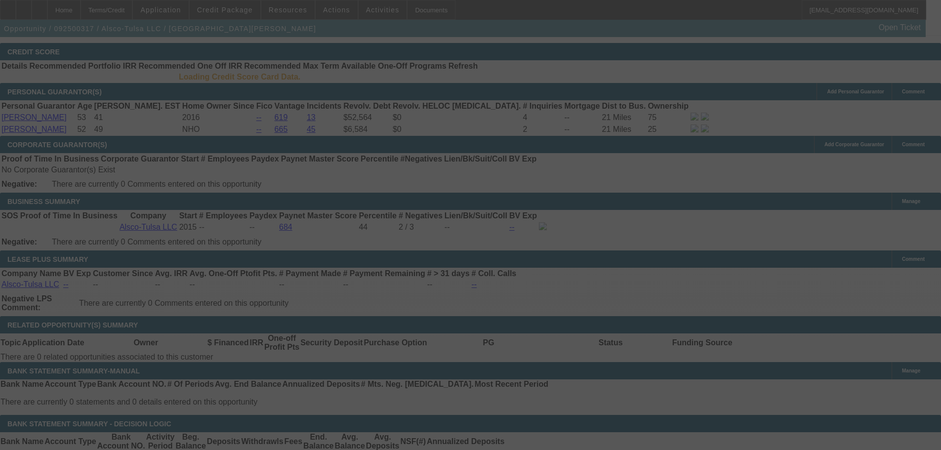
scroll to position [1334, 0]
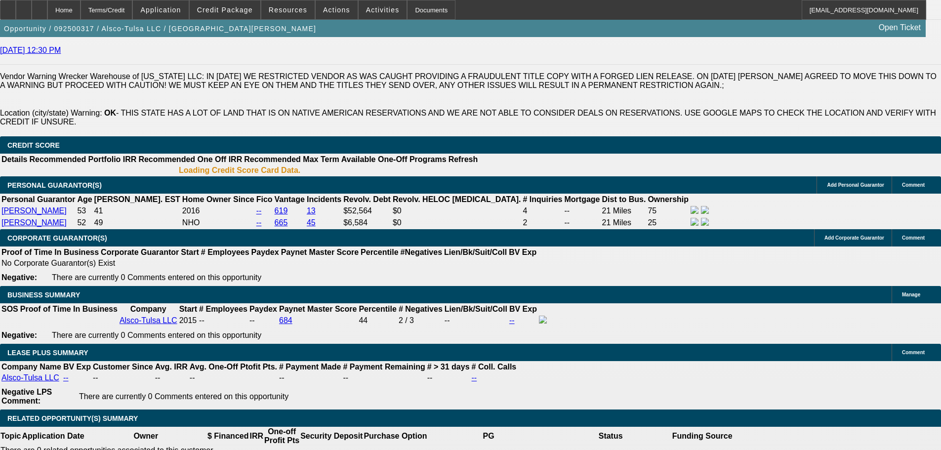
select select "0"
select select "6"
select select "0"
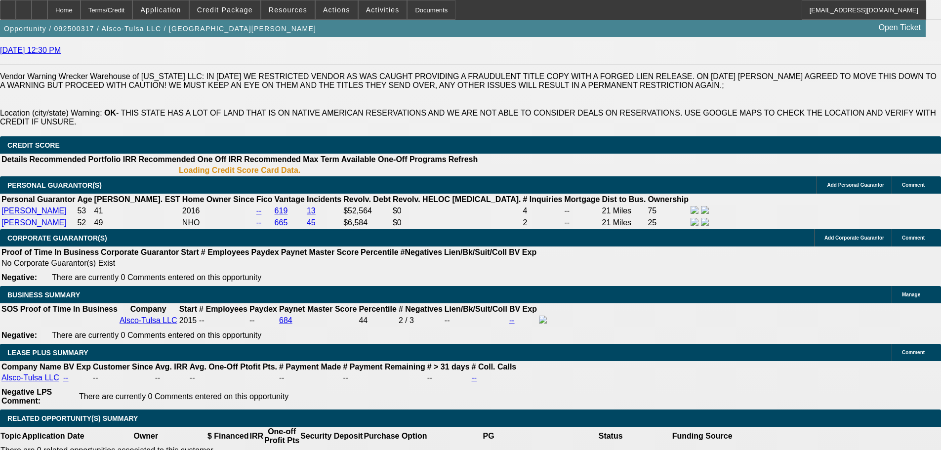
select select "0"
select select "6"
select select "0"
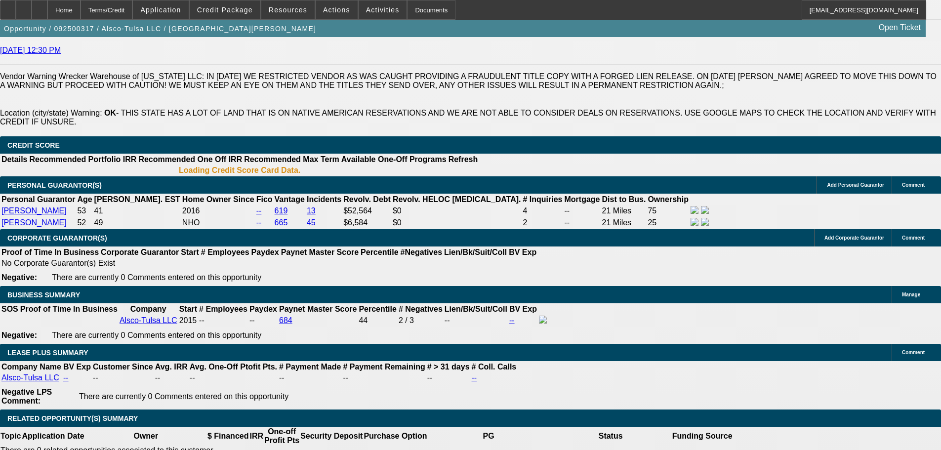
select select "0"
select select "6"
select select "0"
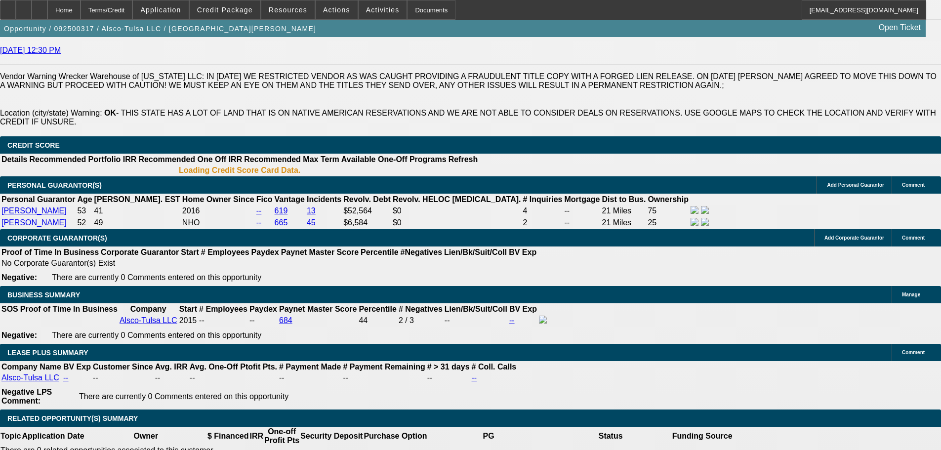
select select "6"
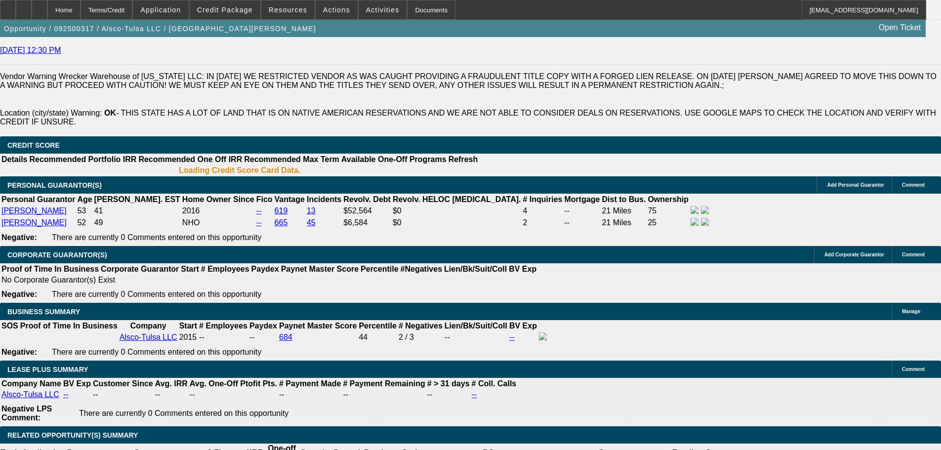
scroll to position [1483, 0]
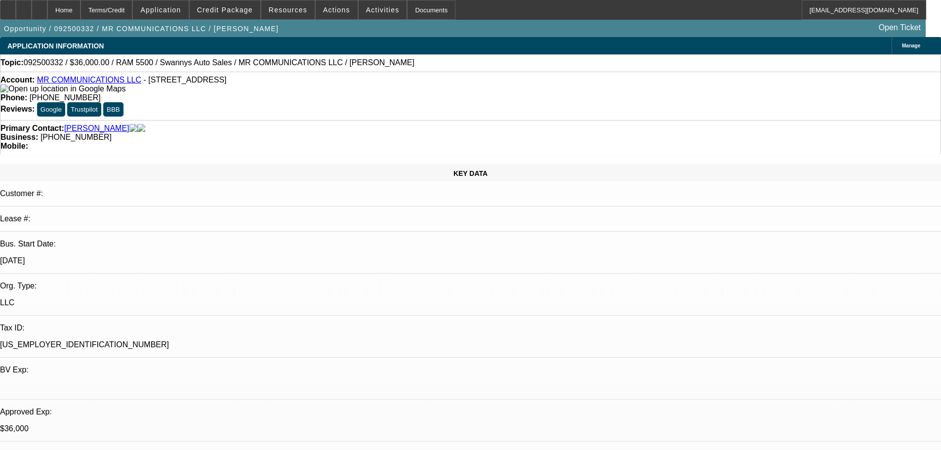
select select "0"
select select "2"
select select "0"
select select "6"
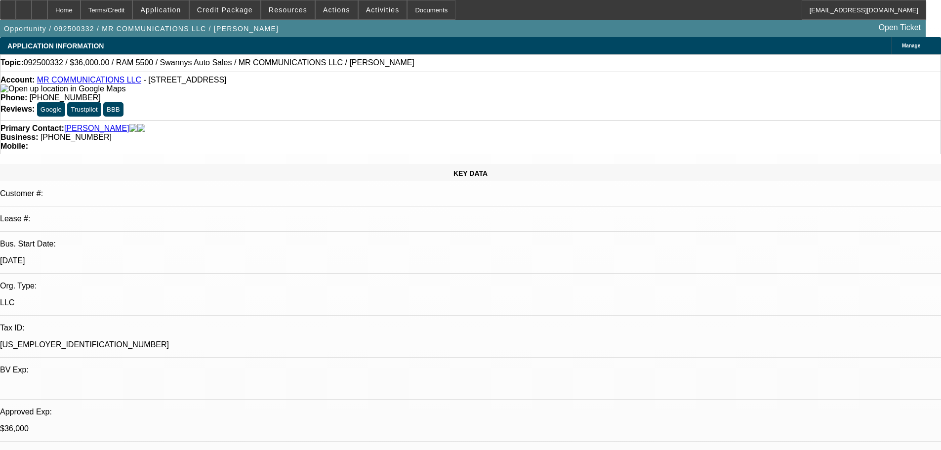
select select "0"
select select "2"
select select "0"
select select "6"
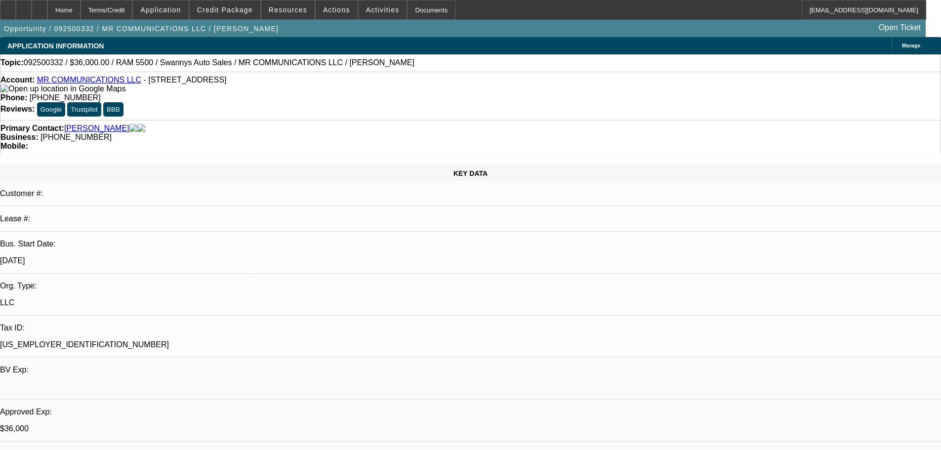
select select "0"
select select "2"
select select "0"
select select "6"
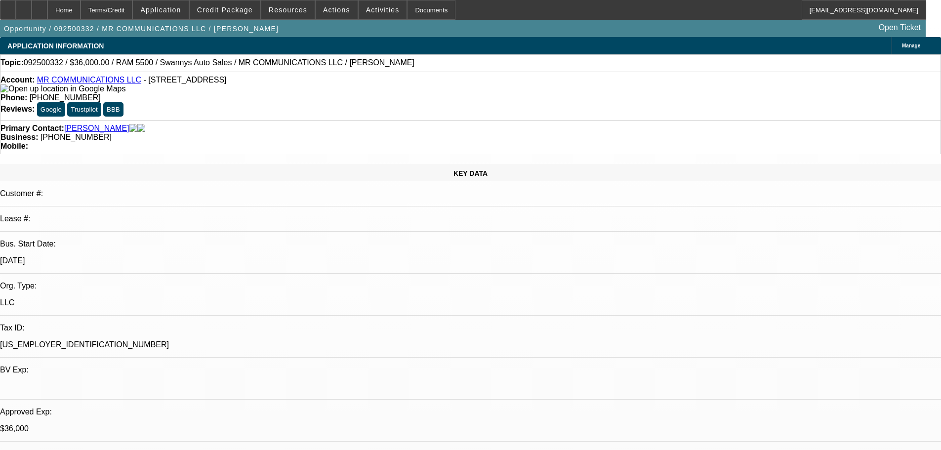
select select "0"
select select "2"
select select "0"
select select "6"
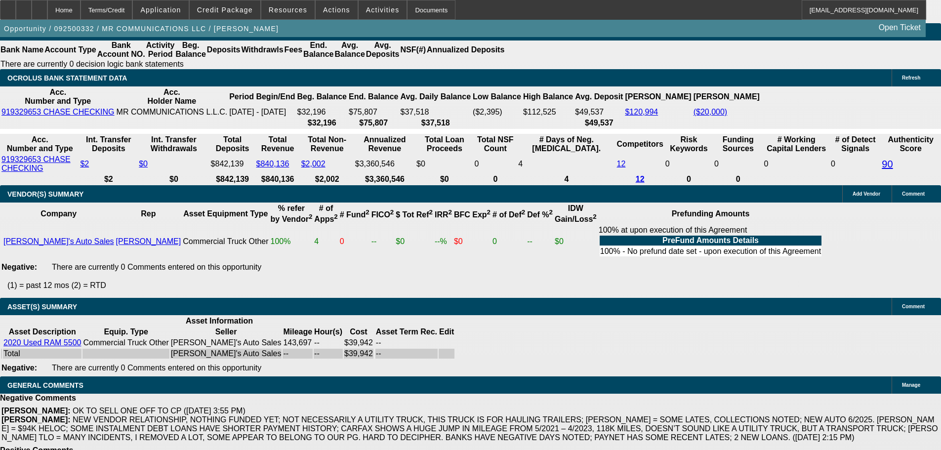
scroll to position [2025, 0]
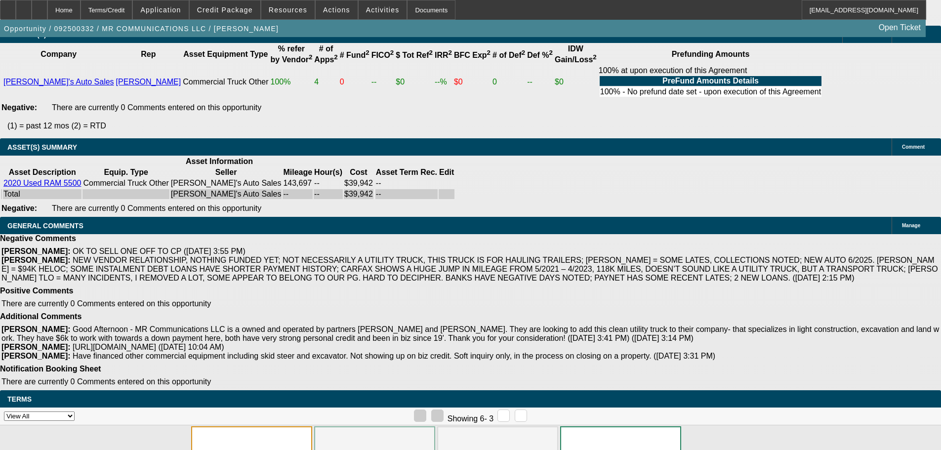
select select "6"
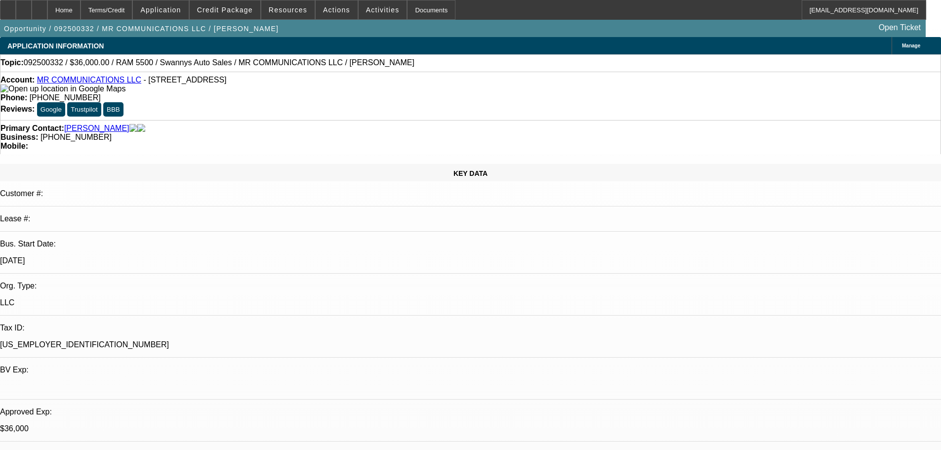
paste textarea "POO is cleared. As for the EQ location, it looks like the address provided trac…"
type textarea "PER CP: "POO is cleared. As for the EQ location, it looks like the address prov…"
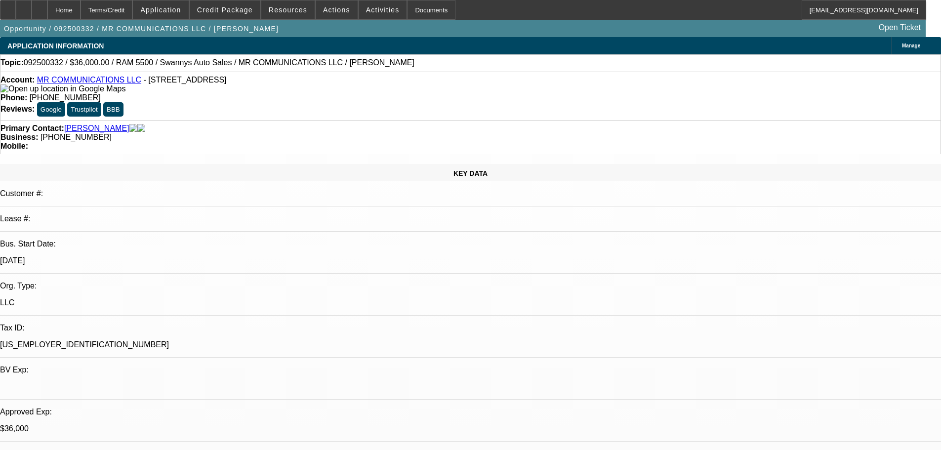
type input "10:29"
click at [724, 390] on span "24" at bounding box center [723, 384] width 18 height 18
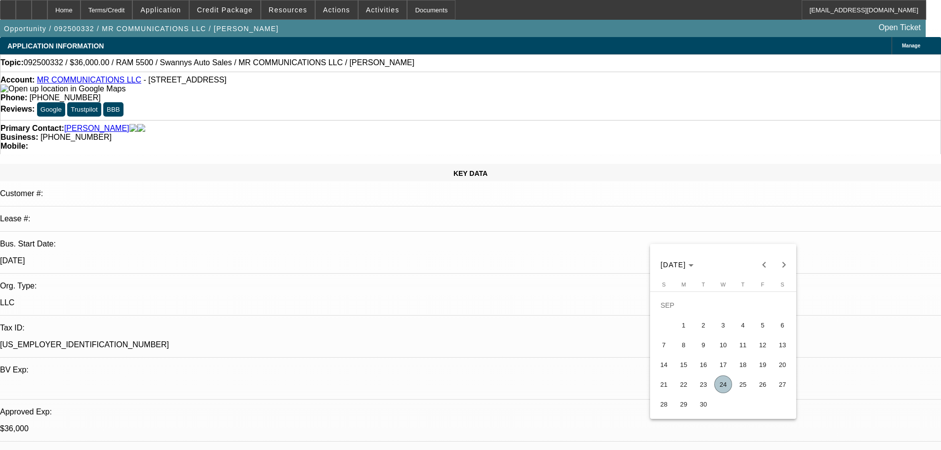
type input "[DATE]"
type input "09:44"
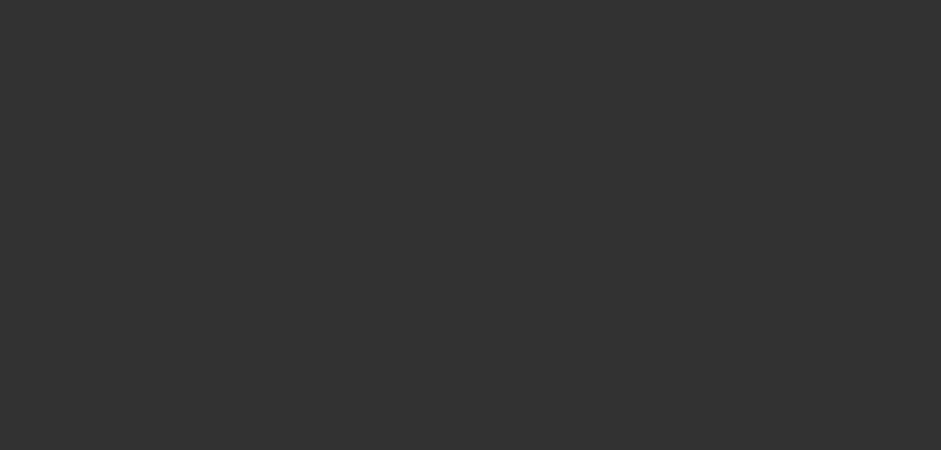
select select "0"
select select "2"
select select "0"
select select "6"
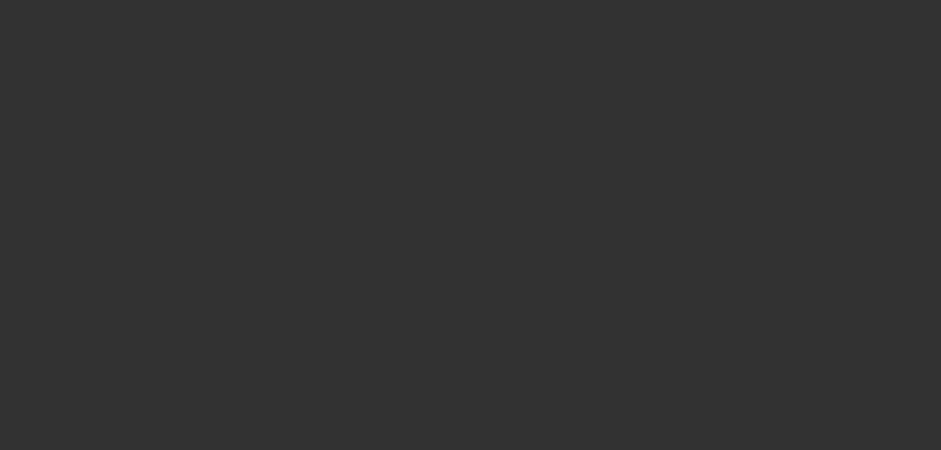
select select "0"
select select "2"
select select "0"
select select "6"
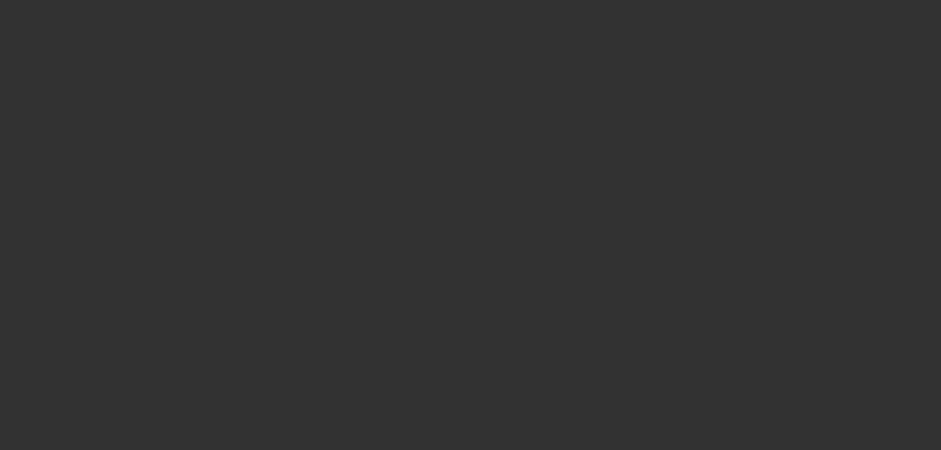
select select "0"
select select "2"
select select "0"
select select "6"
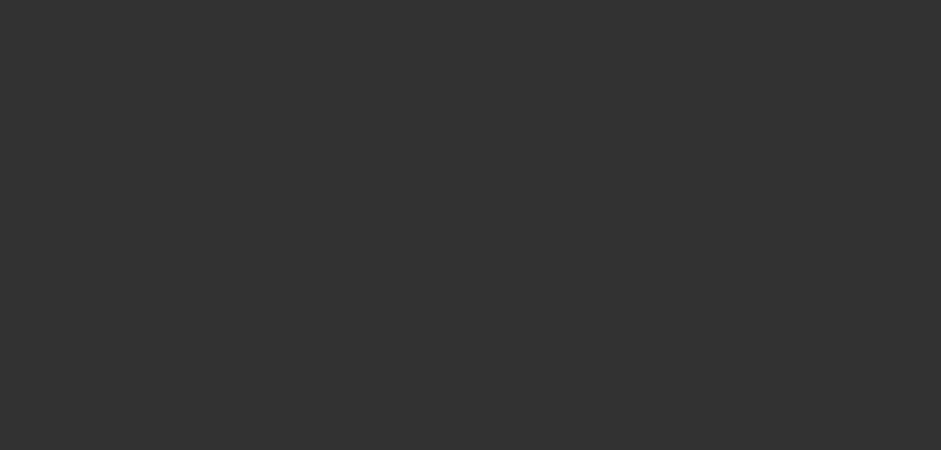
select select "0"
select select "2"
select select "0"
select select "6"
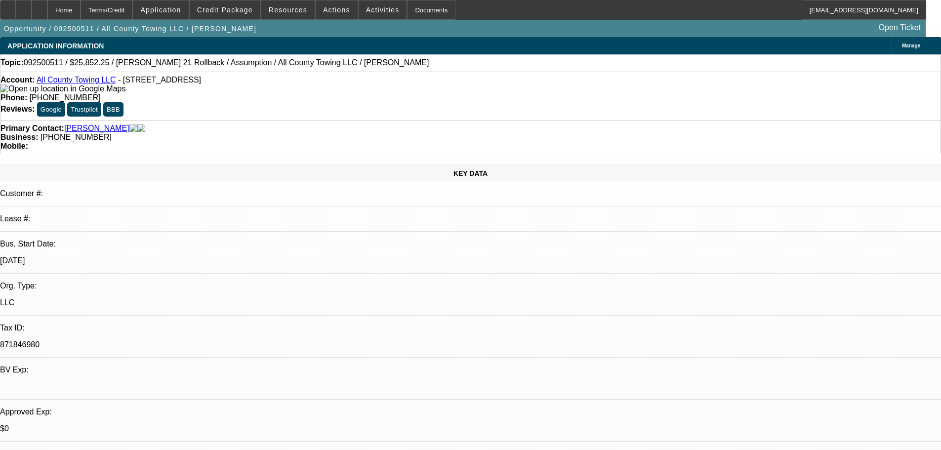
select select "0"
select select "2"
select select "0"
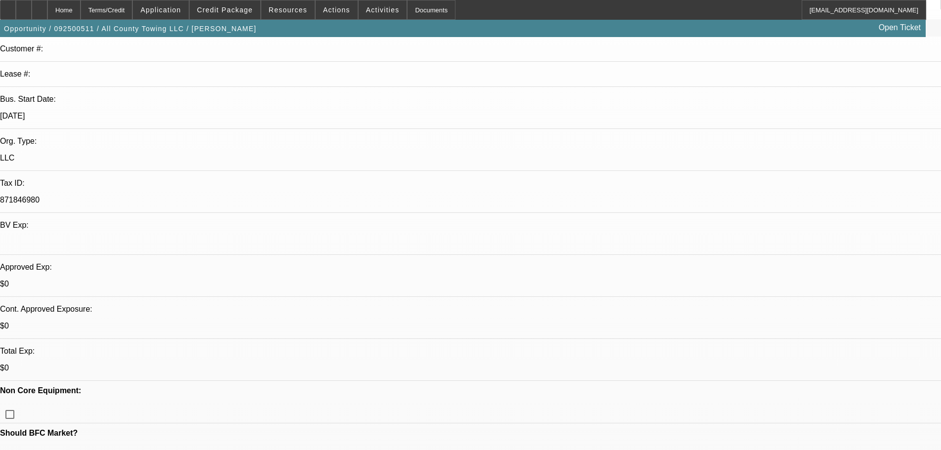
scroll to position [148, 0]
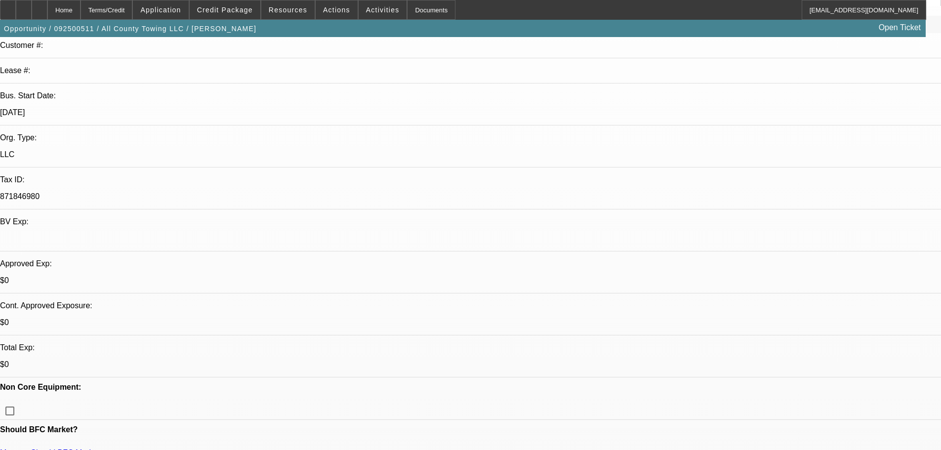
select select "1"
select select "2"
select select "1"
select select "2"
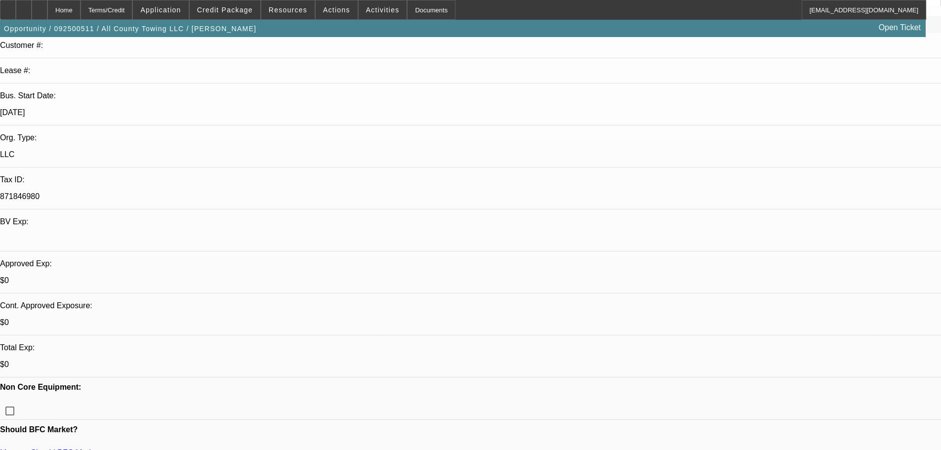
select select "4"
select select "5"
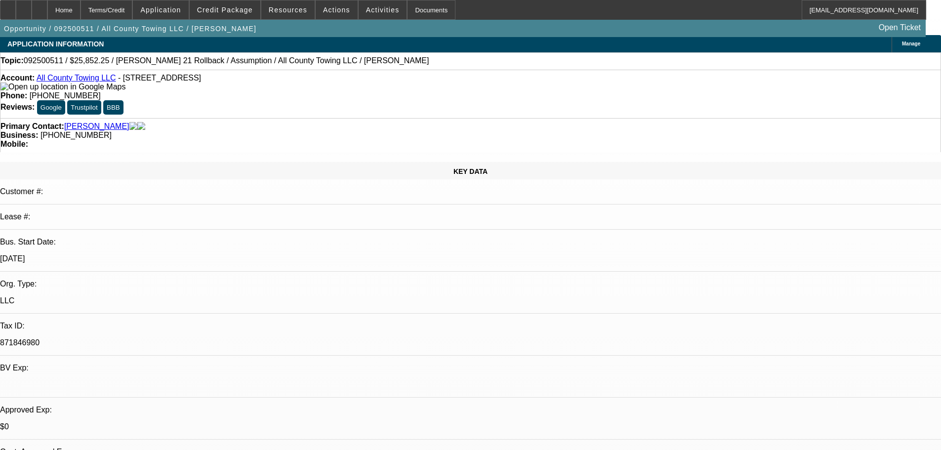
scroll to position [0, 0]
